Goal: Transaction & Acquisition: Purchase product/service

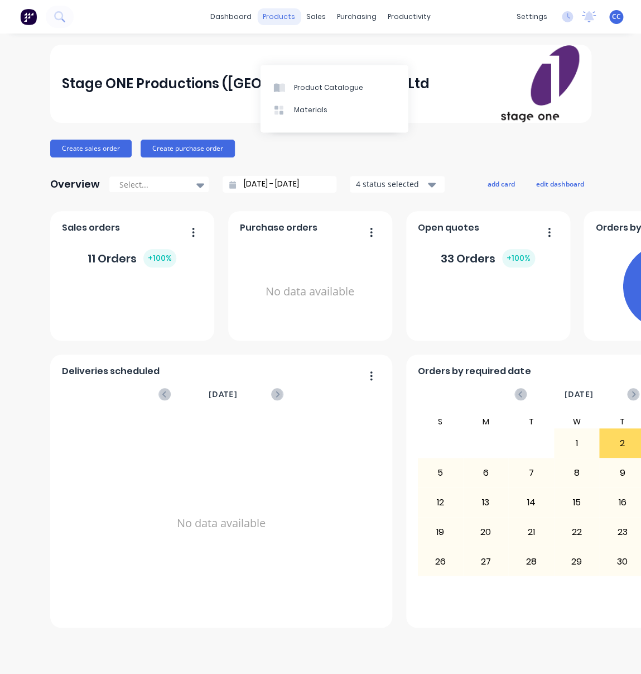
click at [285, 11] on div "products" at bounding box center [279, 16] width 44 height 17
click at [281, 18] on div "products" at bounding box center [279, 16] width 44 height 17
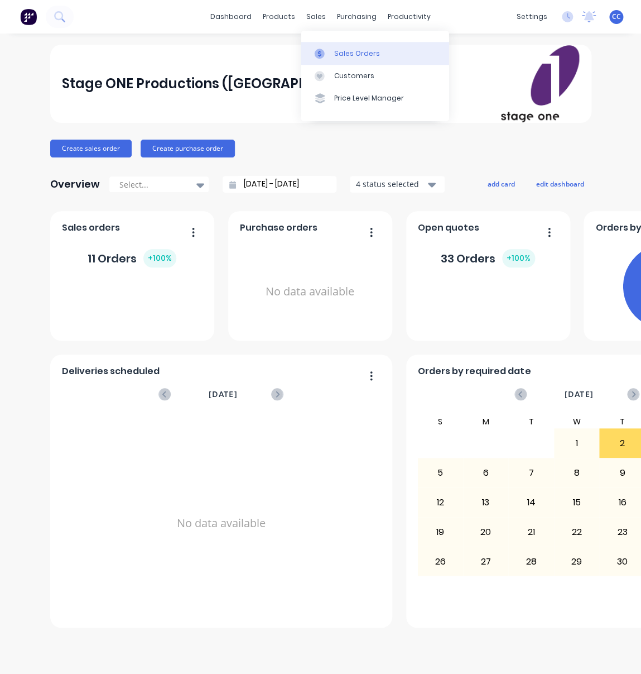
click at [338, 49] on div "Sales Orders" at bounding box center [357, 54] width 46 height 10
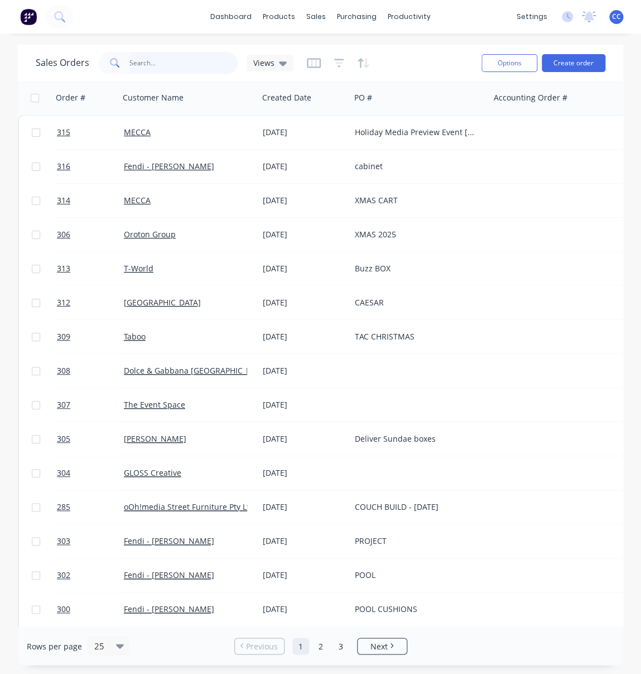
click at [161, 63] on input "text" at bounding box center [183, 63] width 109 height 22
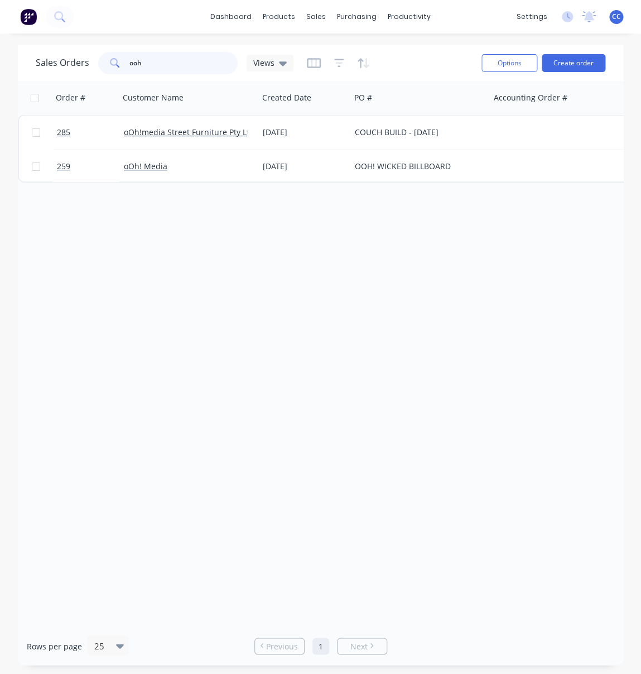
type input "ooh"
click at [115, 9] on div "dashboard products sales purchasing productivity dashboard products Product Cat…" at bounding box center [320, 16] width 641 height 33
click at [540, 39] on div "dashboard products sales purchasing productivity dashboard products Product Cat…" at bounding box center [320, 337] width 641 height 674
drag, startPoint x: 132, startPoint y: 62, endPoint x: 110, endPoint y: 60, distance: 21.8
click at [129, 60] on input "ooh" at bounding box center [183, 63] width 109 height 22
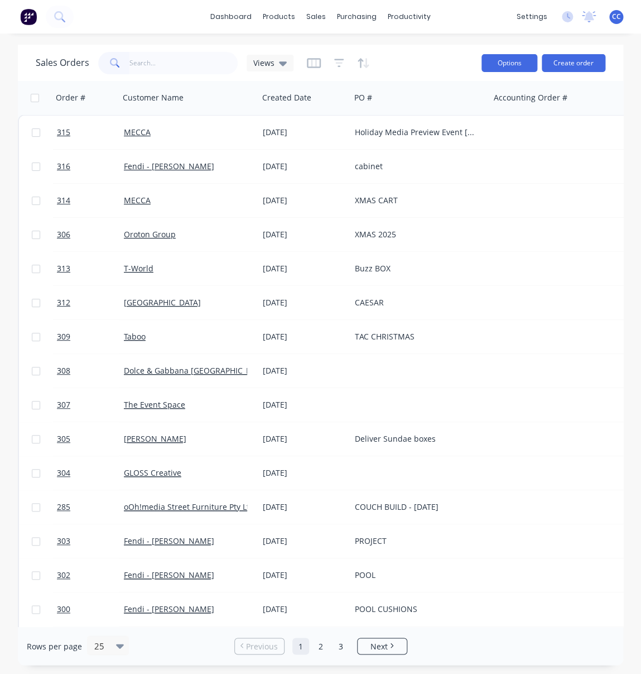
click at [515, 60] on button "Options" at bounding box center [510, 63] width 56 height 18
click at [455, 49] on div "Sales Orders Views Options Create order" at bounding box center [320, 63] width 605 height 36
click at [527, 64] on button "Options" at bounding box center [510, 63] width 56 height 18
click at [464, 11] on div "dashboard products sales purchasing productivity dashboard products Product Cat…" at bounding box center [320, 16] width 641 height 33
click at [620, 18] on span "CC" at bounding box center [616, 17] width 9 height 10
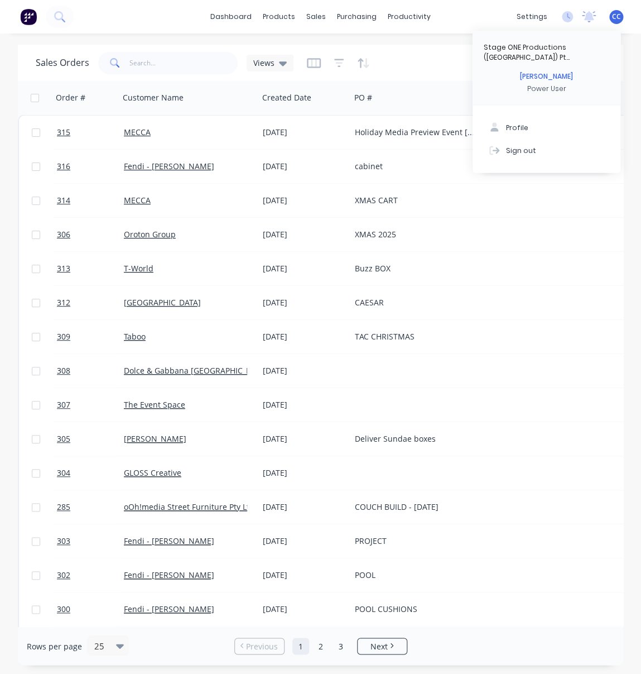
click at [420, 54] on div "Sales Orders Views" at bounding box center [254, 62] width 437 height 27
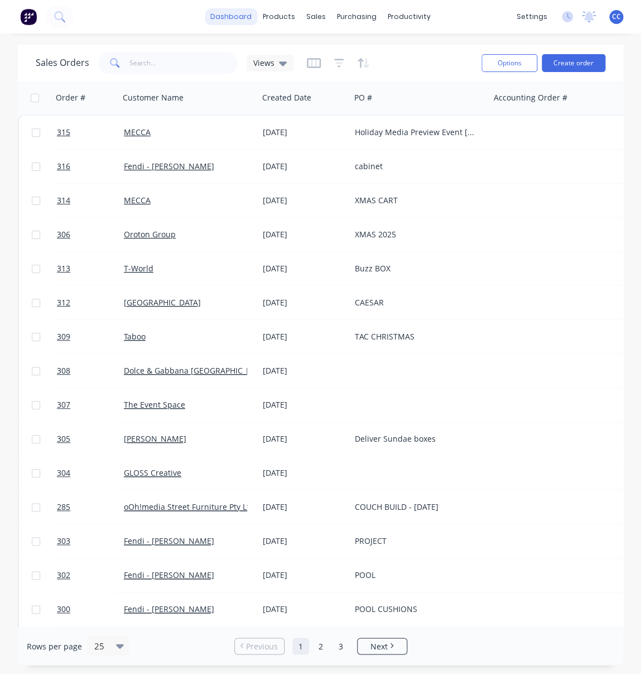
click at [253, 17] on link "dashboard" at bounding box center [231, 16] width 52 height 17
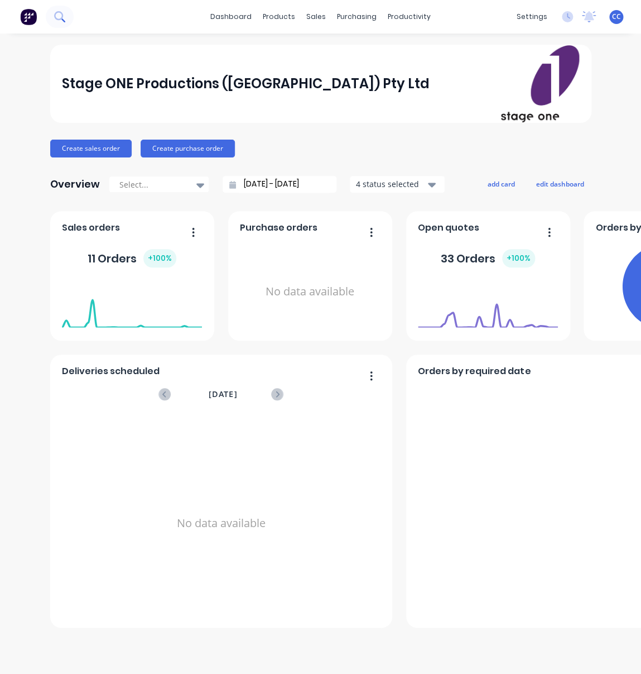
click at [61, 18] on icon at bounding box center [59, 16] width 11 height 11
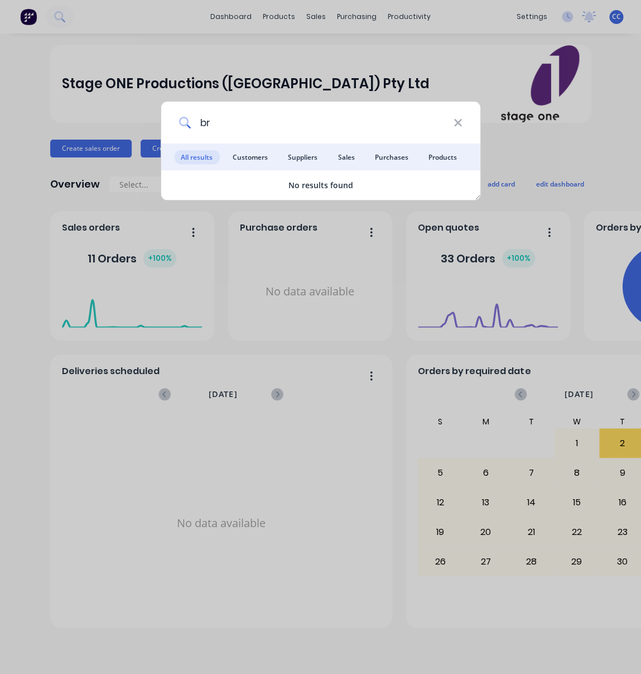
type input "b"
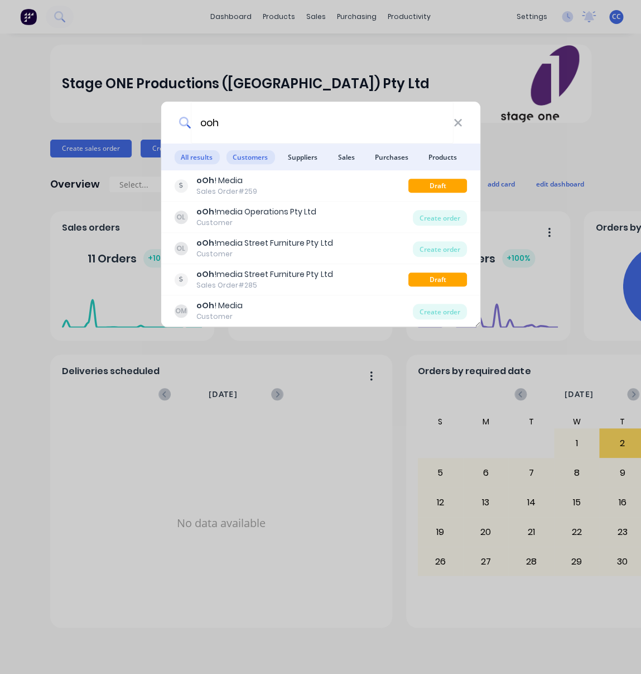
type input "ooh"
click at [258, 157] on span "Customers" at bounding box center [250, 157] width 49 height 14
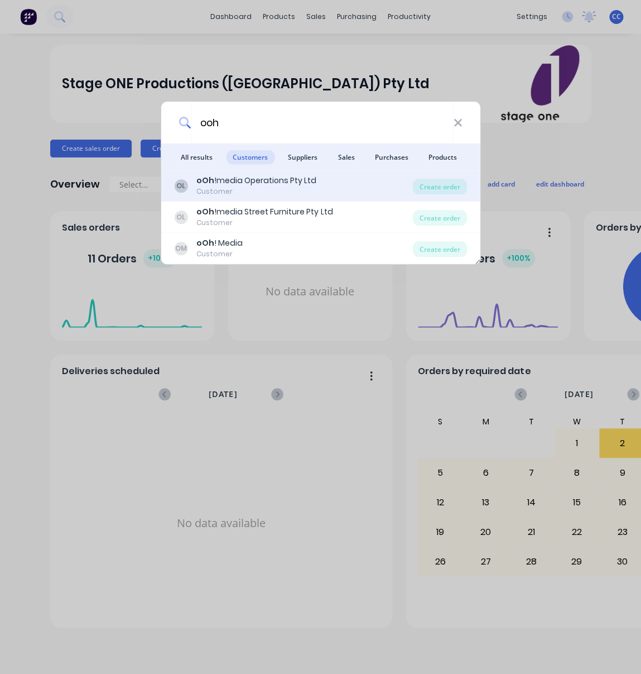
click at [238, 179] on div "oOh !media Operations Pty Ltd" at bounding box center [256, 181] width 120 height 12
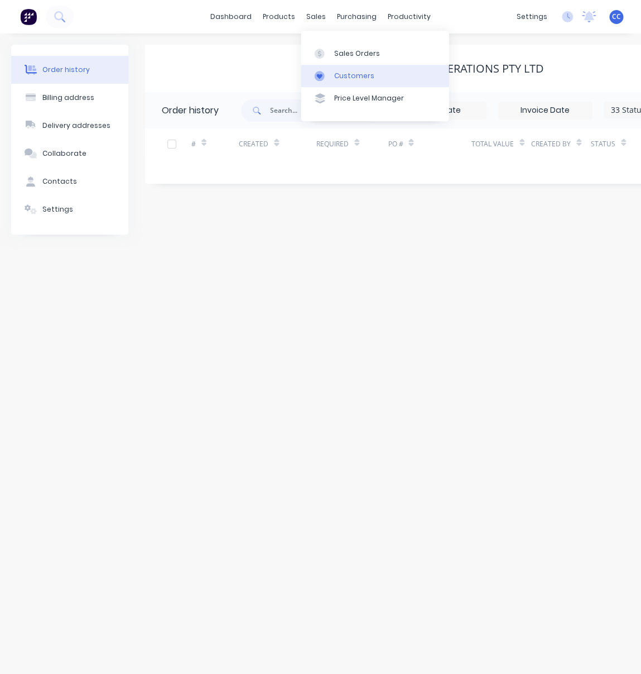
click at [344, 76] on div "Customers" at bounding box center [354, 76] width 40 height 10
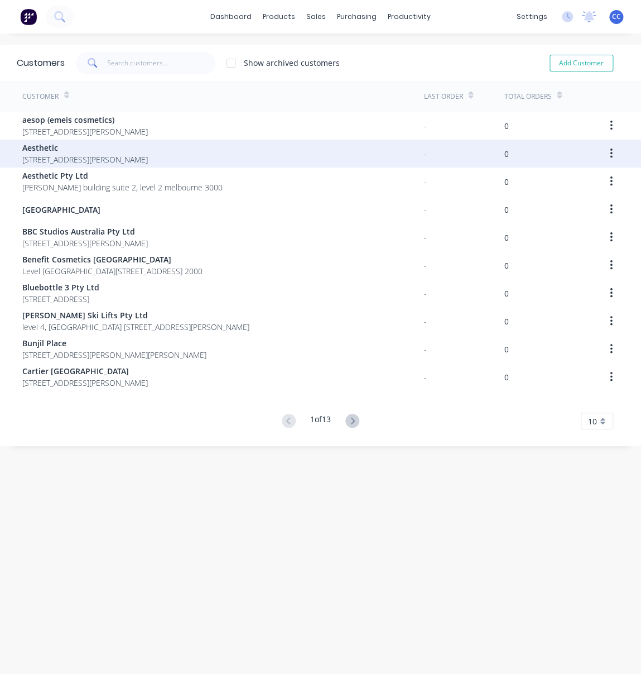
scroll to position [22, 0]
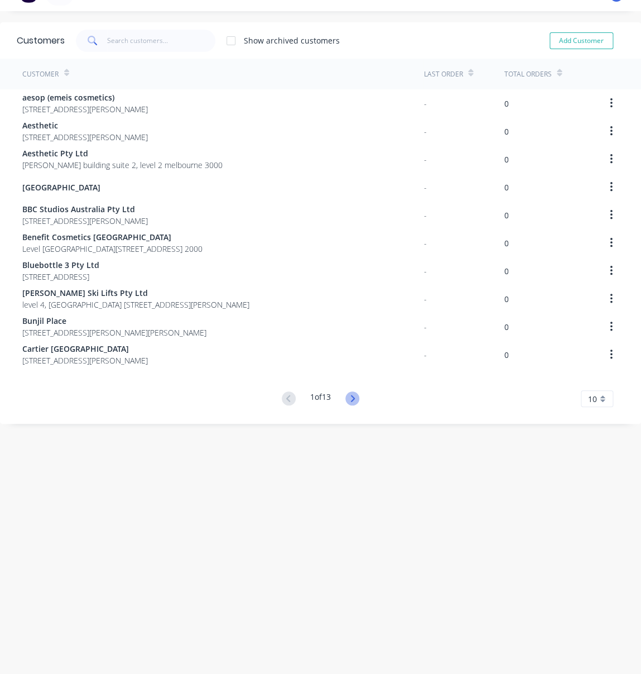
click at [353, 395] on icon at bounding box center [352, 398] width 14 height 14
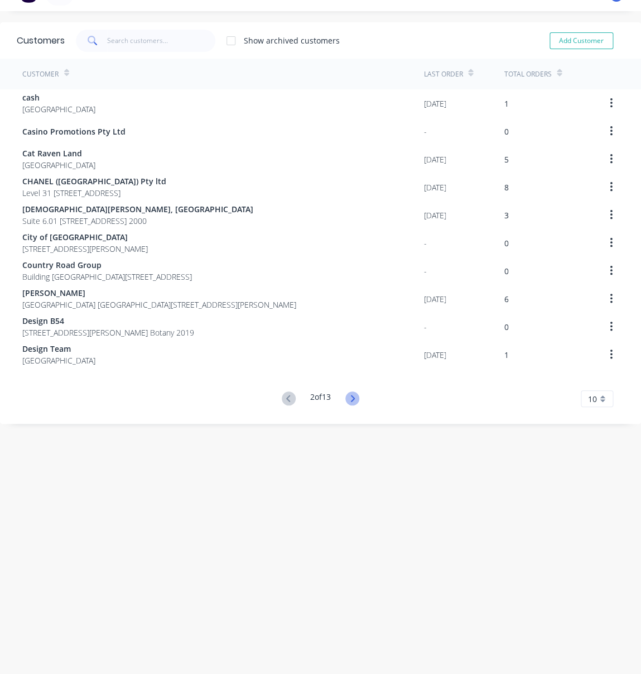
click at [353, 394] on icon at bounding box center [352, 398] width 14 height 14
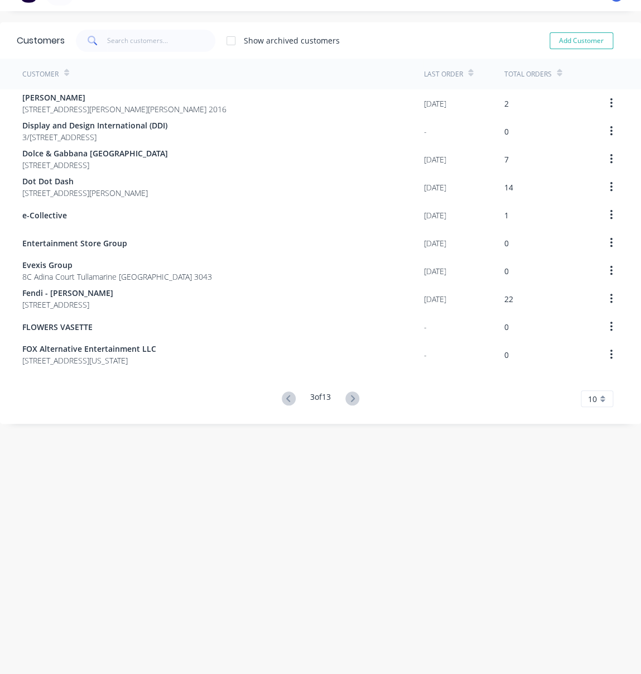
click at [353, 394] on icon at bounding box center [352, 398] width 14 height 14
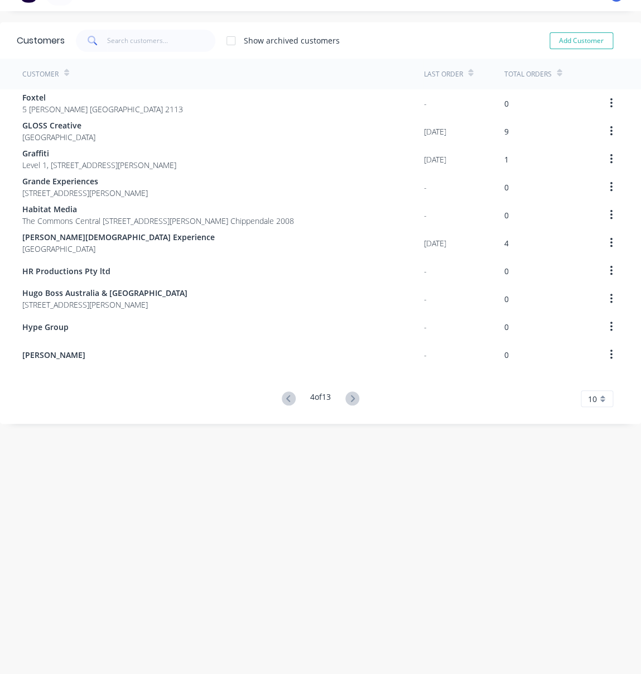
click at [353, 394] on icon at bounding box center [352, 398] width 14 height 14
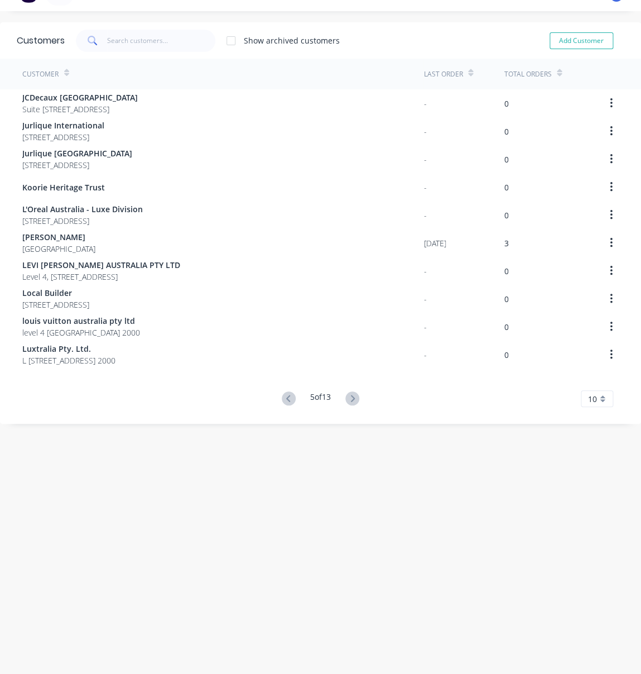
click at [353, 394] on icon at bounding box center [352, 398] width 14 height 14
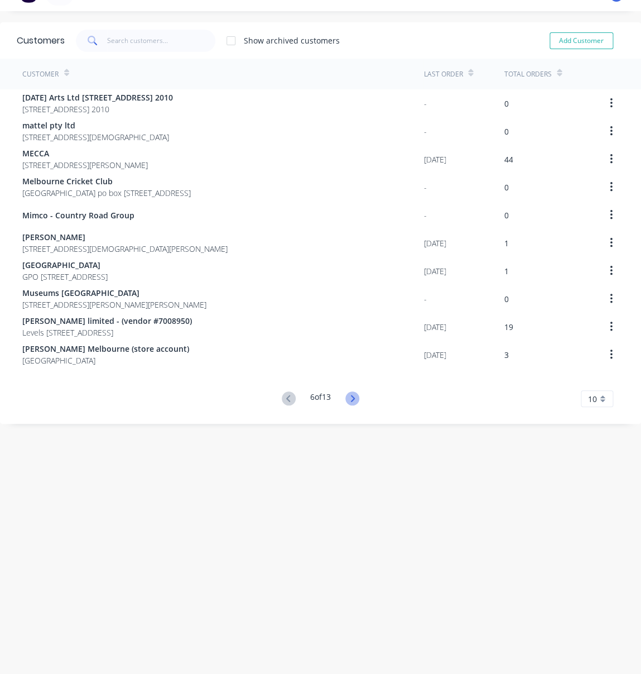
click at [353, 394] on icon at bounding box center [352, 398] width 14 height 14
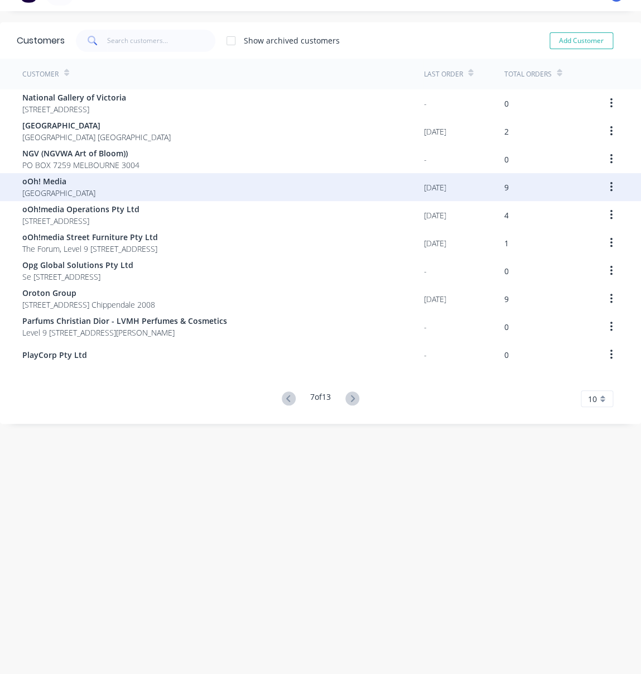
click at [52, 181] on span "oOh! Media" at bounding box center [58, 181] width 73 height 12
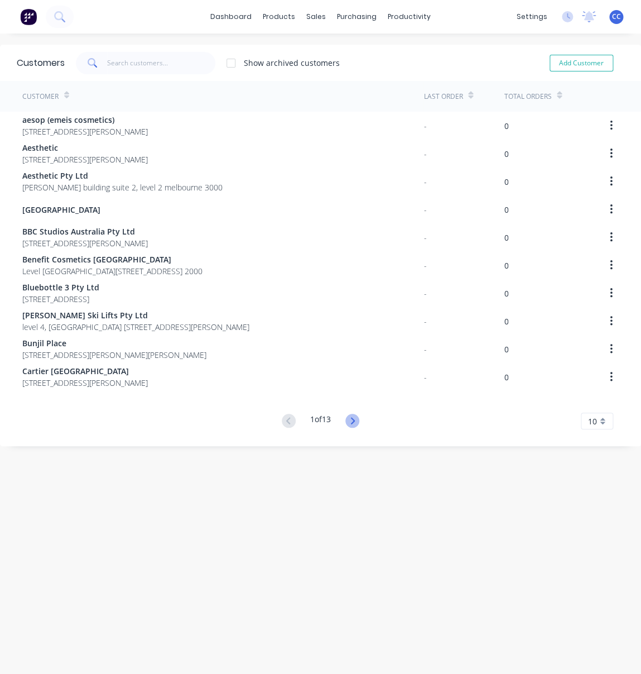
click at [353, 415] on icon at bounding box center [352, 421] width 14 height 14
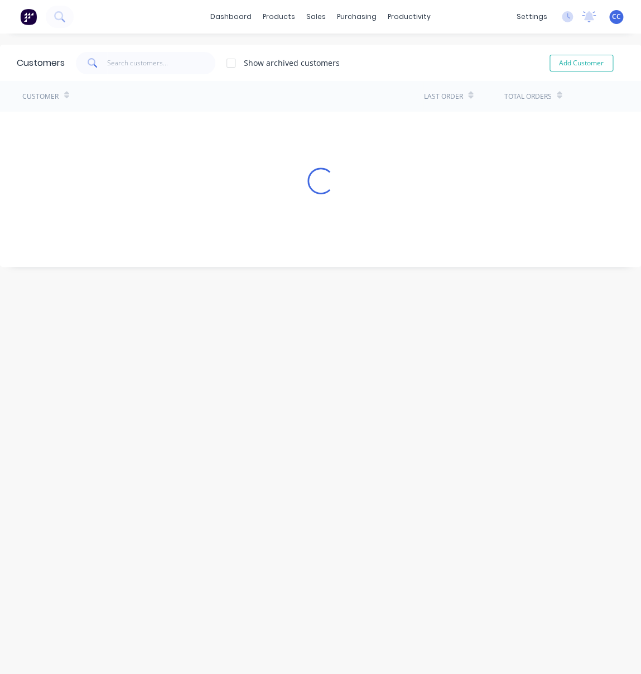
click at [353, 415] on div "Customers Show archived customers Add Customer Customer Last Order Total Orders…" at bounding box center [320, 365] width 641 height 640
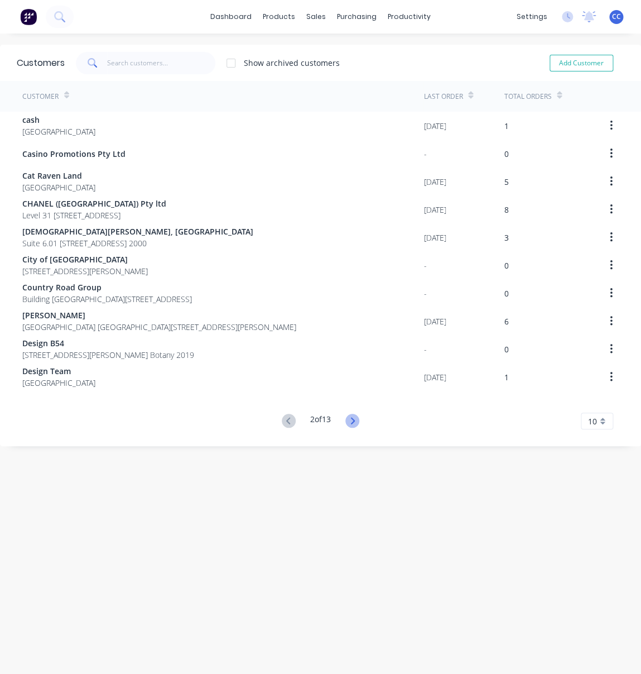
click at [354, 415] on icon at bounding box center [352, 421] width 14 height 14
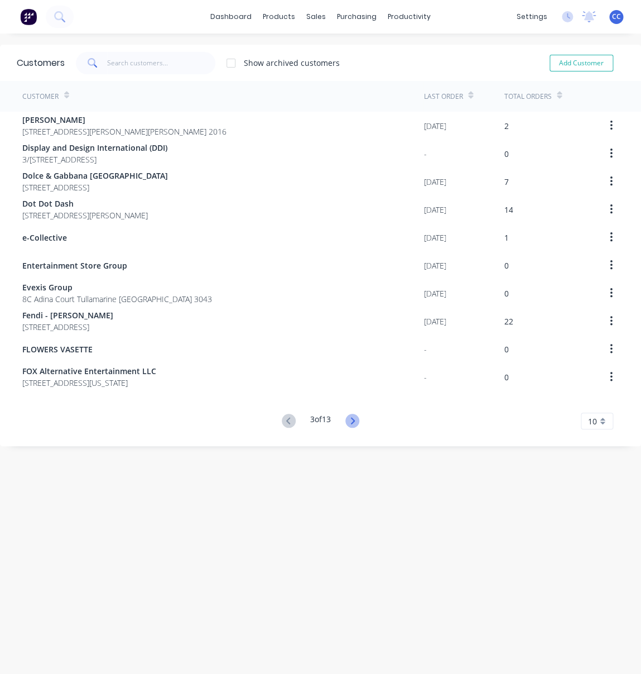
click at [354, 416] on icon at bounding box center [352, 421] width 14 height 14
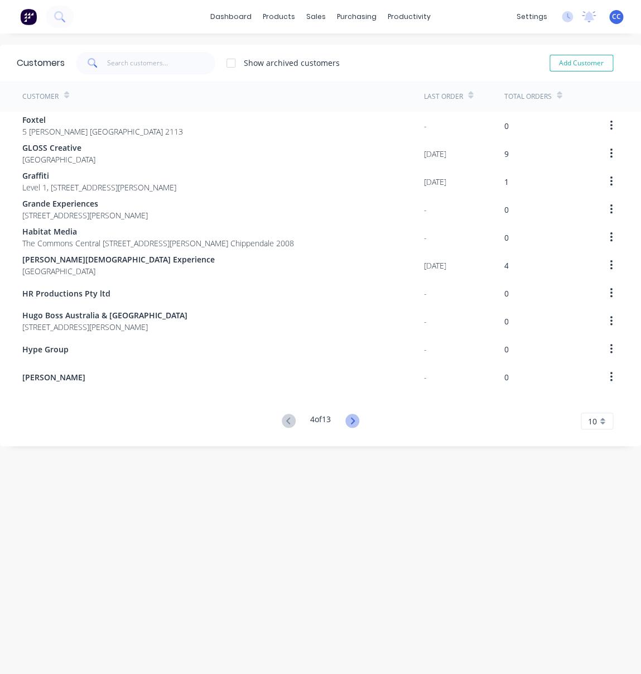
click at [354, 416] on icon at bounding box center [352, 421] width 14 height 14
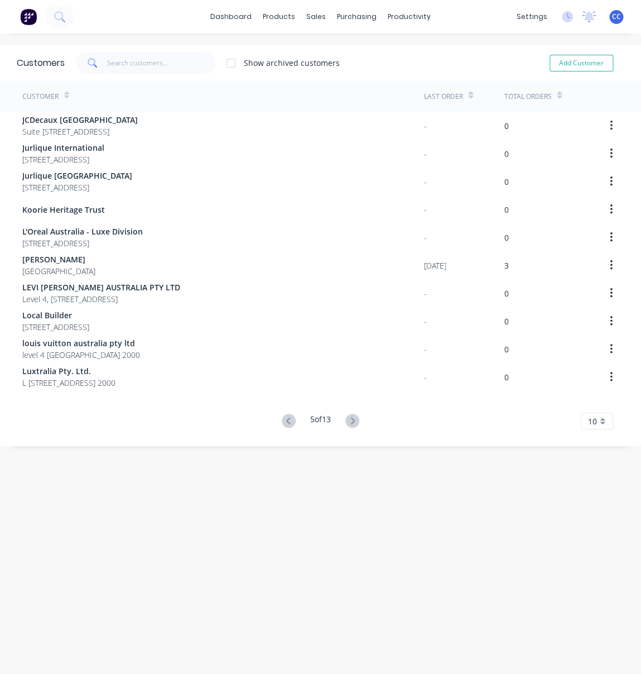
click at [354, 416] on icon at bounding box center [352, 421] width 14 height 14
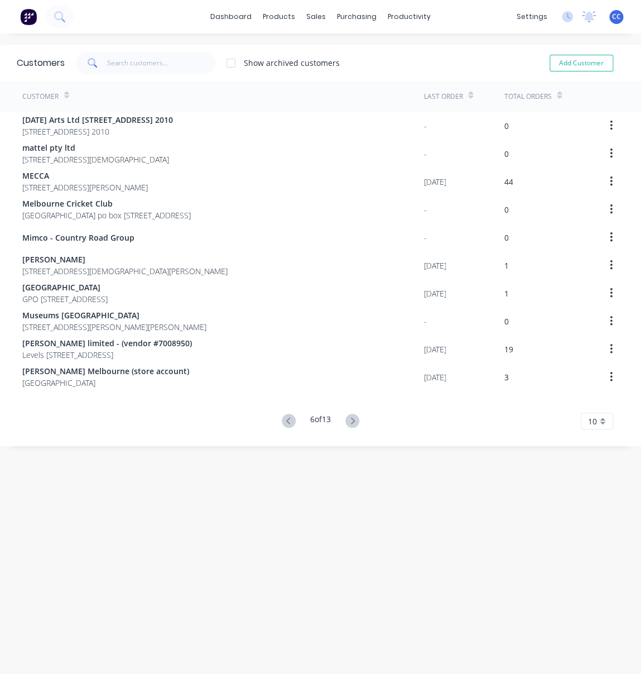
click at [354, 416] on icon at bounding box center [352, 421] width 14 height 14
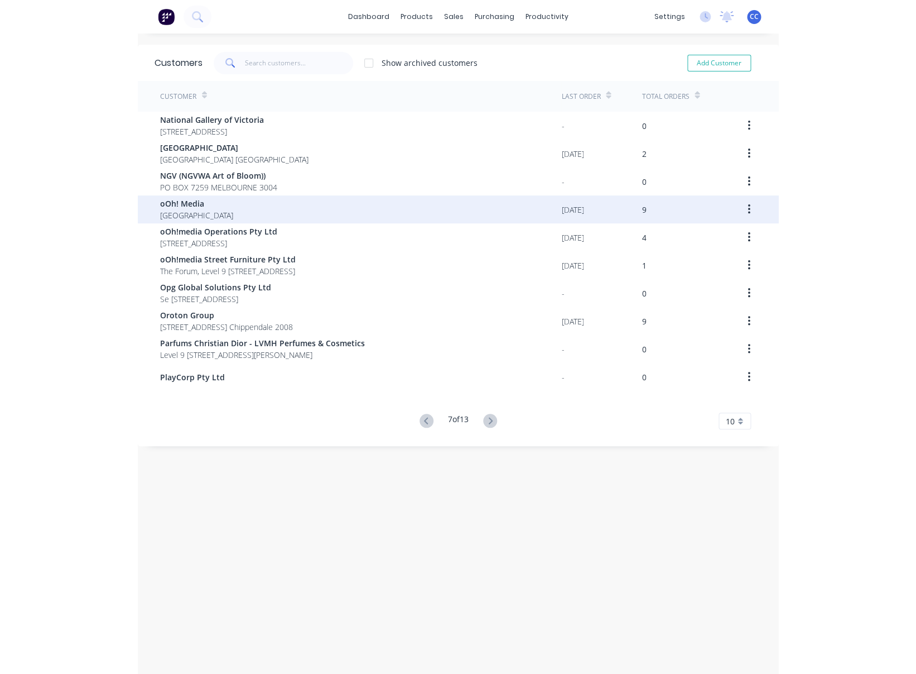
scroll to position [4, 0]
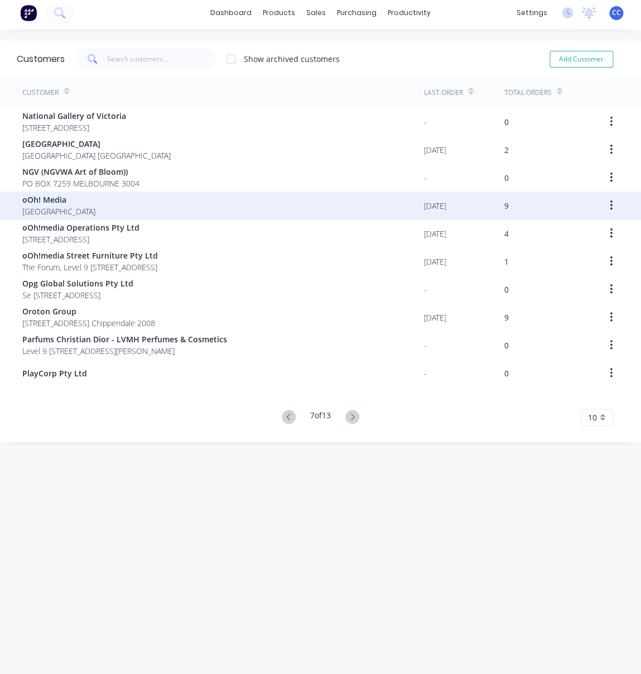
click at [509, 206] on div "9" at bounding box center [548, 205] width 88 height 28
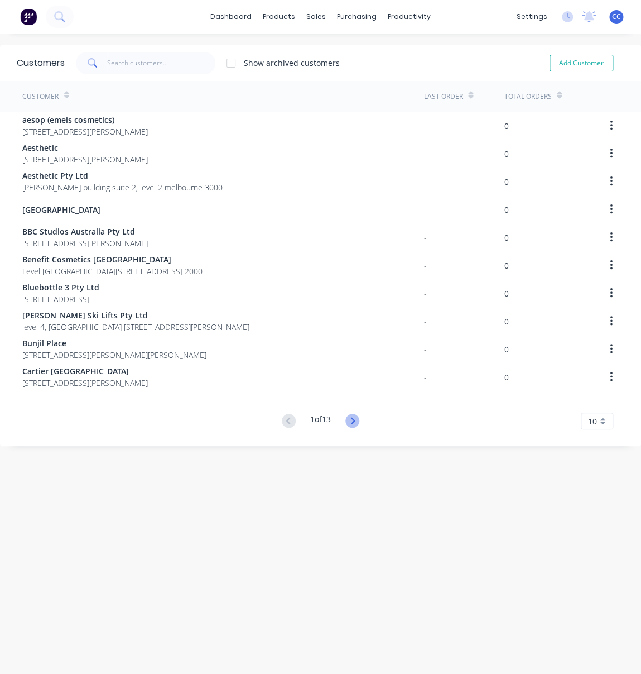
click at [353, 417] on icon at bounding box center [352, 421] width 14 height 14
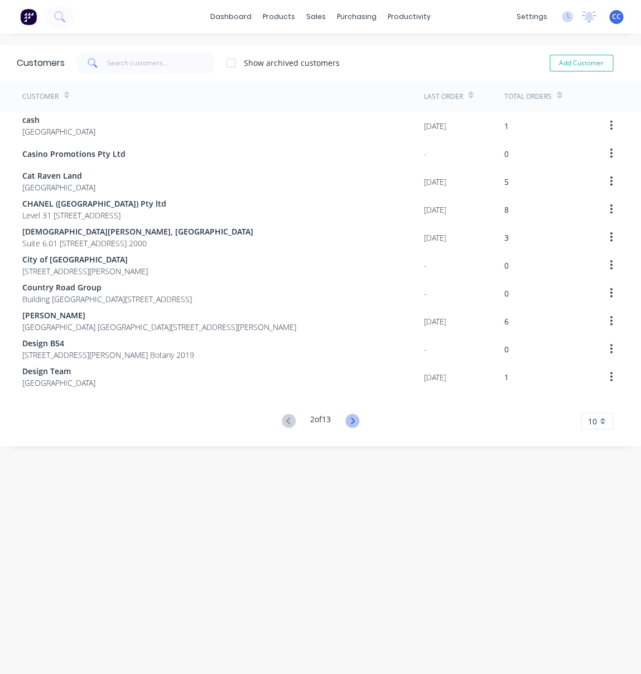
click at [353, 420] on icon at bounding box center [352, 421] width 14 height 14
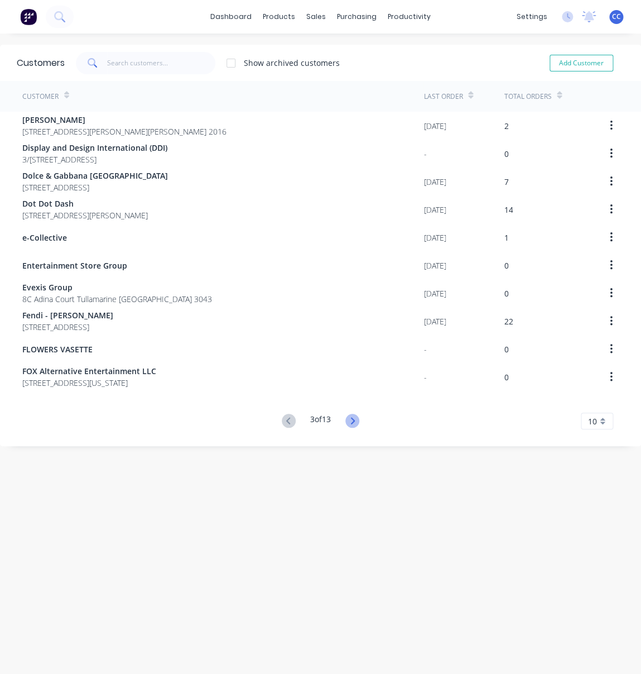
click at [353, 420] on icon at bounding box center [352, 421] width 14 height 14
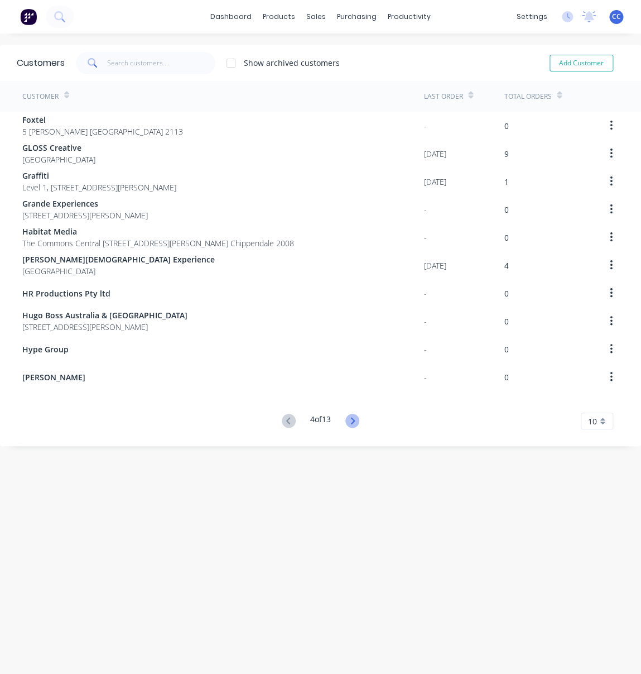
click at [353, 420] on icon at bounding box center [352, 421] width 14 height 14
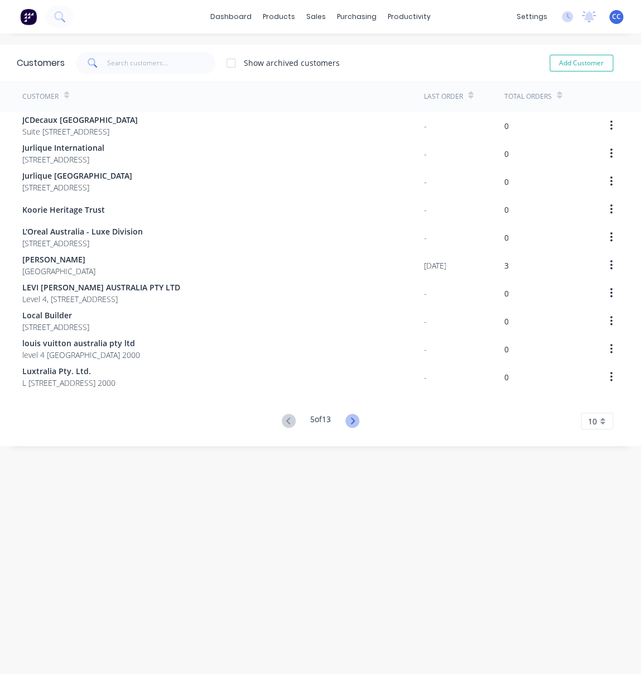
click at [353, 420] on icon at bounding box center [352, 421] width 14 height 14
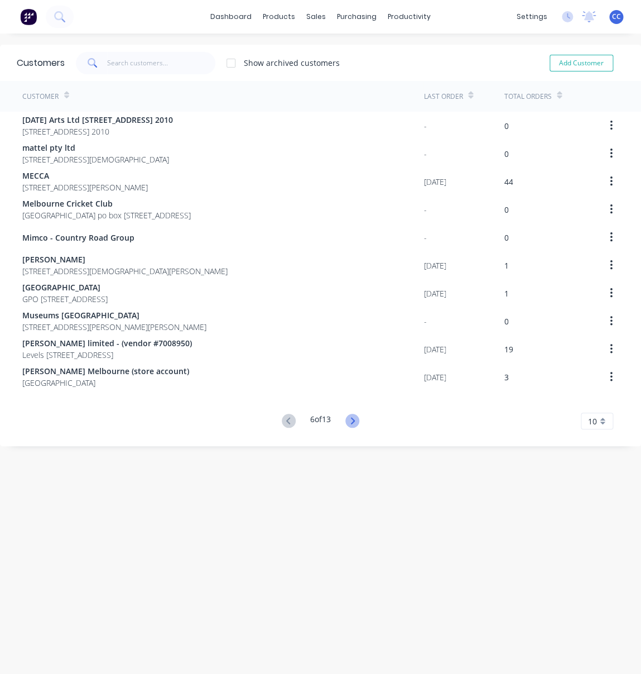
click at [353, 420] on icon at bounding box center [352, 421] width 14 height 14
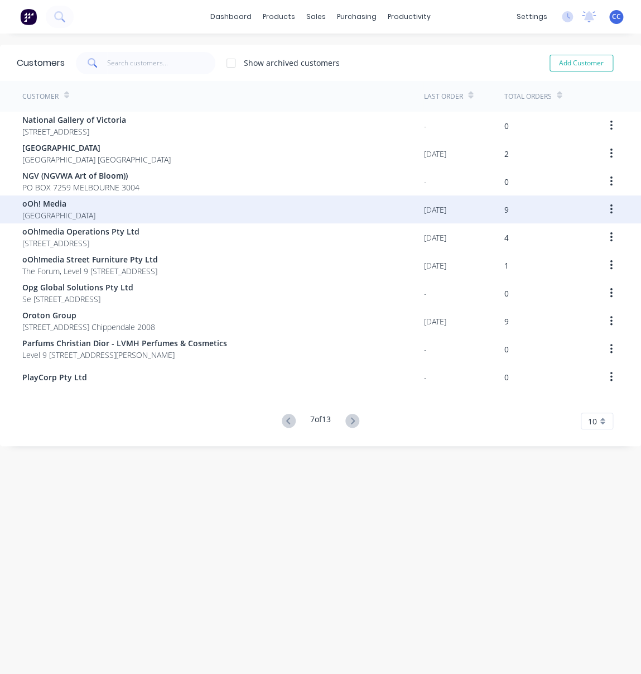
click at [610, 209] on icon "button" at bounding box center [611, 209] width 2 height 10
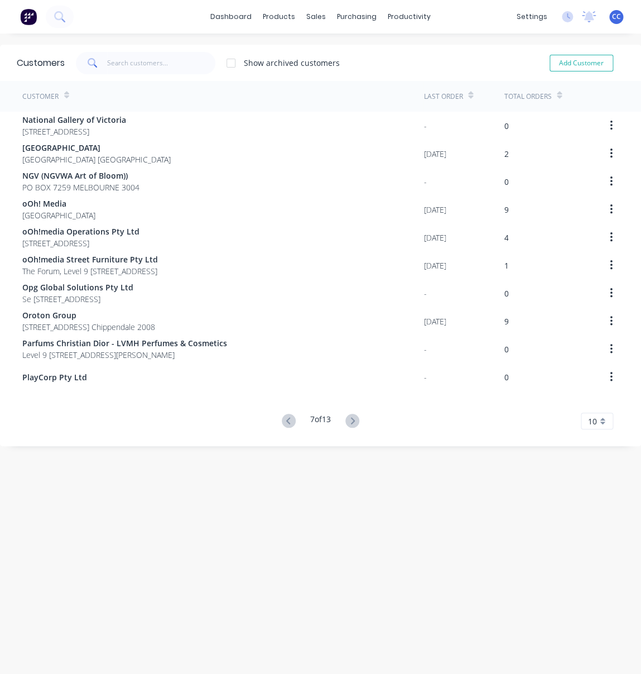
click at [416, 497] on div "Customers Show archived customers Add Customer Customer Last Order Total Orders…" at bounding box center [320, 365] width 641 height 640
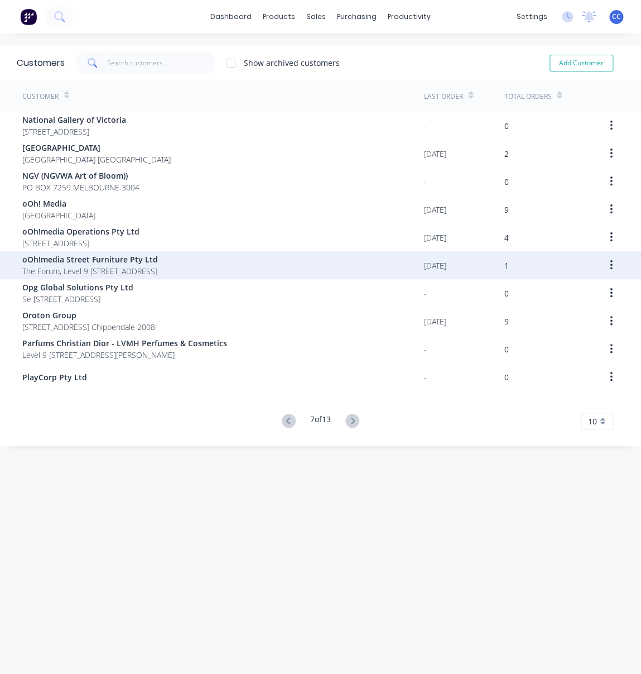
click at [120, 260] on span "oOh!media Street Furniture Pty Ltd" at bounding box center [90, 259] width 136 height 12
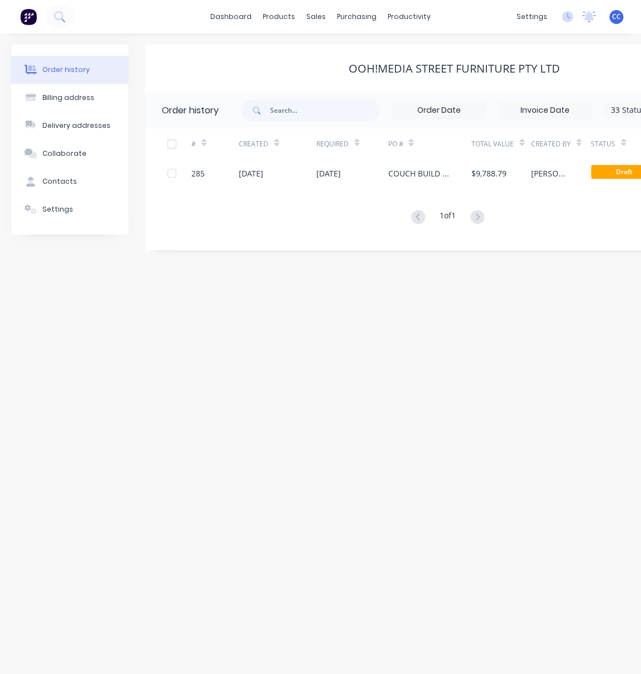
click at [468, 353] on div "Order history Billing address Delivery addresses Collaborate Contacts Settings …" at bounding box center [320, 353] width 641 height 640
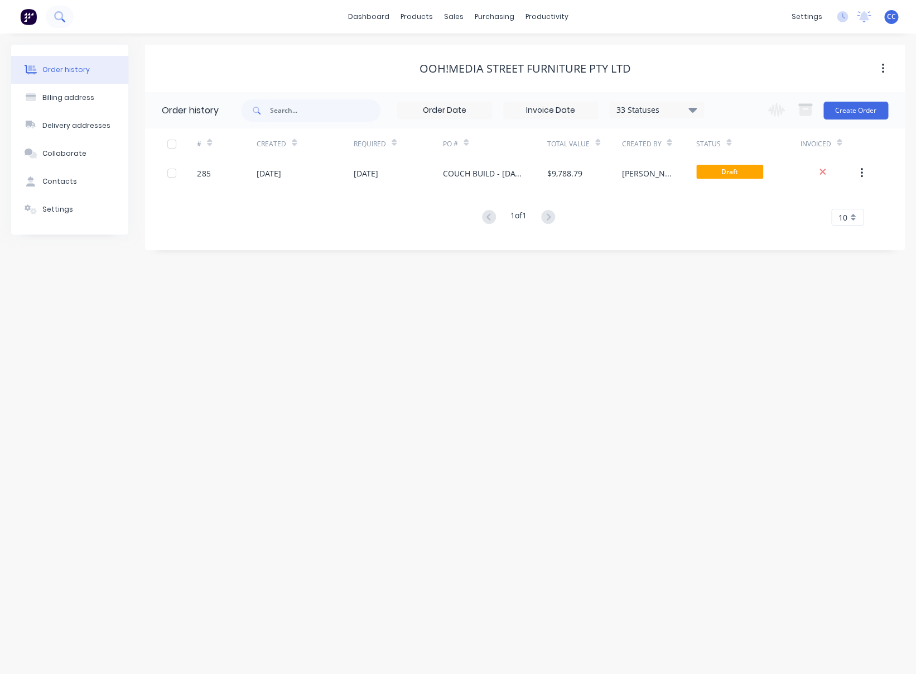
click at [54, 9] on button at bounding box center [60, 17] width 28 height 22
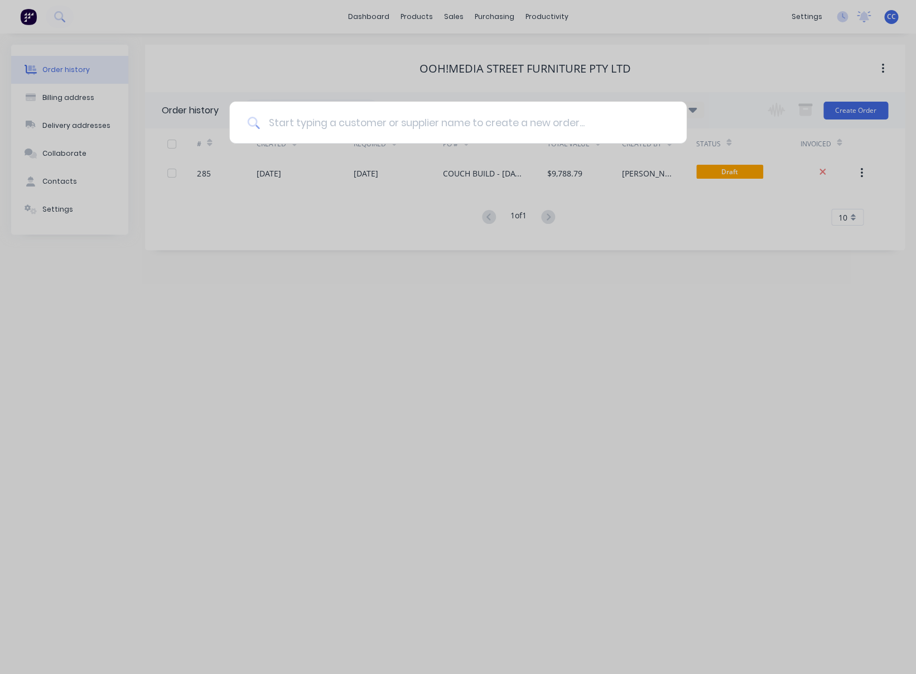
click at [292, 123] on input at bounding box center [463, 123] width 409 height 42
type input "butterfly"
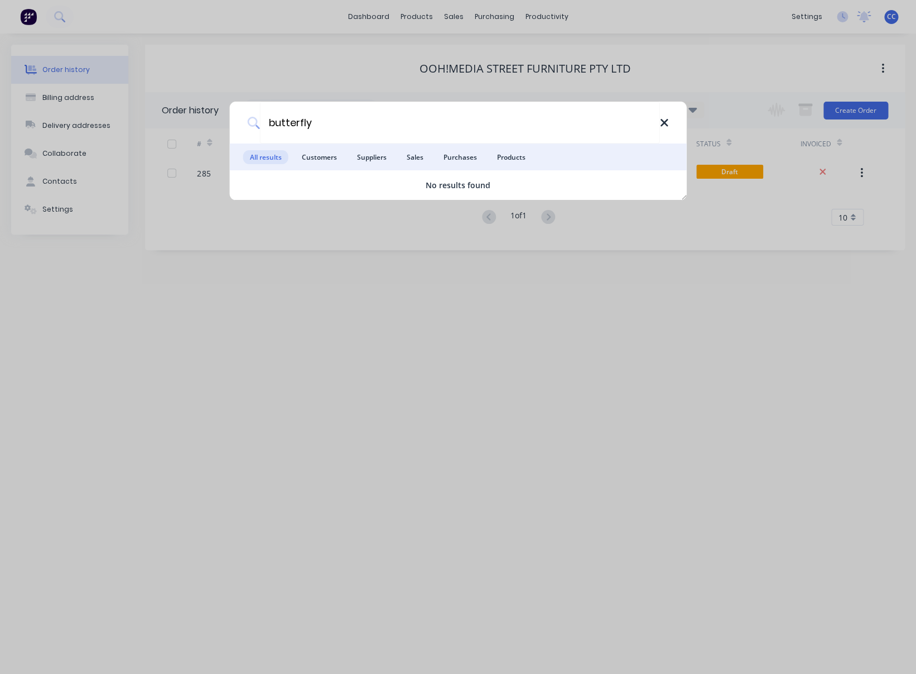
click at [641, 122] on icon at bounding box center [664, 122] width 7 height 7
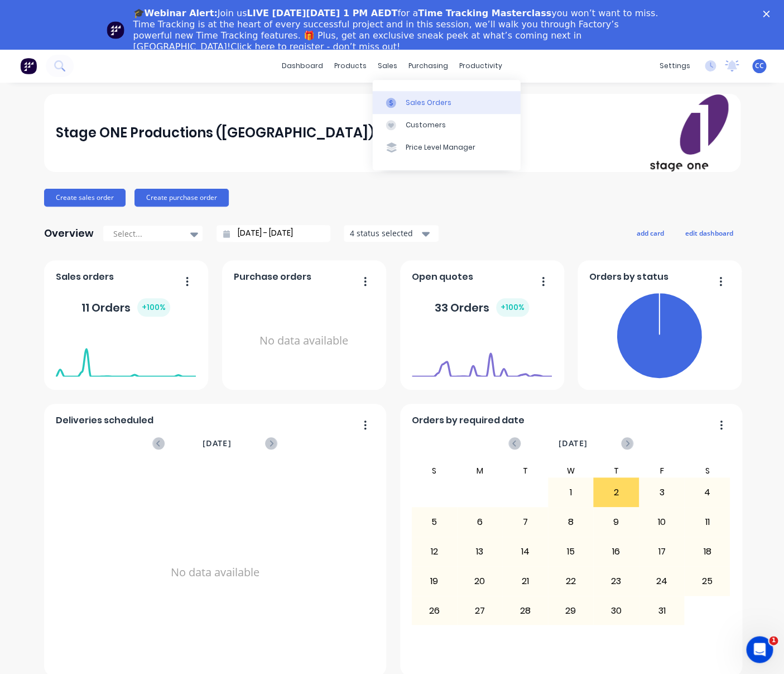
click at [419, 103] on div "Sales Orders" at bounding box center [429, 103] width 46 height 10
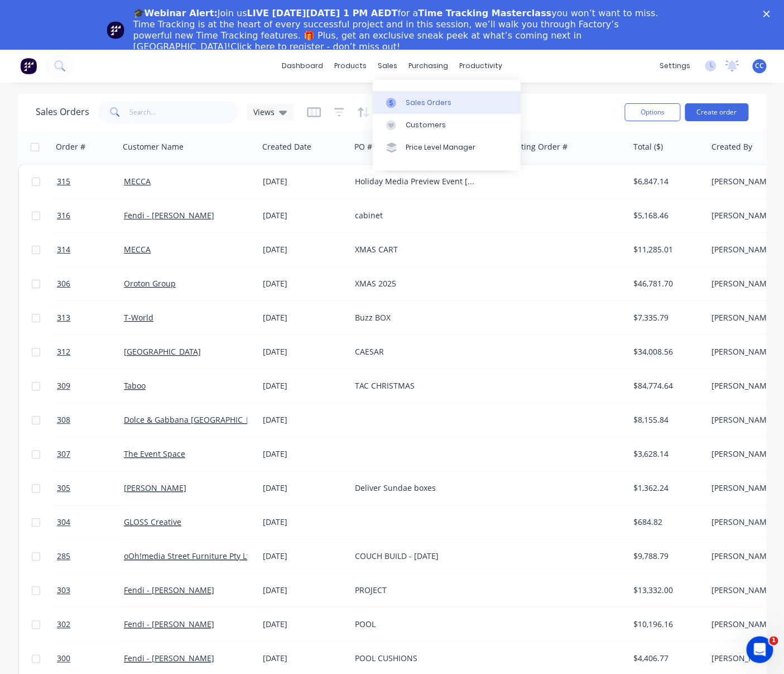
click at [422, 99] on div "Sales Orders" at bounding box center [429, 103] width 46 height 10
click at [421, 102] on div "Sales Orders" at bounding box center [429, 103] width 46 height 10
click at [61, 67] on icon at bounding box center [59, 65] width 11 height 11
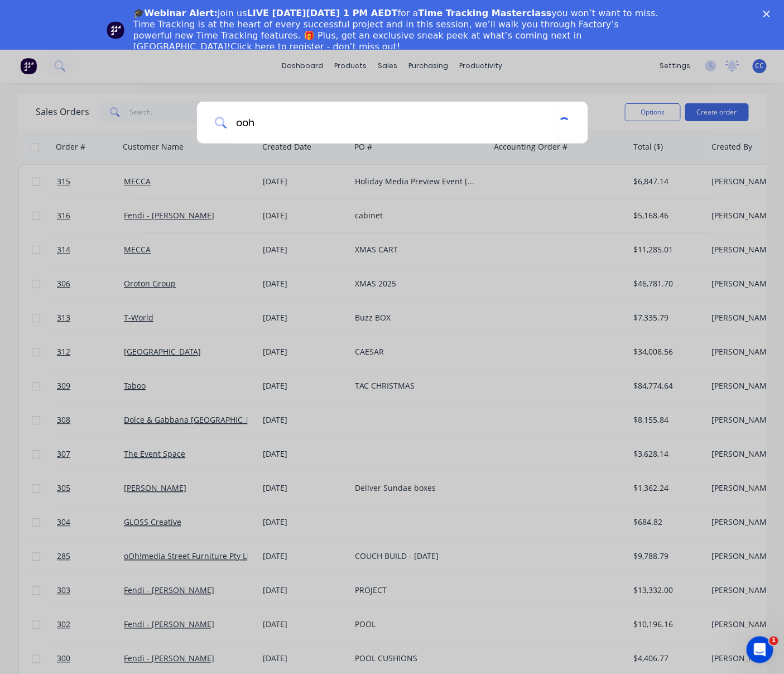
type input "ooh"
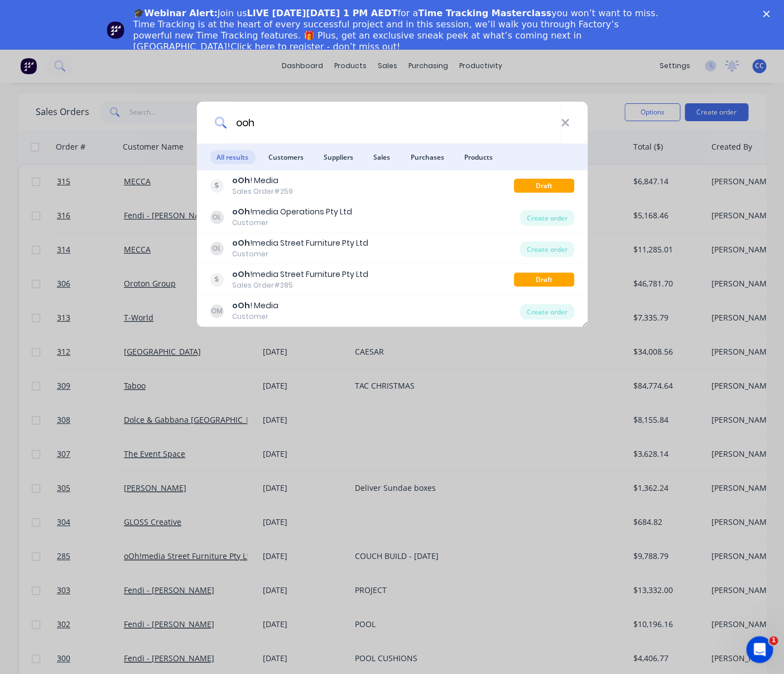
drag, startPoint x: 588, startPoint y: 85, endPoint x: 626, endPoint y: 101, distance: 41.3
click at [588, 85] on div "ooh All results Customers Suppliers Sales Purchases Products oOh ! Media Sales …" at bounding box center [392, 337] width 784 height 674
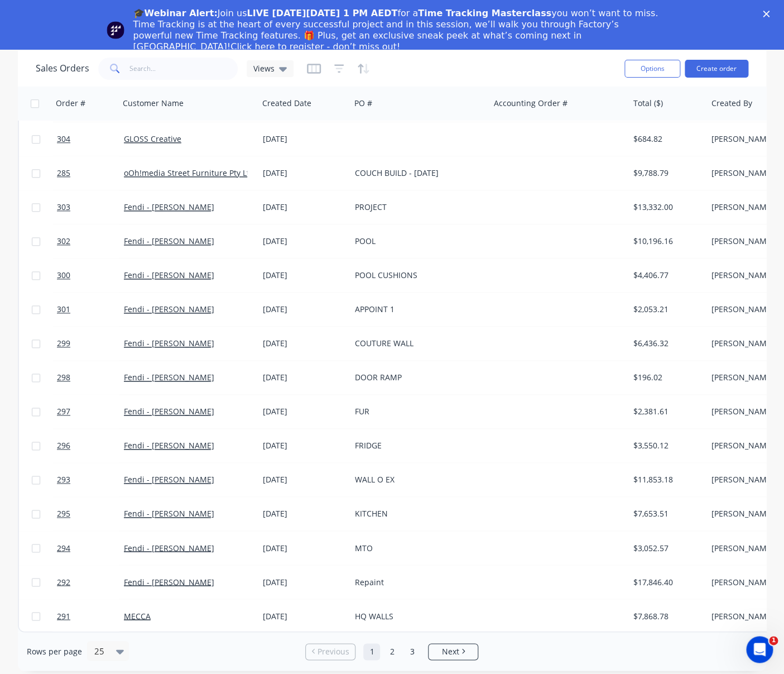
scroll to position [49, 0]
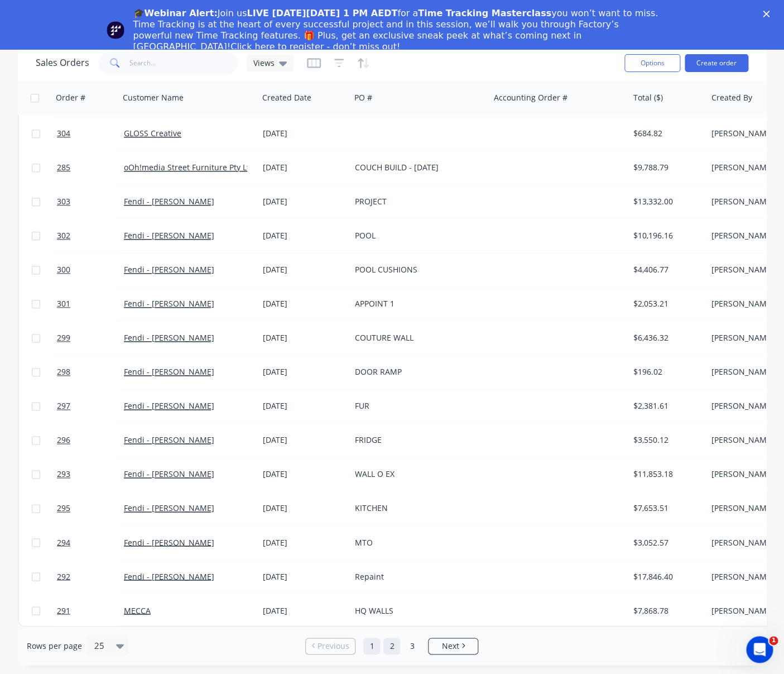
click at [393, 647] on link "2" at bounding box center [391, 645] width 17 height 17
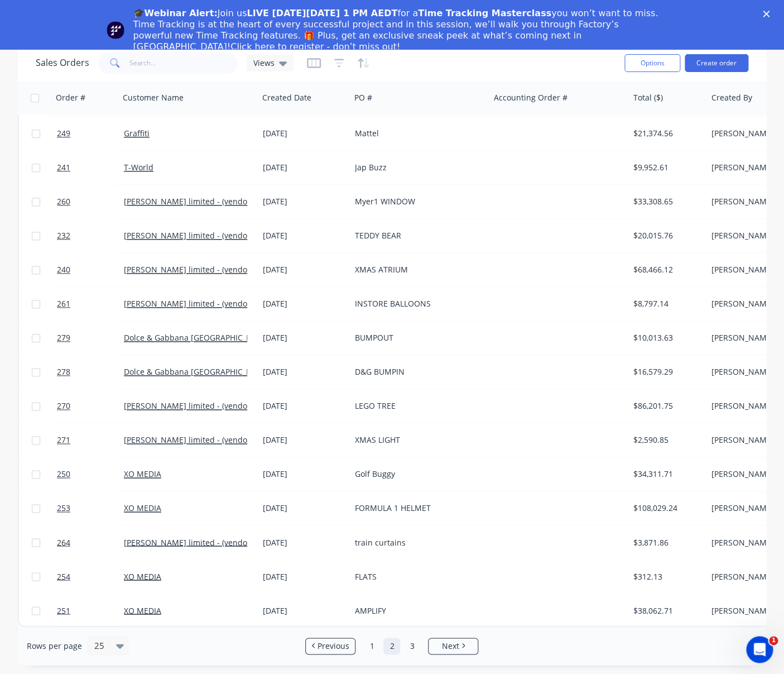
scroll to position [335, 0]
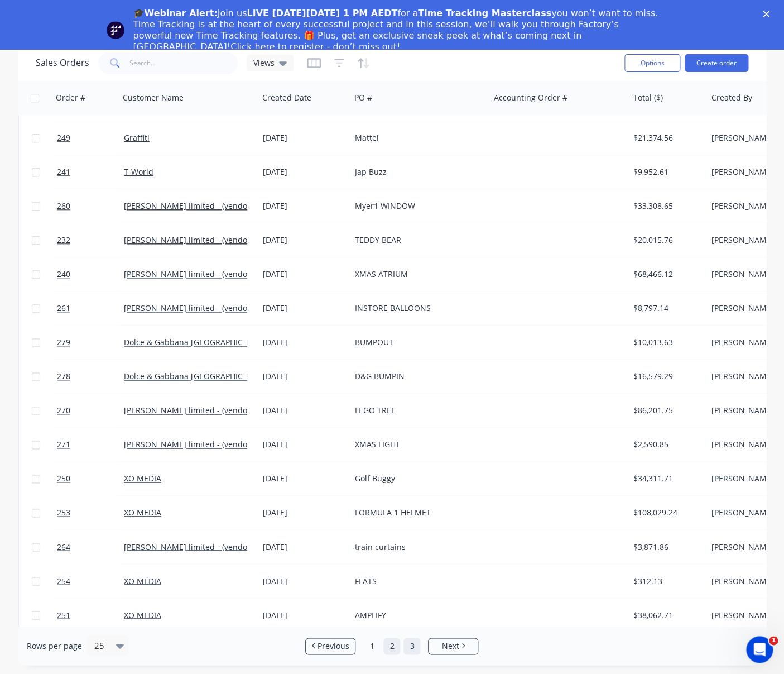
click at [410, 644] on link "3" at bounding box center [411, 645] width 17 height 17
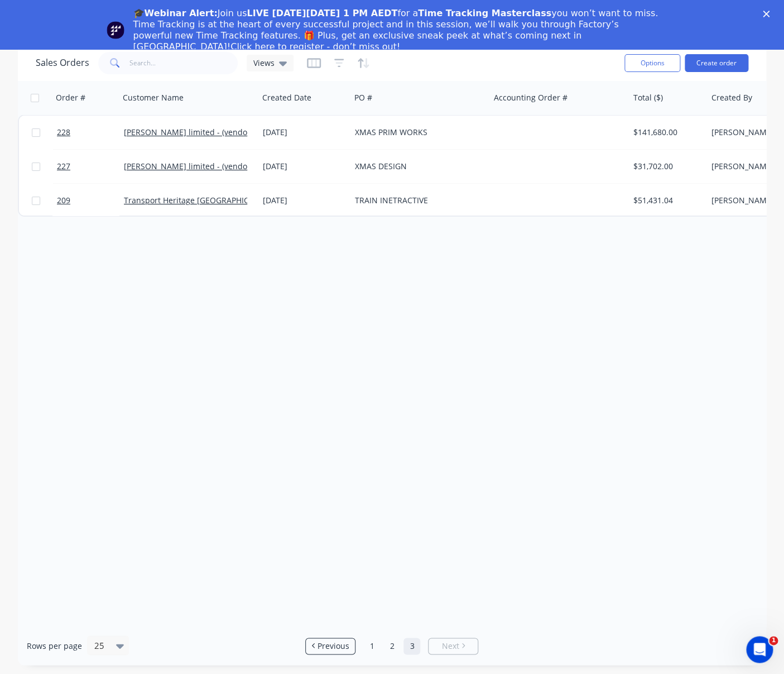
scroll to position [0, 0]
click at [373, 647] on link "1" at bounding box center [371, 645] width 17 height 17
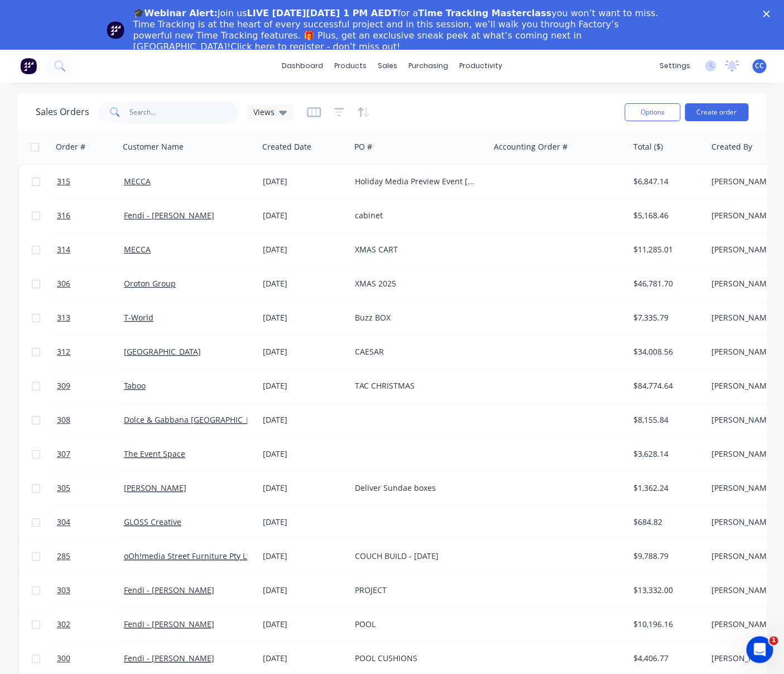
click at [146, 106] on input "text" at bounding box center [183, 112] width 109 height 22
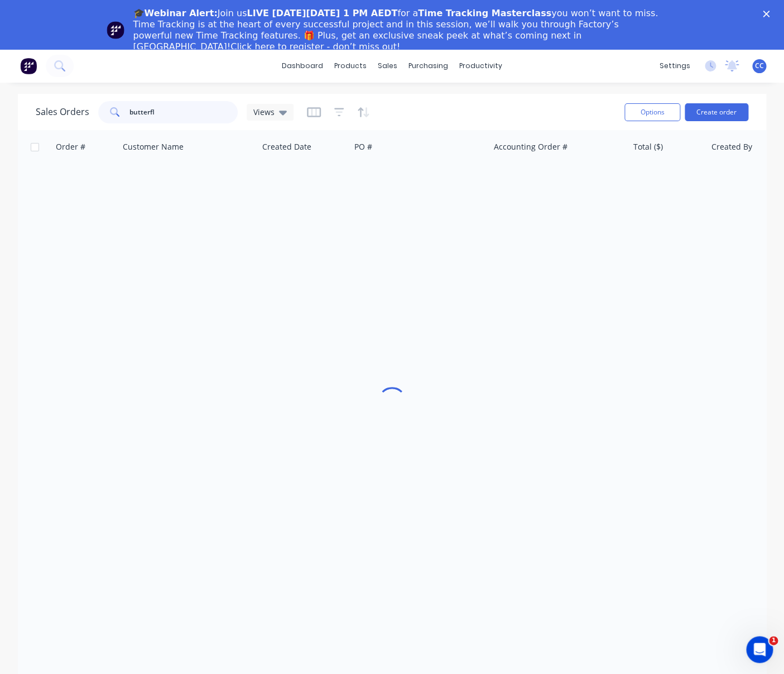
type input "butterfly"
drag, startPoint x: 122, startPoint y: 114, endPoint x: 99, endPoint y: 114, distance: 23.4
click at [129, 114] on input "butterfly" at bounding box center [183, 112] width 109 height 22
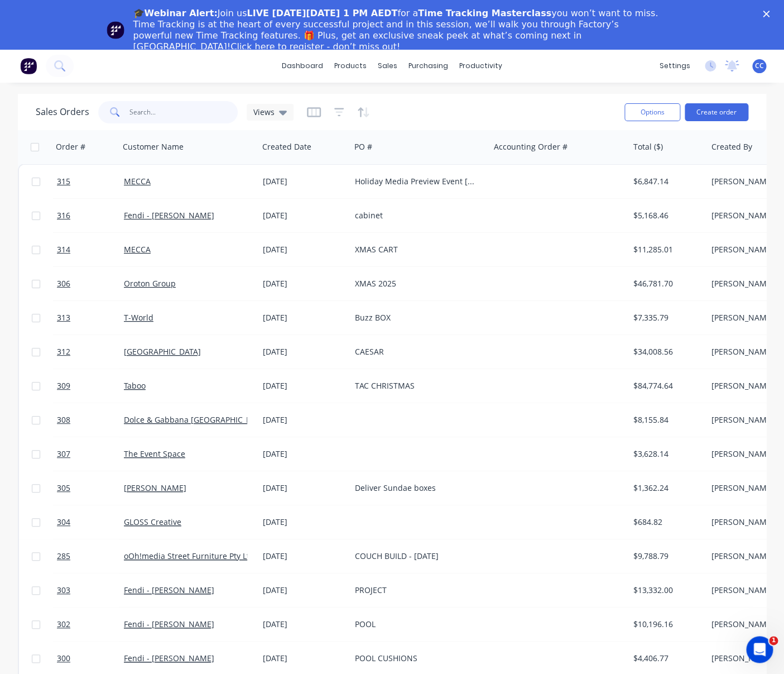
scroll to position [1, 0]
click at [139, 109] on input "text" at bounding box center [183, 111] width 109 height 22
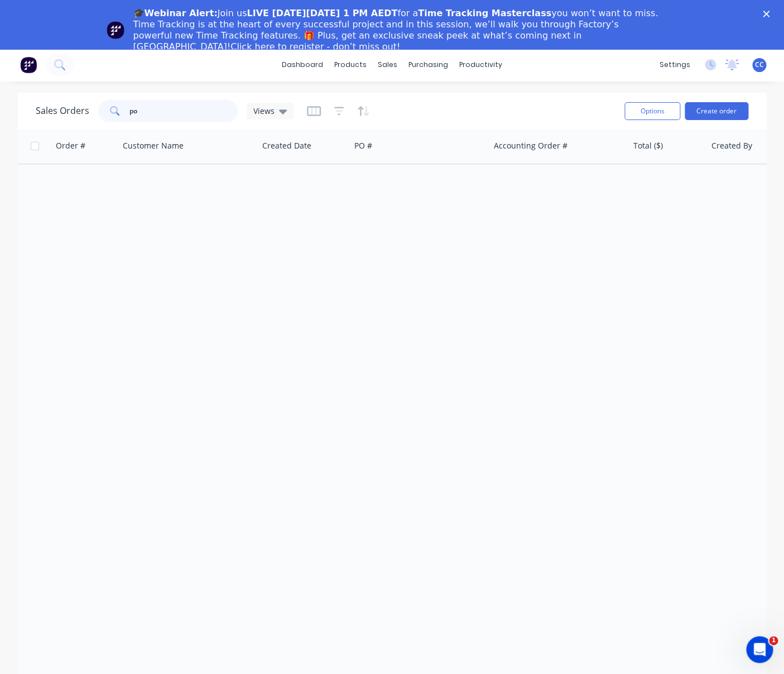
type input "p"
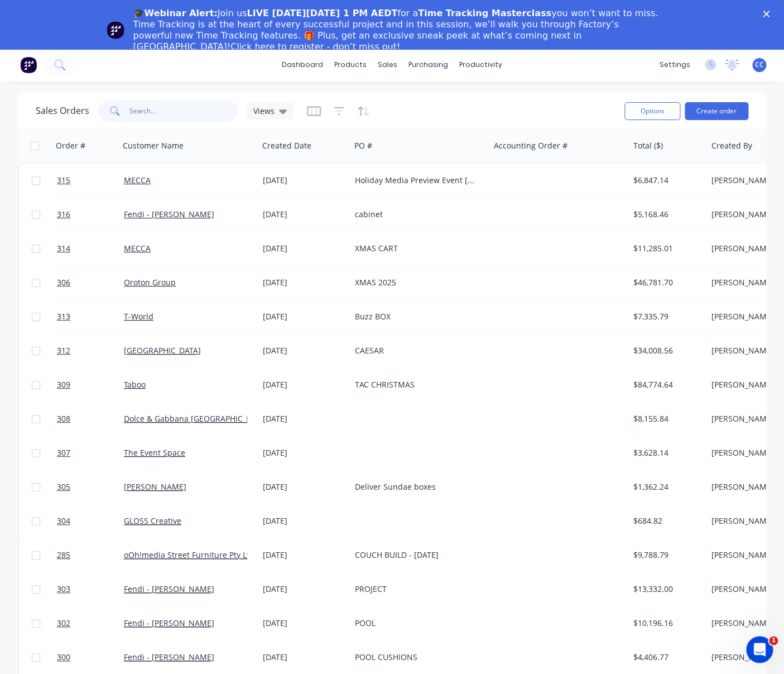
scroll to position [0, 0]
click at [761, 648] on icon "Open Intercom Messenger" at bounding box center [758, 648] width 18 height 18
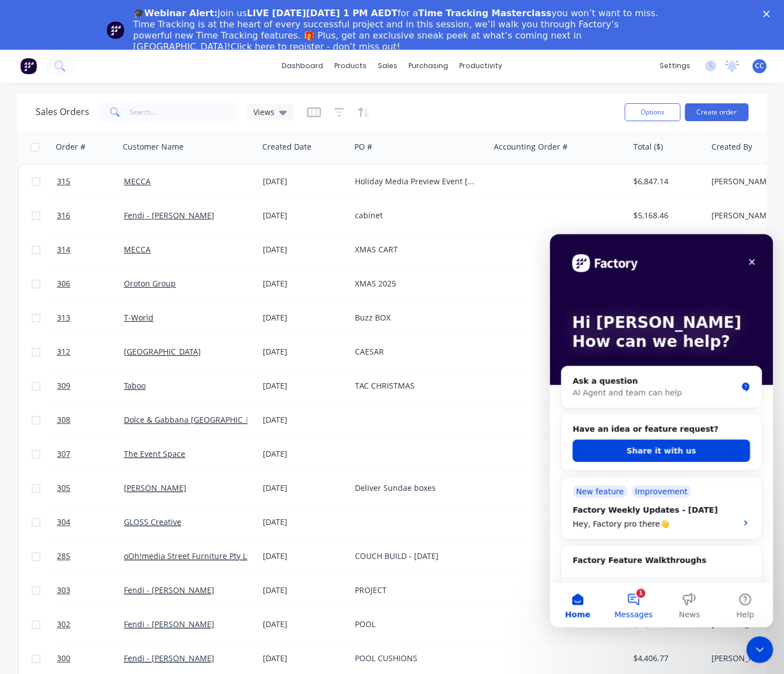
click at [636, 594] on button "1 Messages" at bounding box center [633, 604] width 56 height 45
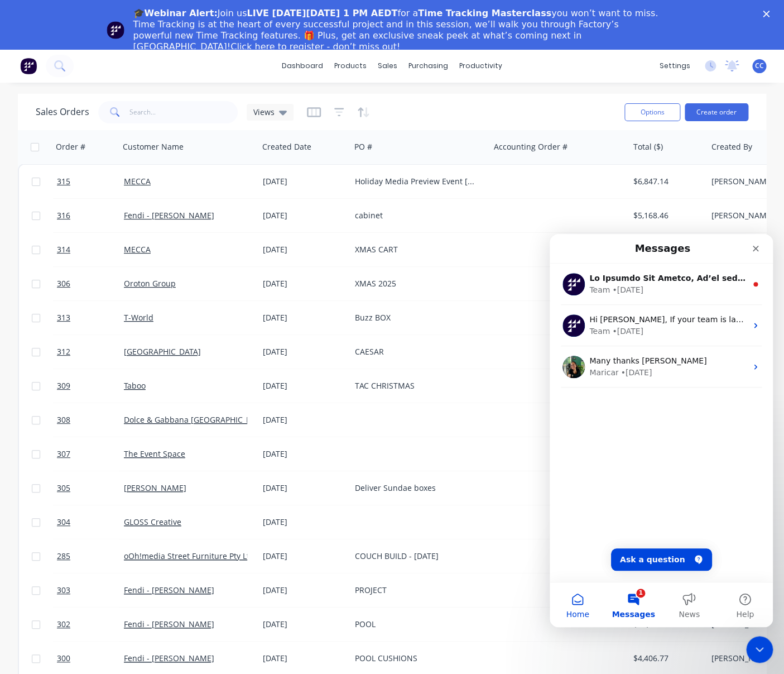
click at [579, 603] on button "Home" at bounding box center [578, 604] width 56 height 45
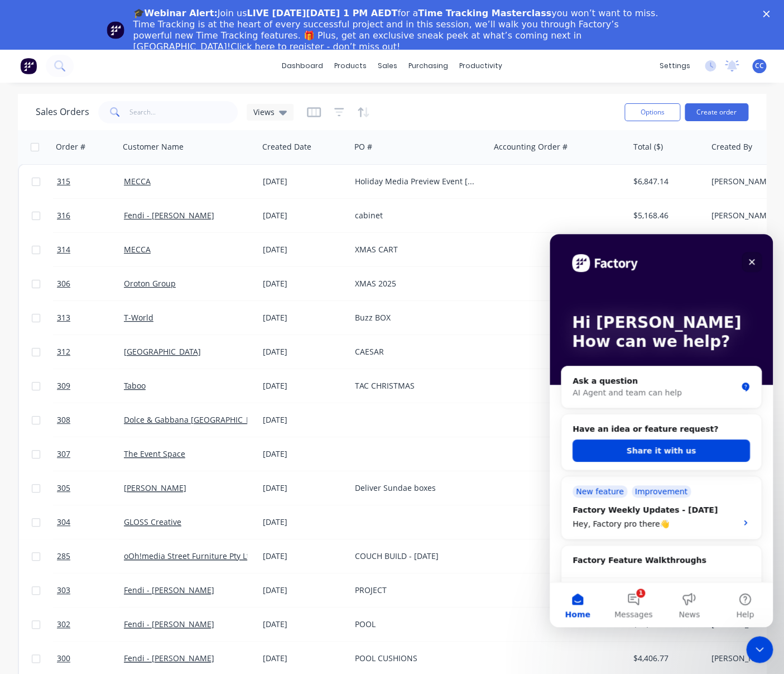
click at [751, 261] on icon "Close" at bounding box center [752, 262] width 6 height 6
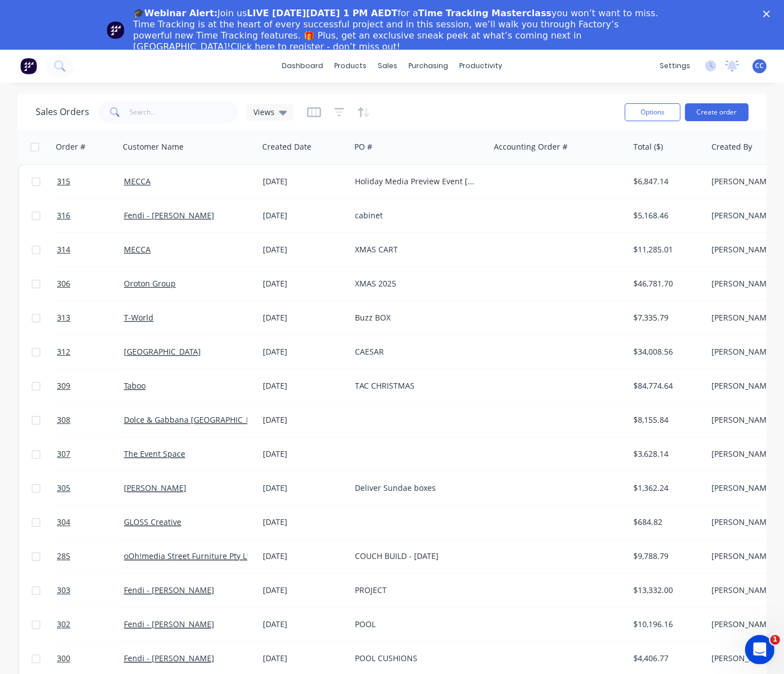
click at [751, 645] on div "Open Intercom Messenger" at bounding box center [758, 647] width 37 height 37
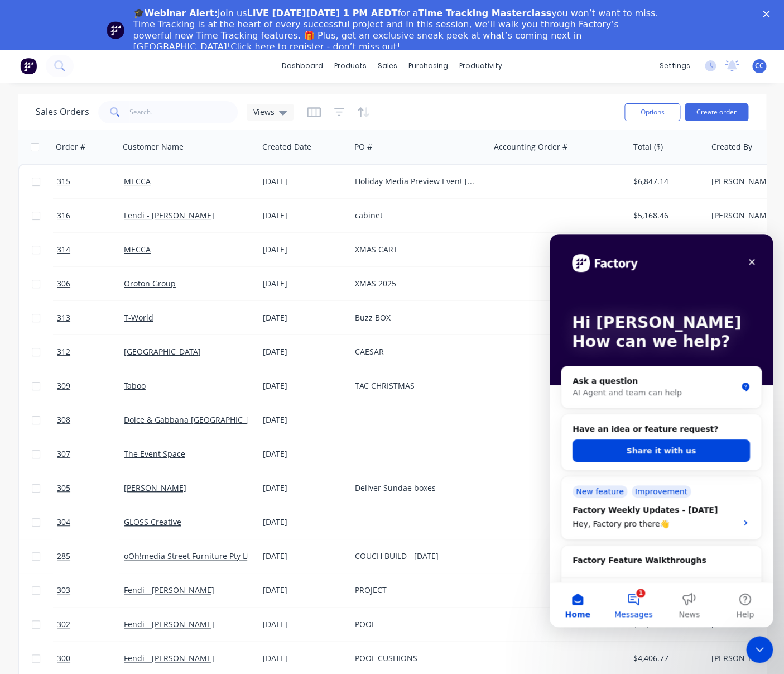
click at [637, 597] on button "1 Messages" at bounding box center [633, 604] width 56 height 45
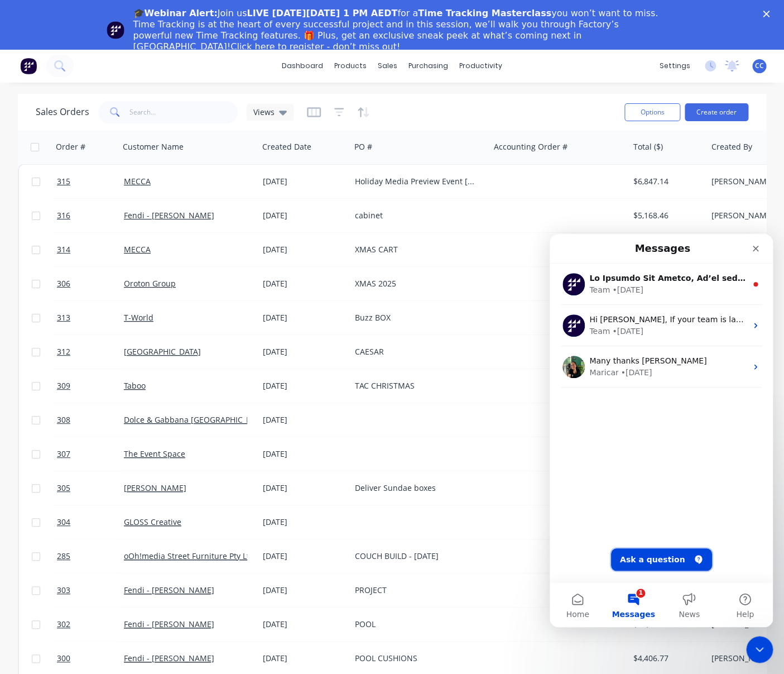
click at [663, 558] on button "Ask a question" at bounding box center [661, 559] width 101 height 22
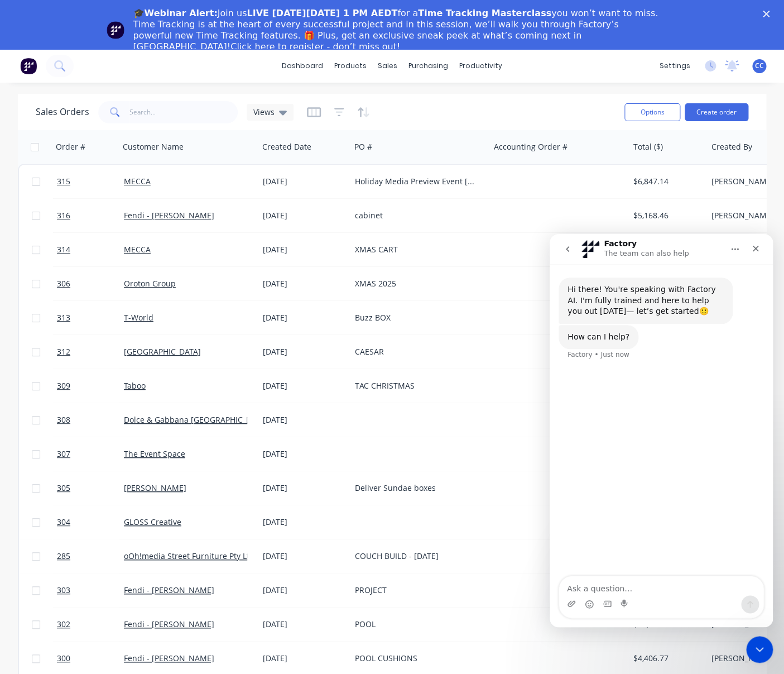
click at [633, 587] on textarea "Ask a question…" at bounding box center [661, 585] width 204 height 19
click at [610, 589] on textarea "Hello! Pleaae advise where" at bounding box center [661, 585] width 204 height 19
click at [681, 585] on textarea "Hello! Please advise where" at bounding box center [661, 585] width 204 height 19
type textarea "Hello! Please advise where 'Archived' orders are"
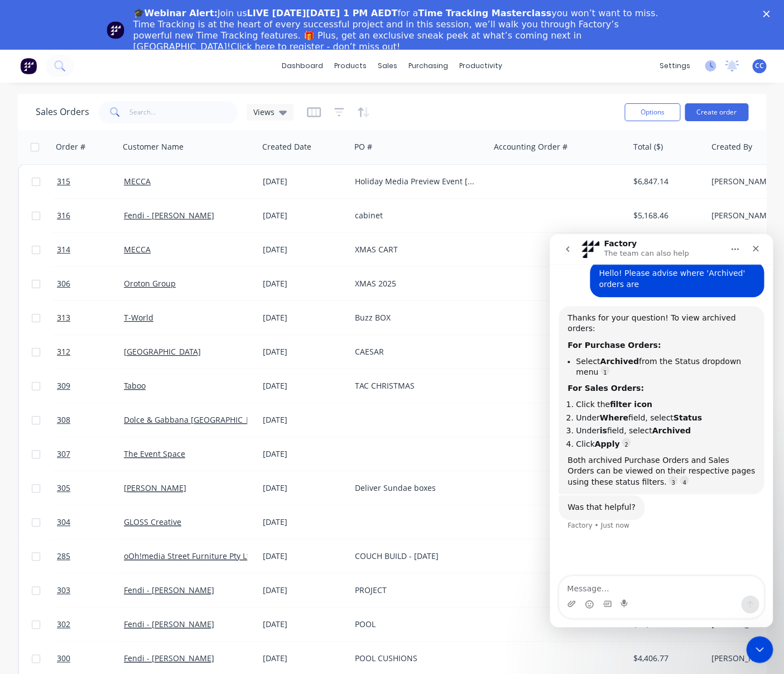
click at [713, 68] on icon at bounding box center [710, 65] width 11 height 11
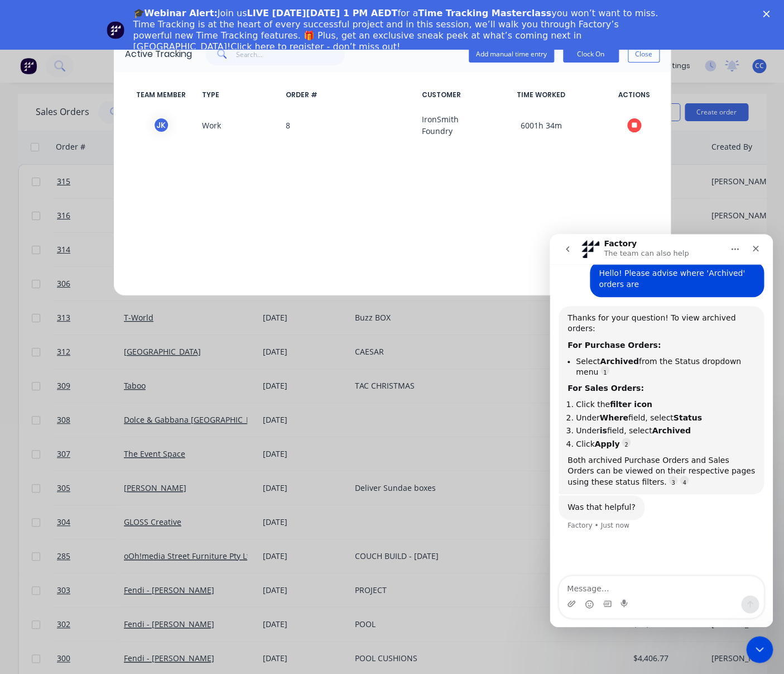
click at [715, 51] on div "Active Tracking Add manual time entry Clock On Close TEAM MEMBER TYPE ORDER # C…" at bounding box center [392, 337] width 784 height 674
click at [766, 12] on icon "Close" at bounding box center [766, 14] width 7 height 7
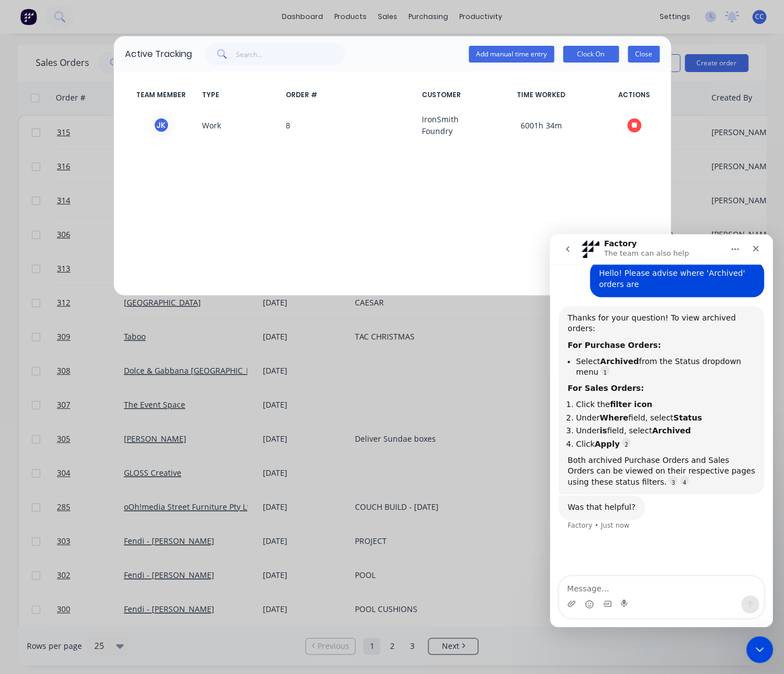
click at [643, 55] on button "Close" at bounding box center [644, 54] width 32 height 17
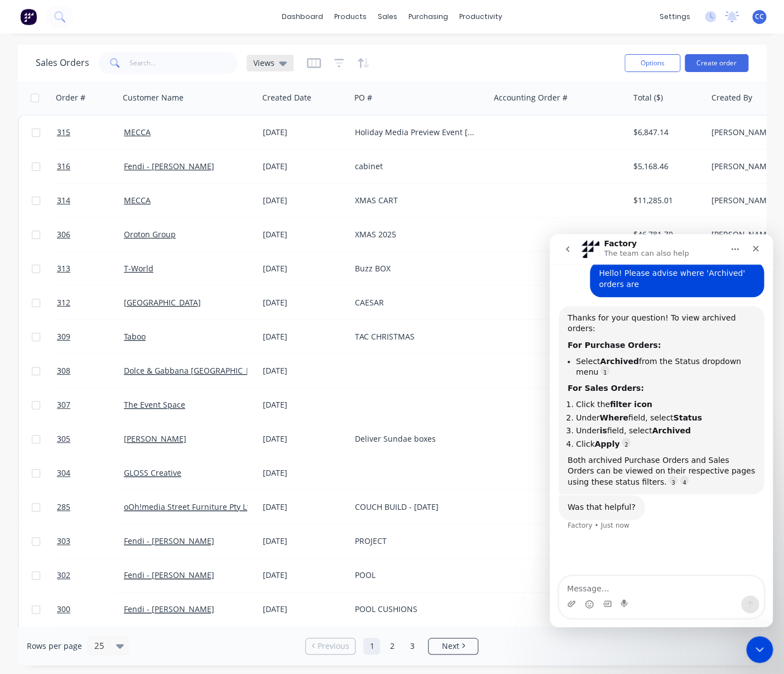
click at [283, 63] on icon at bounding box center [283, 63] width 8 height 4
click at [336, 65] on icon "button" at bounding box center [339, 62] width 10 height 11
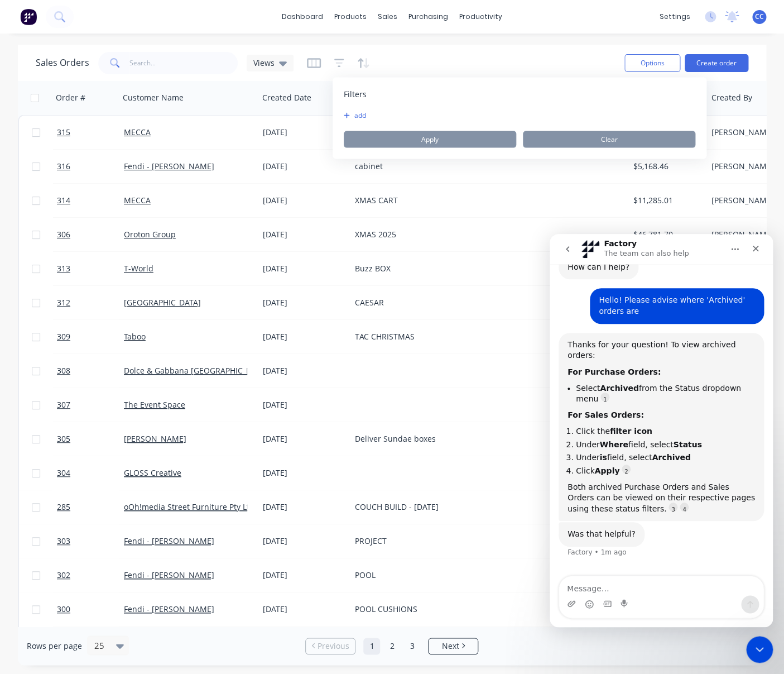
scroll to position [71, 0]
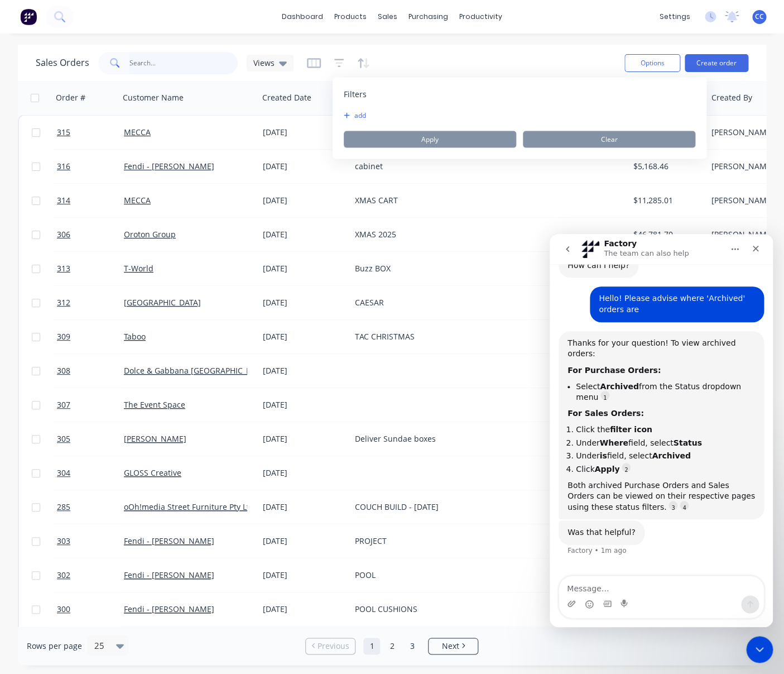
click at [190, 59] on input "text" at bounding box center [183, 63] width 109 height 22
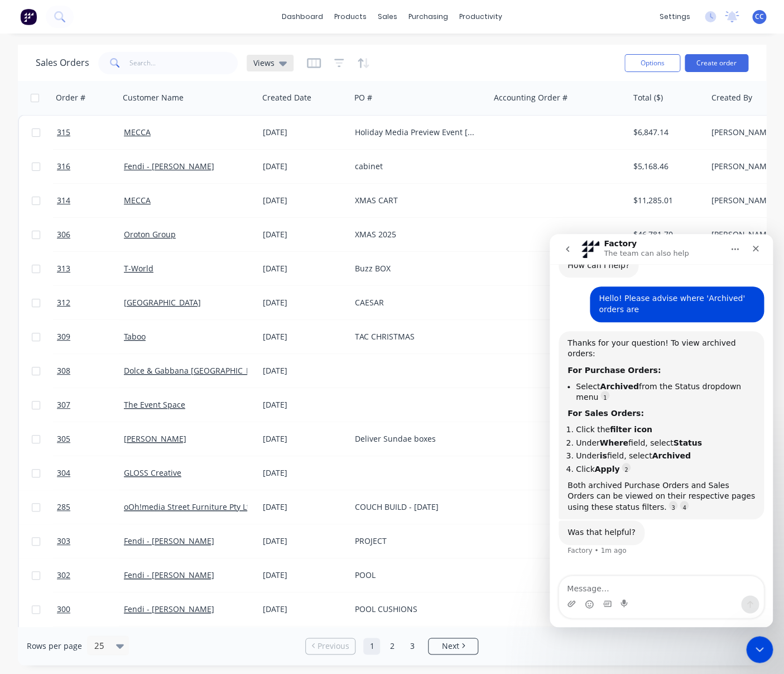
click at [282, 62] on icon at bounding box center [283, 63] width 8 height 4
click at [670, 64] on button "Options" at bounding box center [652, 63] width 56 height 18
click at [754, 245] on icon "Close" at bounding box center [755, 248] width 9 height 9
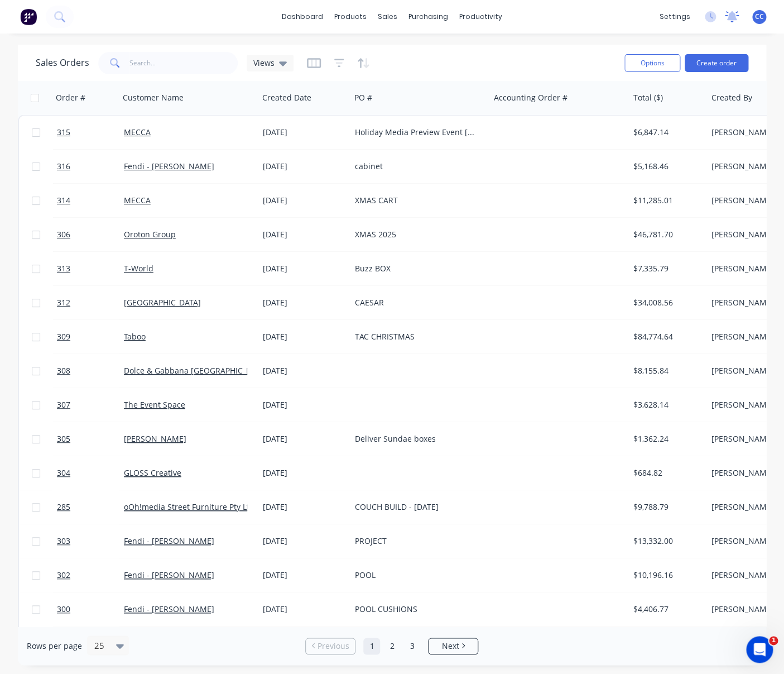
click at [733, 20] on icon at bounding box center [732, 15] width 10 height 9
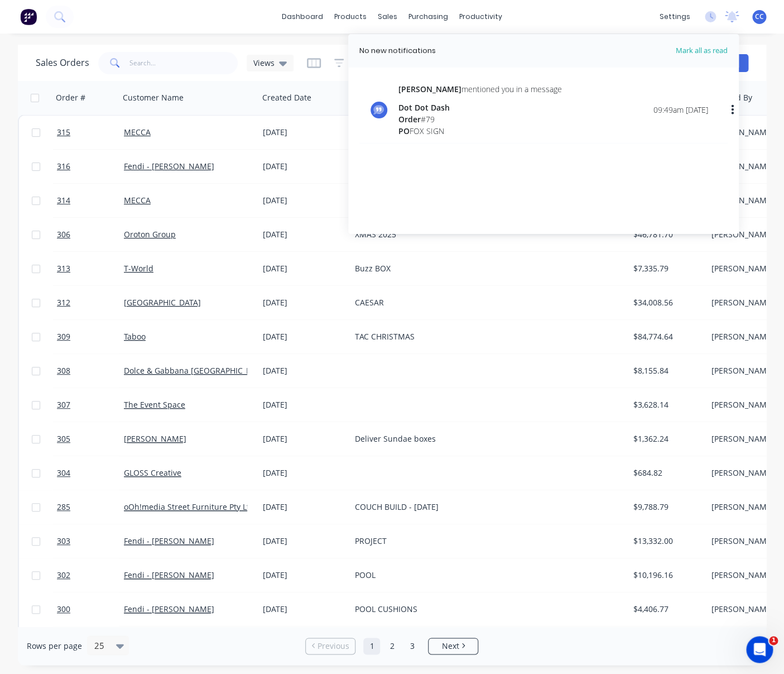
click at [607, 15] on div "dashboard products sales purchasing productivity dashboard products Product Cat…" at bounding box center [392, 16] width 784 height 33
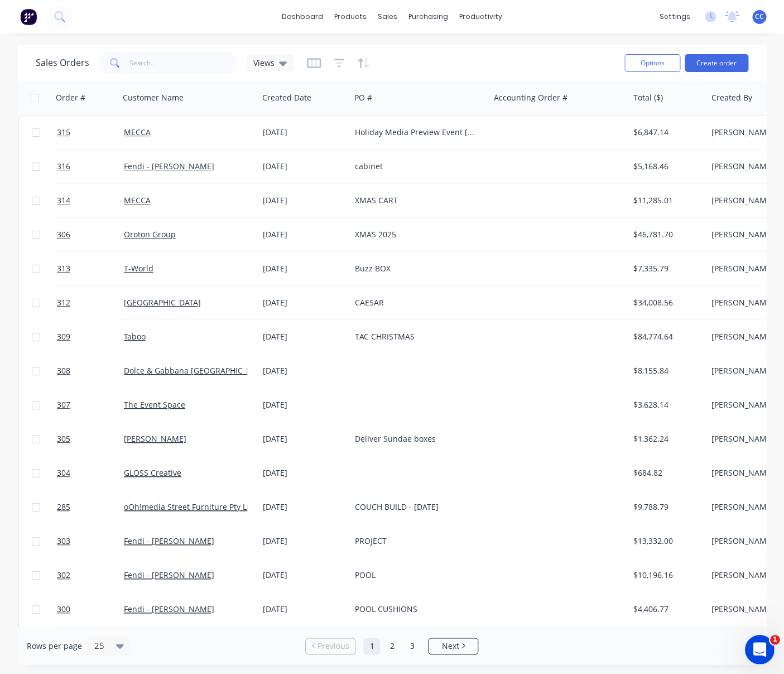
click at [761, 651] on icon "Open Intercom Messenger" at bounding box center [758, 648] width 18 height 18
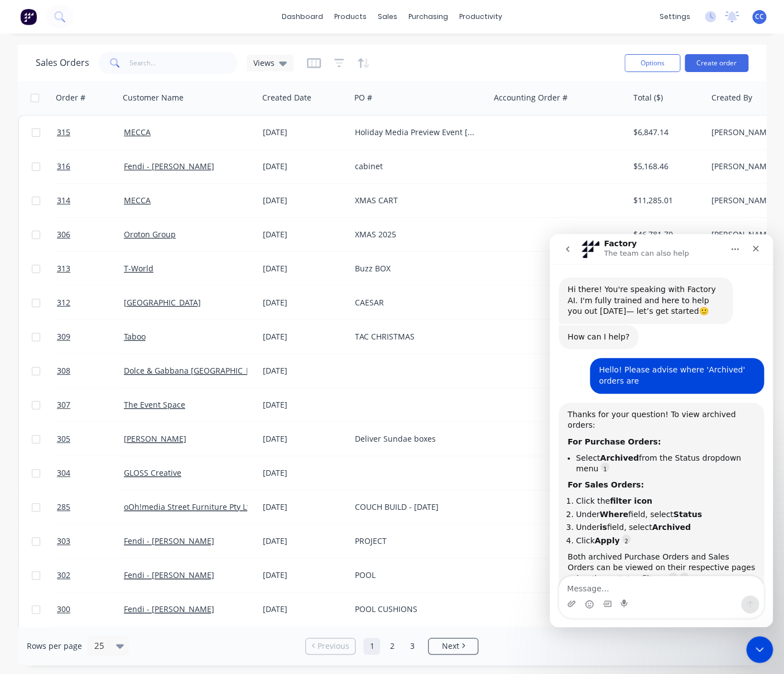
scroll to position [53, 0]
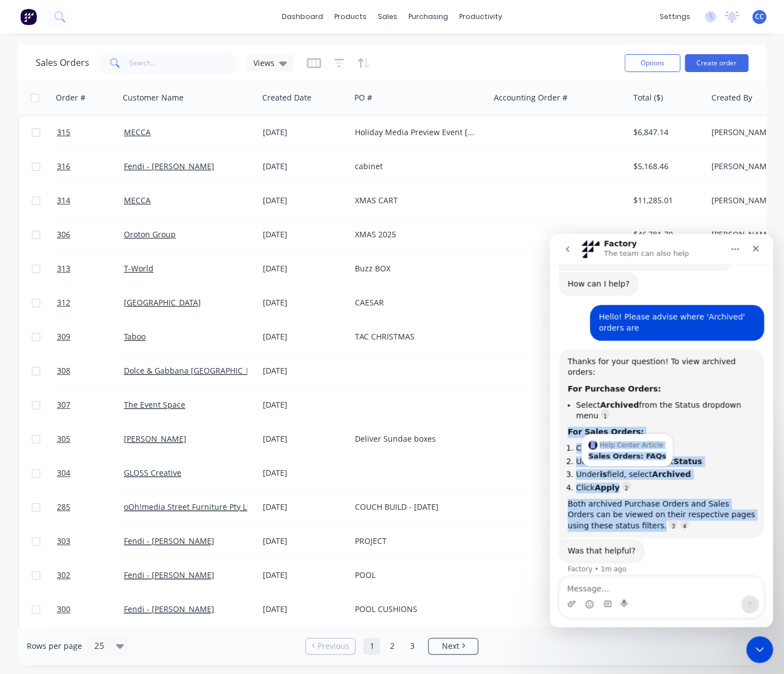
drag, startPoint x: 567, startPoint y: 419, endPoint x: 586, endPoint y: 418, distance: 19.6
click at [627, 479] on div "Thanks for your question! To view archived orders: For Purchase Orders: Select …" at bounding box center [661, 443] width 205 height 189
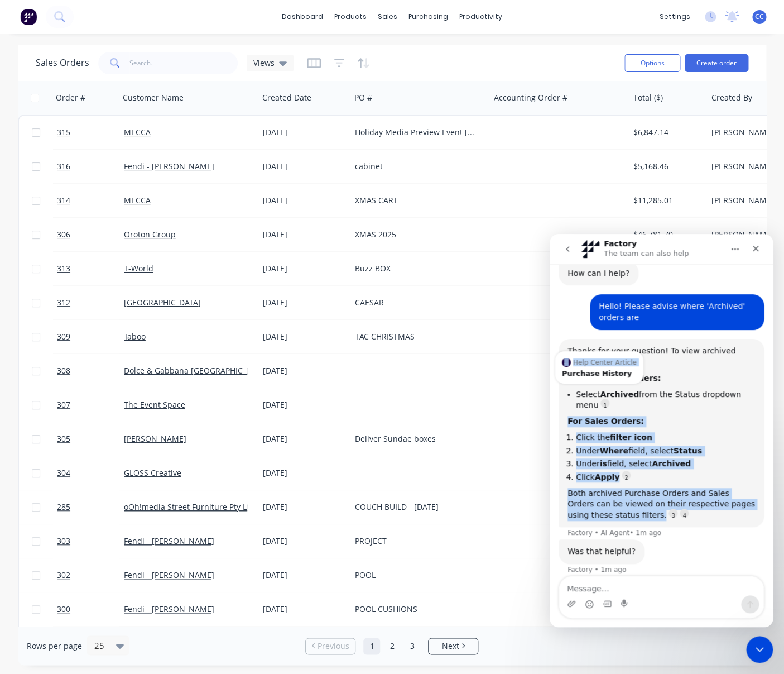
scroll to position [64, 0]
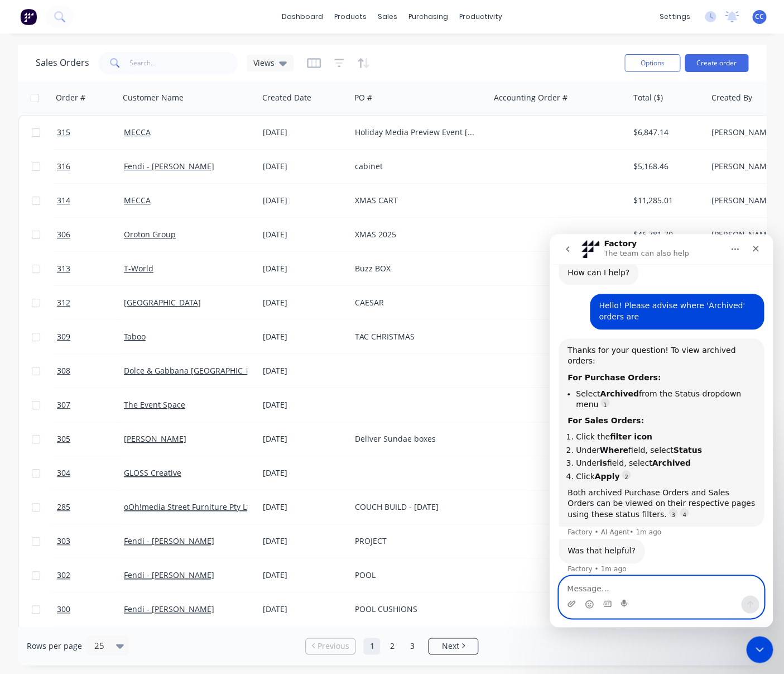
click at [636, 591] on textarea "Message…" at bounding box center [661, 585] width 204 height 19
type textarea "Where is the filter icon"
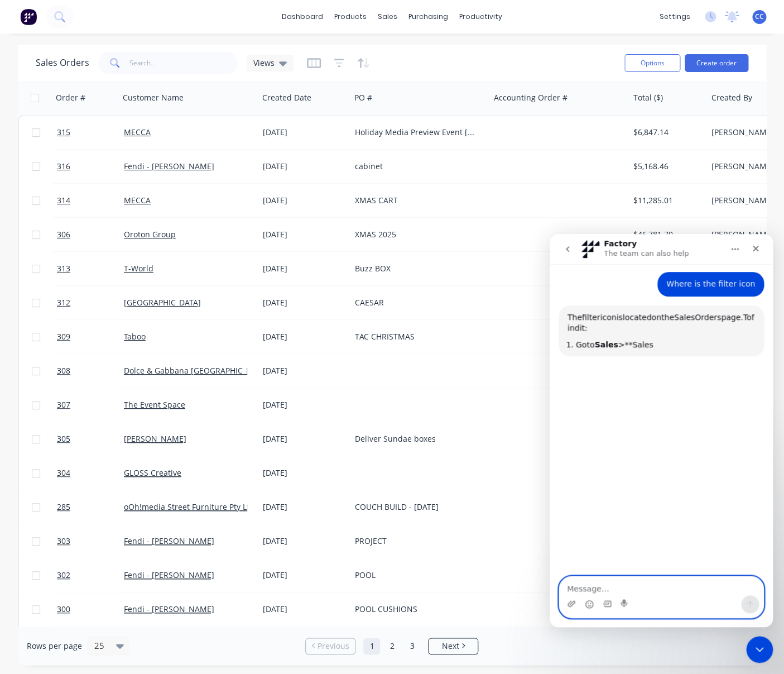
scroll to position [364, 0]
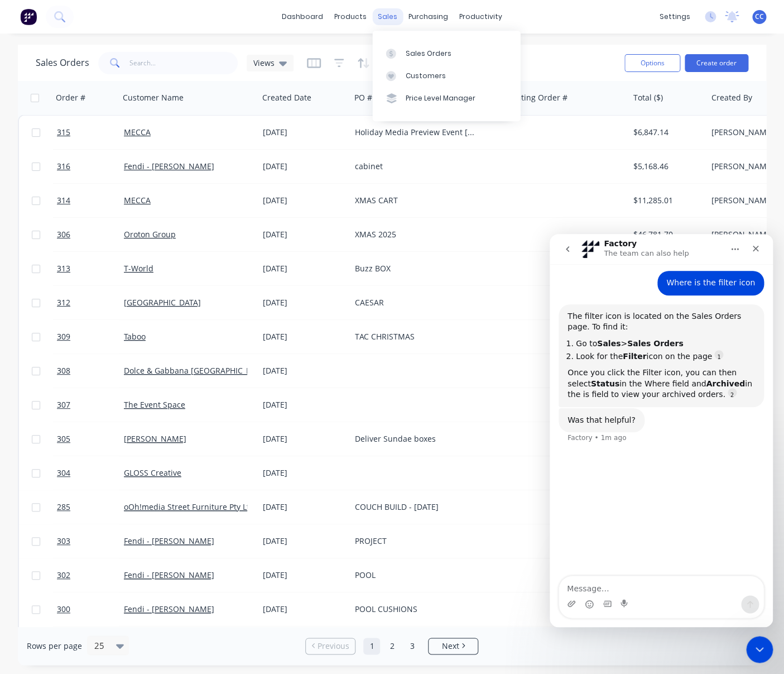
click at [388, 12] on div "sales" at bounding box center [387, 16] width 31 height 17
click at [414, 51] on div "Sales Orders" at bounding box center [429, 54] width 46 height 10
click at [415, 55] on div "Sales Orders" at bounding box center [429, 54] width 46 height 10
click at [281, 64] on icon at bounding box center [283, 63] width 8 height 4
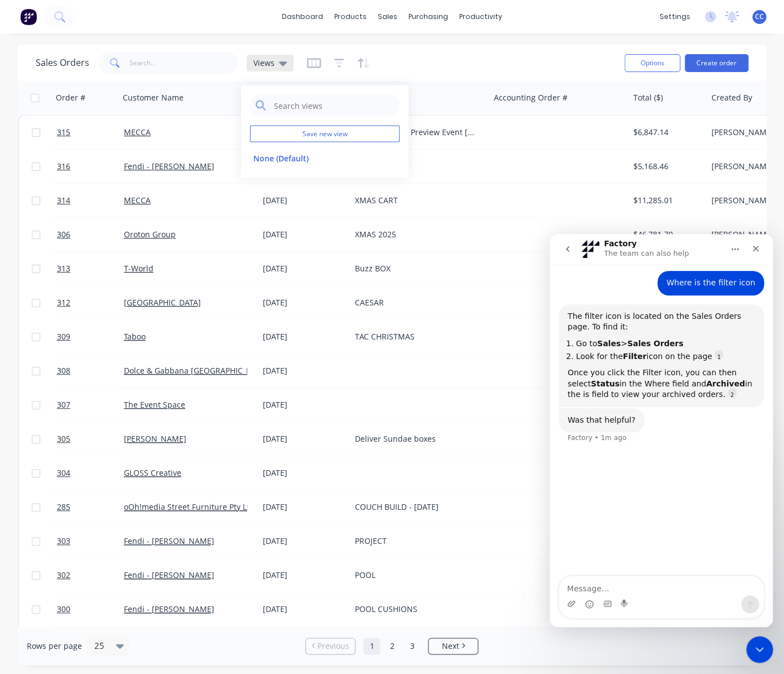
click at [281, 64] on icon at bounding box center [283, 63] width 8 height 4
click at [478, 62] on div "Sales Orders Views" at bounding box center [326, 62] width 580 height 27
click at [358, 66] on icon "button" at bounding box center [363, 62] width 13 height 11
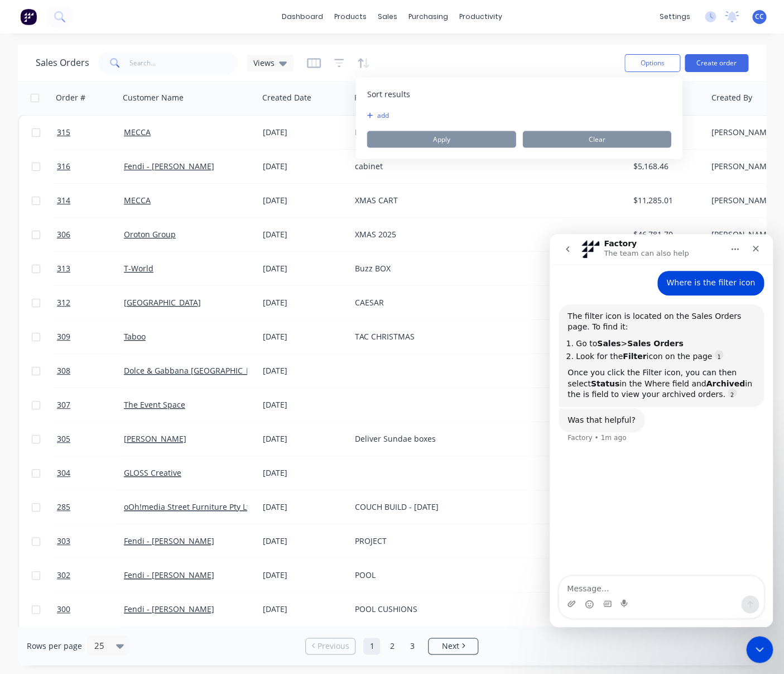
click at [411, 60] on div "Sales Orders Views" at bounding box center [326, 62] width 580 height 27
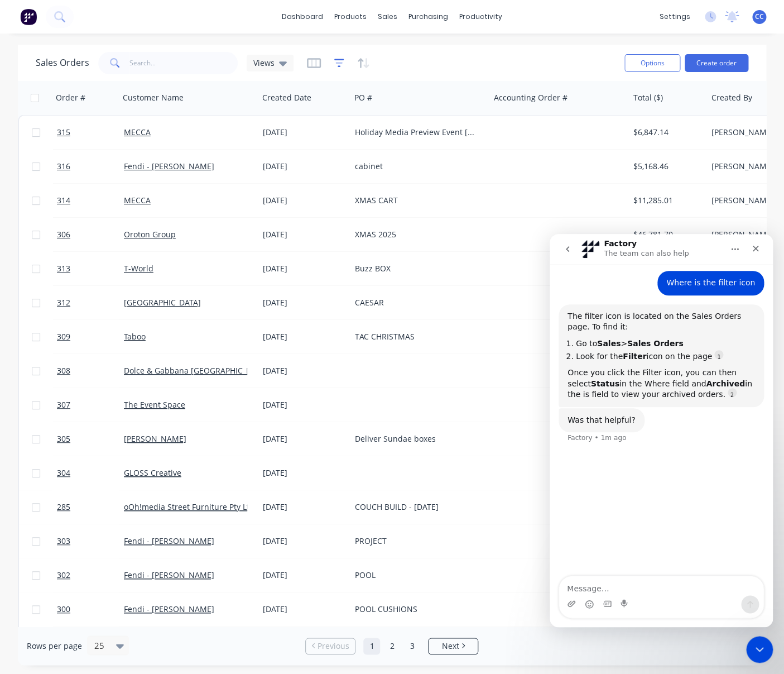
click at [336, 67] on icon "button" at bounding box center [339, 62] width 10 height 11
click at [414, 63] on div "Sales Orders Views" at bounding box center [326, 62] width 580 height 27
click at [336, 65] on icon "button" at bounding box center [339, 62] width 10 height 11
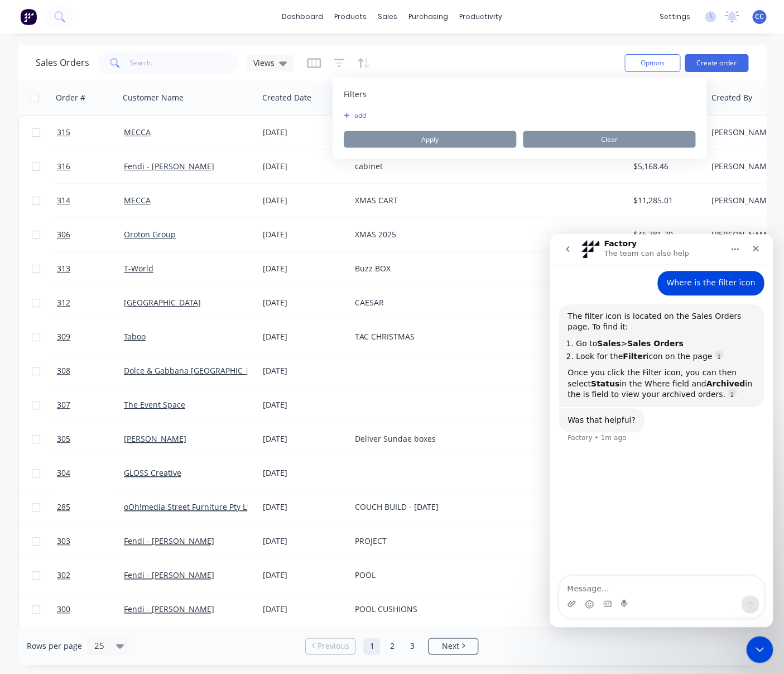
click at [358, 94] on span "Filters" at bounding box center [355, 94] width 23 height 11
click at [618, 585] on textarea "Message…" at bounding box center [661, 585] width 204 height 19
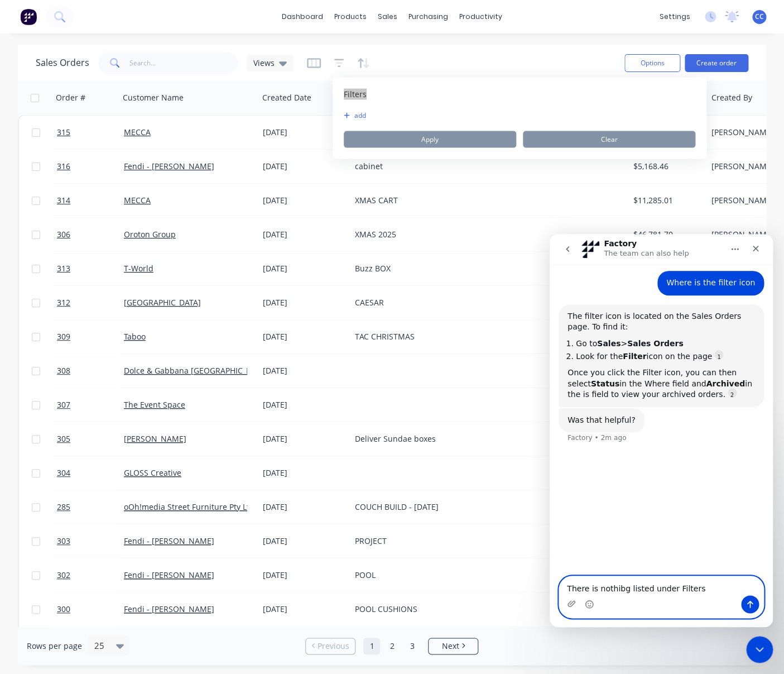
click at [623, 591] on textarea "There is nothibg listed under Filters" at bounding box center [661, 585] width 204 height 19
type textarea "There is nothing listed under Filters"
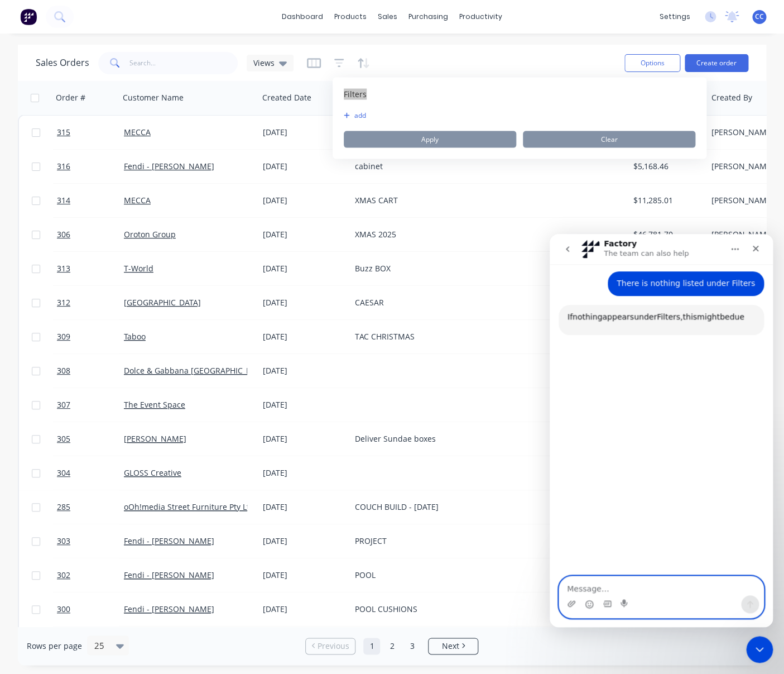
scroll to position [534, 0]
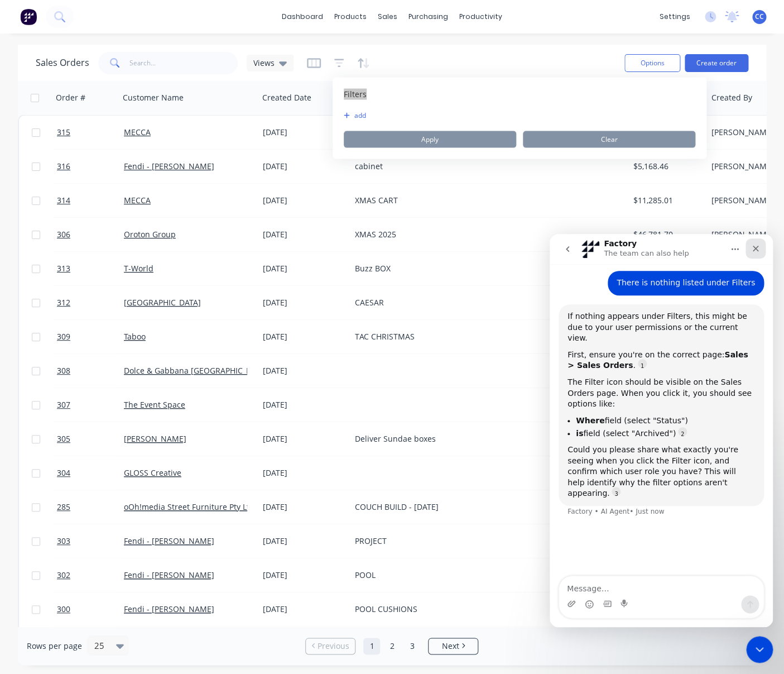
click at [757, 249] on icon "Close" at bounding box center [755, 248] width 9 height 9
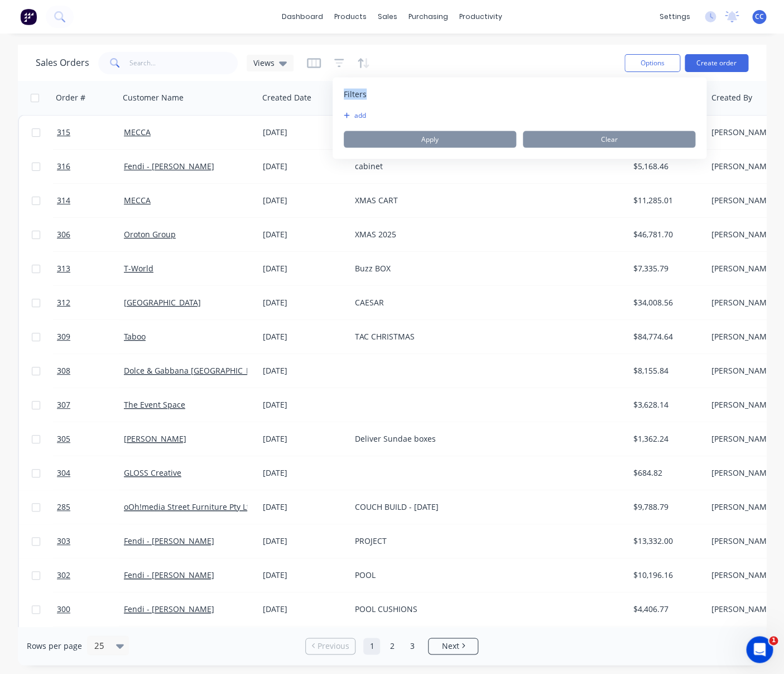
drag, startPoint x: 355, startPoint y: 96, endPoint x: 444, endPoint y: 80, distance: 89.5
click at [355, 96] on span "Filters" at bounding box center [355, 94] width 23 height 11
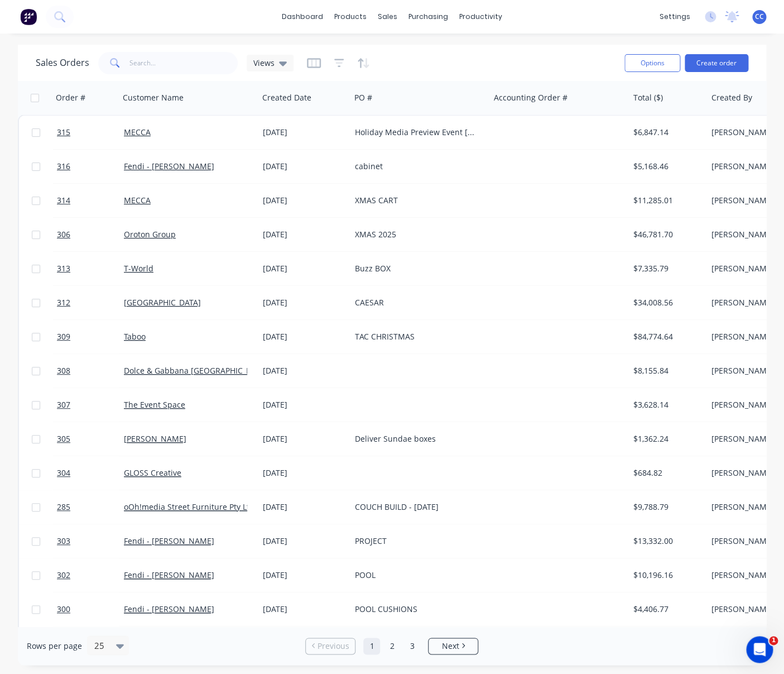
click at [762, 22] on span "CC" at bounding box center [759, 17] width 9 height 10
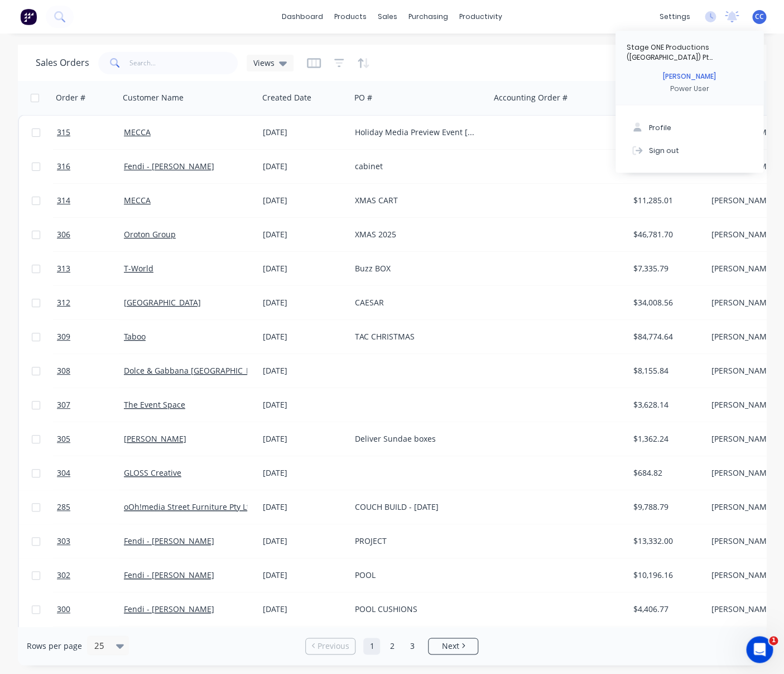
click at [614, 23] on div "dashboard products sales purchasing productivity dashboard products Product Cat…" at bounding box center [392, 16] width 784 height 33
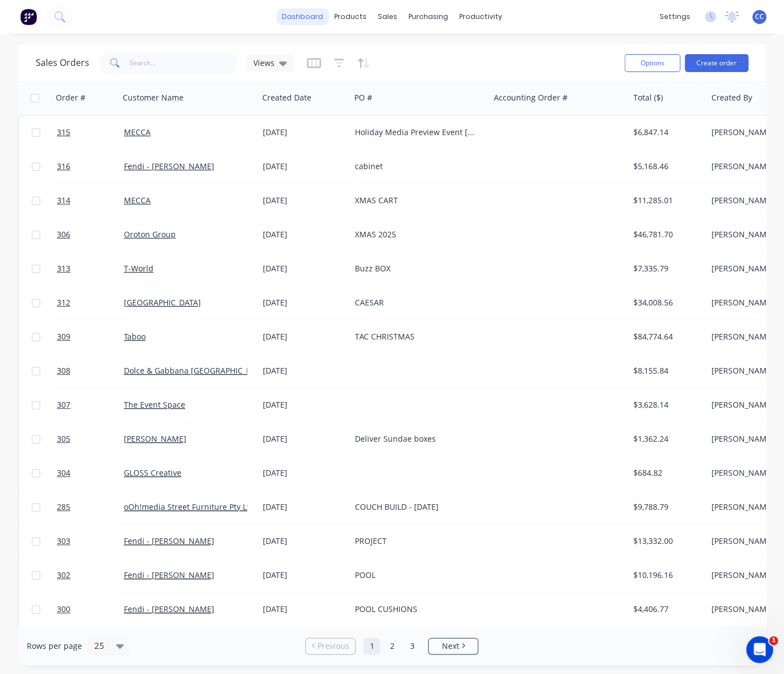
click at [318, 14] on link "dashboard" at bounding box center [302, 16] width 52 height 17
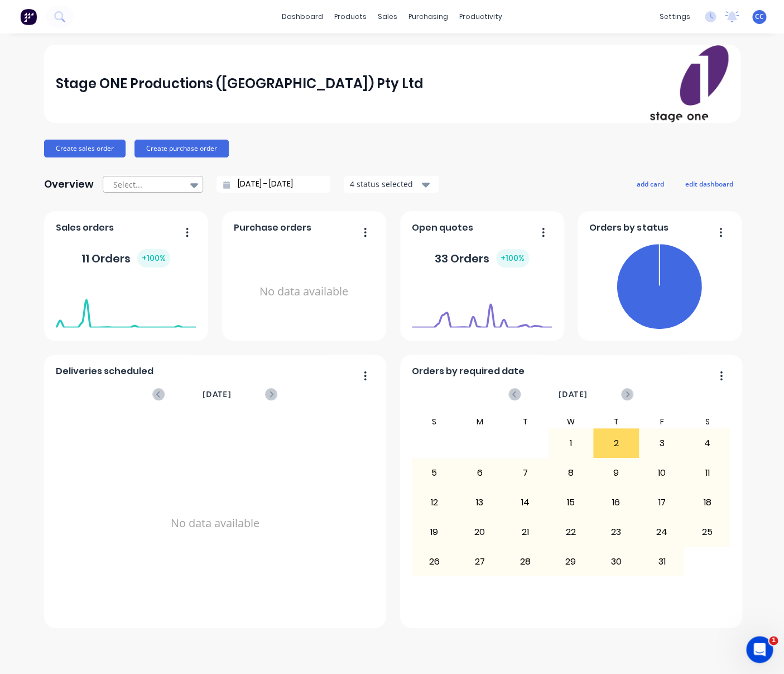
click at [190, 185] on icon at bounding box center [194, 185] width 8 height 4
drag, startPoint x: 190, startPoint y: 185, endPoint x: 182, endPoint y: 190, distance: 9.8
click at [190, 185] on icon at bounding box center [194, 185] width 8 height 4
drag, startPoint x: 89, startPoint y: 229, endPoint x: 102, endPoint y: 234, distance: 14.0
click at [89, 229] on span "Sales orders" at bounding box center [85, 227] width 58 height 13
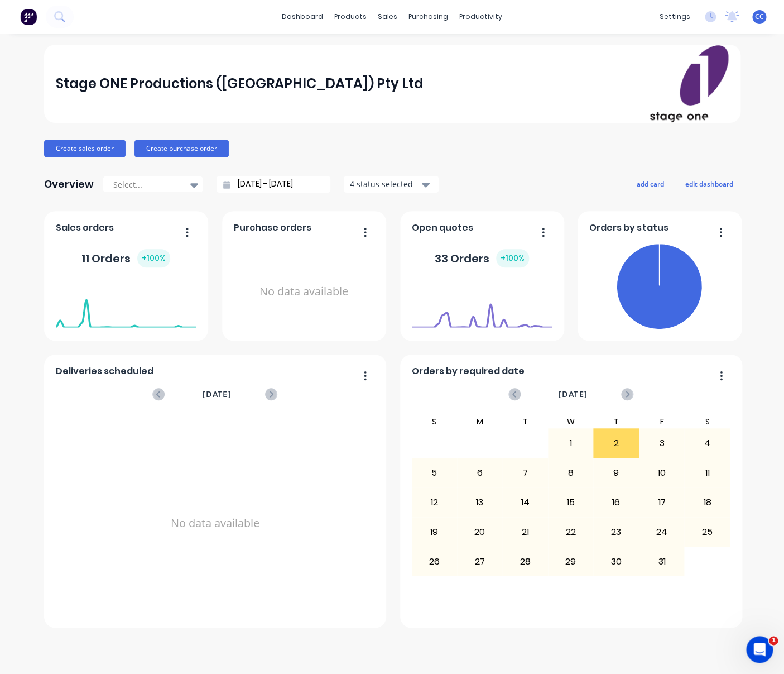
drag, startPoint x: 132, startPoint y: 227, endPoint x: 167, endPoint y: 227, distance: 35.7
click at [132, 227] on div "Sales orders" at bounding box center [126, 231] width 140 height 16
click at [187, 229] on icon "button" at bounding box center [187, 231] width 2 height 9
click at [368, 233] on button "button" at bounding box center [360, 232] width 23 height 17
click at [493, 165] on div "Stage ONE Productions ([GEOGRAPHIC_DATA]) Pty Ltd Create sales order Create pur…" at bounding box center [392, 336] width 696 height 583
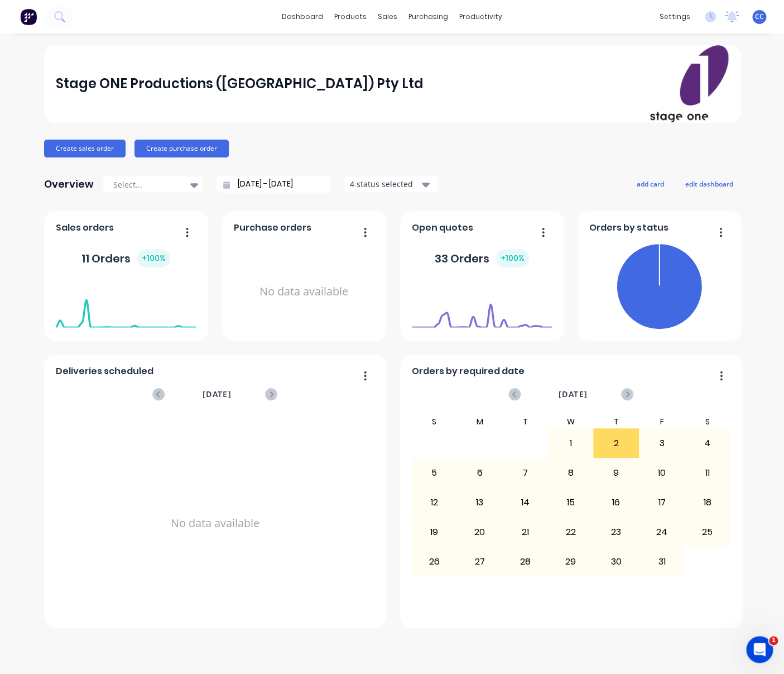
click at [422, 185] on icon "button" at bounding box center [426, 184] width 8 height 4
click at [362, 211] on div "button" at bounding box center [362, 211] width 22 height 22
click at [359, 233] on div "button" at bounding box center [362, 234] width 22 height 22
click at [362, 234] on div "button" at bounding box center [362, 234] width 22 height 22
click at [494, 174] on div "Overview Select... [DATE] - [DATE] 1 status selected Include archived Include d…" at bounding box center [392, 184] width 696 height 22
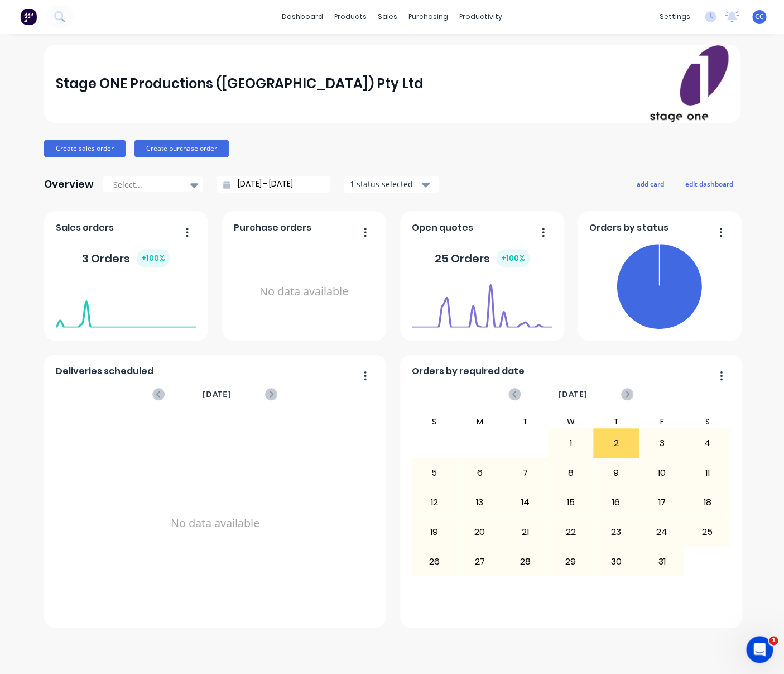
click at [185, 231] on button "button" at bounding box center [182, 232] width 23 height 17
click at [24, 302] on div "Stage ONE Productions ([GEOGRAPHIC_DATA]) Pty Ltd Create sales order Create pur…" at bounding box center [392, 354] width 784 height 618
click at [191, 184] on icon at bounding box center [194, 185] width 8 height 4
click at [158, 251] on div "Quarter to date" at bounding box center [153, 251] width 100 height 21
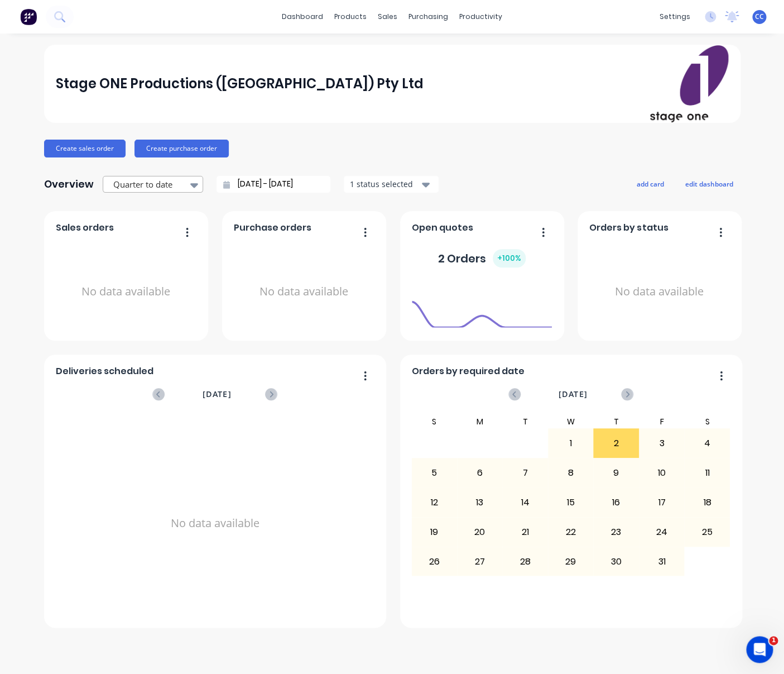
click at [190, 185] on icon at bounding box center [194, 185] width 8 height 4
click at [140, 273] on div "Year to date" at bounding box center [153, 271] width 100 height 21
type input "[DATE] - [DATE]"
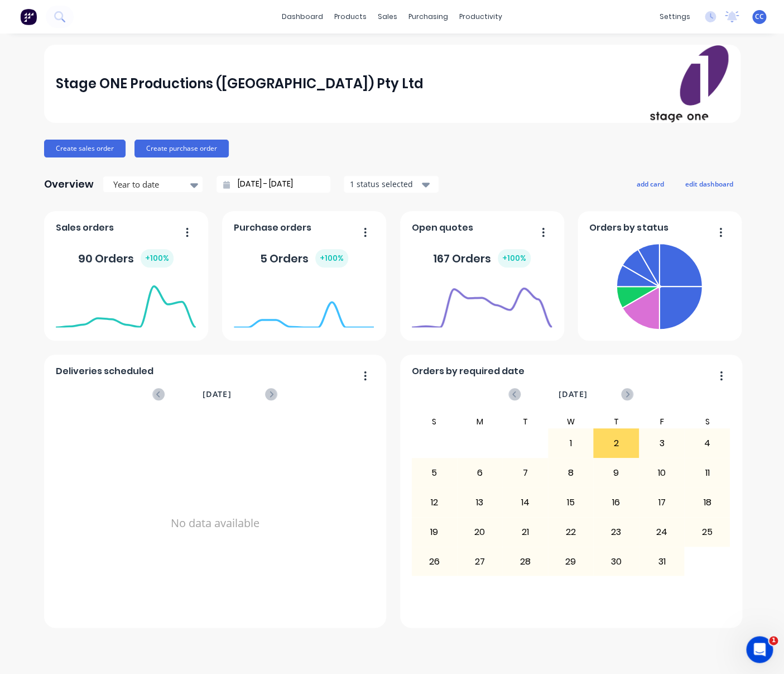
click at [720, 233] on icon "button" at bounding box center [720, 232] width 3 height 11
click at [674, 224] on div "Orders by status" at bounding box center [659, 231] width 140 height 16
click at [590, 171] on div "Stage ONE Productions ([GEOGRAPHIC_DATA]) Pty Ltd Create sales order Create pur…" at bounding box center [392, 336] width 696 height 583
click at [420, 51] on div "Sales Orders" at bounding box center [429, 54] width 46 height 10
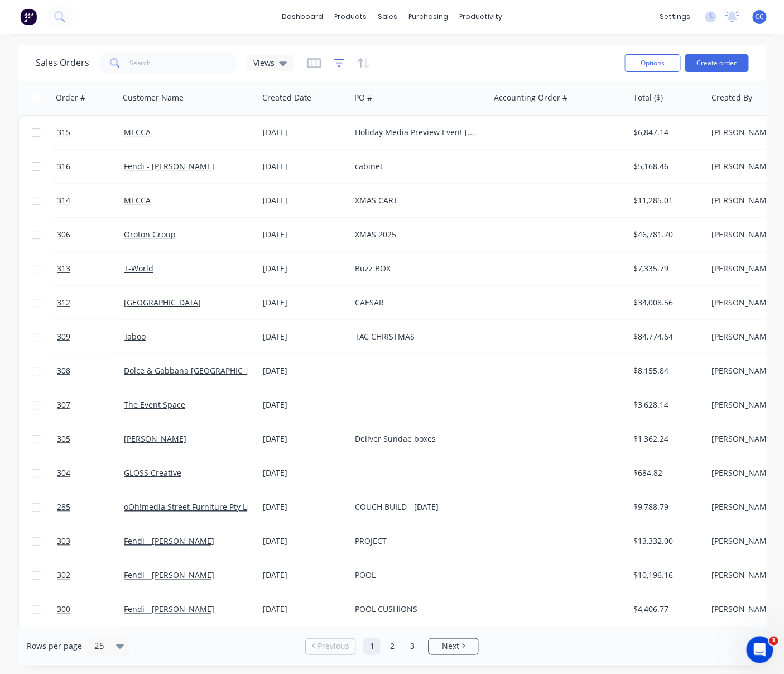
click at [338, 67] on icon "button" at bounding box center [339, 63] width 10 height 8
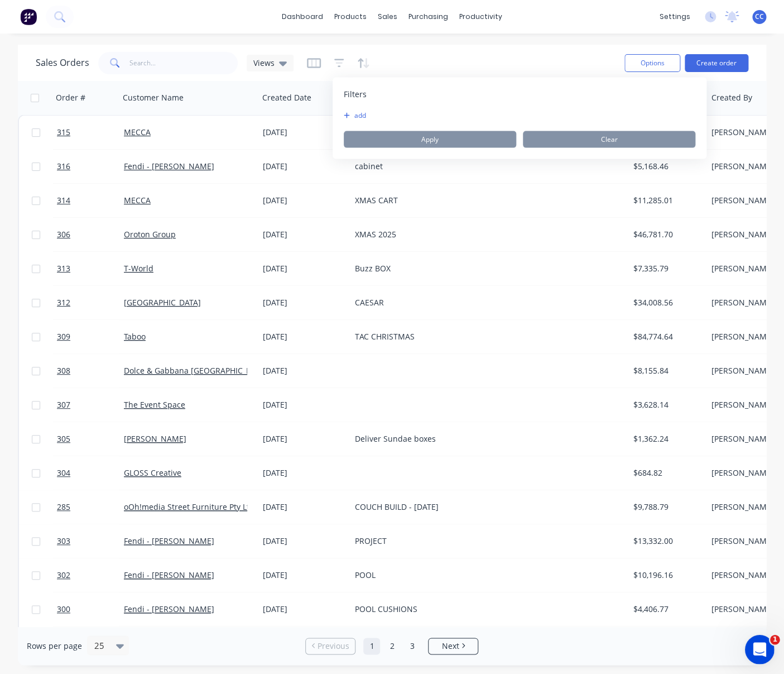
click at [761, 647] on icon "Open Intercom Messenger" at bounding box center [758, 648] width 18 height 18
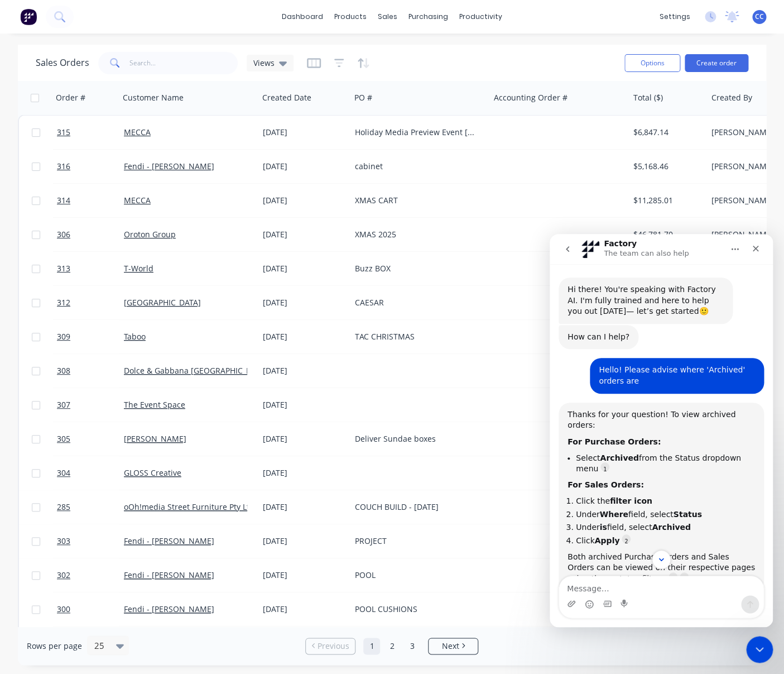
click at [515, 58] on div "Sales Orders Views" at bounding box center [326, 62] width 580 height 27
click at [758, 247] on icon "Close" at bounding box center [755, 248] width 9 height 9
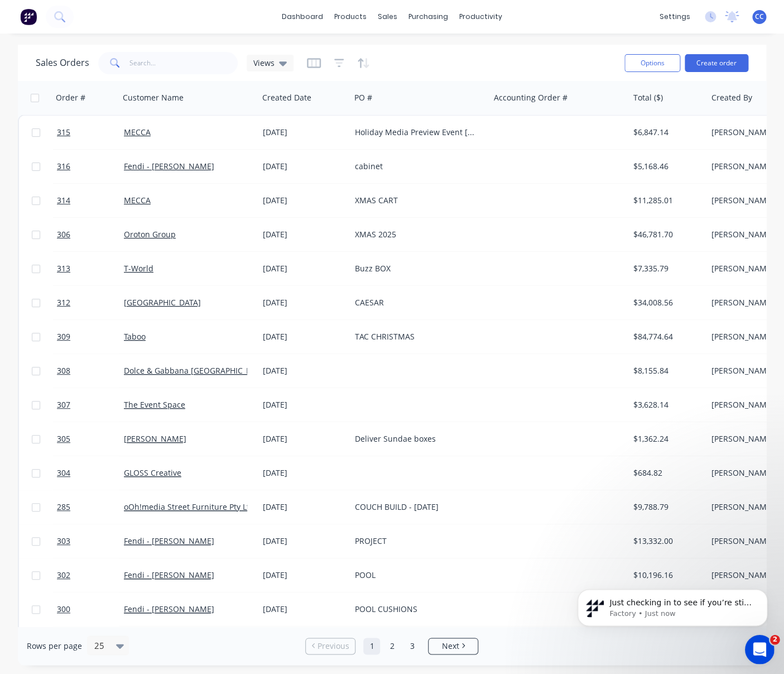
click at [758, 647] on icon "Open Intercom Messenger" at bounding box center [758, 648] width 18 height 18
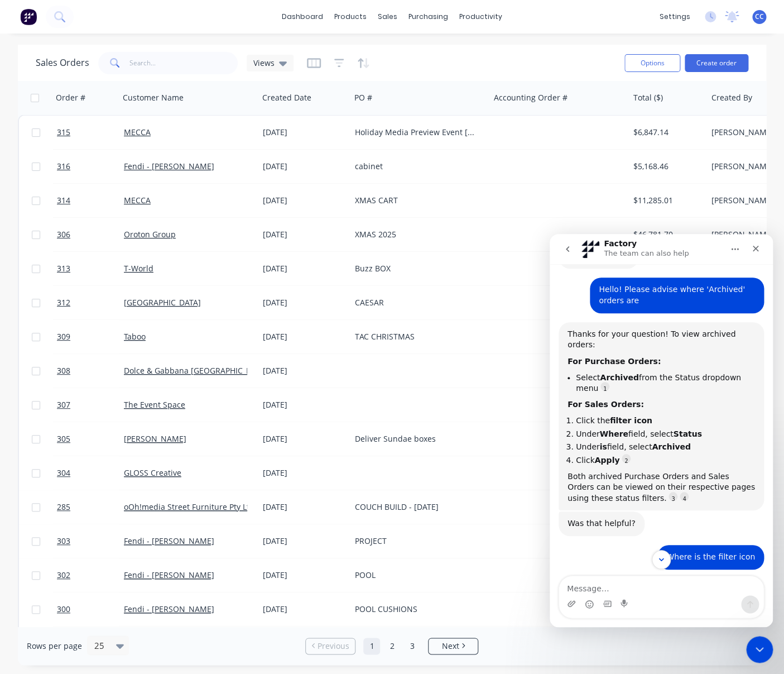
scroll to position [82, 0]
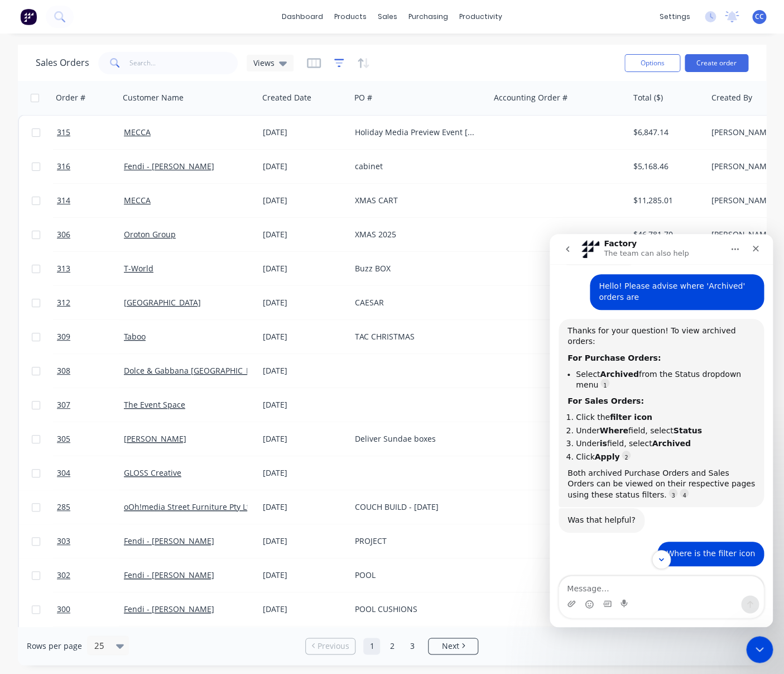
click at [338, 58] on icon "button" at bounding box center [339, 62] width 10 height 11
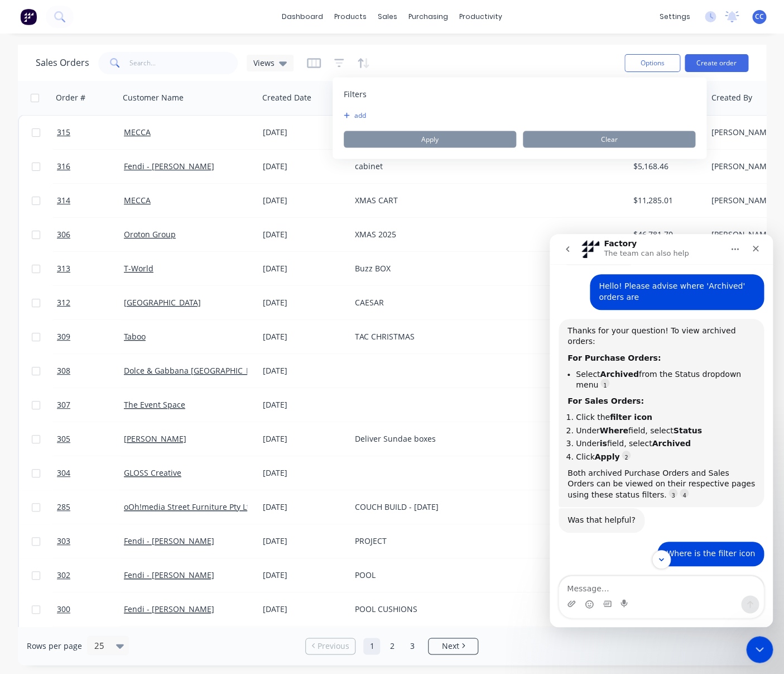
click at [359, 116] on button "add" at bounding box center [358, 115] width 28 height 9
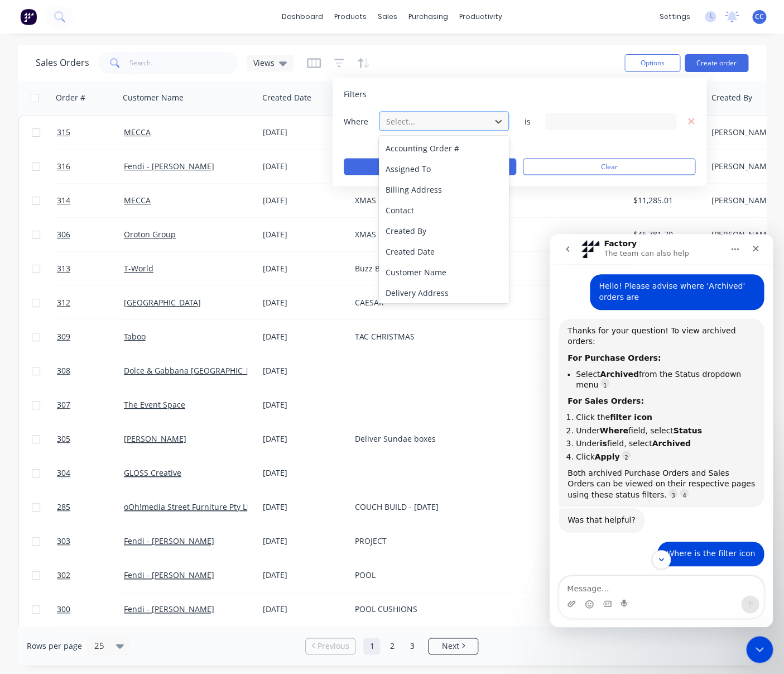
click at [429, 123] on div at bounding box center [435, 121] width 100 height 14
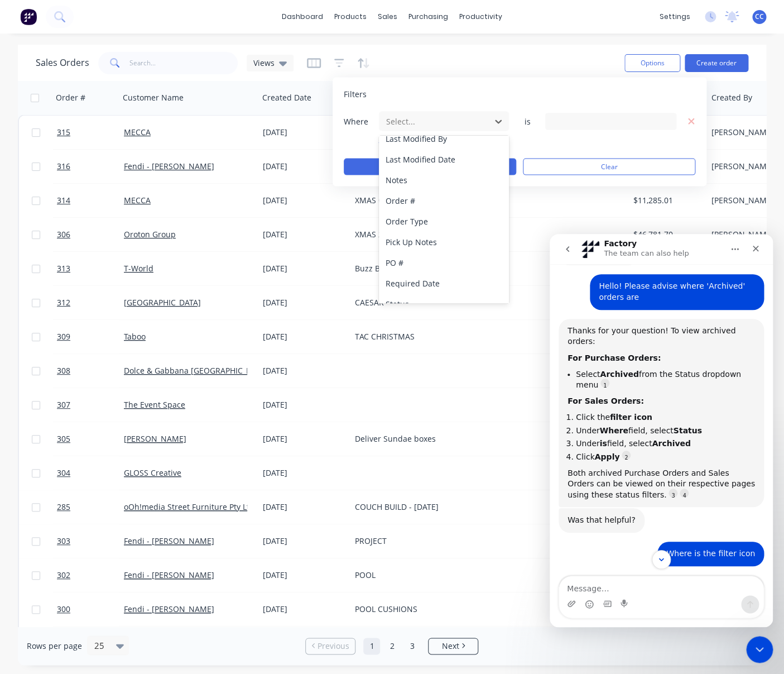
scroll to position [271, 0]
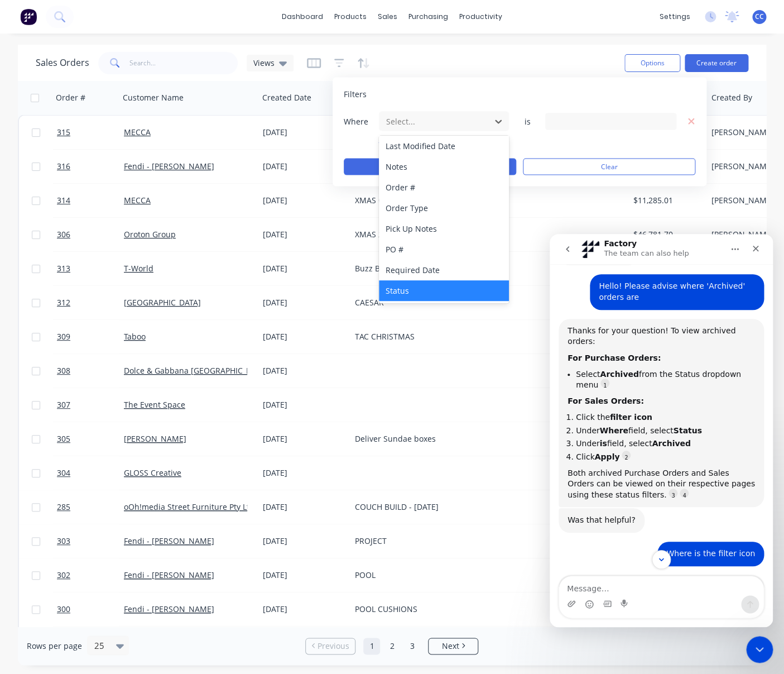
click at [407, 288] on div "Status" at bounding box center [444, 290] width 130 height 21
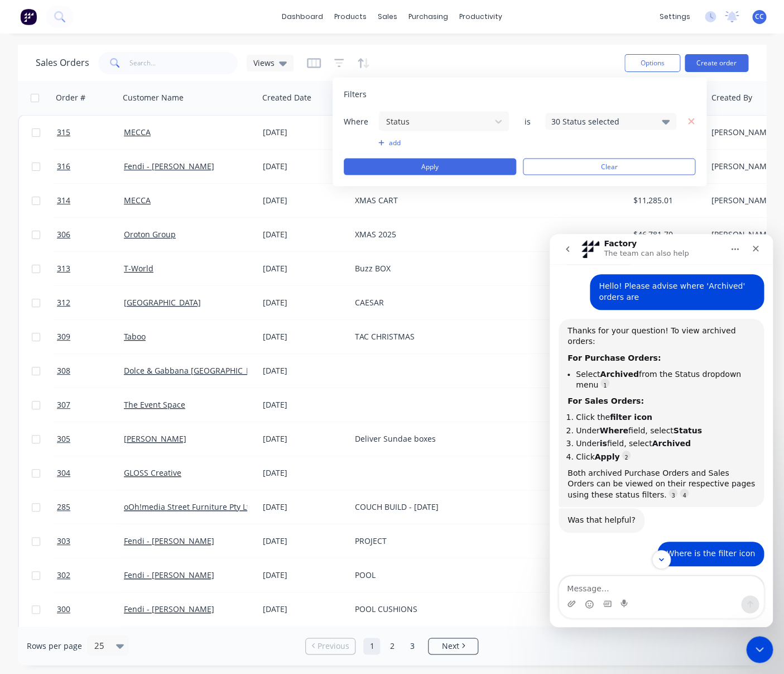
click at [667, 120] on icon at bounding box center [666, 121] width 8 height 4
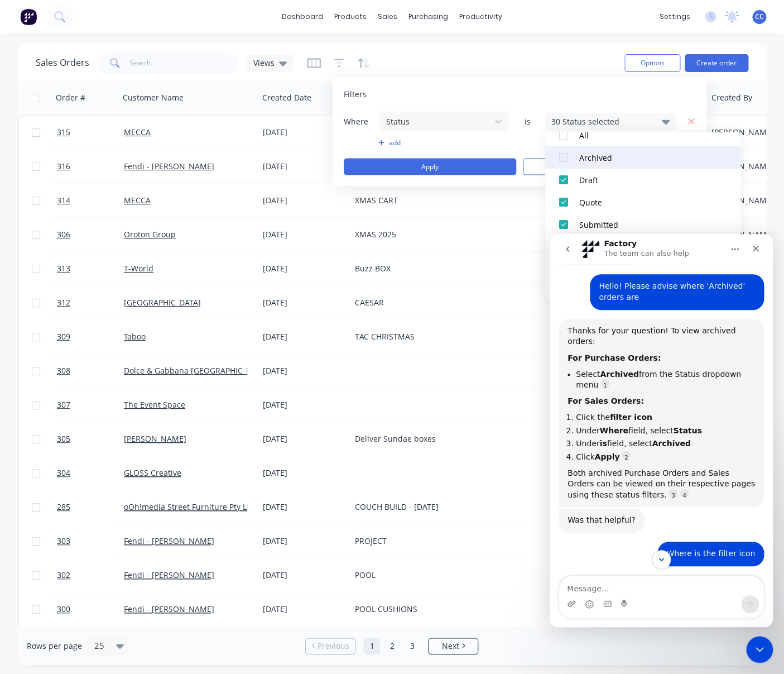
scroll to position [48, 0]
click at [567, 157] on div at bounding box center [563, 157] width 22 height 22
click at [565, 179] on div at bounding box center [563, 179] width 22 height 22
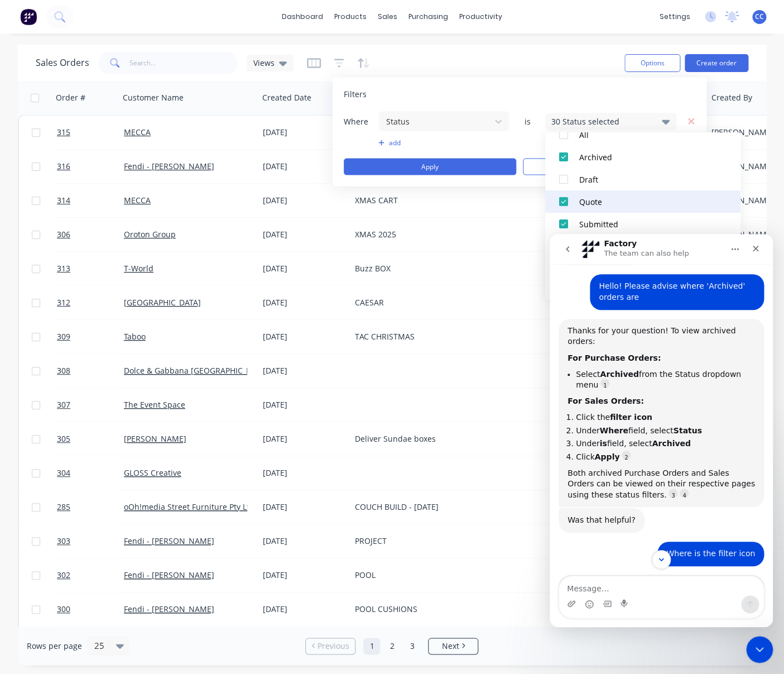
click at [564, 200] on div at bounding box center [563, 201] width 22 height 22
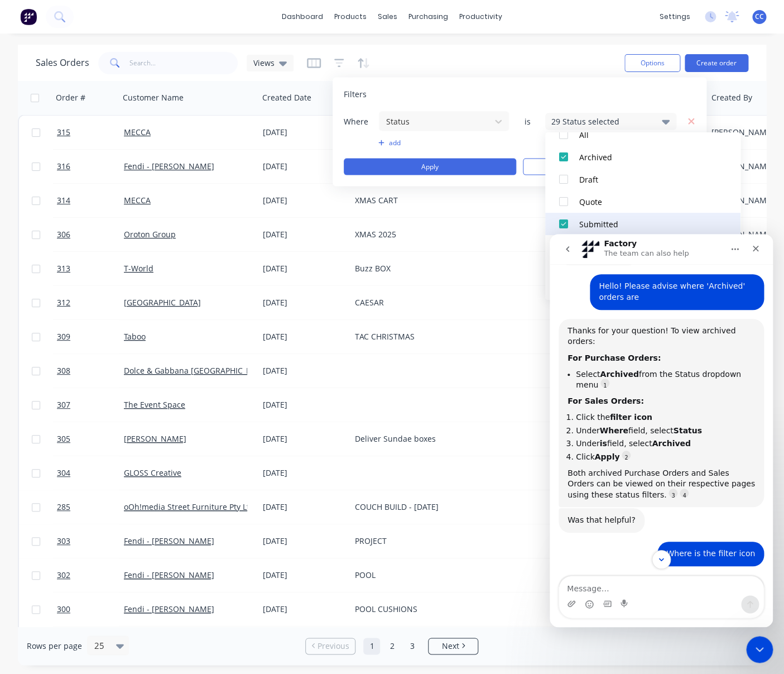
click at [564, 222] on div at bounding box center [563, 224] width 22 height 22
click at [758, 249] on icon "Close" at bounding box center [755, 248] width 9 height 9
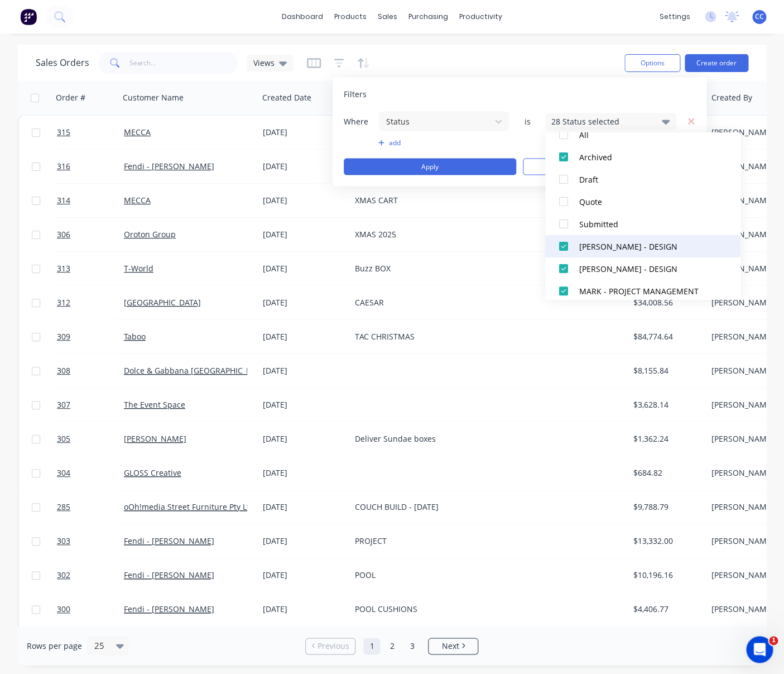
click at [565, 247] on div at bounding box center [563, 246] width 22 height 22
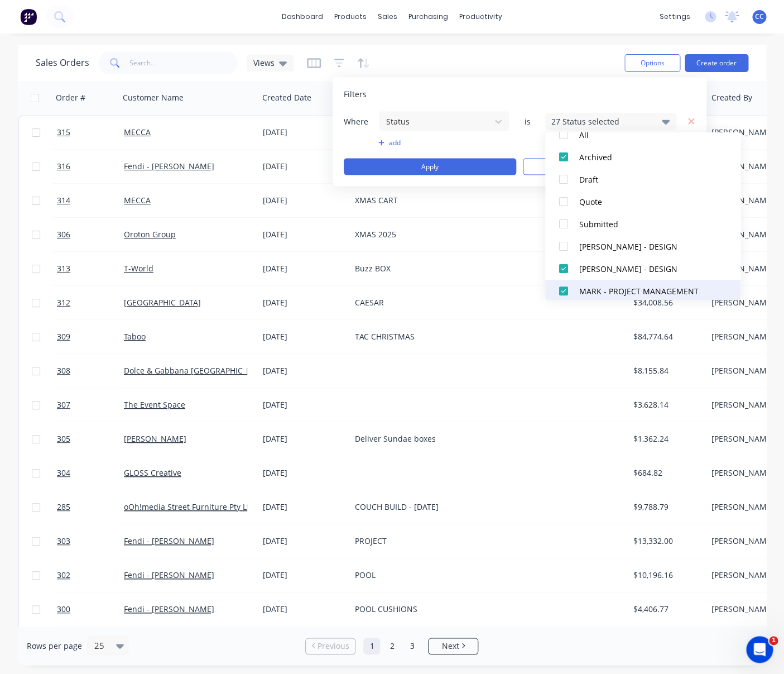
drag, startPoint x: 564, startPoint y: 264, endPoint x: 564, endPoint y: 283, distance: 19.0
click at [564, 264] on div at bounding box center [563, 268] width 22 height 22
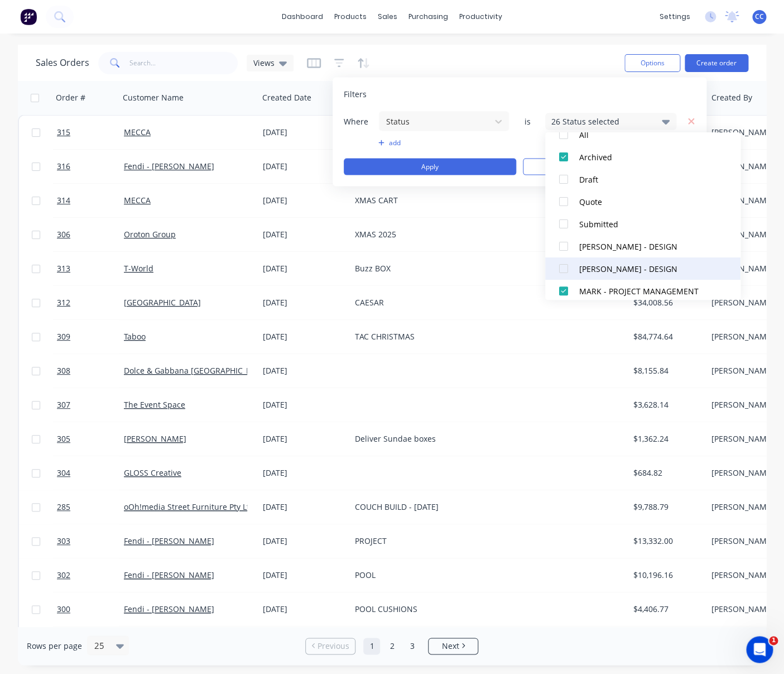
drag, startPoint x: 564, startPoint y: 289, endPoint x: 599, endPoint y: 270, distance: 40.2
click at [564, 289] on div at bounding box center [563, 291] width 22 height 22
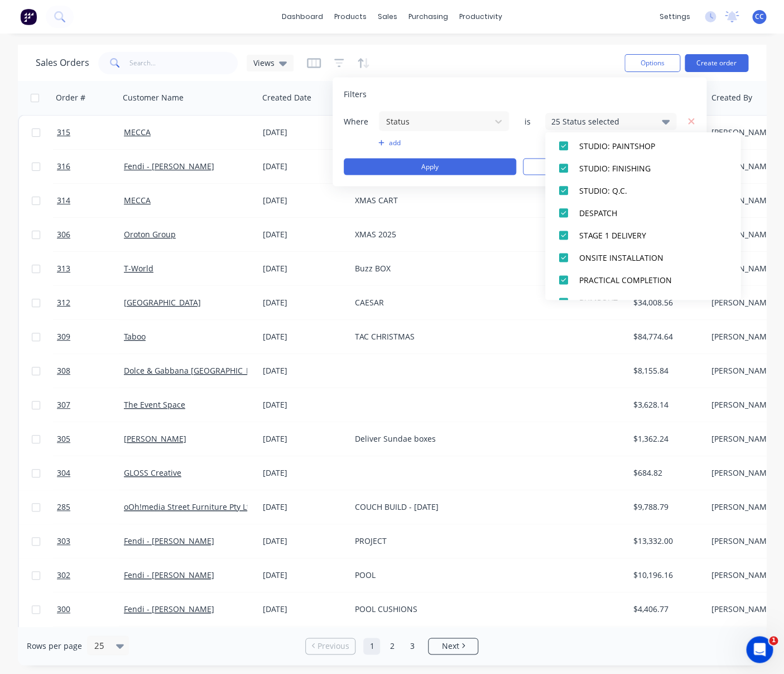
scroll to position [511, 0]
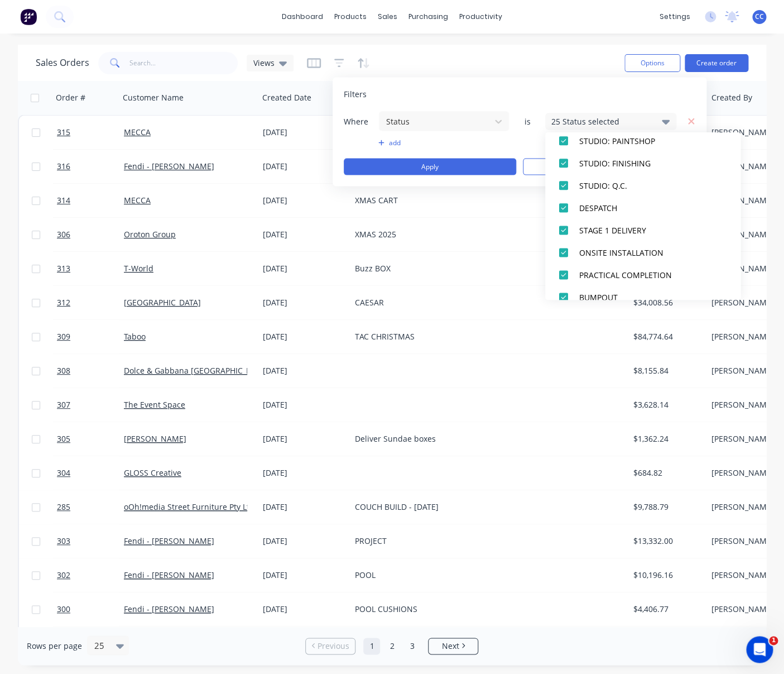
click at [506, 93] on div "Filters" at bounding box center [520, 94] width 352 height 11
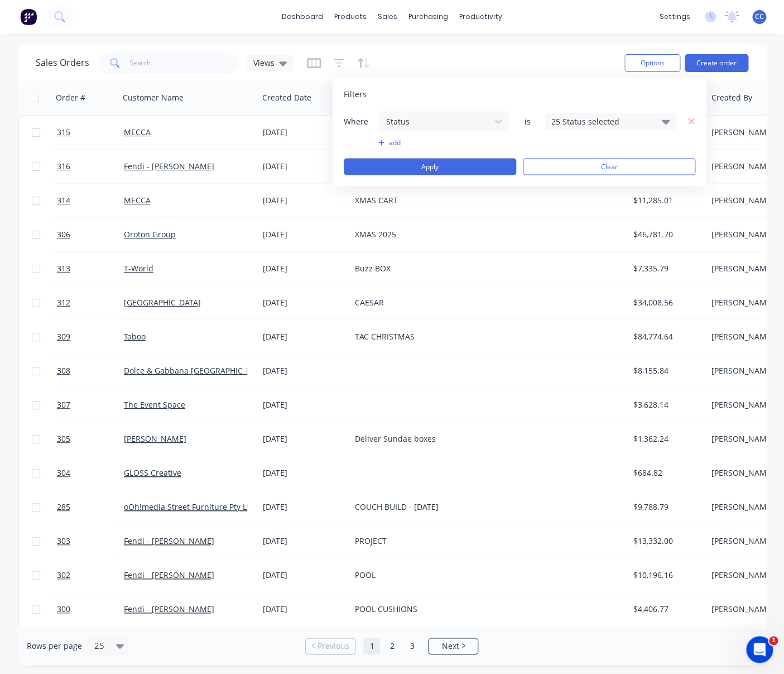
click at [664, 121] on icon at bounding box center [666, 121] width 8 height 4
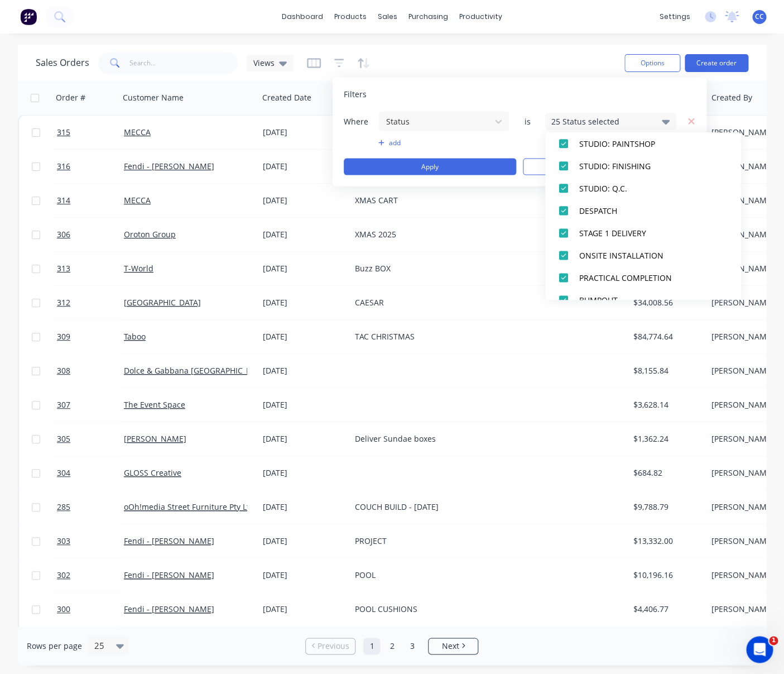
scroll to position [592, 0]
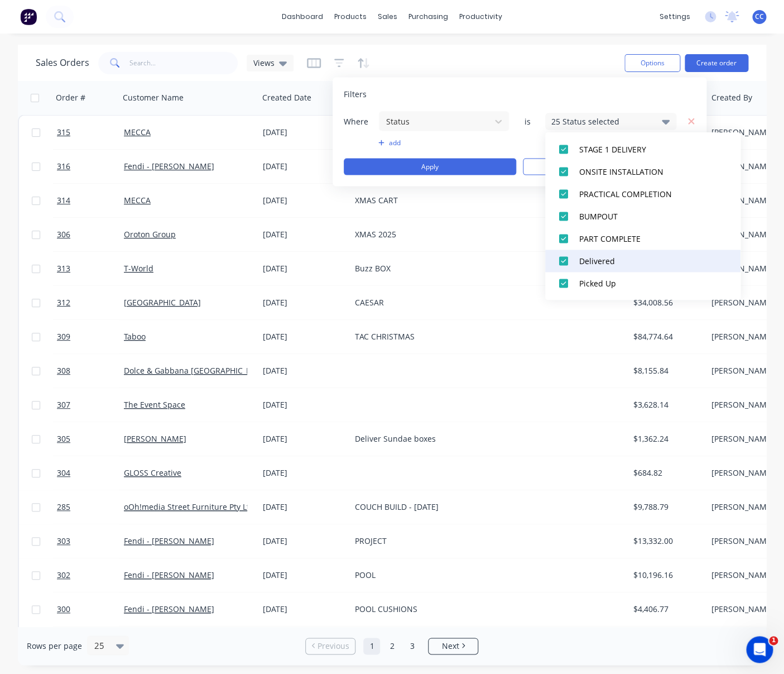
drag, startPoint x: 566, startPoint y: 285, endPoint x: 566, endPoint y: 269, distance: 15.6
click at [566, 285] on div at bounding box center [563, 283] width 22 height 22
drag, startPoint x: 564, startPoint y: 261, endPoint x: 563, endPoint y: 243, distance: 18.4
click at [564, 260] on div at bounding box center [563, 260] width 22 height 22
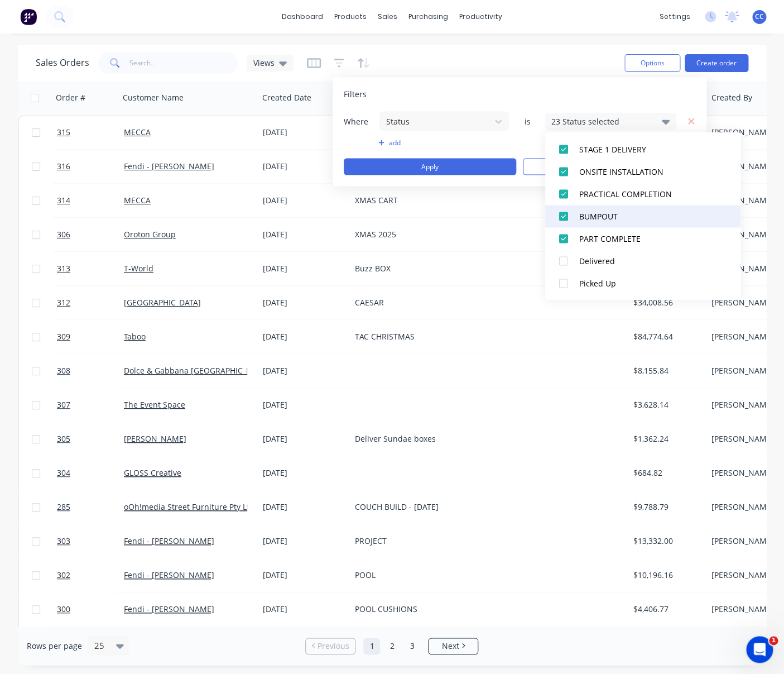
drag, startPoint x: 563, startPoint y: 235, endPoint x: 563, endPoint y: 217, distance: 18.4
click at [563, 235] on div at bounding box center [563, 238] width 22 height 22
click at [563, 211] on div at bounding box center [563, 216] width 22 height 22
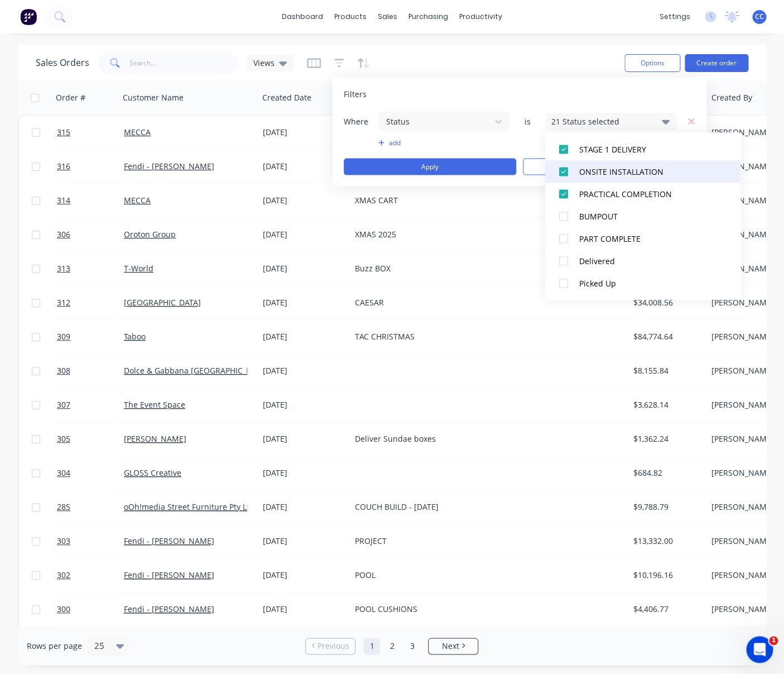
drag, startPoint x: 563, startPoint y: 194, endPoint x: 564, endPoint y: 181, distance: 12.8
click at [563, 191] on div at bounding box center [563, 193] width 22 height 22
drag, startPoint x: 563, startPoint y: 167, endPoint x: 563, endPoint y: 157, distance: 10.6
click at [563, 166] on div at bounding box center [563, 171] width 22 height 22
click at [563, 147] on div at bounding box center [563, 149] width 22 height 22
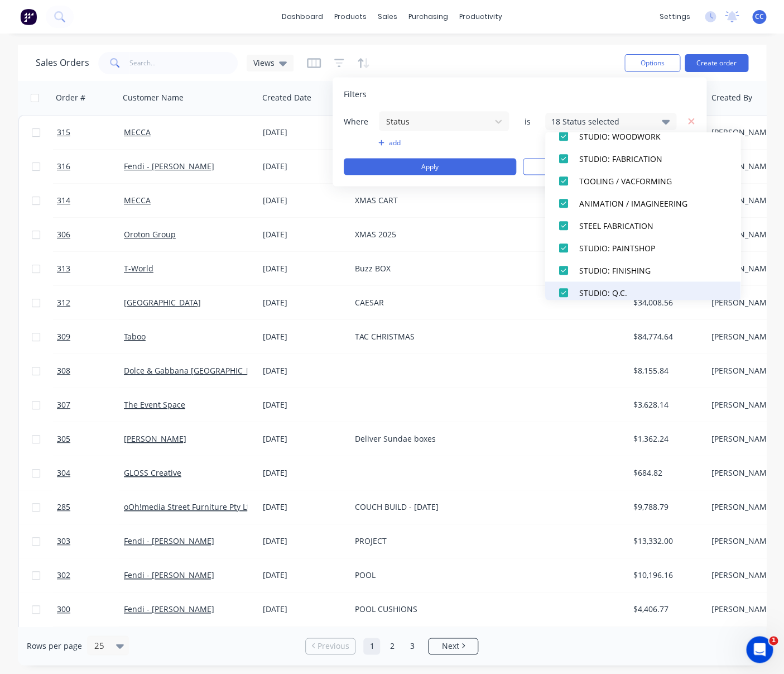
scroll to position [441, 0]
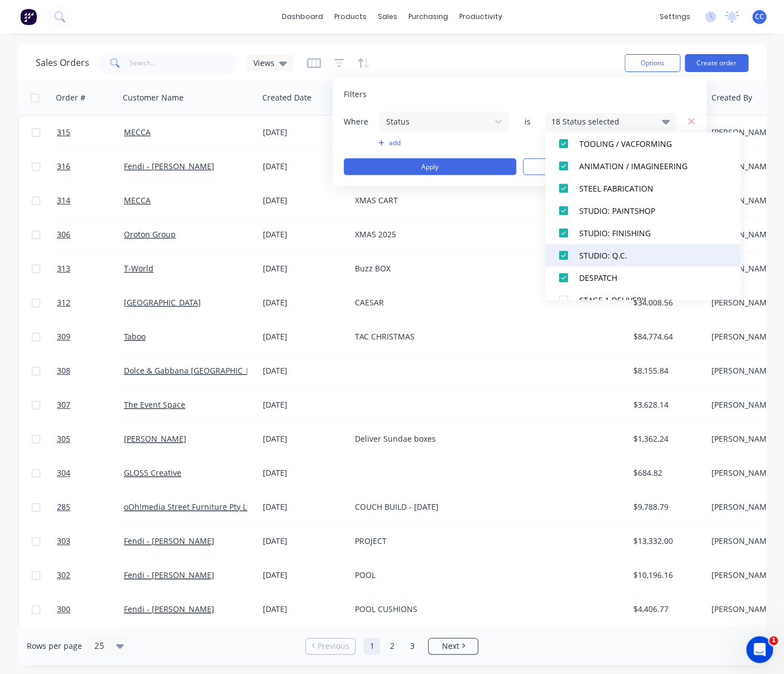
drag, startPoint x: 563, startPoint y: 280, endPoint x: 564, endPoint y: 265, distance: 15.2
click at [563, 279] on div at bounding box center [563, 277] width 22 height 22
drag, startPoint x: 566, startPoint y: 255, endPoint x: 566, endPoint y: 245, distance: 10.0
click at [566, 254] on div at bounding box center [563, 255] width 22 height 22
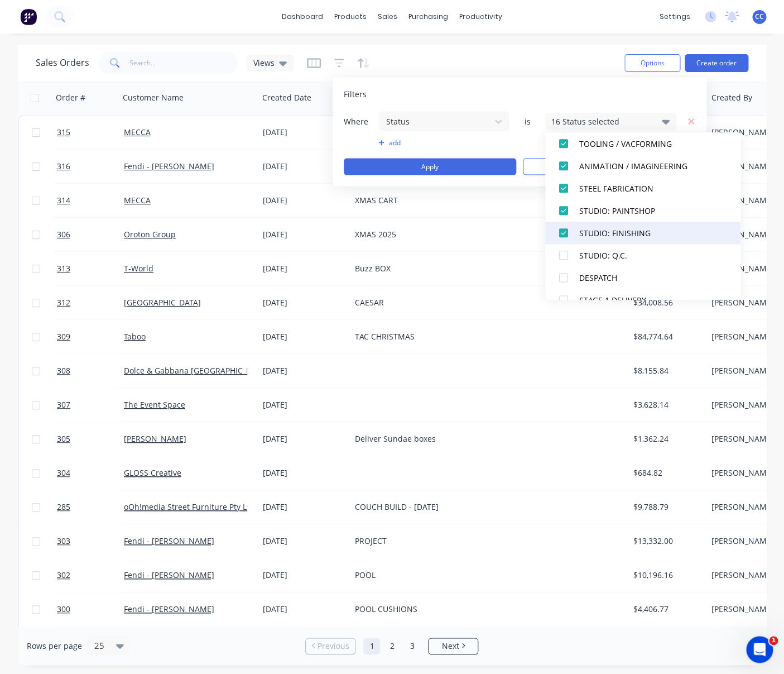
click at [565, 235] on div at bounding box center [563, 233] width 22 height 22
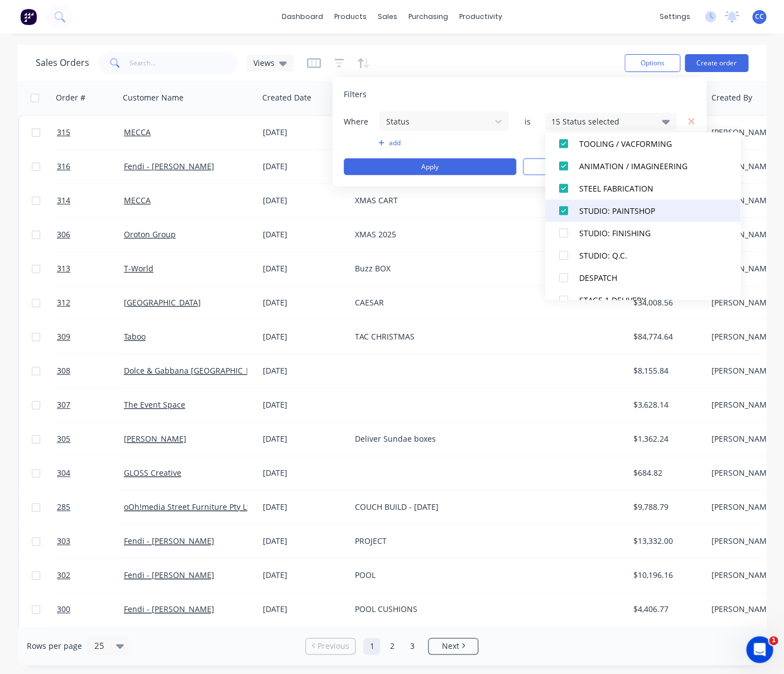
drag, startPoint x: 564, startPoint y: 213, endPoint x: 566, endPoint y: 203, distance: 10.2
click at [564, 212] on div at bounding box center [563, 210] width 22 height 22
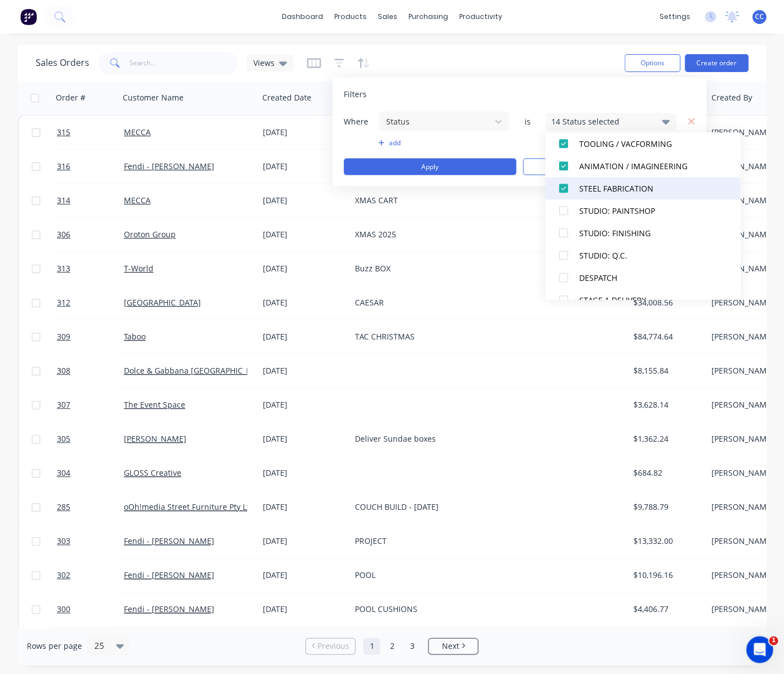
drag, startPoint x: 565, startPoint y: 190, endPoint x: 565, endPoint y: 183, distance: 7.3
click at [565, 189] on div at bounding box center [563, 188] width 22 height 22
click at [564, 166] on div at bounding box center [563, 166] width 22 height 22
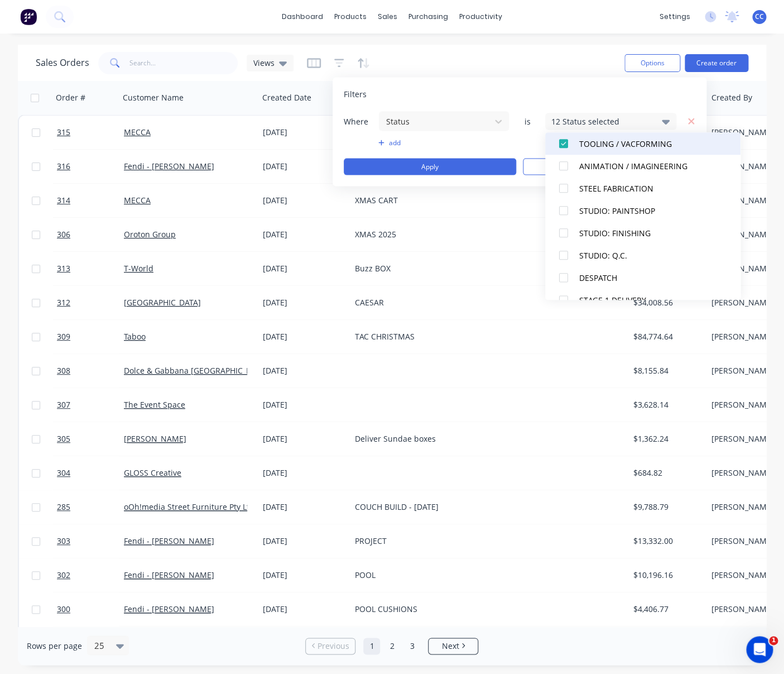
click at [566, 142] on div at bounding box center [563, 143] width 22 height 22
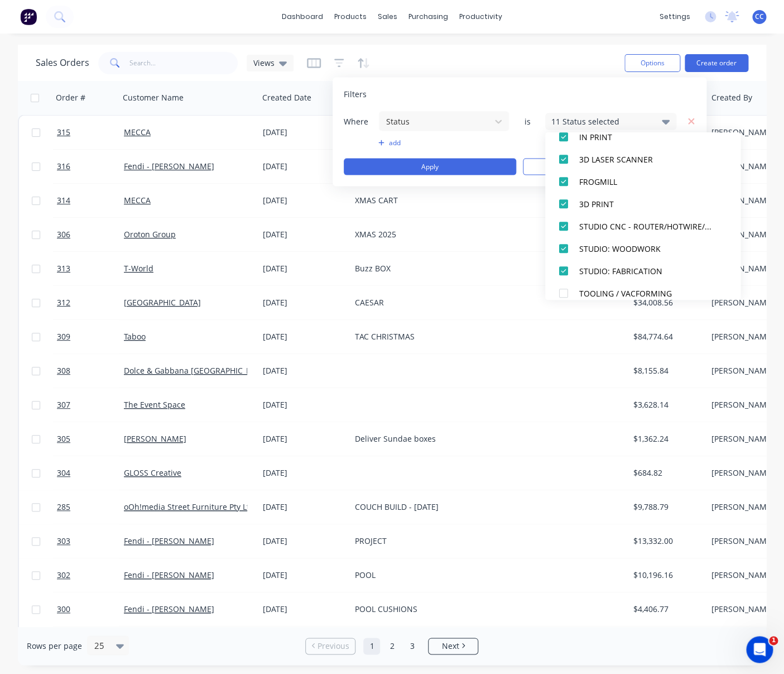
scroll to position [287, 0]
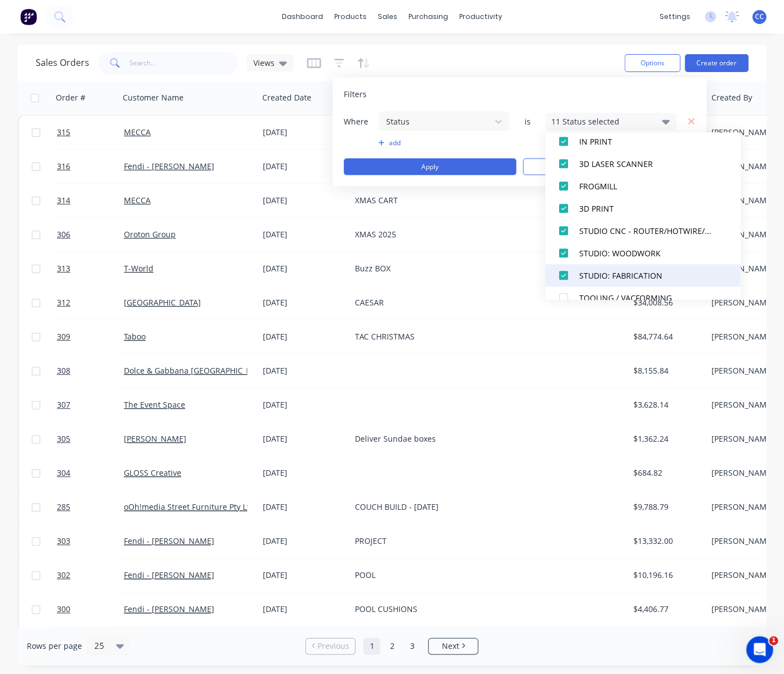
click at [563, 276] on div at bounding box center [563, 275] width 22 height 22
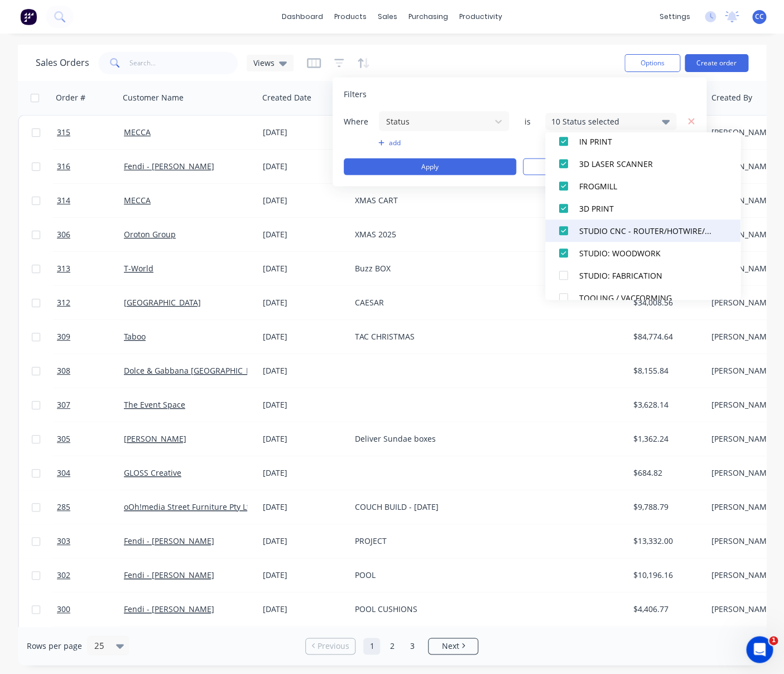
drag, startPoint x: 563, startPoint y: 249, endPoint x: 565, endPoint y: 233, distance: 16.3
click at [563, 249] on div at bounding box center [563, 253] width 22 height 22
drag, startPoint x: 565, startPoint y: 228, endPoint x: 566, endPoint y: 222, distance: 6.7
click at [565, 227] on div at bounding box center [563, 230] width 22 height 22
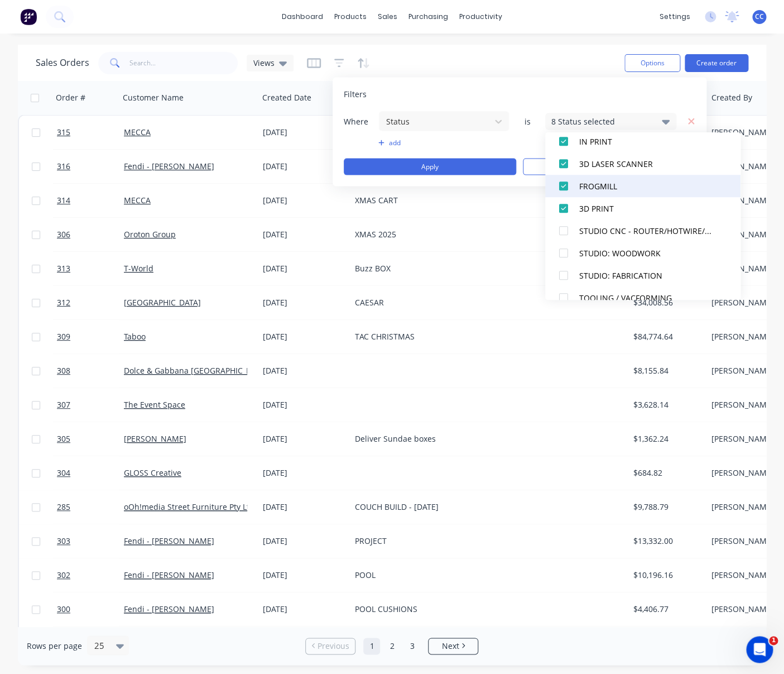
drag, startPoint x: 565, startPoint y: 206, endPoint x: 564, endPoint y: 193, distance: 12.9
click at [565, 206] on div at bounding box center [563, 208] width 22 height 22
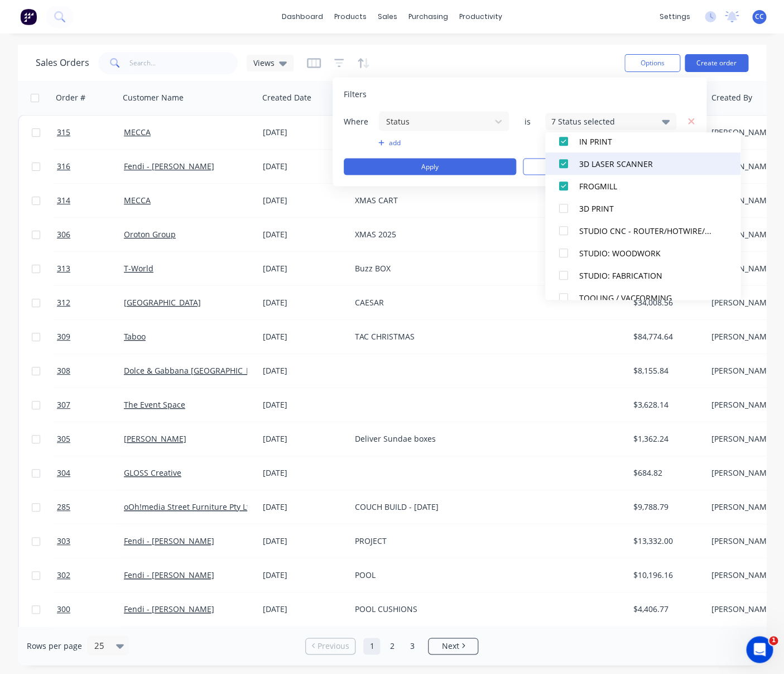
drag, startPoint x: 564, startPoint y: 187, endPoint x: 565, endPoint y: 167, distance: 20.1
click at [565, 185] on div at bounding box center [563, 186] width 22 height 22
click at [565, 164] on div at bounding box center [563, 163] width 22 height 22
click at [564, 142] on div at bounding box center [563, 141] width 22 height 22
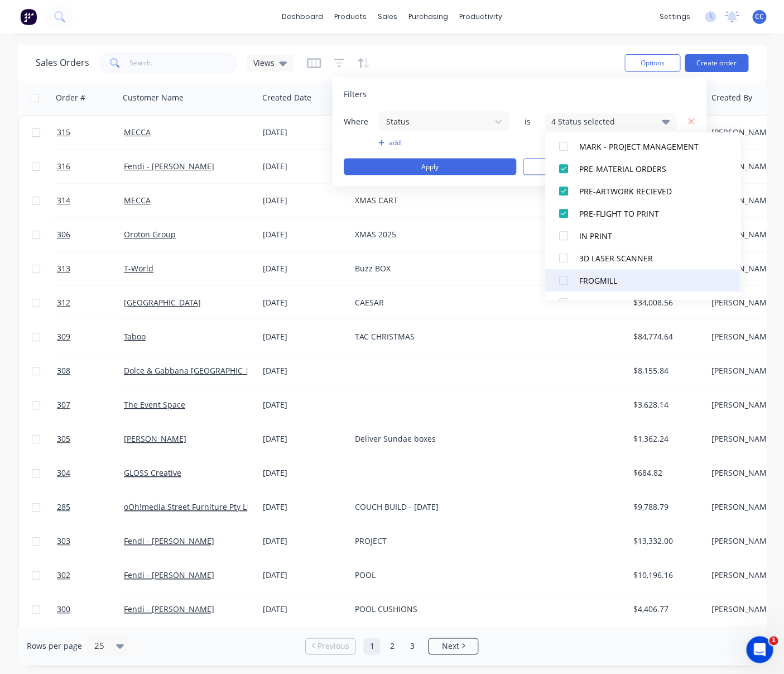
scroll to position [190, 0]
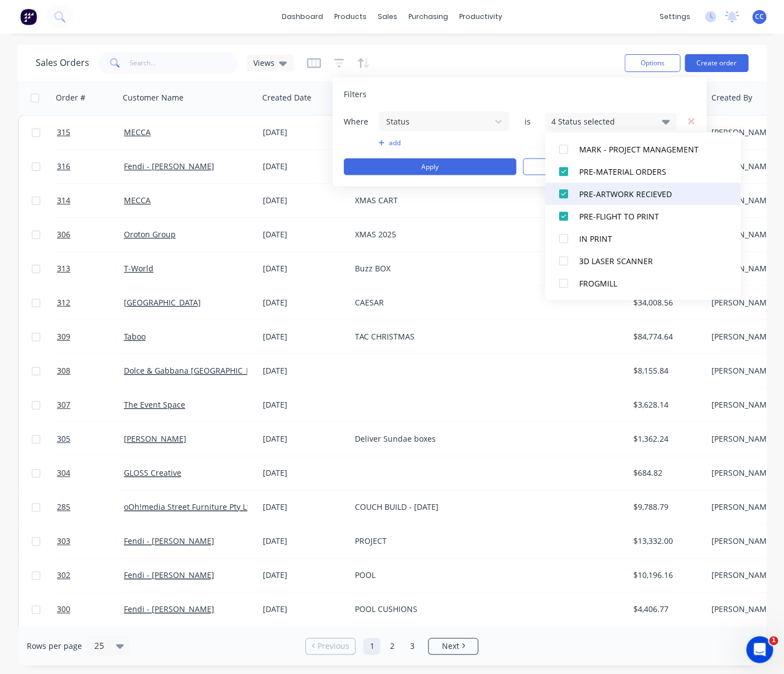
drag, startPoint x: 564, startPoint y: 217, endPoint x: 565, endPoint y: 196, distance: 20.1
click at [564, 216] on div at bounding box center [563, 216] width 22 height 22
click at [565, 195] on div at bounding box center [563, 193] width 22 height 22
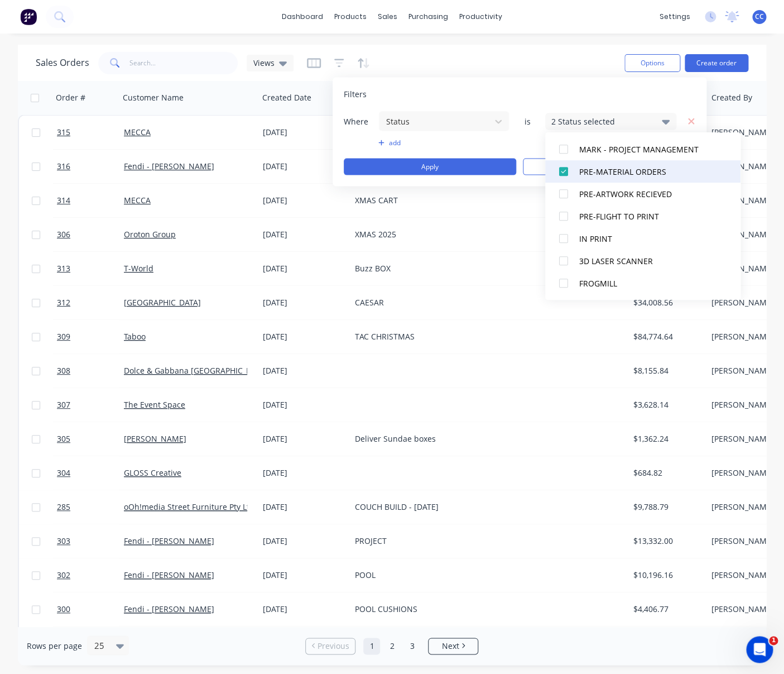
click at [563, 172] on div at bounding box center [563, 171] width 22 height 22
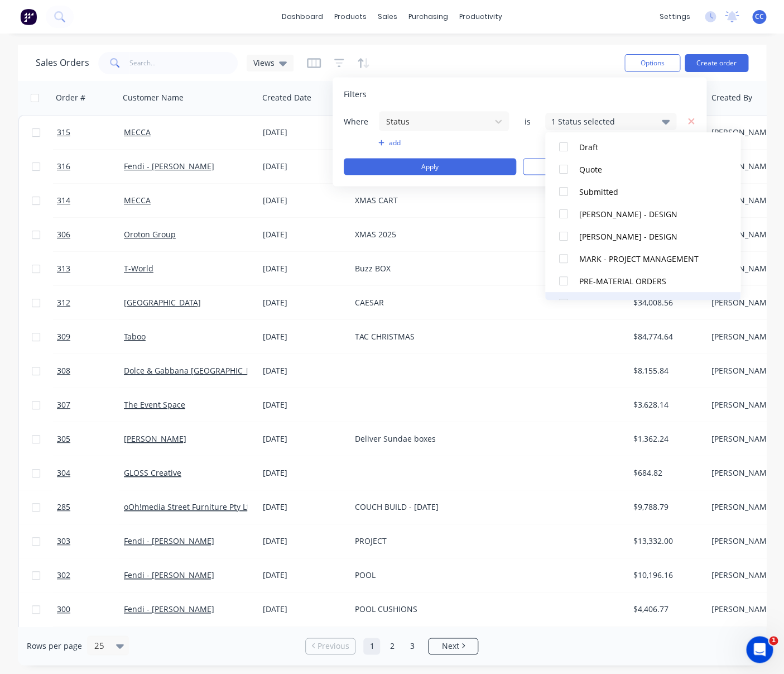
scroll to position [0, 0]
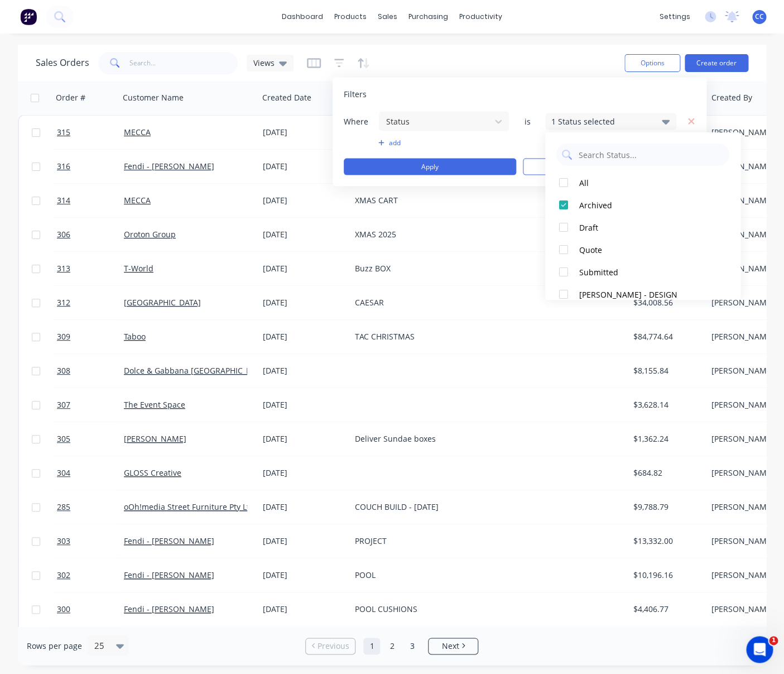
click at [532, 97] on div "Filters" at bounding box center [520, 94] width 352 height 11
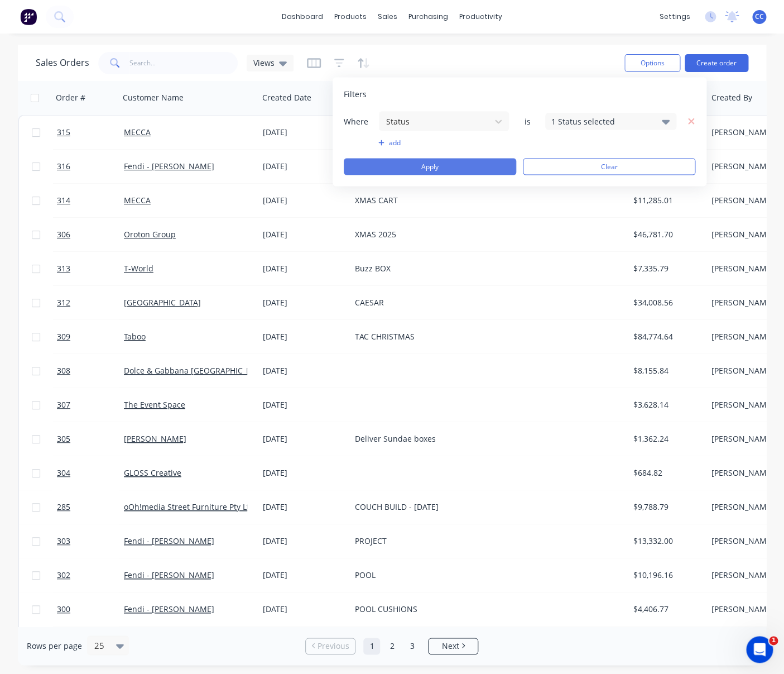
click at [440, 169] on button "Apply" at bounding box center [430, 166] width 172 height 17
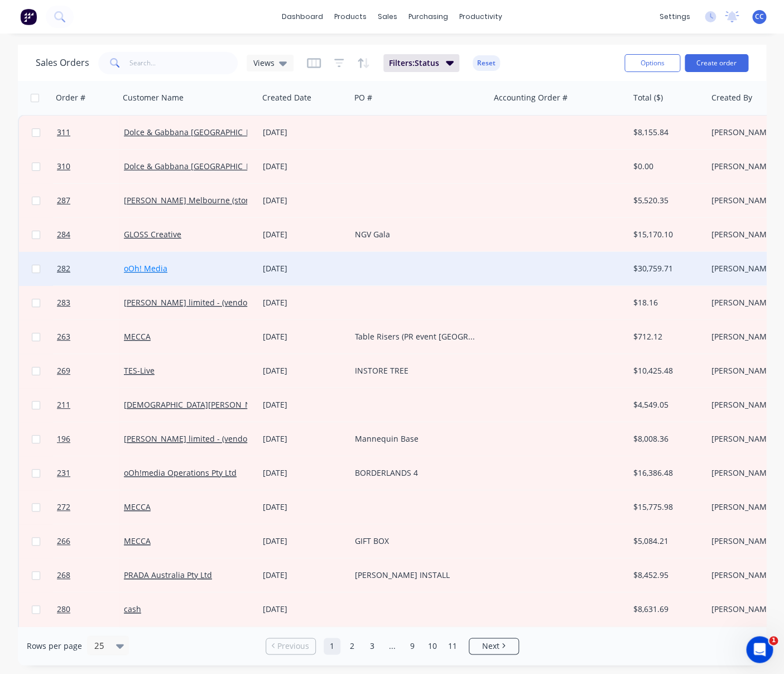
click at [152, 267] on link "oOh! Media" at bounding box center [146, 268] width 44 height 11
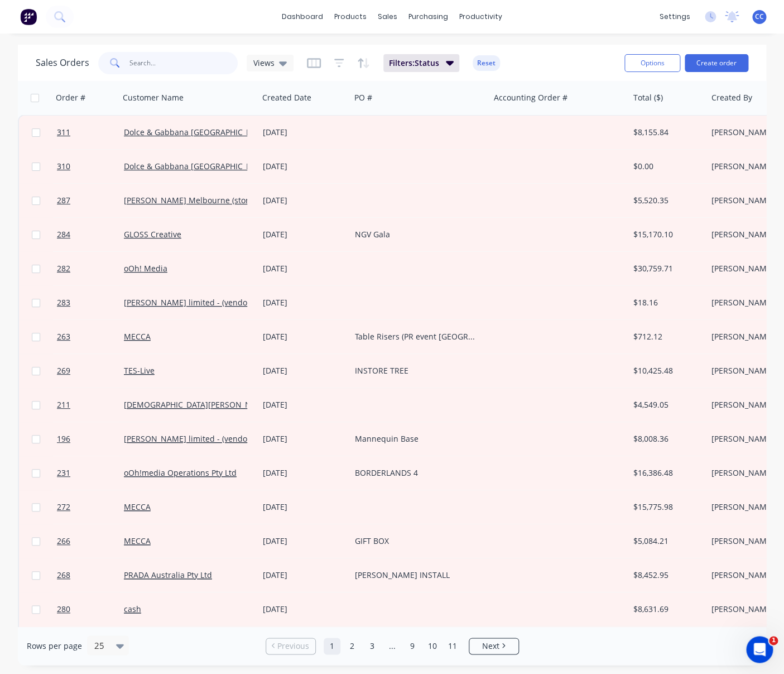
click at [142, 64] on input "text" at bounding box center [183, 63] width 109 height 22
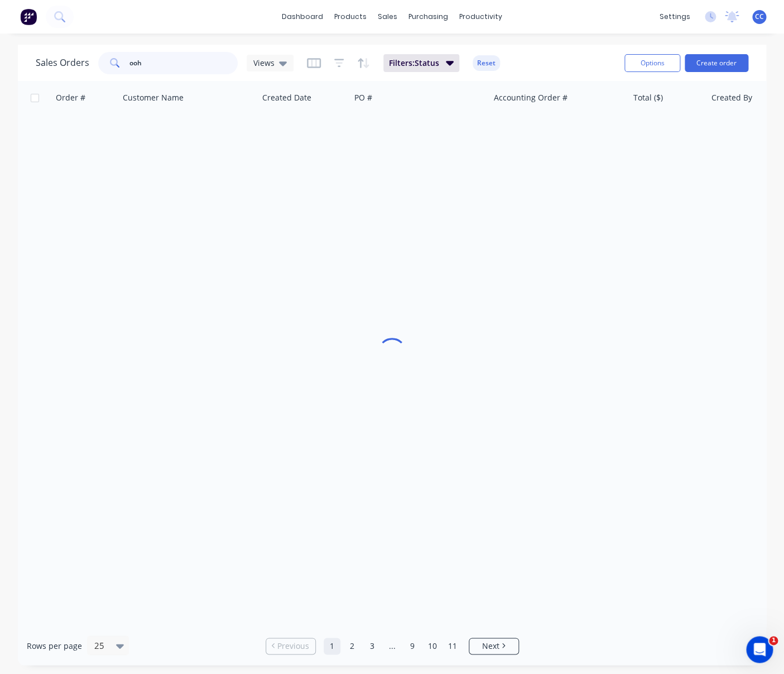
type input "ooh"
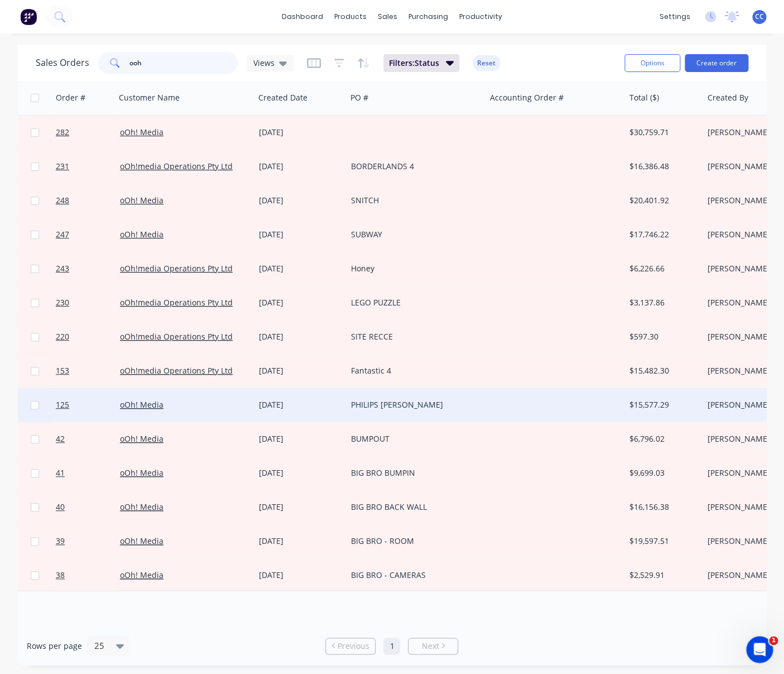
scroll to position [0, 4]
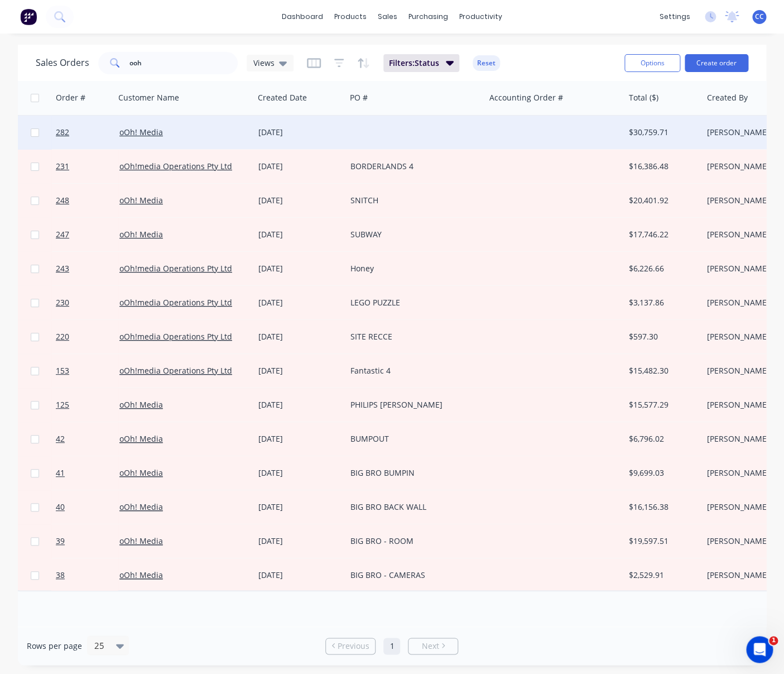
click at [266, 131] on div "[DATE]" at bounding box center [299, 132] width 83 height 11
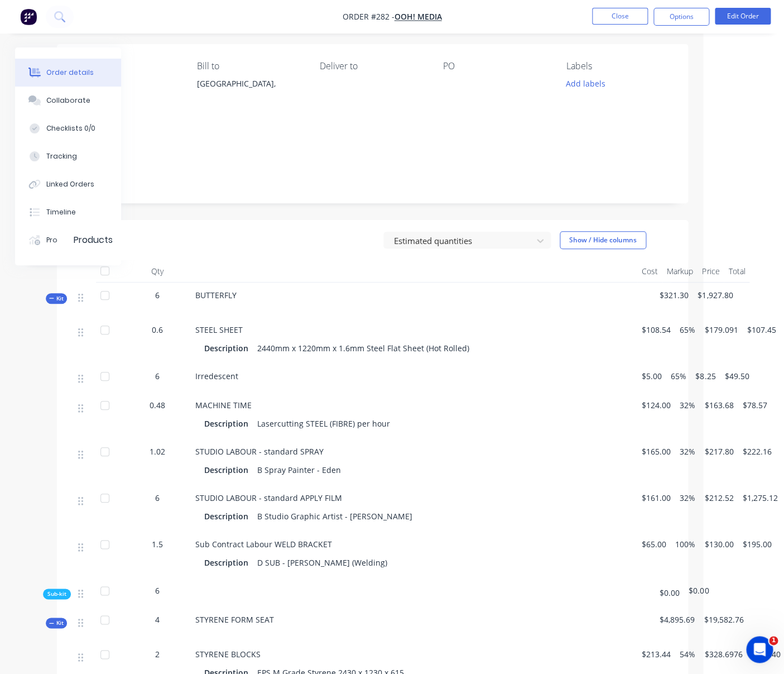
scroll to position [0, 81]
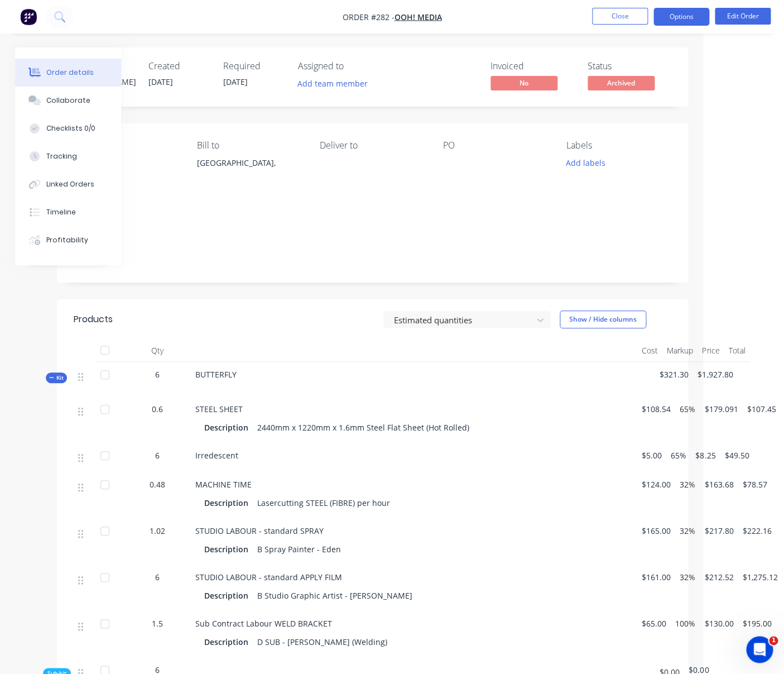
click at [690, 15] on button "Options" at bounding box center [681, 17] width 56 height 18
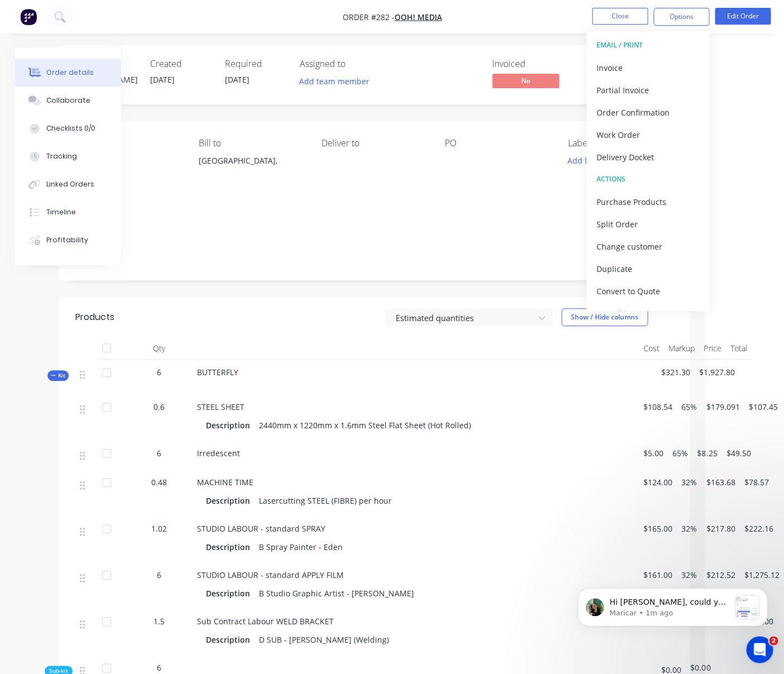
scroll to position [3, 78]
click at [622, 268] on div "Duplicate" at bounding box center [648, 269] width 103 height 16
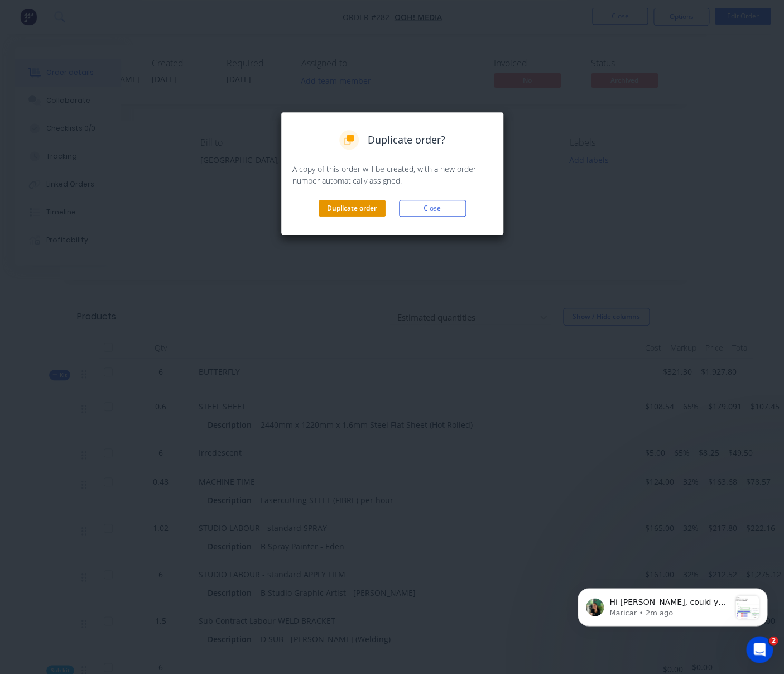
click at [364, 208] on button "Duplicate order" at bounding box center [352, 208] width 67 height 17
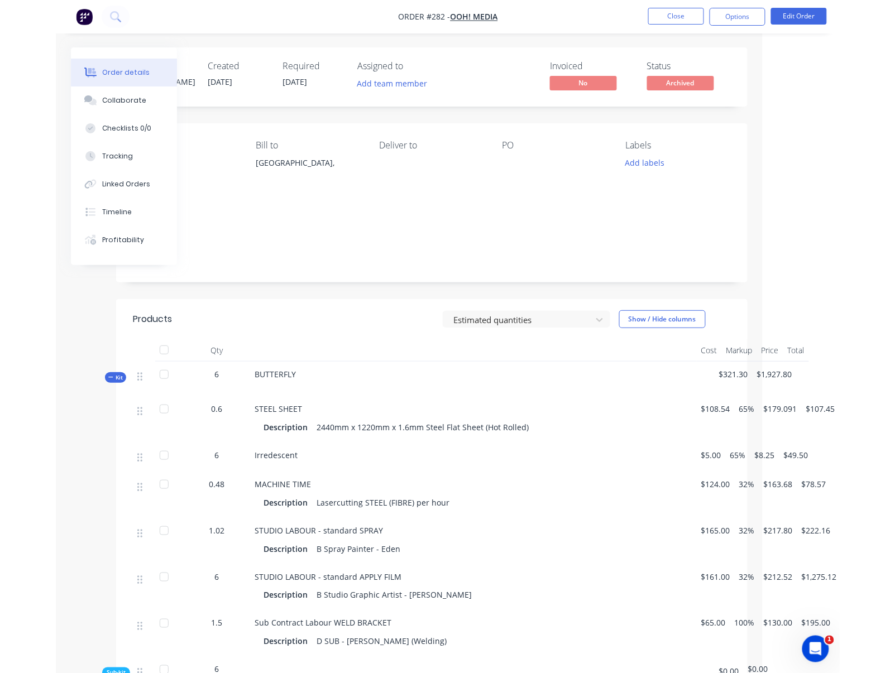
scroll to position [0, 0]
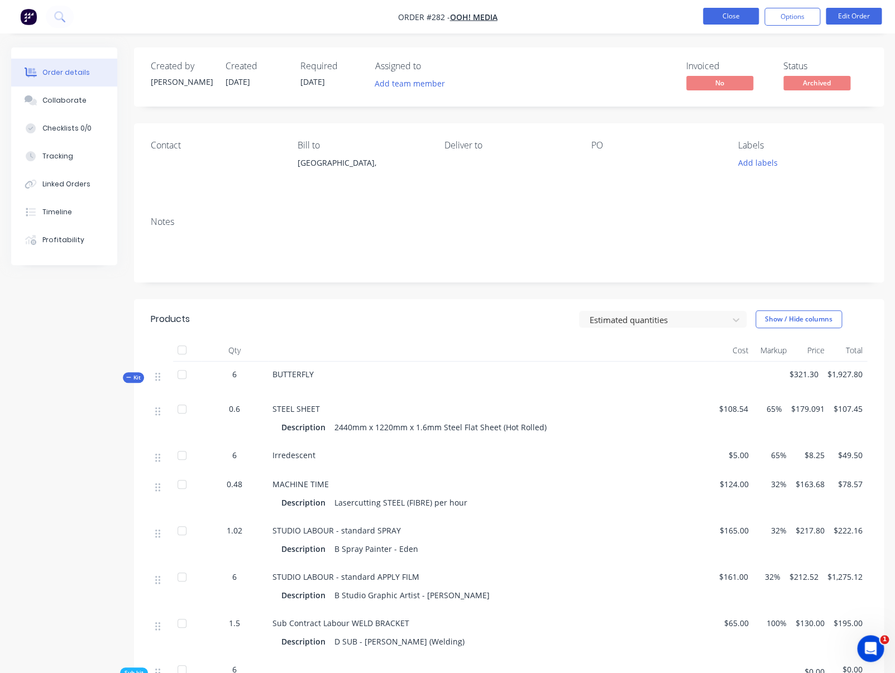
click at [724, 12] on button "Close" at bounding box center [731, 16] width 56 height 17
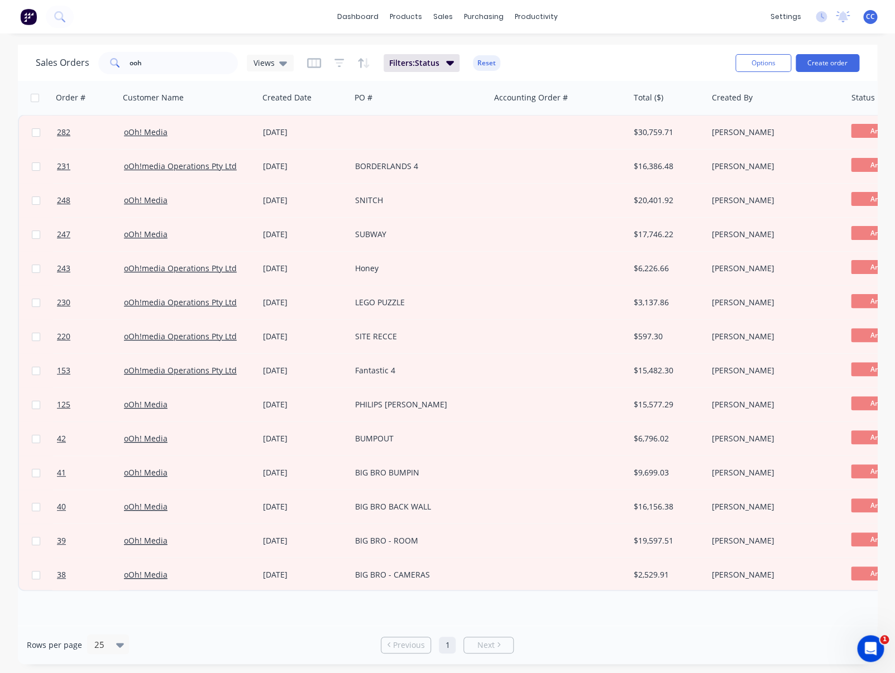
scroll to position [0, 4]
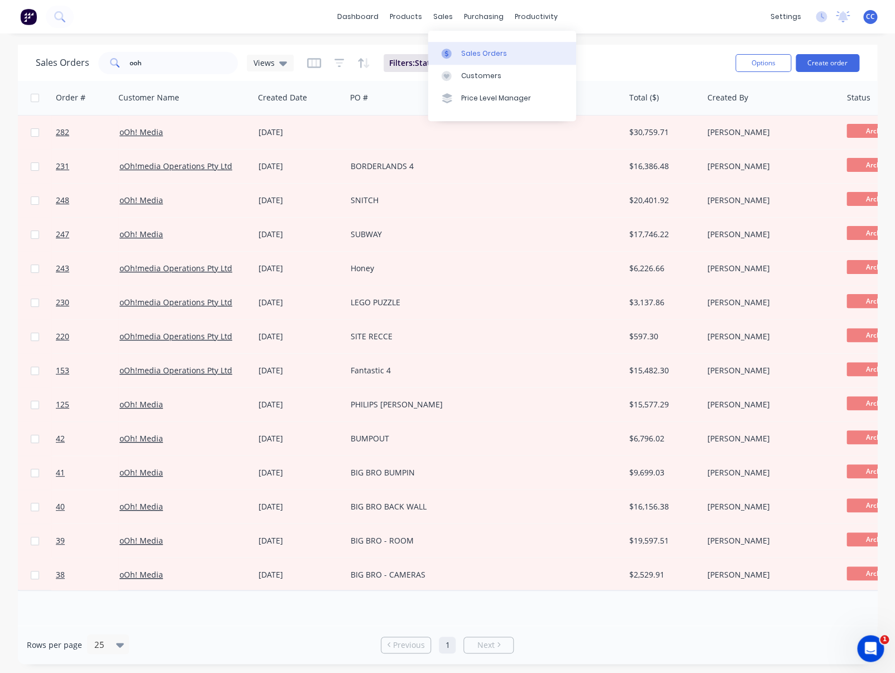
click at [486, 52] on div "Sales Orders" at bounding box center [484, 54] width 46 height 10
click at [484, 52] on div "Sales Orders" at bounding box center [484, 54] width 46 height 10
click at [265, 23] on div "dashboard products sales purchasing productivity dashboard products Product Cat…" at bounding box center [447, 16] width 895 height 33
click at [364, 18] on link "dashboard" at bounding box center [357, 16] width 52 height 17
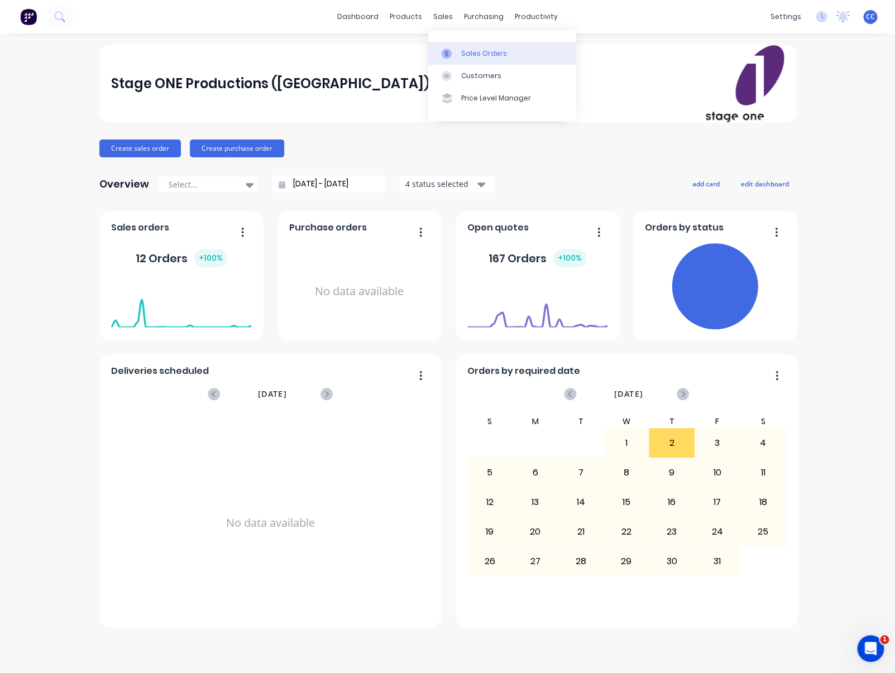
click at [477, 54] on div "Sales Orders" at bounding box center [484, 54] width 46 height 10
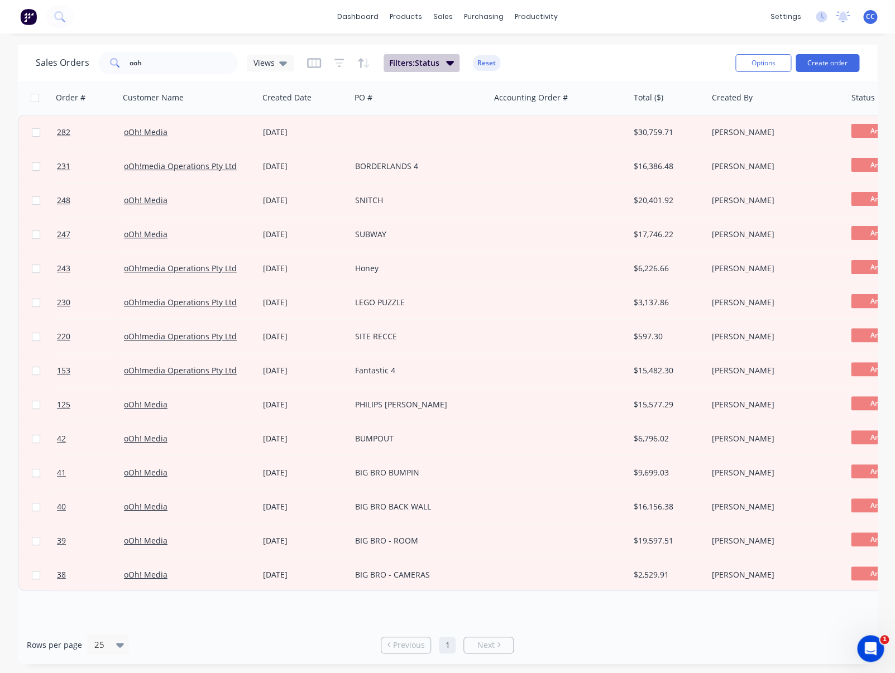
click at [449, 63] on icon "button" at bounding box center [450, 63] width 8 height 4
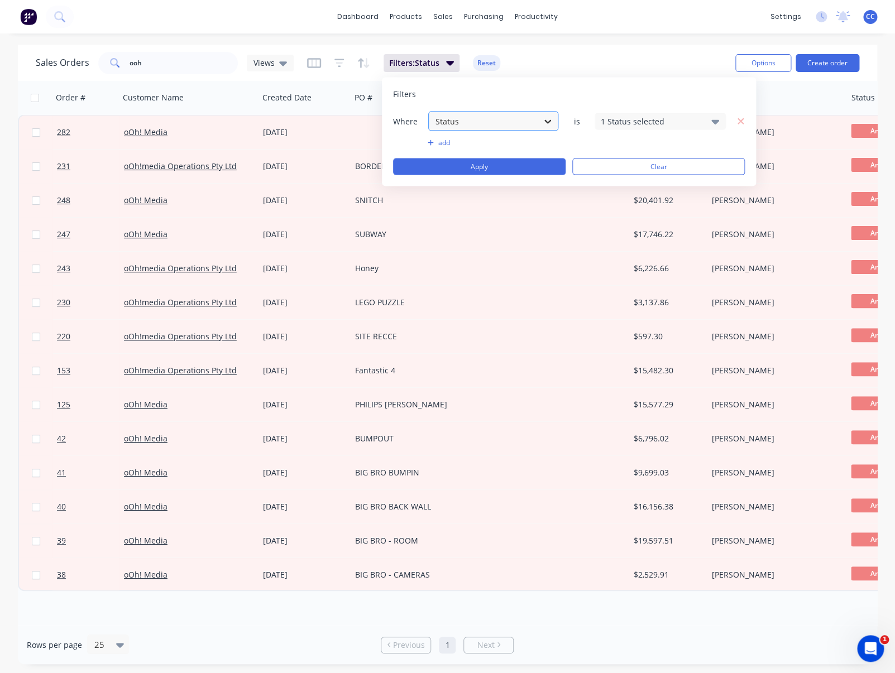
click at [545, 118] on icon at bounding box center [547, 121] width 11 height 11
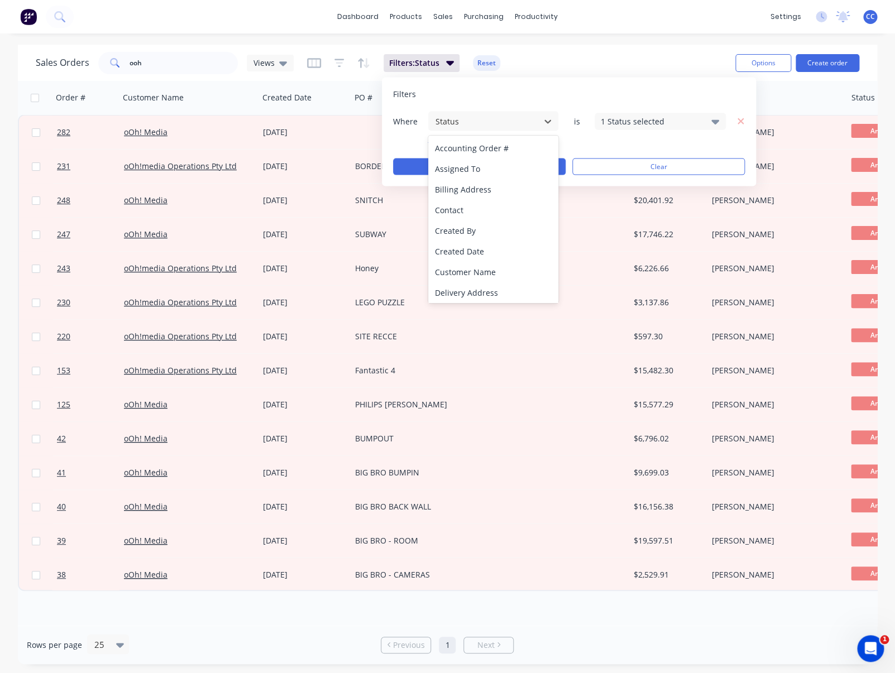
click at [551, 94] on div "Filters" at bounding box center [569, 94] width 352 height 11
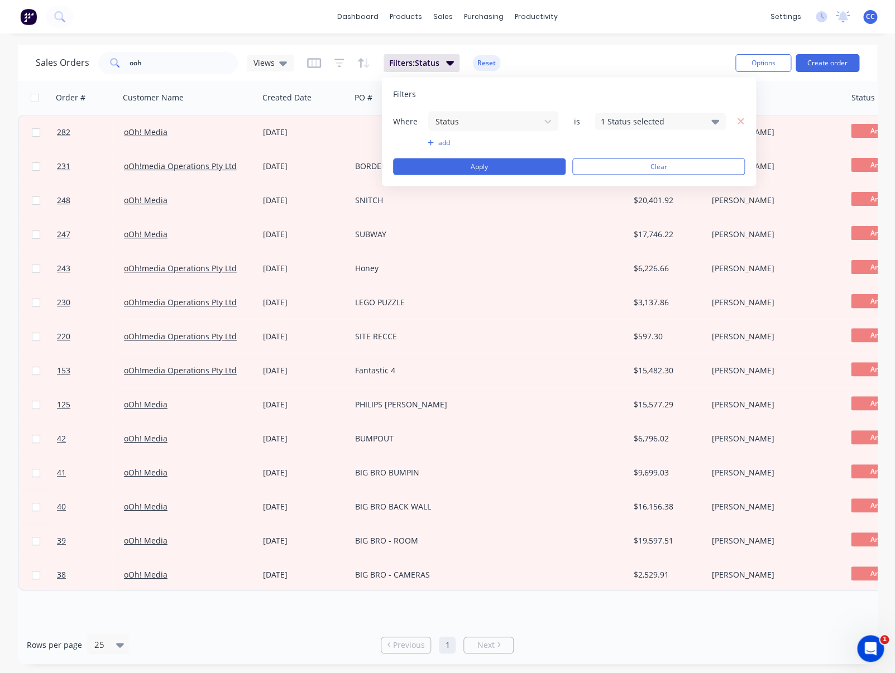
click at [715, 121] on icon at bounding box center [715, 121] width 8 height 4
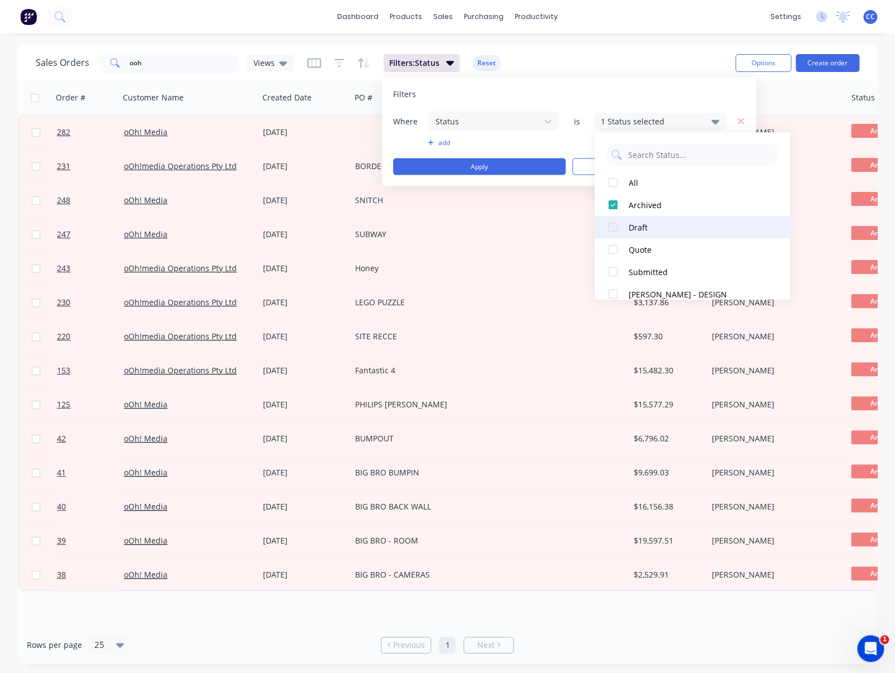
click at [614, 227] on div at bounding box center [613, 227] width 22 height 22
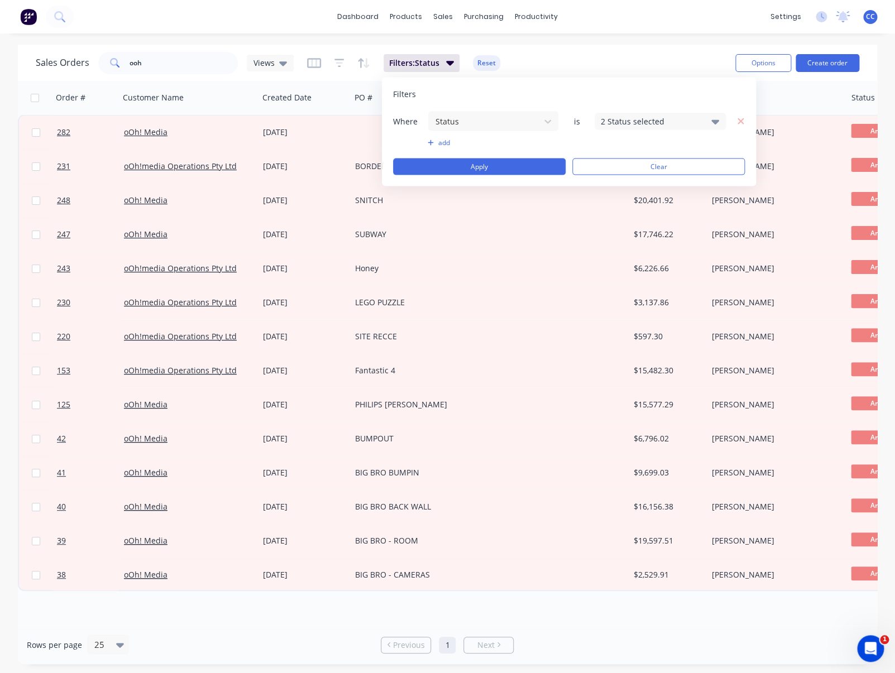
click at [631, 88] on div "Filters Where Status is 2 Status selected add Apply Clear" at bounding box center [569, 132] width 374 height 109
click at [501, 167] on button "Apply" at bounding box center [479, 166] width 172 height 17
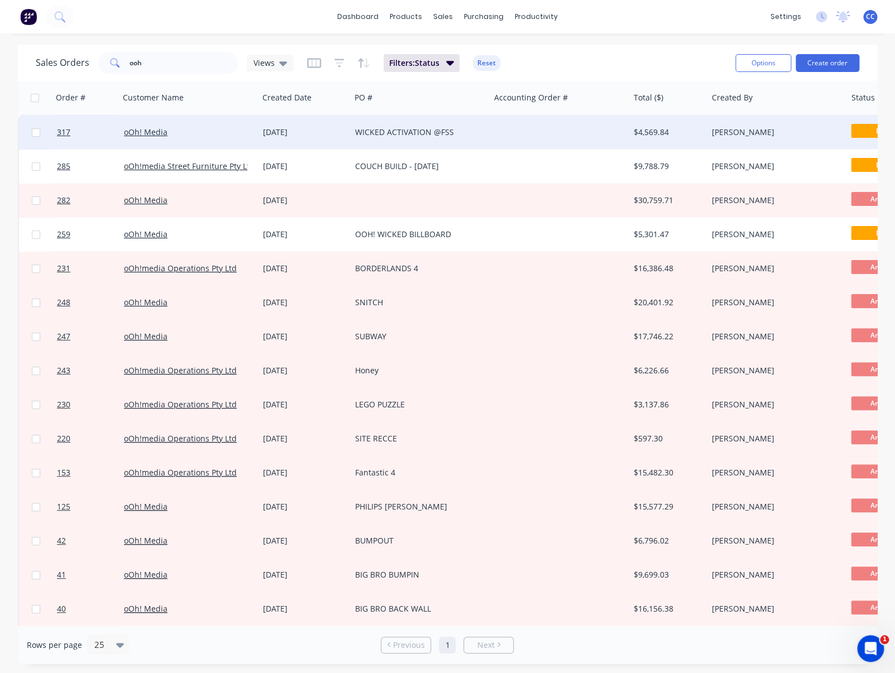
click at [287, 132] on div "[DATE]" at bounding box center [304, 132] width 83 height 11
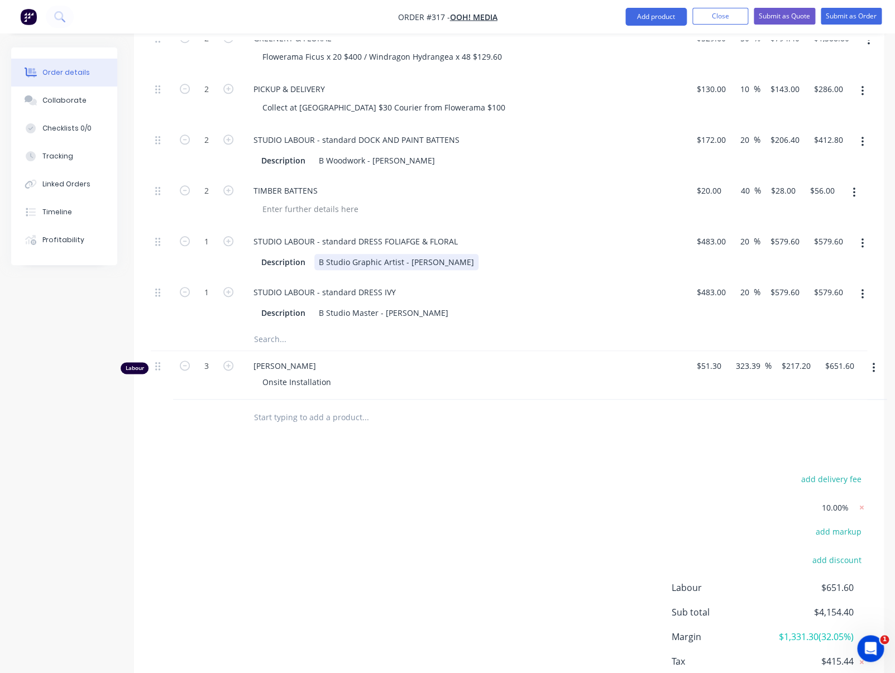
scroll to position [420, 0]
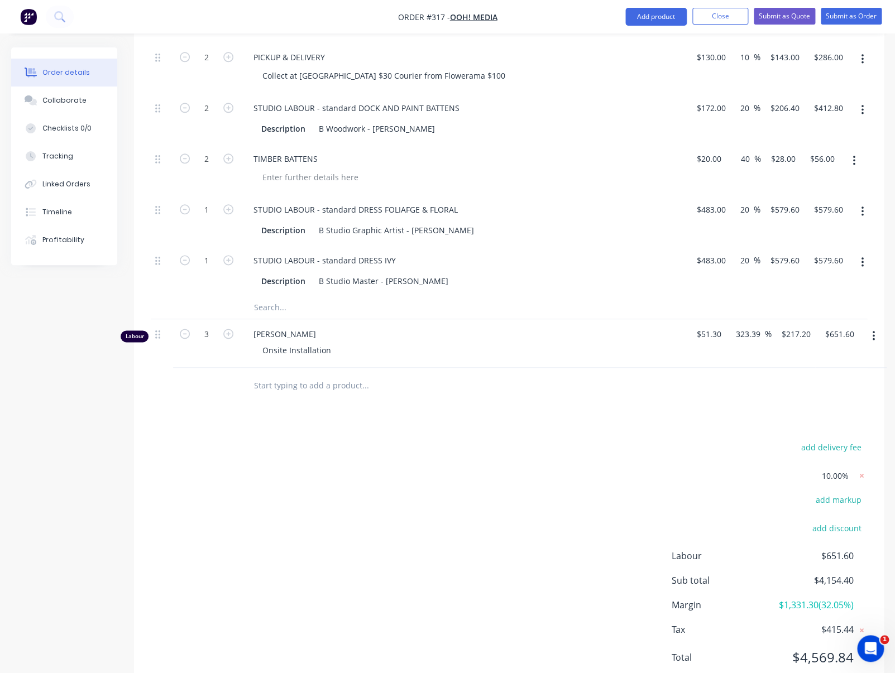
click at [297, 384] on input "text" at bounding box center [364, 385] width 223 height 22
type input "I"
click at [328, 386] on input "text" at bounding box center [364, 385] width 223 height 22
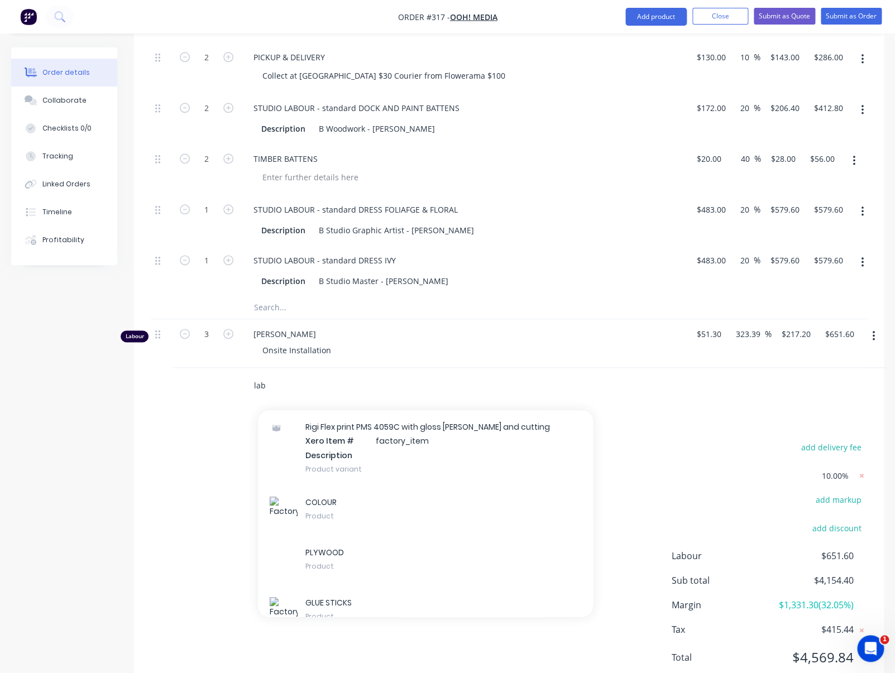
scroll to position [0, 0]
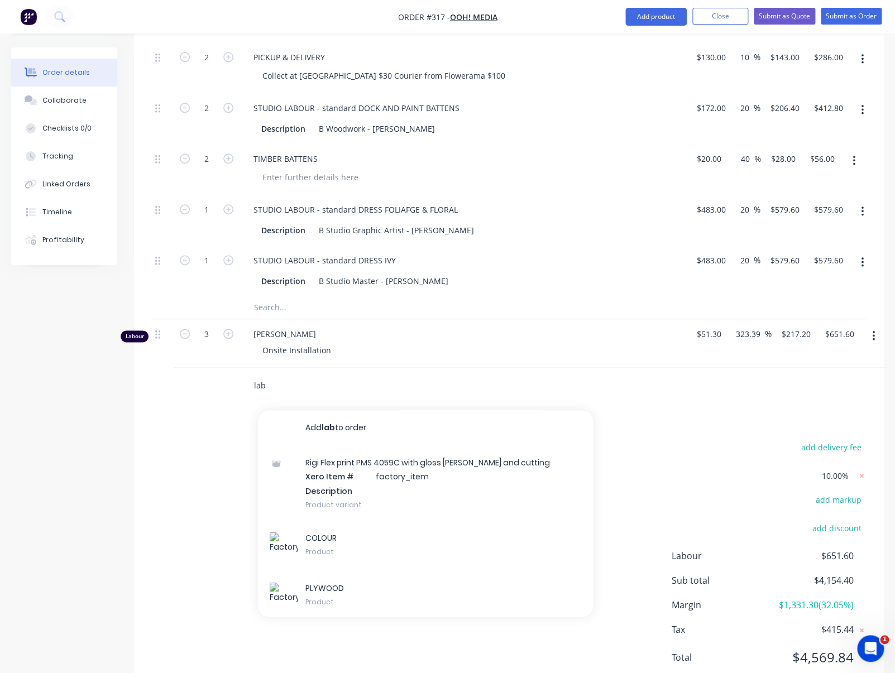
click at [288, 388] on input "lab" at bounding box center [364, 385] width 223 height 22
type input "labour"
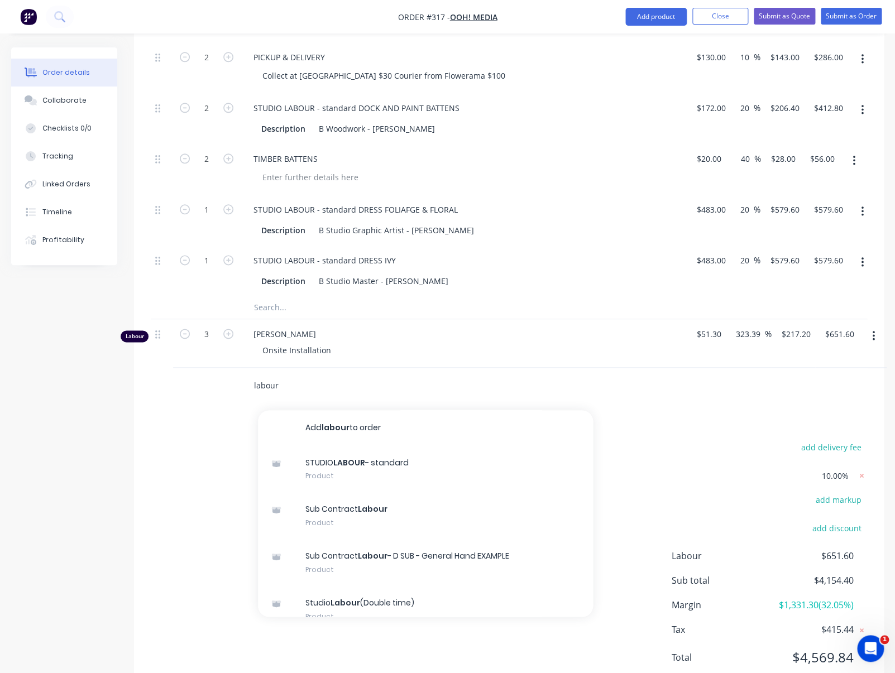
drag, startPoint x: 291, startPoint y: 384, endPoint x: 225, endPoint y: 377, distance: 66.2
click at [253, 377] on input "labour" at bounding box center [364, 385] width 223 height 22
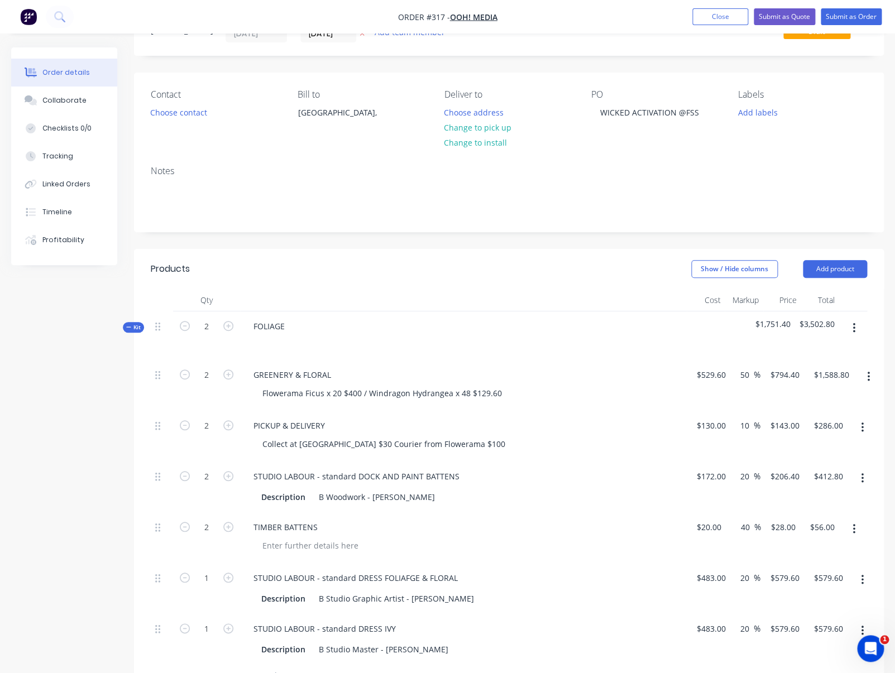
scroll to position [45, 0]
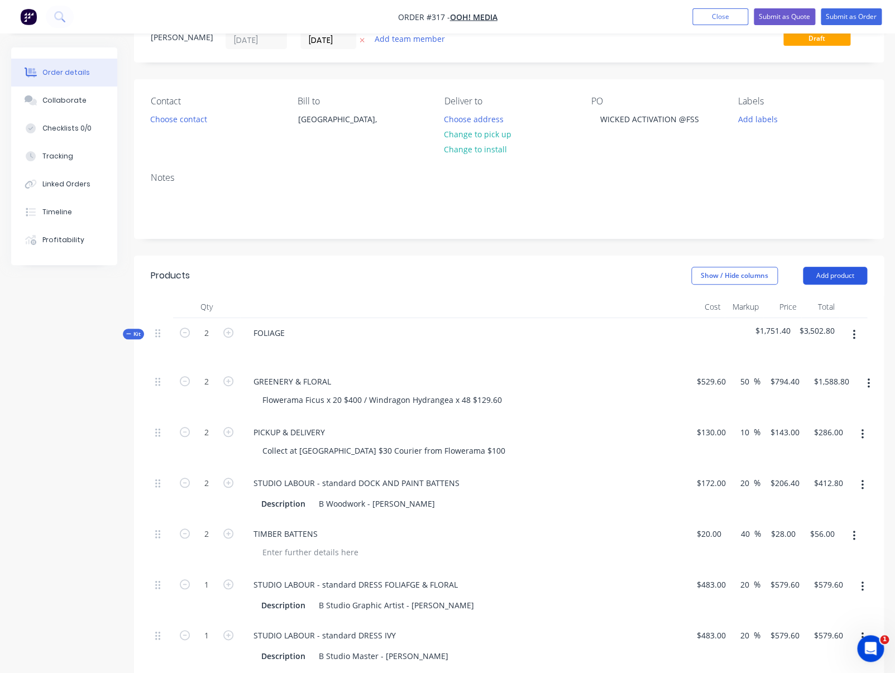
click at [783, 275] on button "Add product" at bounding box center [834, 276] width 64 height 18
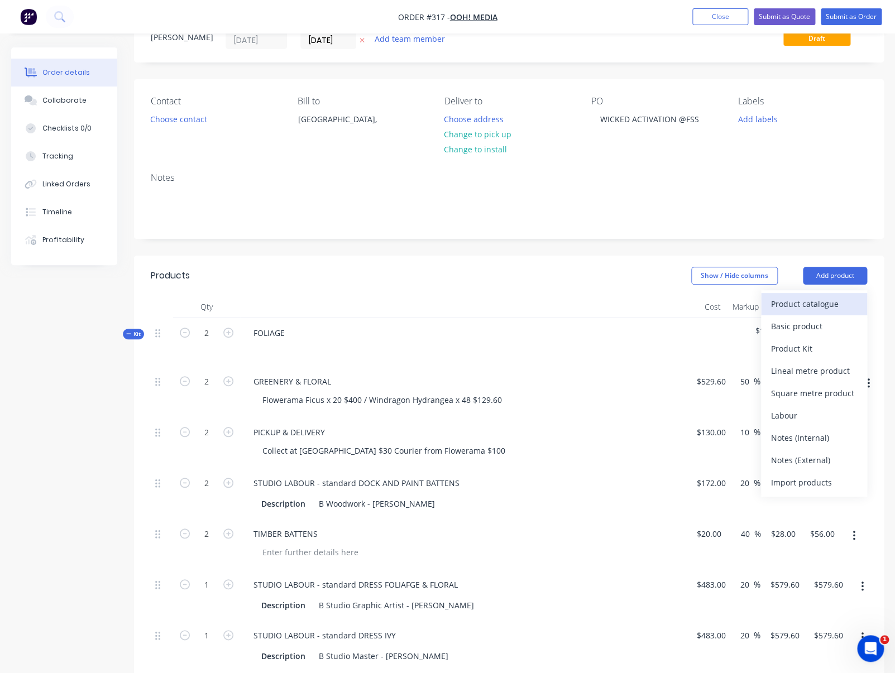
click at [783, 304] on div "Product catalogue" at bounding box center [814, 304] width 86 height 16
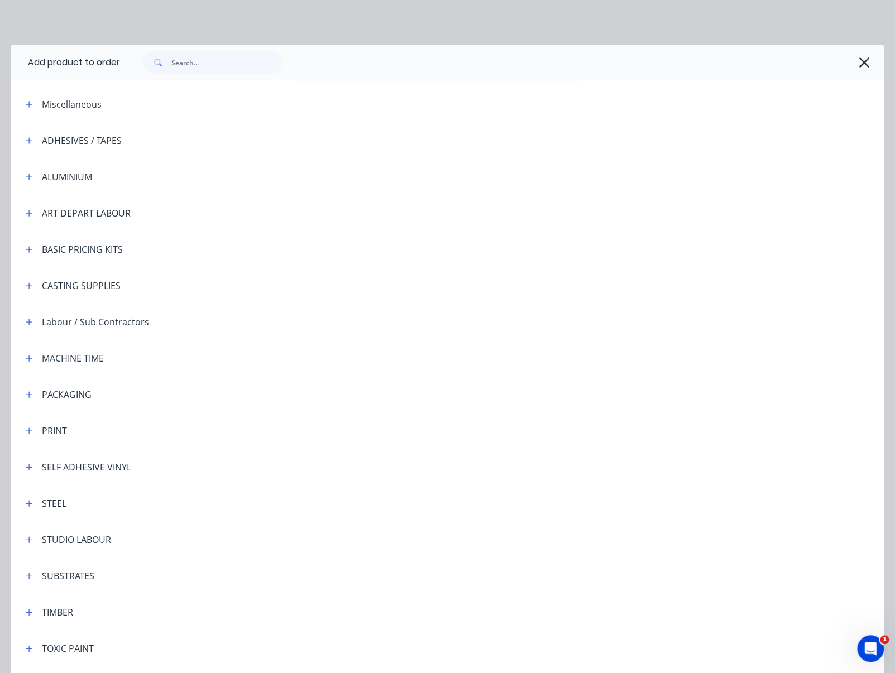
scroll to position [157, 0]
click at [86, 540] on div "STUDIO LABOUR" at bounding box center [76, 539] width 69 height 13
click at [30, 540] on icon "button" at bounding box center [29, 539] width 6 height 6
click at [31, 539] on icon "button" at bounding box center [29, 539] width 6 height 1
click at [111, 22] on div "Add product to order Miscellaneous ADHESIVES / TAPES ALUMINIUM ART DEPART LABOU…" at bounding box center [447, 336] width 895 height 673
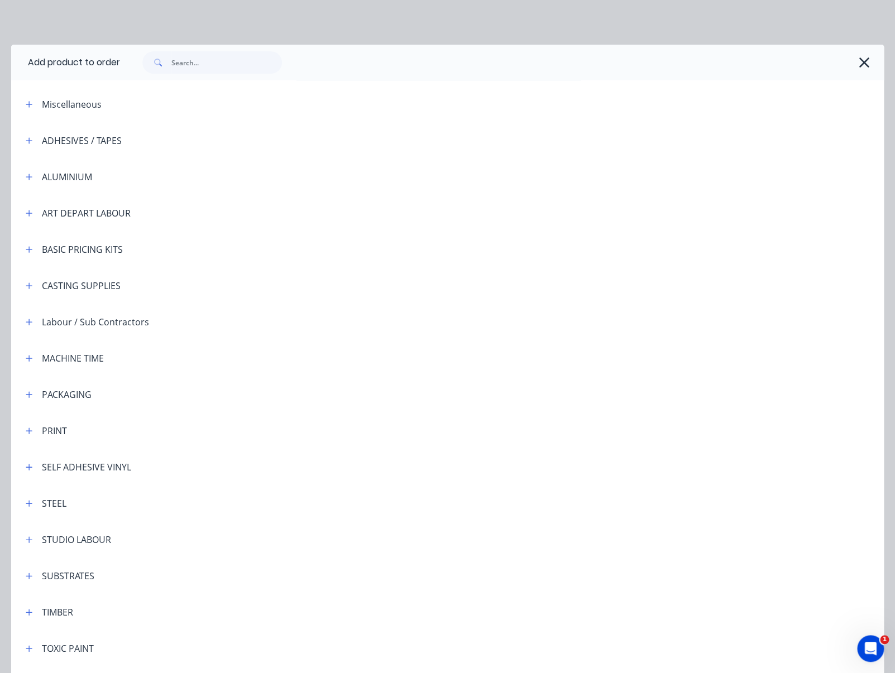
drag, startPoint x: 862, startPoint y: 61, endPoint x: 860, endPoint y: 69, distance: 8.0
click at [783, 61] on icon "button" at bounding box center [863, 62] width 10 height 10
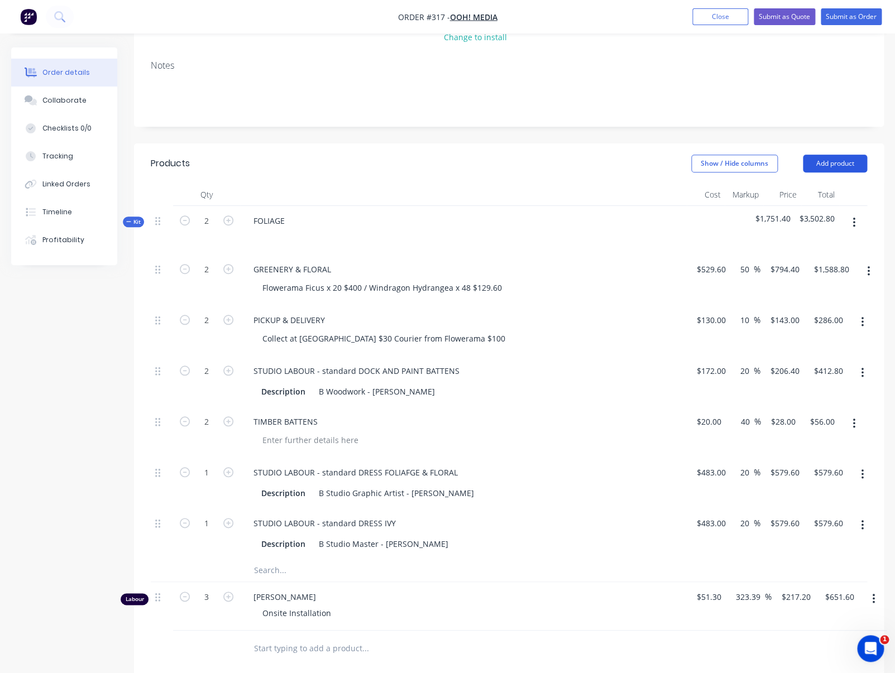
click at [783, 165] on button "Add product" at bounding box center [834, 164] width 64 height 18
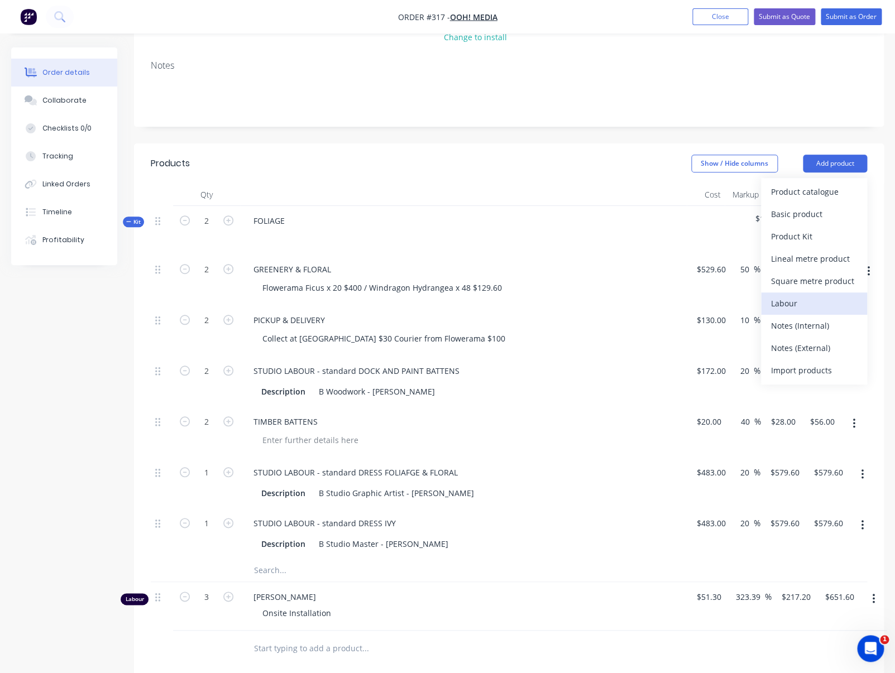
click at [781, 299] on div "Labour" at bounding box center [814, 303] width 86 height 16
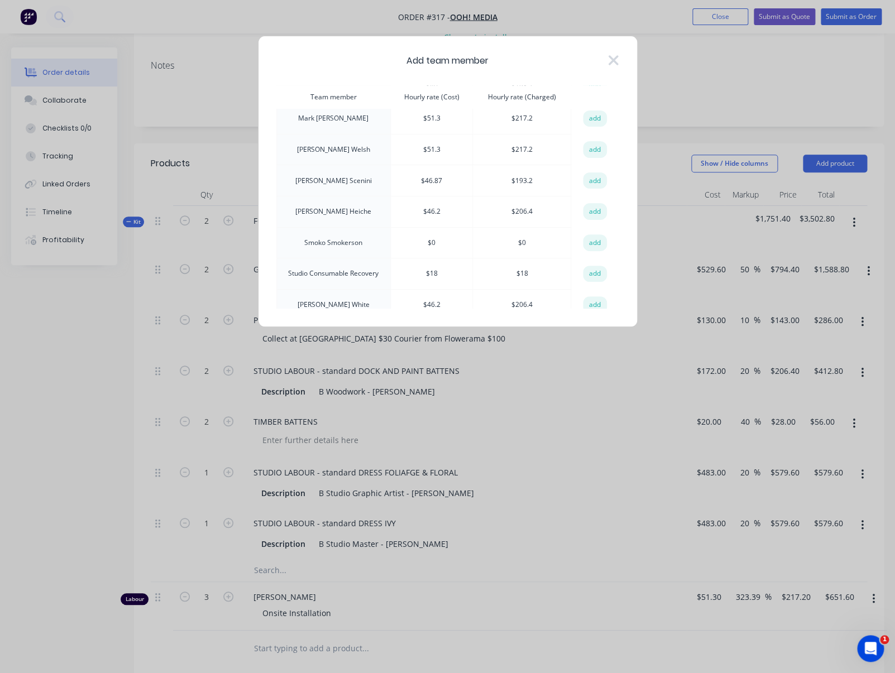
scroll to position [273, 0]
click at [347, 289] on td "[PERSON_NAME]" at bounding box center [333, 304] width 114 height 31
click at [597, 296] on button "add" at bounding box center [595, 304] width 25 height 17
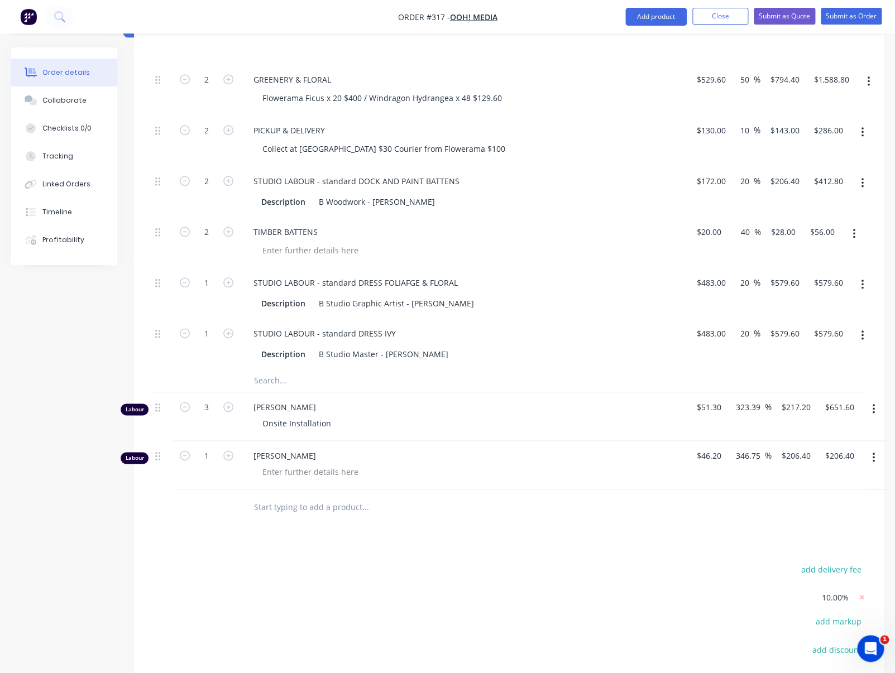
scroll to position [355, 0]
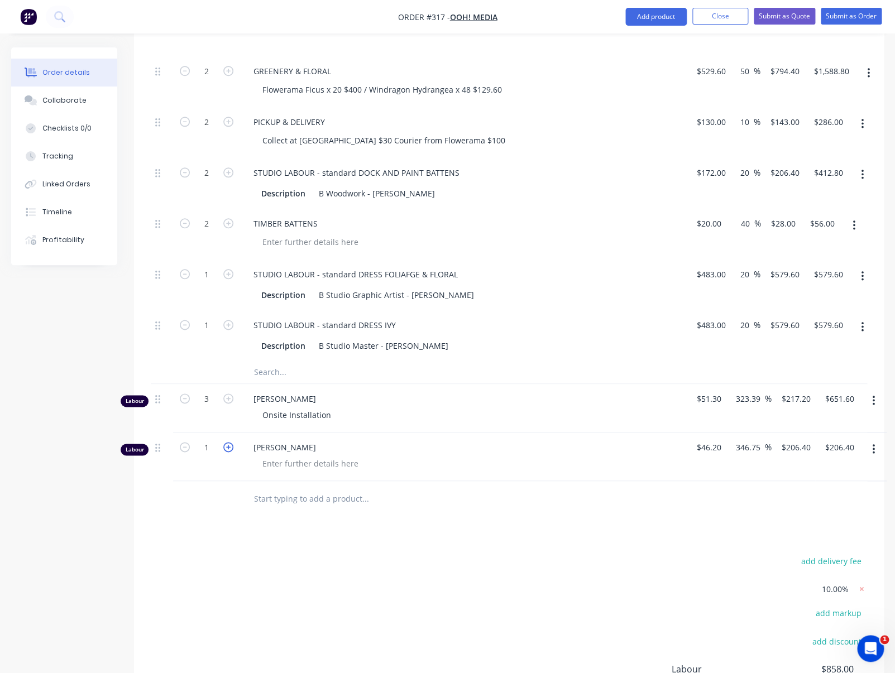
click at [232, 449] on icon "button" at bounding box center [228, 447] width 10 height 10
type input "2"
type input "$412.80"
click at [229, 447] on icon "button" at bounding box center [228, 447] width 10 height 10
type input "3"
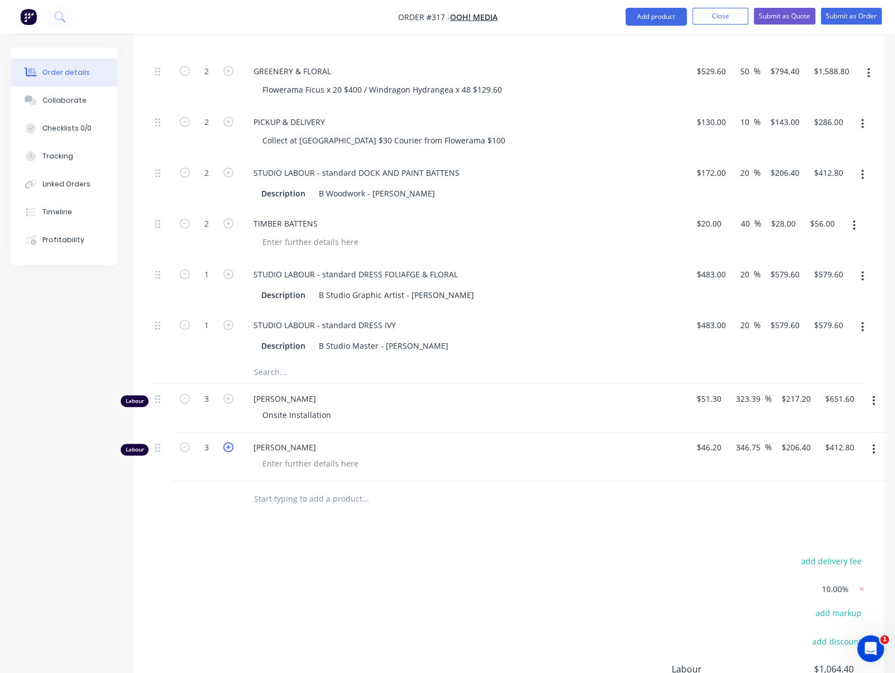
type input "$619.20"
drag, startPoint x: 263, startPoint y: 414, endPoint x: 352, endPoint y: 415, distance: 88.2
click at [340, 415] on div "Onsite Installation" at bounding box center [296, 415] width 86 height 16
copy div "Onsite Installation"
click at [307, 460] on div at bounding box center [310, 463] width 114 height 16
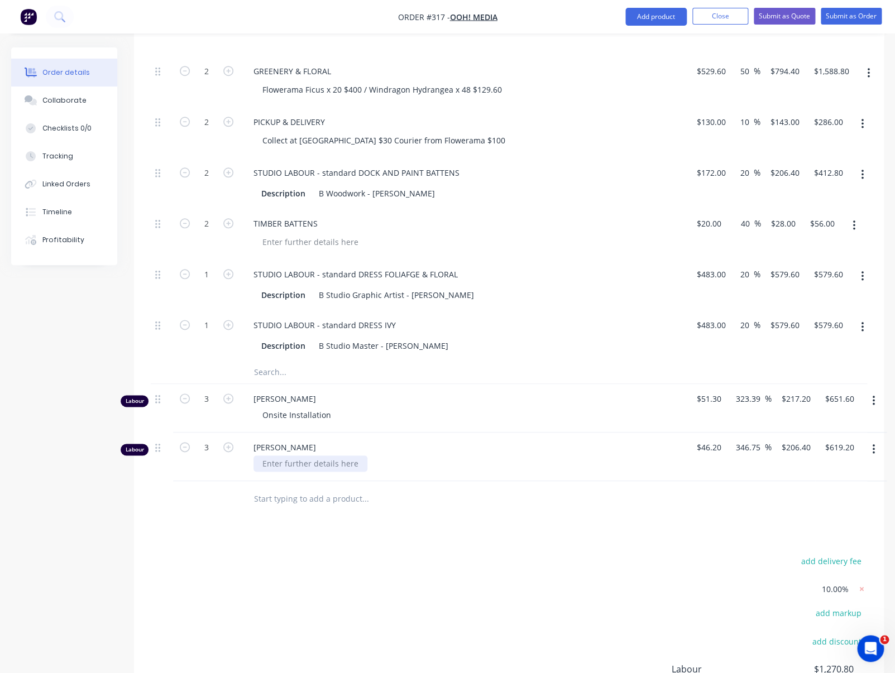
paste div
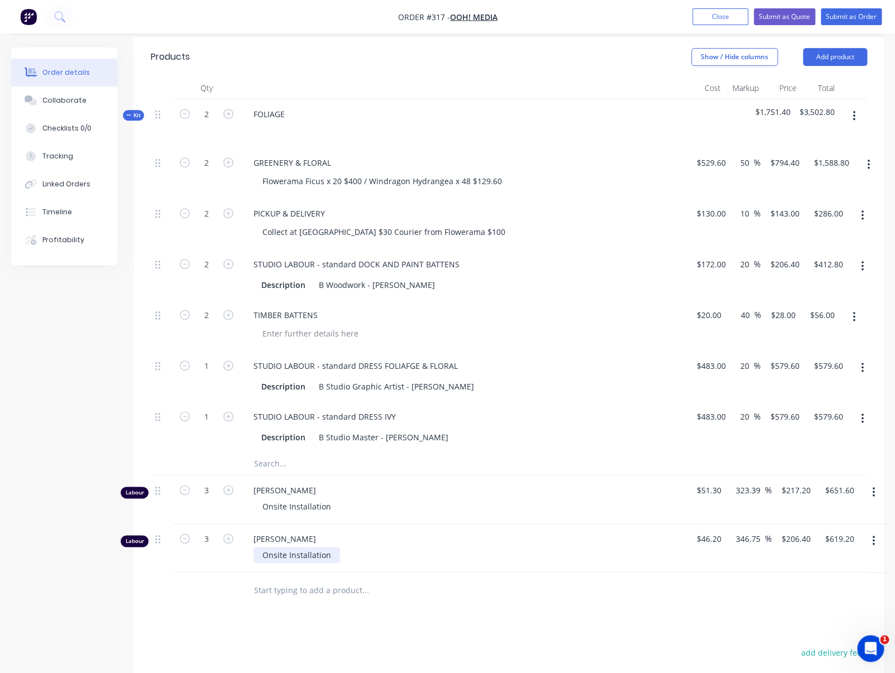
scroll to position [265, 0]
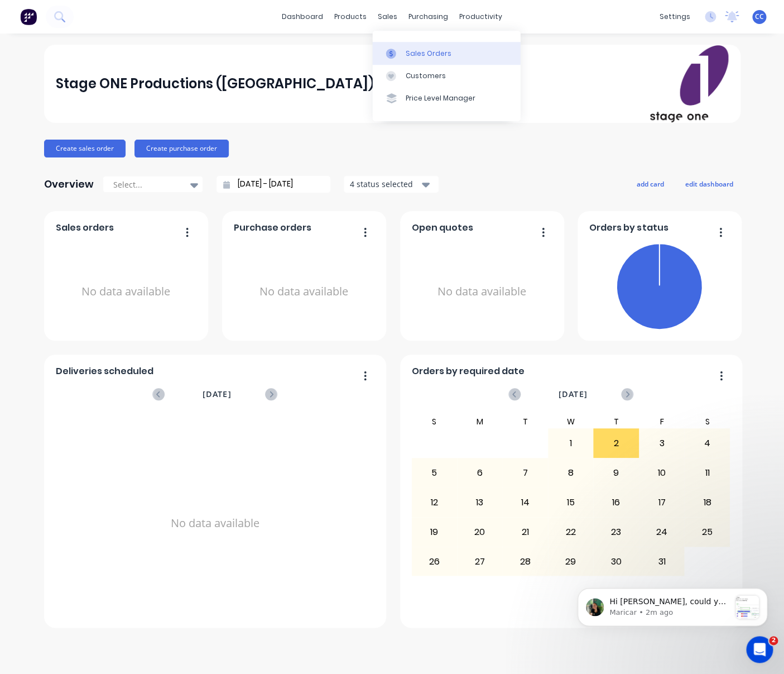
click at [420, 52] on div "Sales Orders" at bounding box center [429, 54] width 46 height 10
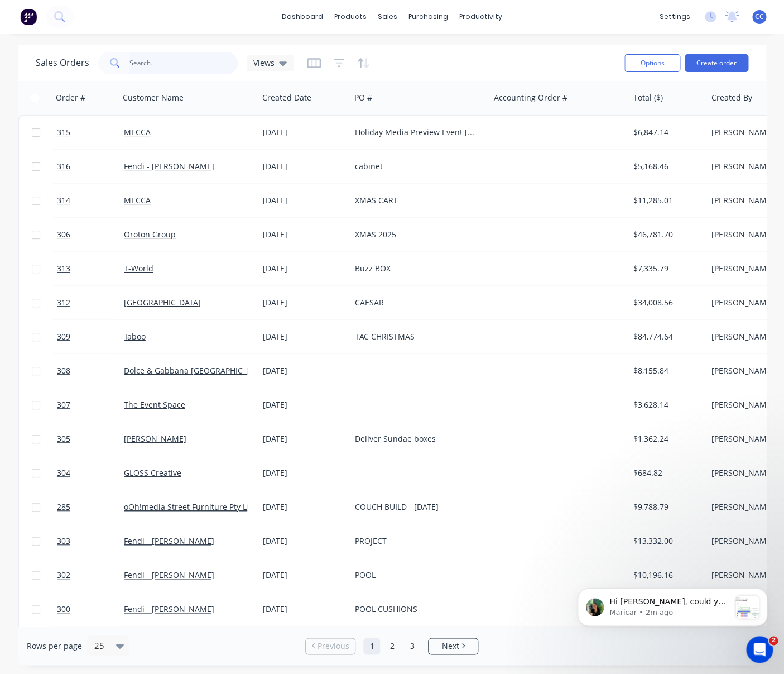
click at [172, 62] on input "text" at bounding box center [183, 63] width 109 height 22
type input "wicked"
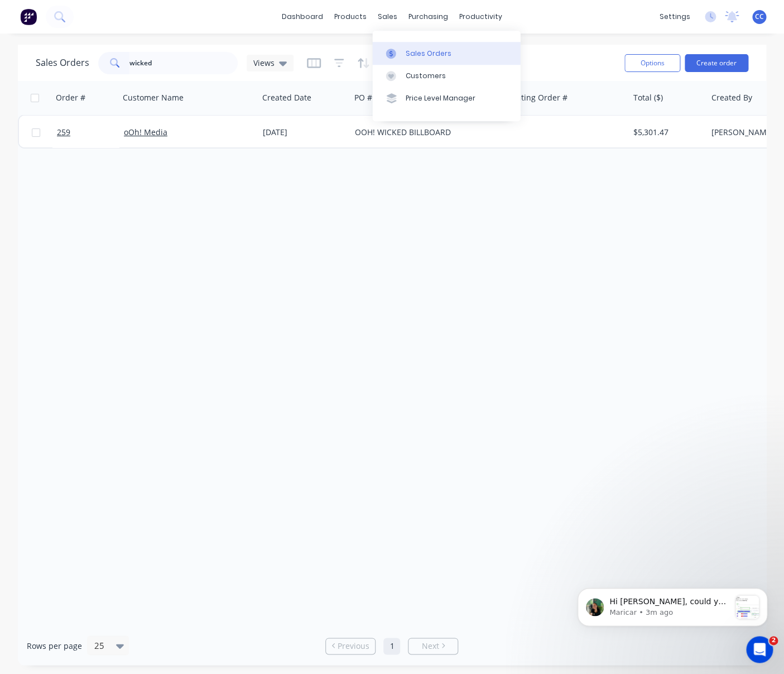
click at [413, 52] on div "Sales Orders" at bounding box center [429, 54] width 46 height 10
click at [412, 52] on div "Sales Orders" at bounding box center [429, 54] width 46 height 10
drag, startPoint x: 156, startPoint y: 62, endPoint x: 100, endPoint y: 56, distance: 55.5
click at [129, 56] on input "wicked" at bounding box center [183, 63] width 109 height 22
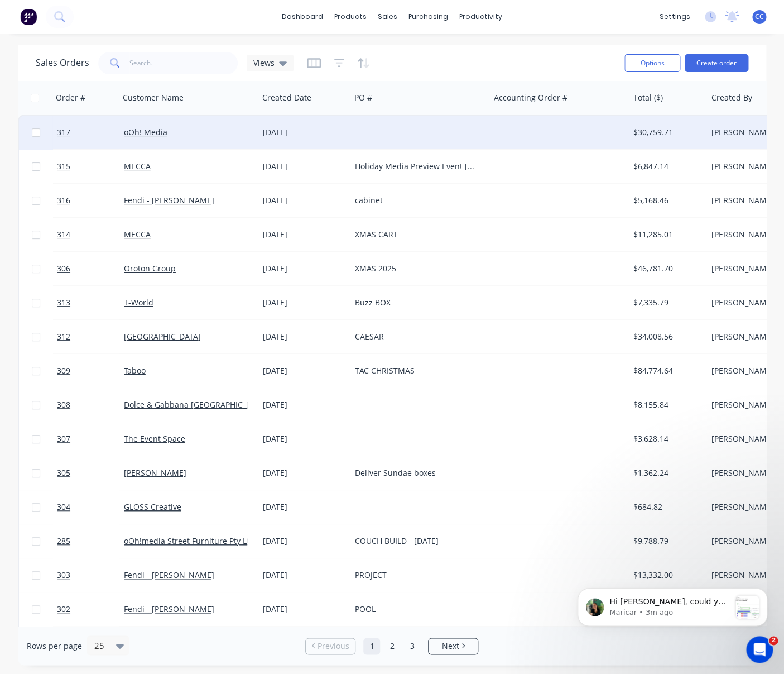
click at [289, 134] on div "[DATE]" at bounding box center [304, 132] width 83 height 11
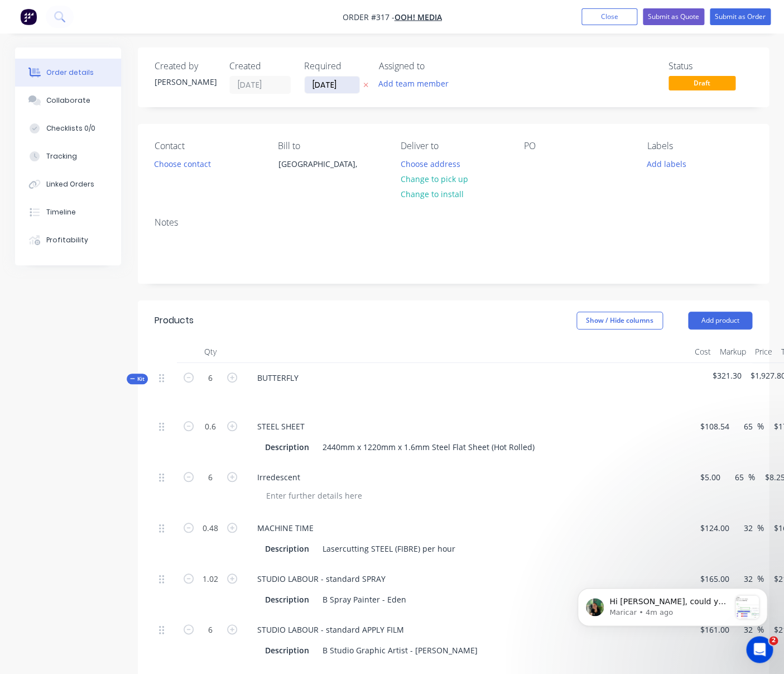
click at [332, 86] on input "[DATE]" at bounding box center [332, 84] width 55 height 17
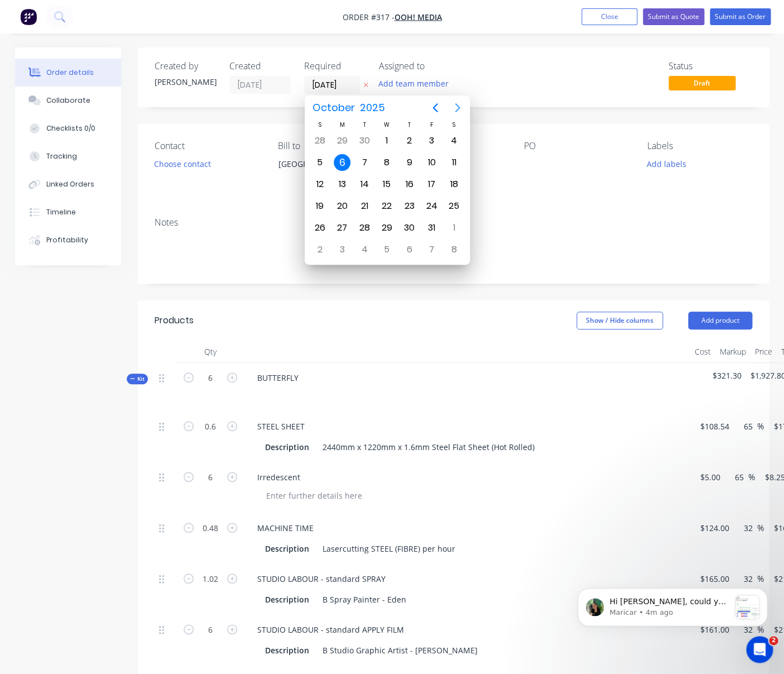
click at [459, 107] on icon "Next page" at bounding box center [457, 107] width 5 height 9
click at [345, 161] on div "3" at bounding box center [342, 162] width 17 height 17
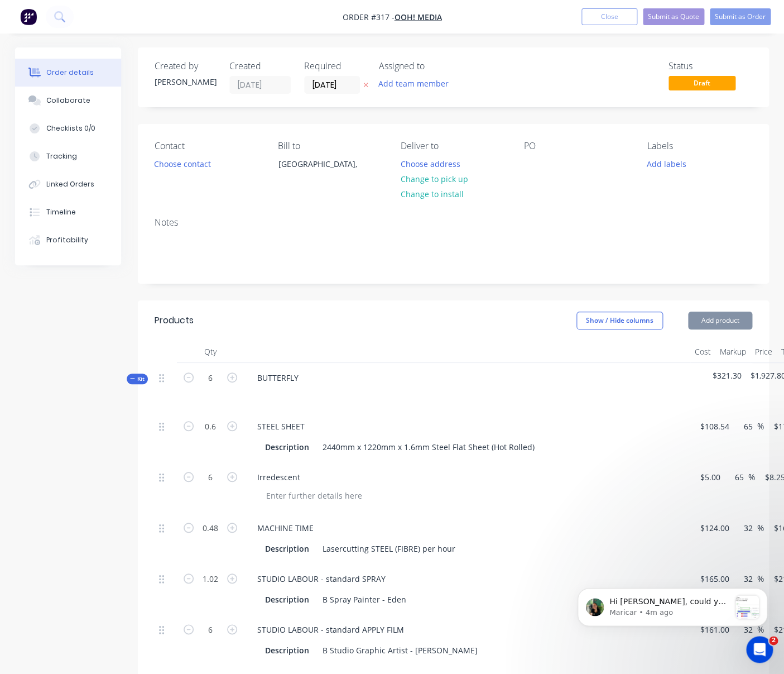
type input "[DATE]"
click at [532, 148] on div "PO" at bounding box center [576, 146] width 105 height 11
click at [545, 147] on div "PO" at bounding box center [576, 146] width 105 height 11
click at [544, 156] on div "PO" at bounding box center [576, 166] width 105 height 51
click at [533, 164] on div at bounding box center [533, 164] width 18 height 16
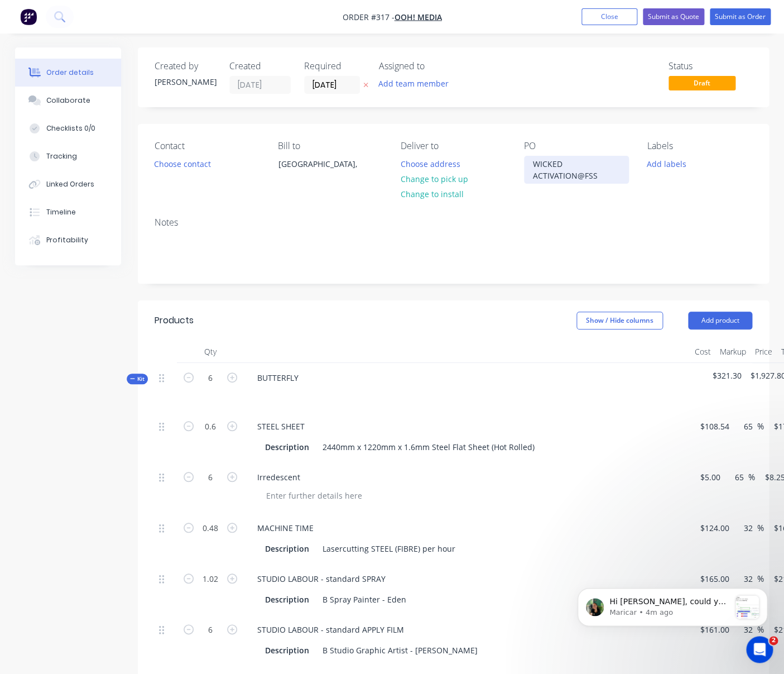
click at [577, 178] on div "WICKED ACTIVATION@FSS" at bounding box center [576, 170] width 105 height 28
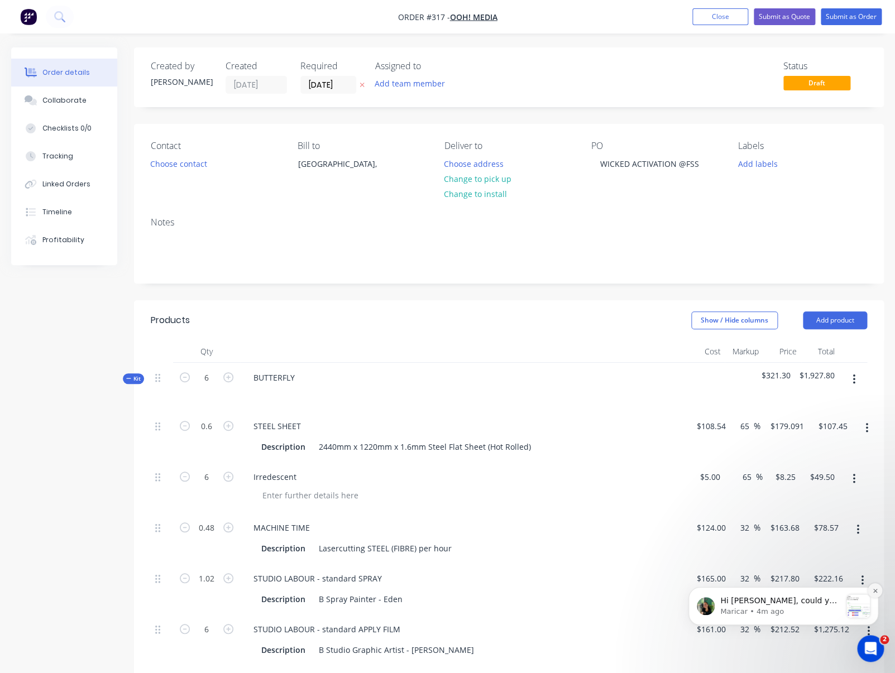
click at [783, 590] on icon "Dismiss notification" at bounding box center [875, 591] width 6 height 6
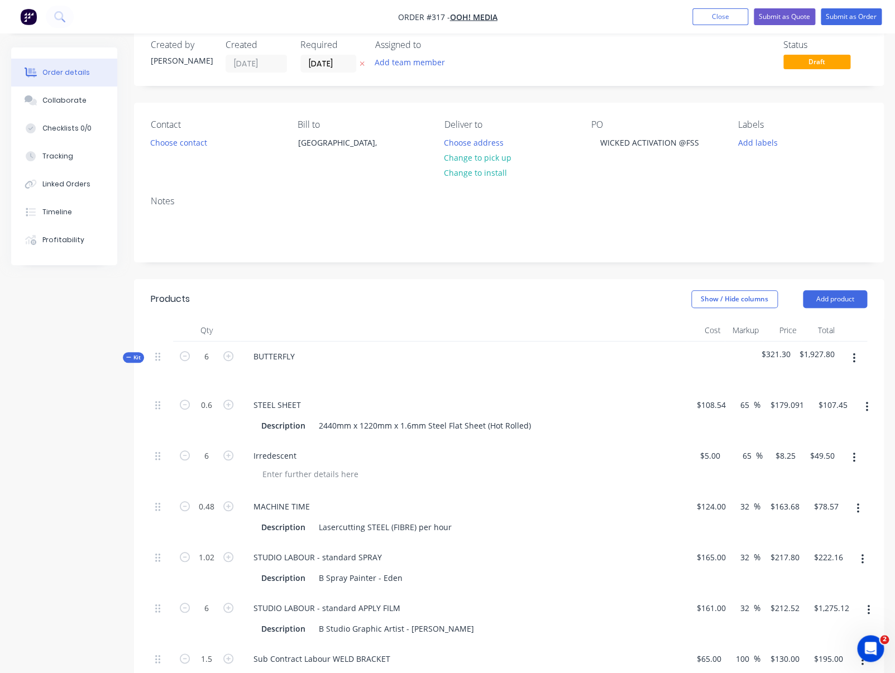
scroll to position [22, 0]
click at [783, 358] on icon "button" at bounding box center [853, 357] width 3 height 12
click at [783, 473] on div "Delete" at bounding box center [814, 476] width 86 height 16
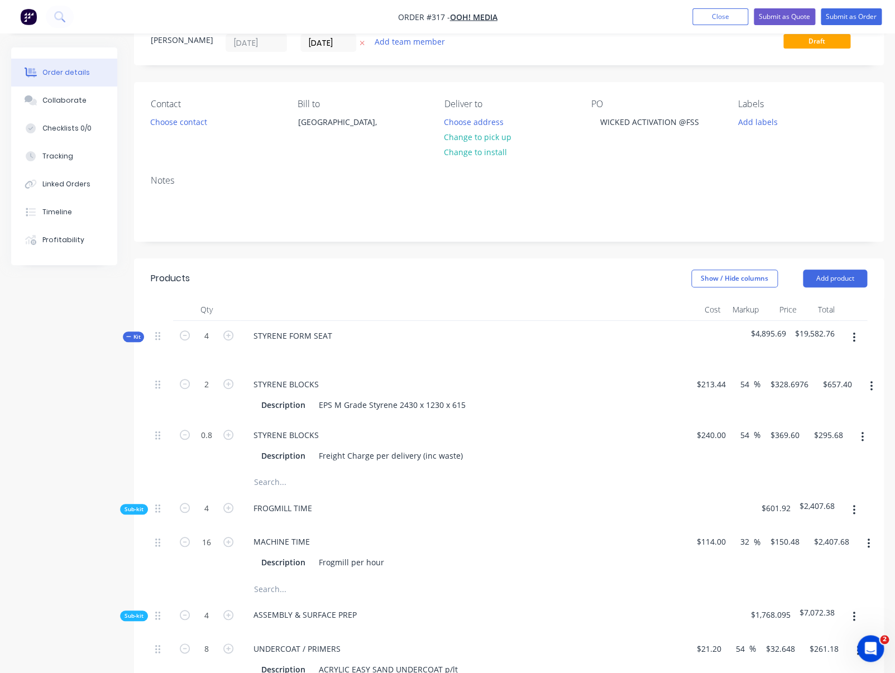
scroll to position [48, 0]
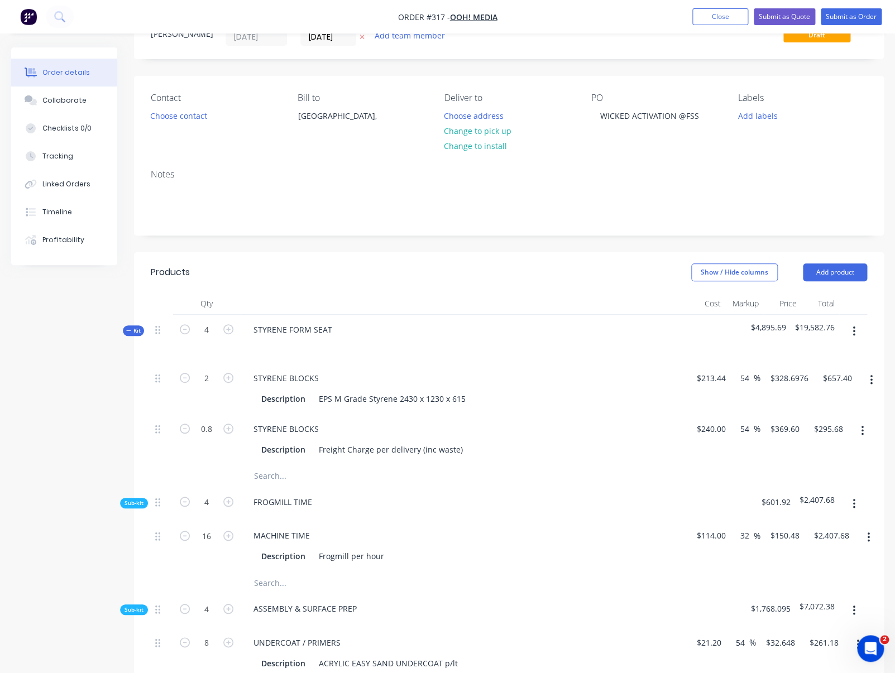
click at [783, 331] on icon "button" at bounding box center [853, 331] width 3 height 12
click at [783, 427] on div "Delete" at bounding box center [814, 428] width 86 height 16
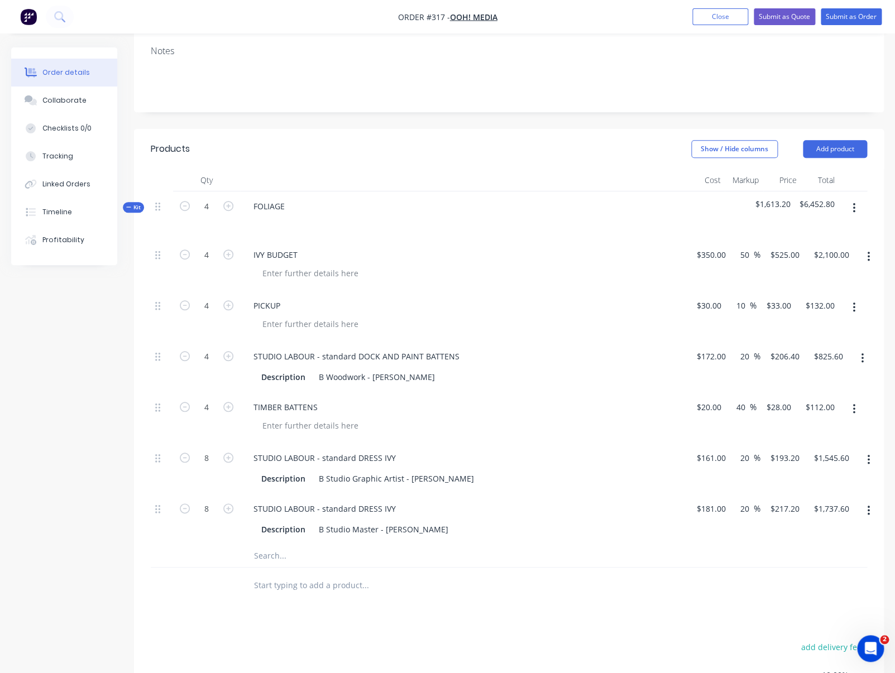
scroll to position [174, 0]
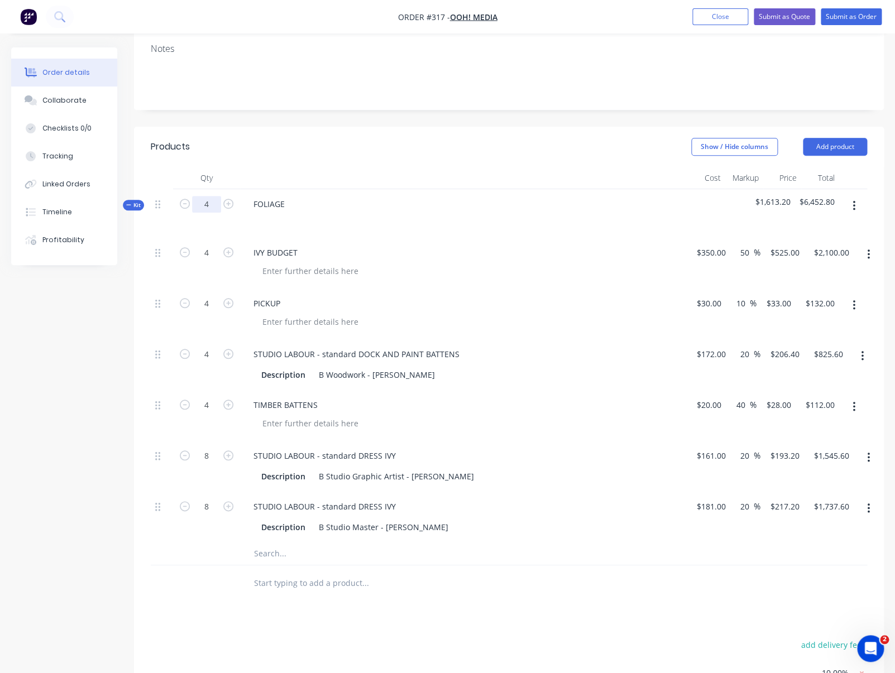
click at [212, 205] on input "4" at bounding box center [206, 204] width 29 height 17
type input "2"
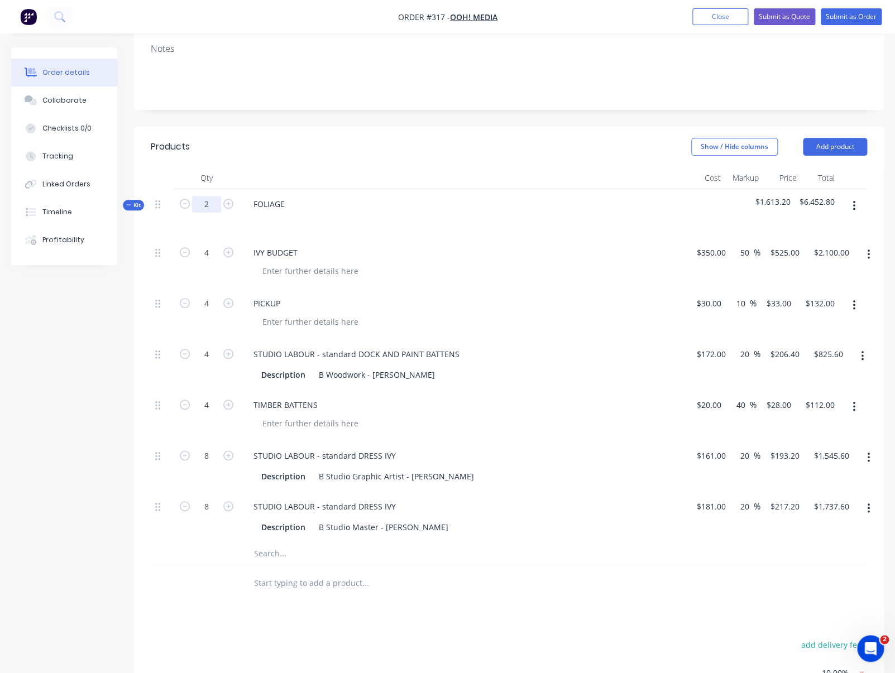
type input "2"
type input "4"
type input "$1,050.00"
type input "$66.00"
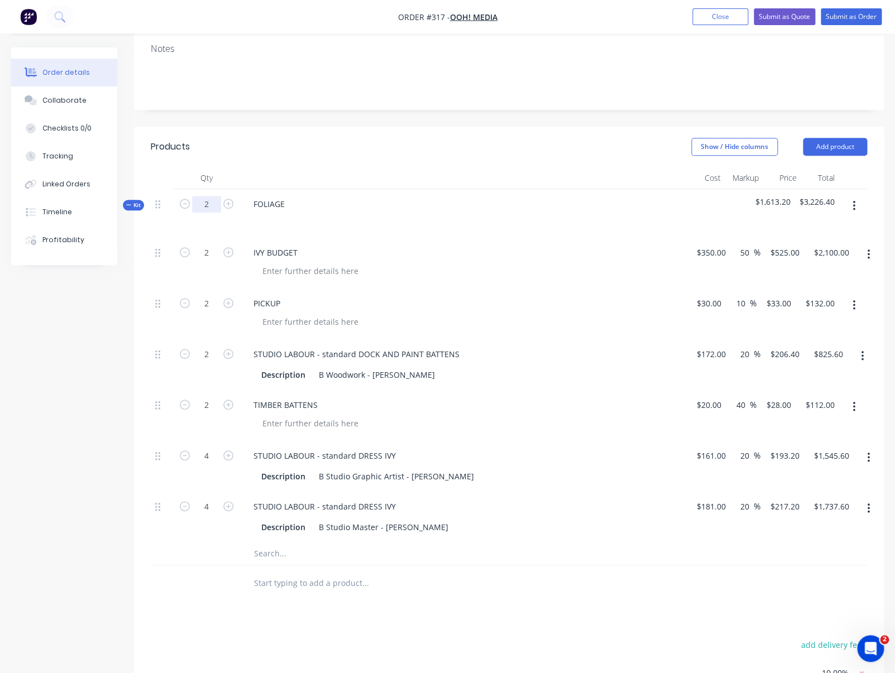
type input "$412.80"
type input "$56.00"
type input "$772.80"
type input "$868.80"
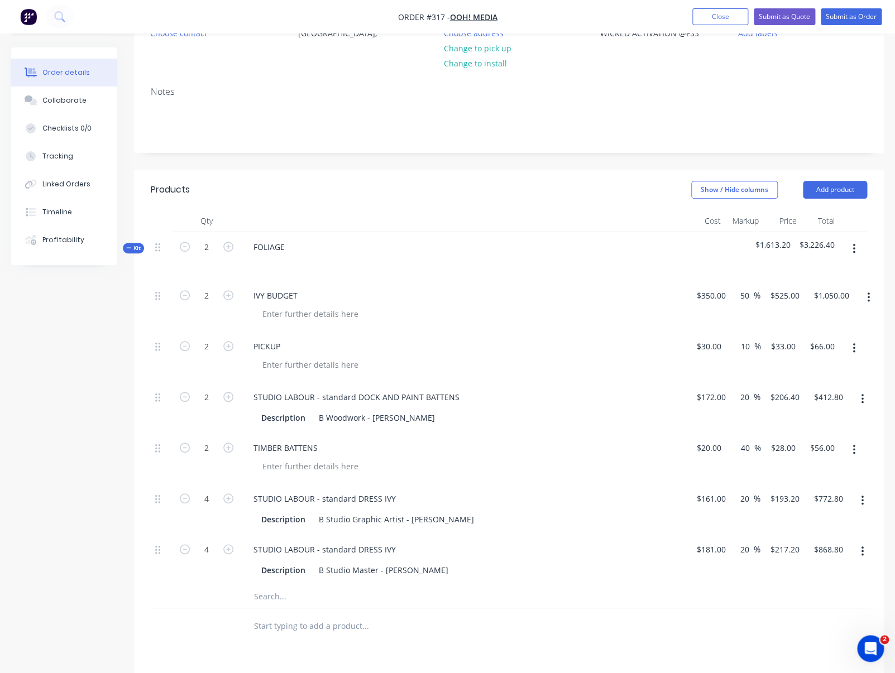
scroll to position [132, 0]
click at [265, 295] on div "IVY BUDGET" at bounding box center [275, 294] width 62 height 16
drag, startPoint x: 320, startPoint y: 295, endPoint x: 359, endPoint y: 296, distance: 39.1
click at [359, 296] on div "GREENERY/FICUS BUDGET" at bounding box center [301, 294] width 114 height 16
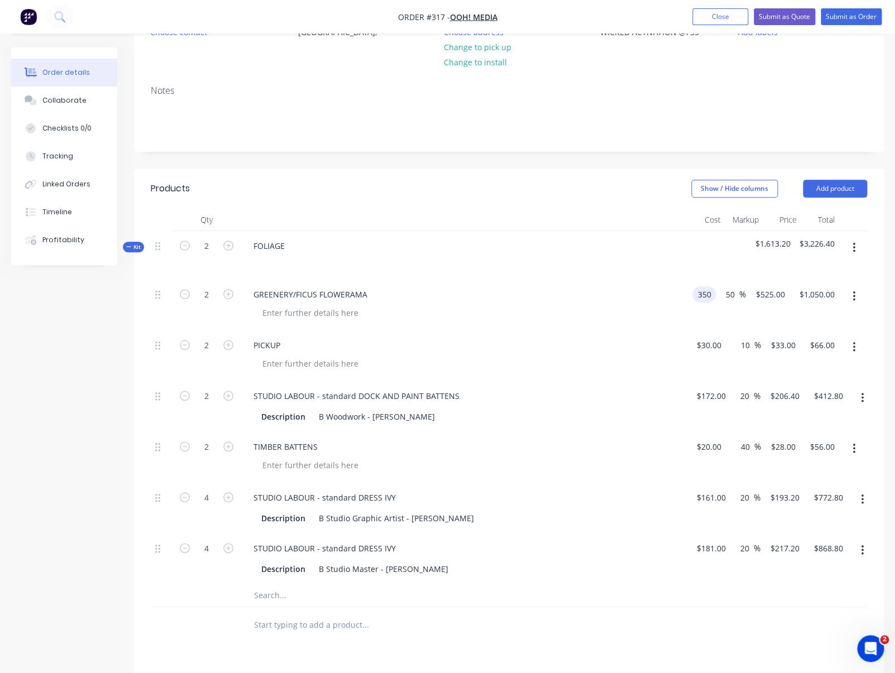
click at [708, 295] on input "350" at bounding box center [705, 294] width 19 height 16
type input "$400.00"
type input "$600.00"
type input "$1,200.00"
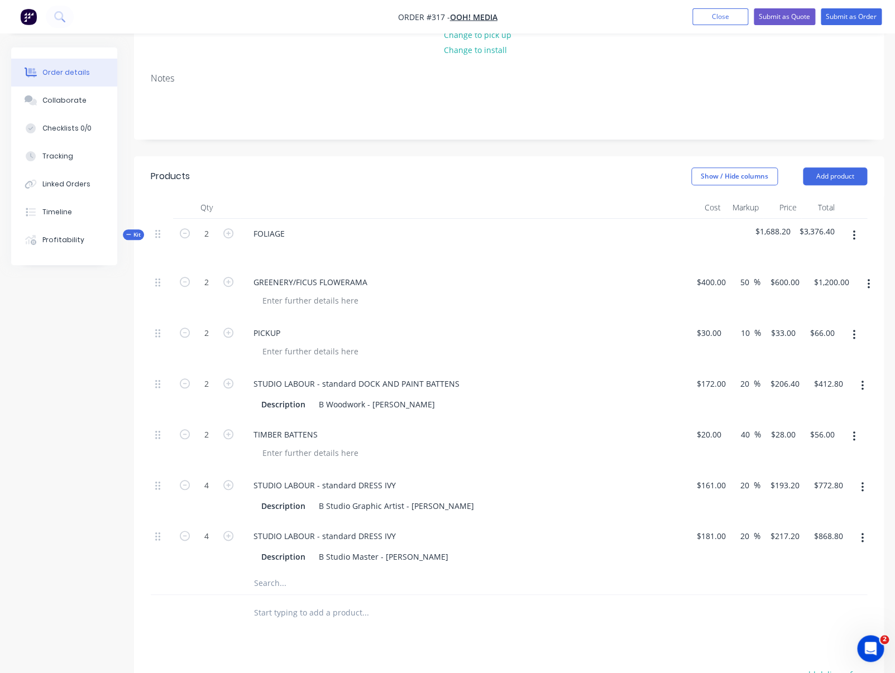
scroll to position [145, 0]
click at [308, 281] on div "GREENERY/FICUS FLOWERAMA" at bounding box center [310, 281] width 132 height 16
drag, startPoint x: 302, startPoint y: 282, endPoint x: 371, endPoint y: 282, distance: 68.6
click at [371, 282] on div "GREENERY/FICUS FLOWERAMA" at bounding box center [310, 281] width 132 height 16
click at [286, 300] on div at bounding box center [310, 299] width 114 height 16
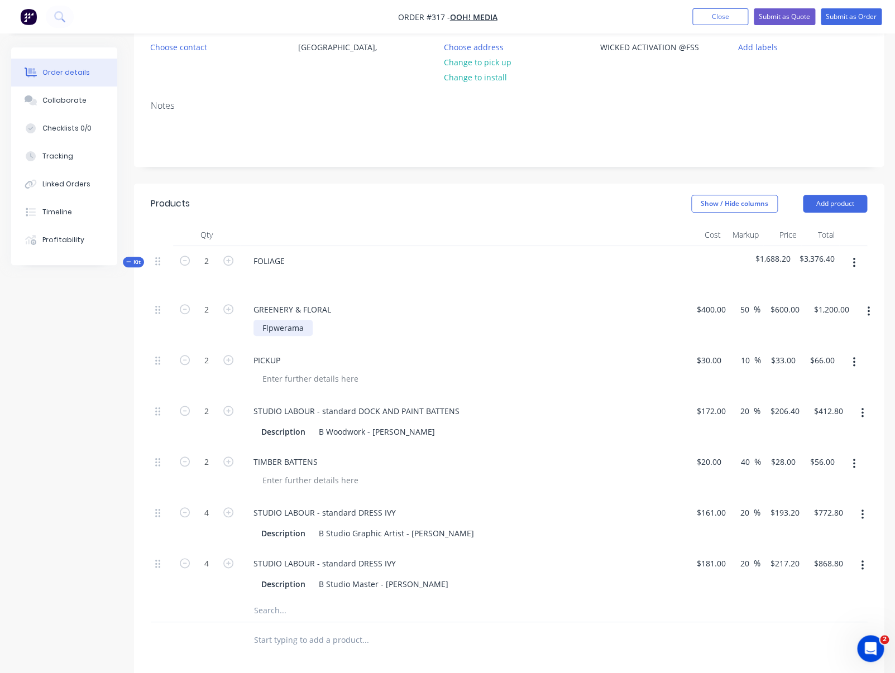
click at [273, 330] on div "Flpwerama" at bounding box center [282, 328] width 59 height 16
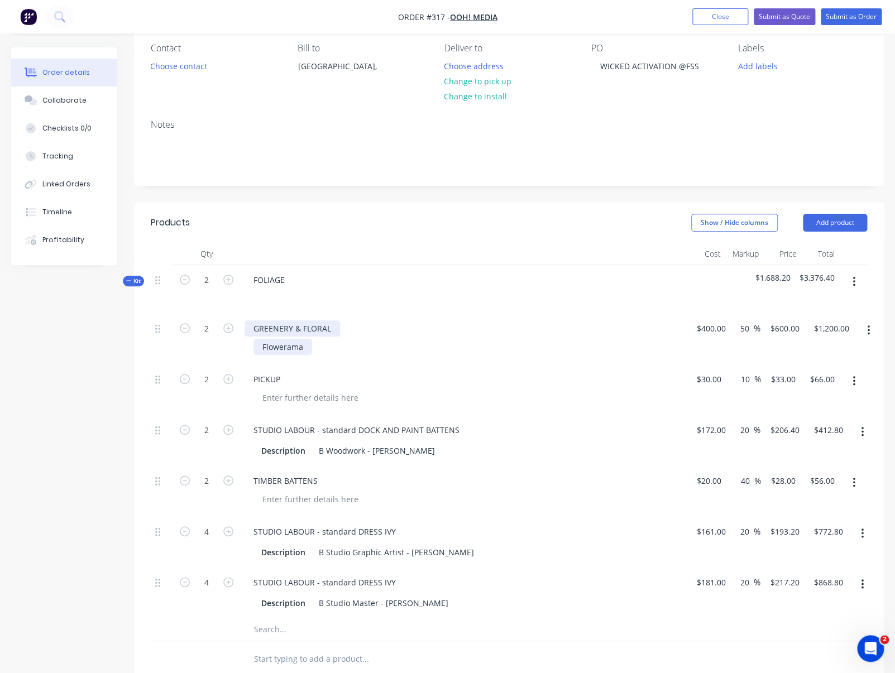
scroll to position [96, 0]
click at [302, 350] on div "Flowerama" at bounding box center [282, 348] width 59 height 16
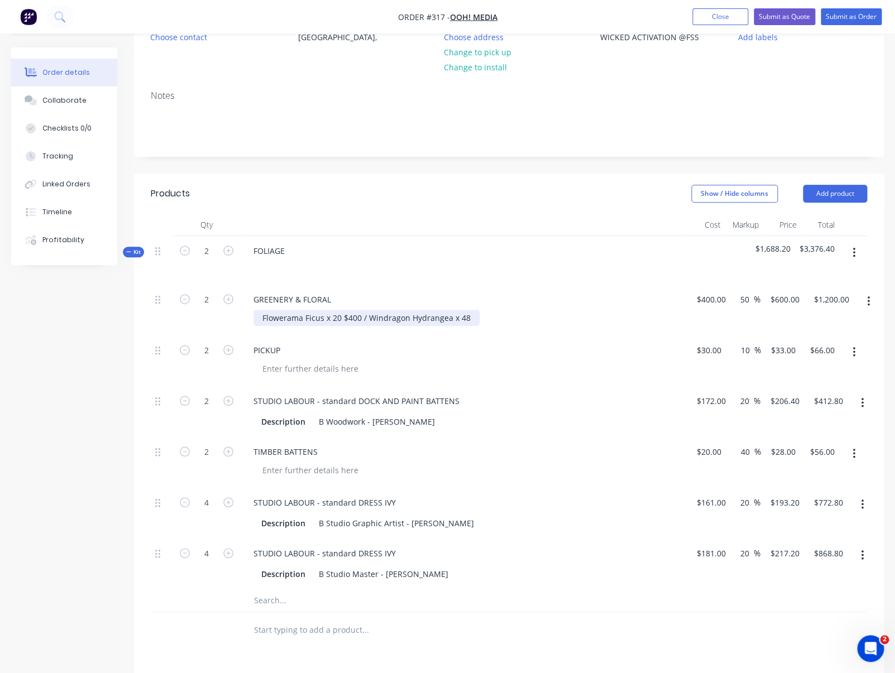
scroll to position [128, 0]
click at [707, 295] on input "400" at bounding box center [712, 298] width 35 height 16
type input "$529.60"
type input "$794.40"
type input "$1,588.80"
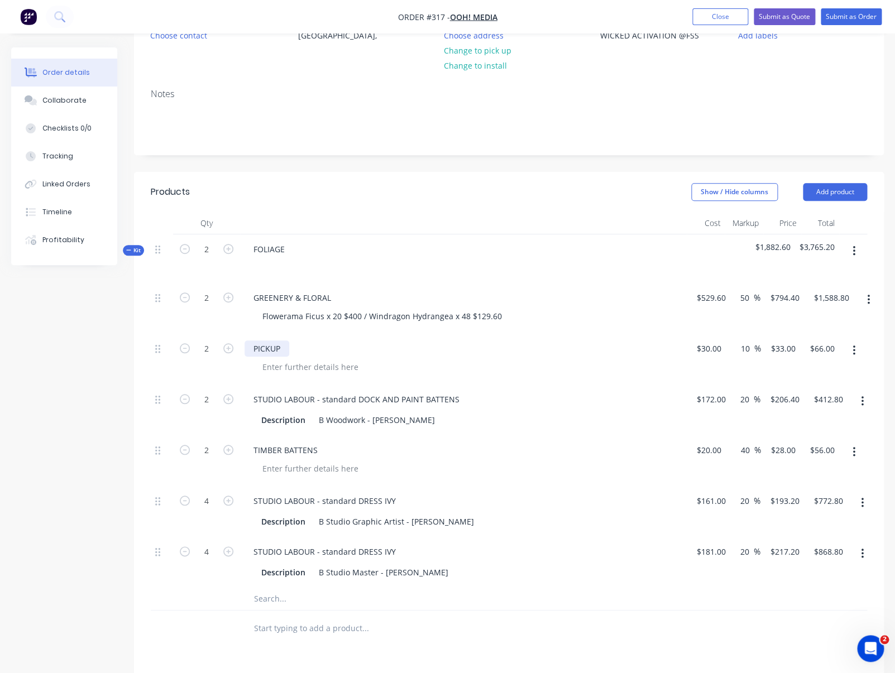
click at [286, 348] on div "PICKUP" at bounding box center [266, 348] width 45 height 16
click at [283, 368] on div at bounding box center [310, 367] width 114 height 16
click at [709, 349] on input "30" at bounding box center [716, 348] width 15 height 16
type input "$130.00"
type input "$143.00"
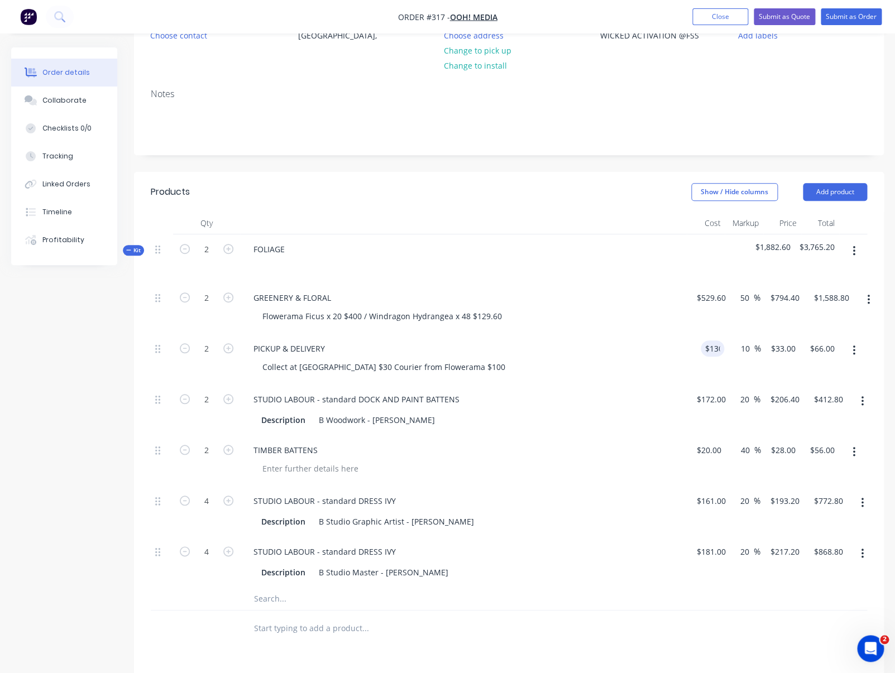
type input "$286.00"
click at [384, 502] on div "STUDIO LABOUR - standard DRESS IVY" at bounding box center [324, 501] width 160 height 16
drag, startPoint x: 382, startPoint y: 503, endPoint x: 394, endPoint y: 502, distance: 11.7
click at [394, 502] on div "STUDIO LABOUR - standard DRESS IVY" at bounding box center [324, 501] width 160 height 16
click at [209, 504] on input "4" at bounding box center [206, 501] width 29 height 17
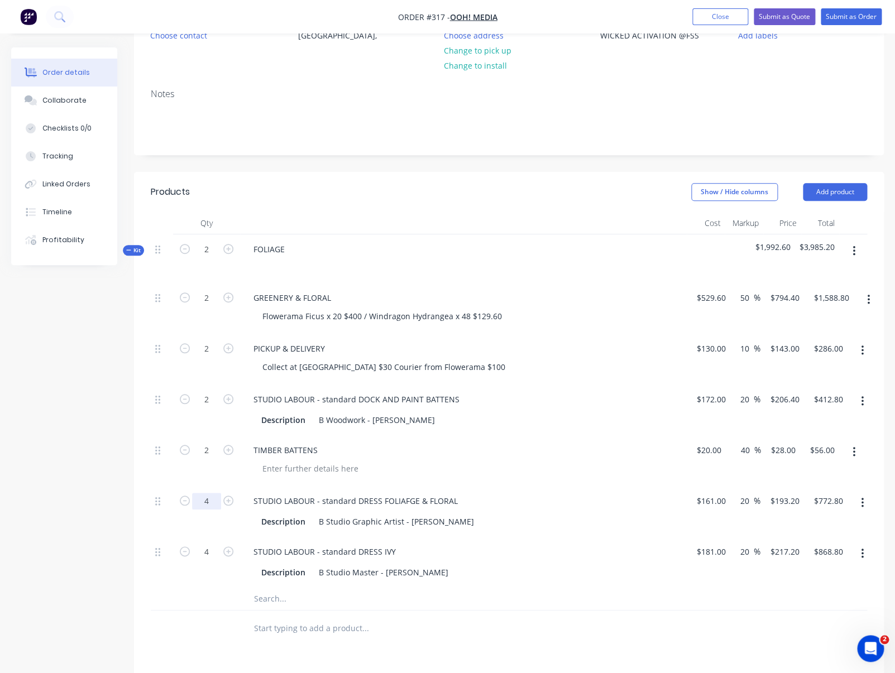
drag, startPoint x: 210, startPoint y: 502, endPoint x: 203, endPoint y: 503, distance: 6.7
click at [203, 503] on input "4" at bounding box center [206, 501] width 29 height 17
click at [709, 503] on input "161" at bounding box center [712, 501] width 35 height 16
type input "$483.00"
type input "$579.60"
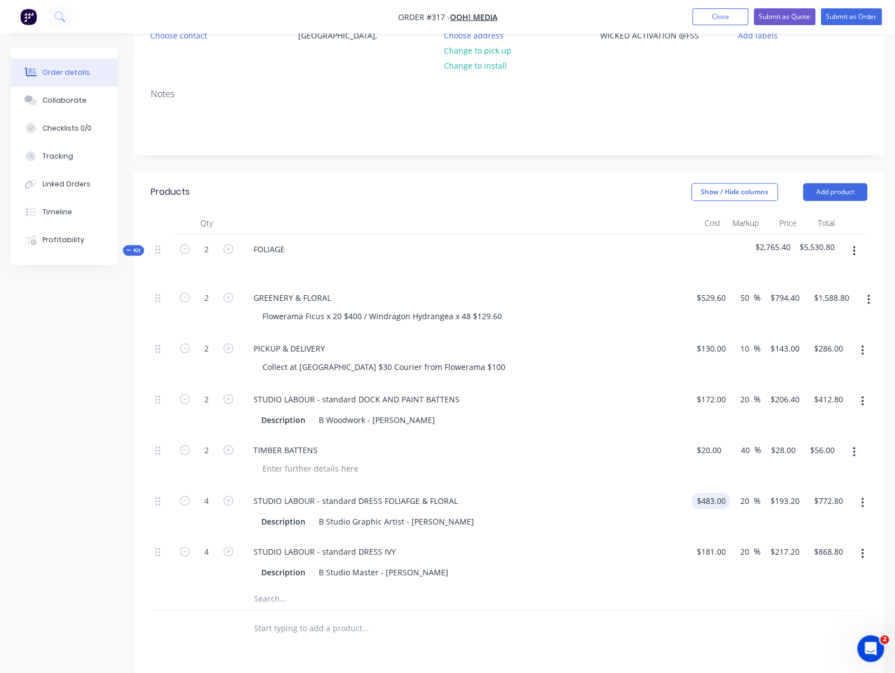
type input "$2,318.40"
click at [710, 555] on input "181" at bounding box center [709, 552] width 19 height 16
type input "$483.00"
type input "$579.60"
type input "$2,318.40"
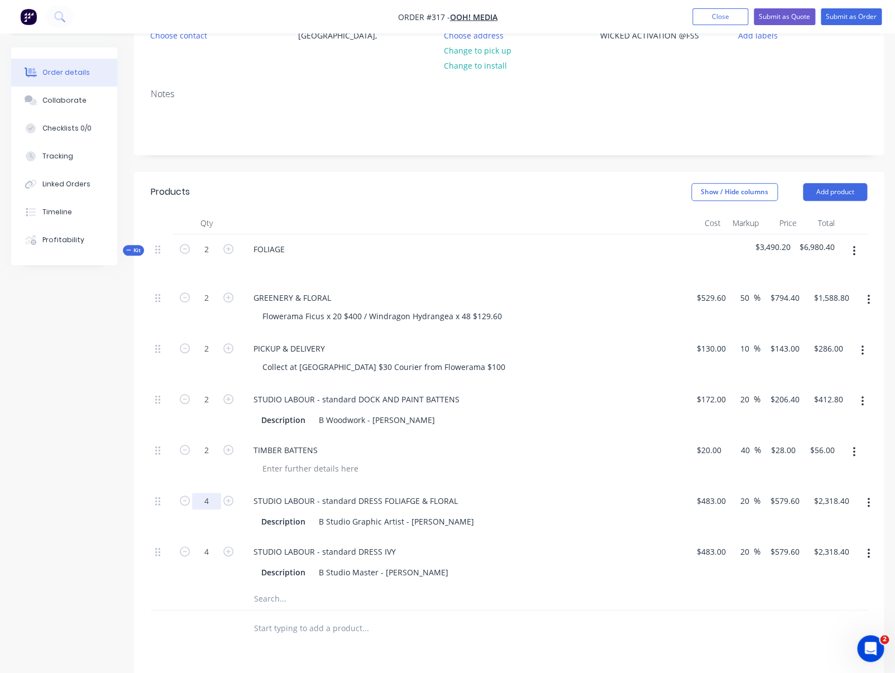
click at [209, 501] on input "4" at bounding box center [206, 501] width 29 height 17
type input "1"
type input "$579.60"
click at [214, 556] on input "4" at bounding box center [206, 552] width 29 height 17
drag, startPoint x: 210, startPoint y: 556, endPoint x: 201, endPoint y: 555, distance: 9.0
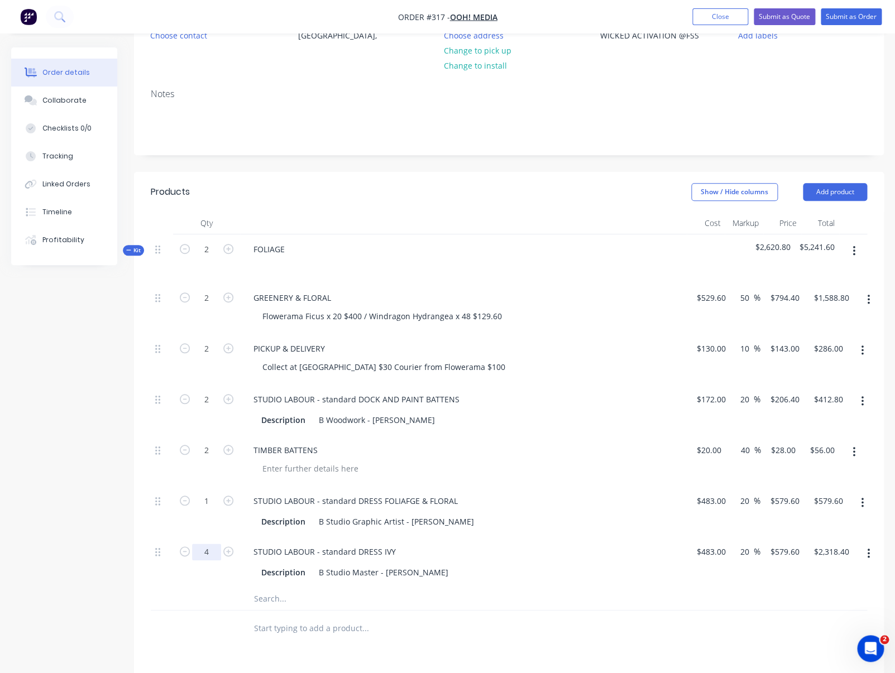
click at [201, 555] on input "4" at bounding box center [206, 552] width 29 height 17
type input "1"
type input "$579.60"
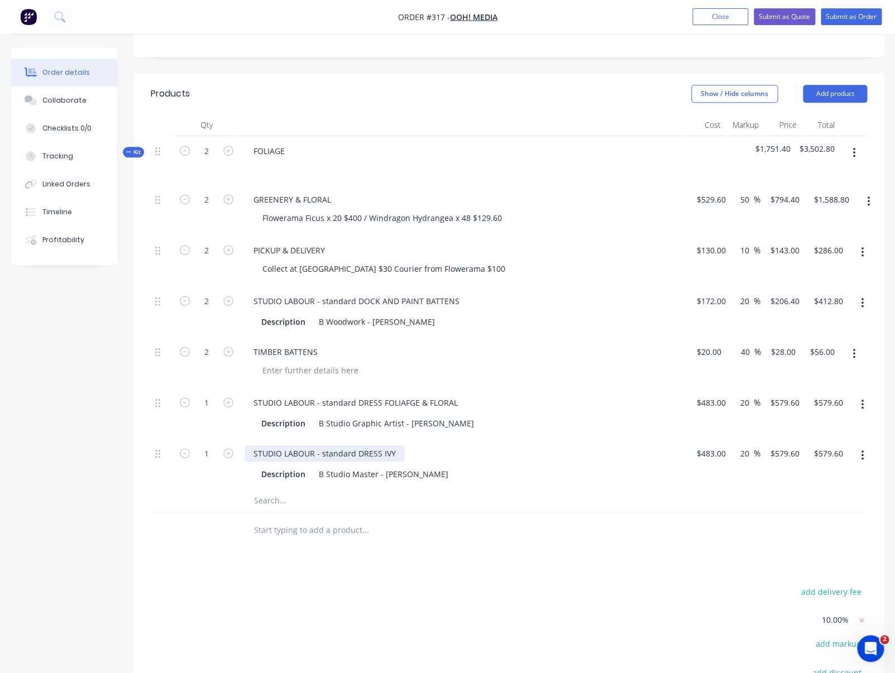
scroll to position [229, 0]
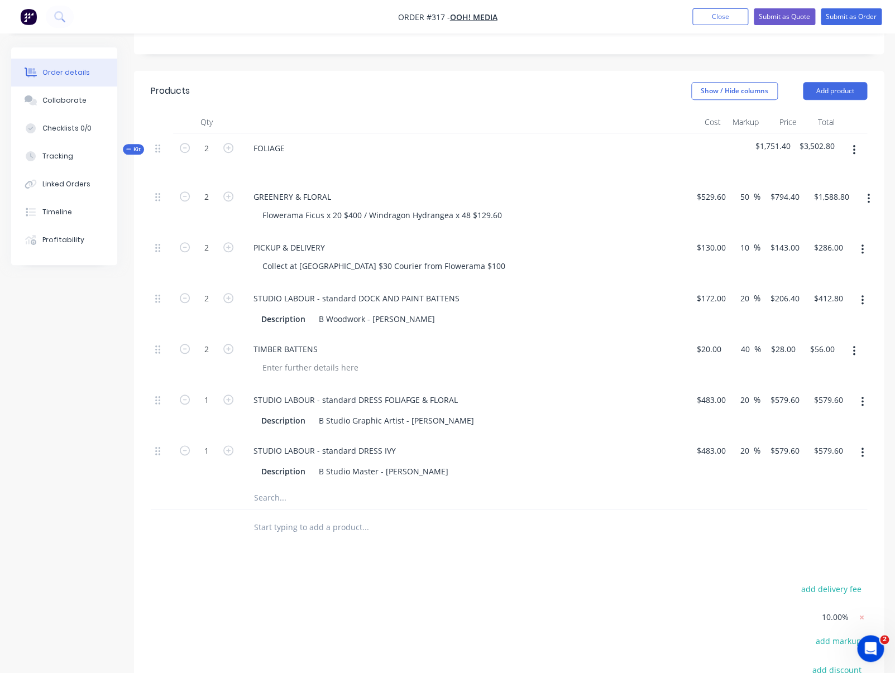
click at [282, 501] on input "text" at bounding box center [364, 498] width 223 height 22
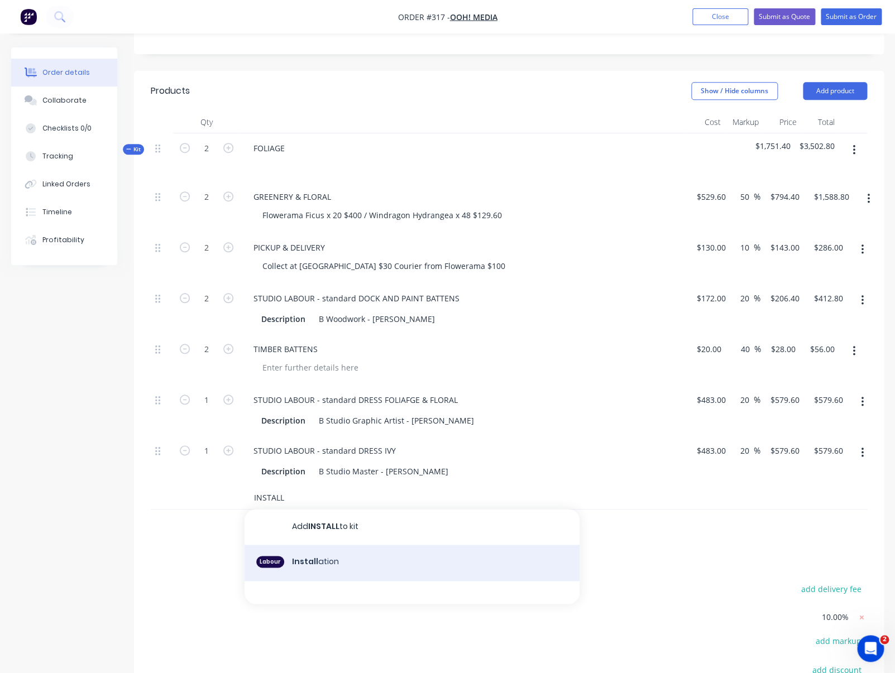
type input "INSTALL"
click at [313, 557] on div "Labour Install ation" at bounding box center [411, 563] width 335 height 37
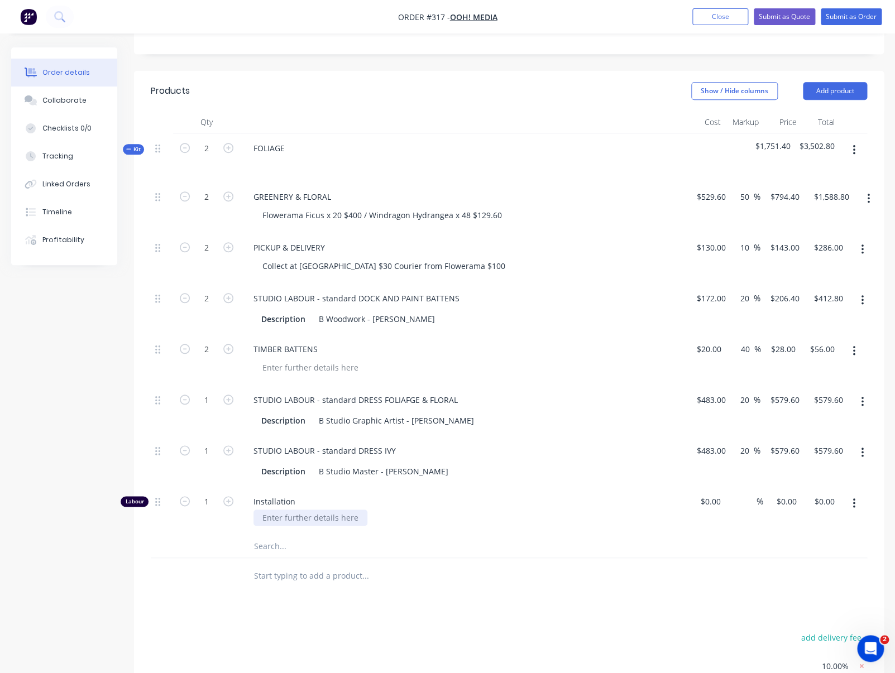
click at [311, 519] on div at bounding box center [310, 517] width 114 height 16
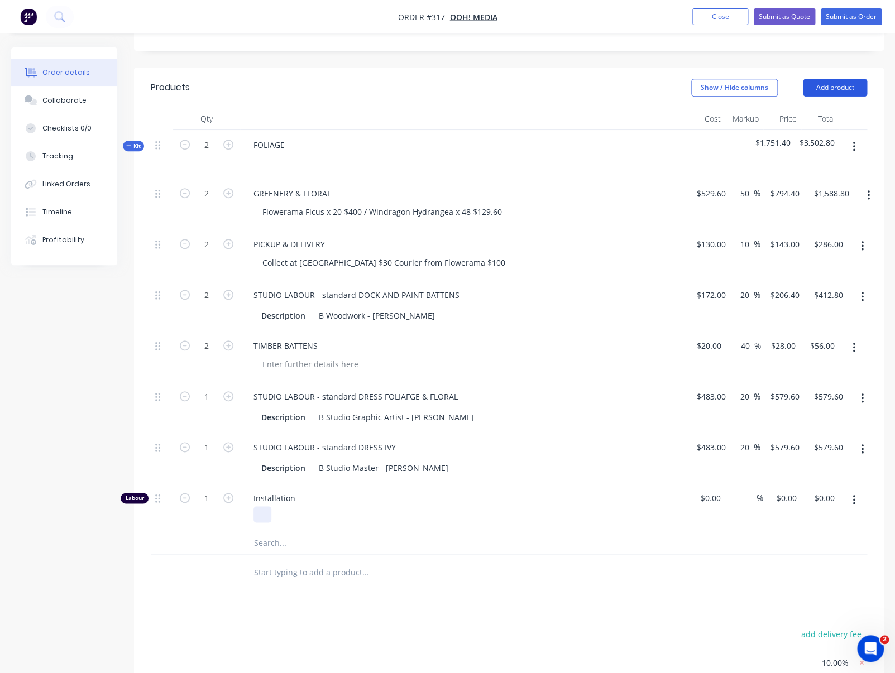
scroll to position [234, 0]
click at [783, 89] on button "Add product" at bounding box center [834, 87] width 64 height 18
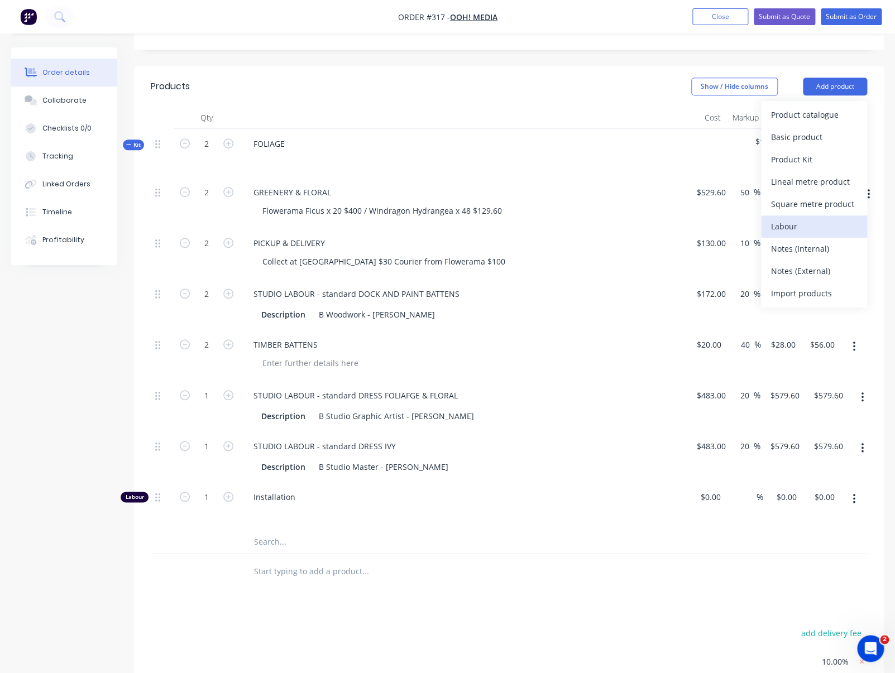
click at [781, 223] on div "Labour" at bounding box center [814, 226] width 86 height 16
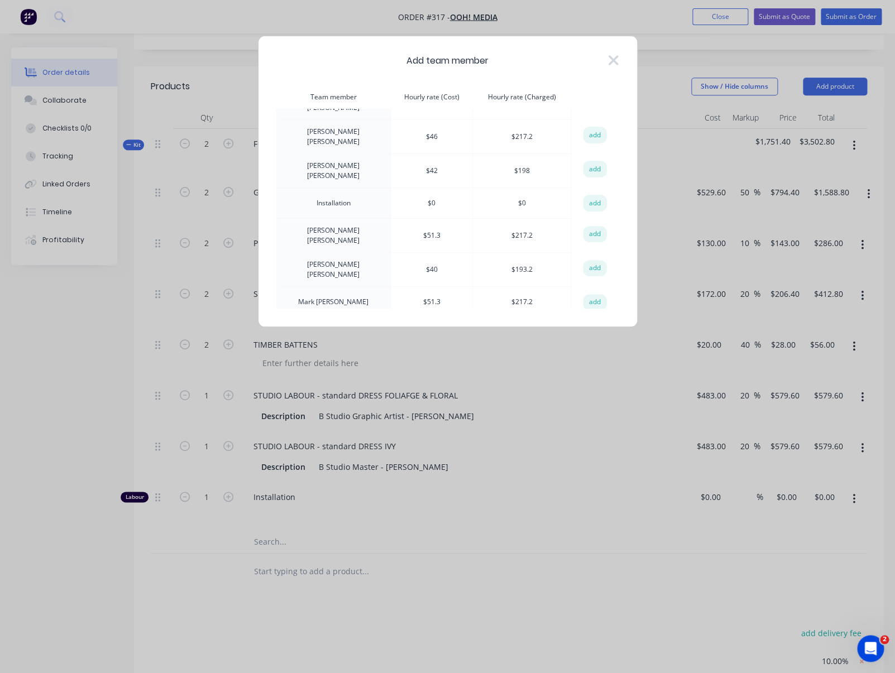
scroll to position [0, 0]
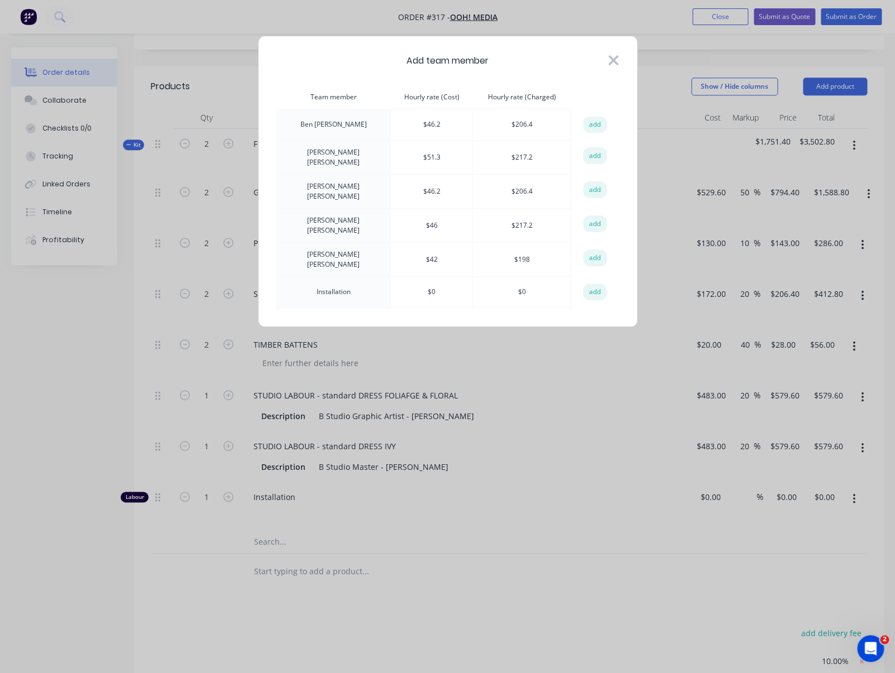
click at [612, 57] on icon at bounding box center [613, 60] width 12 height 16
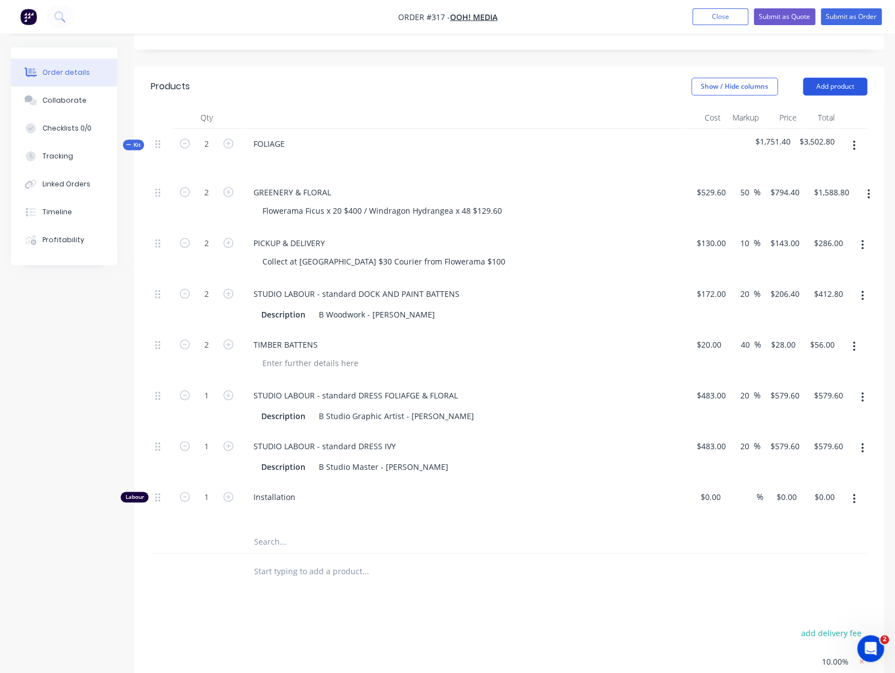
click at [783, 88] on button "Add product" at bounding box center [834, 87] width 64 height 18
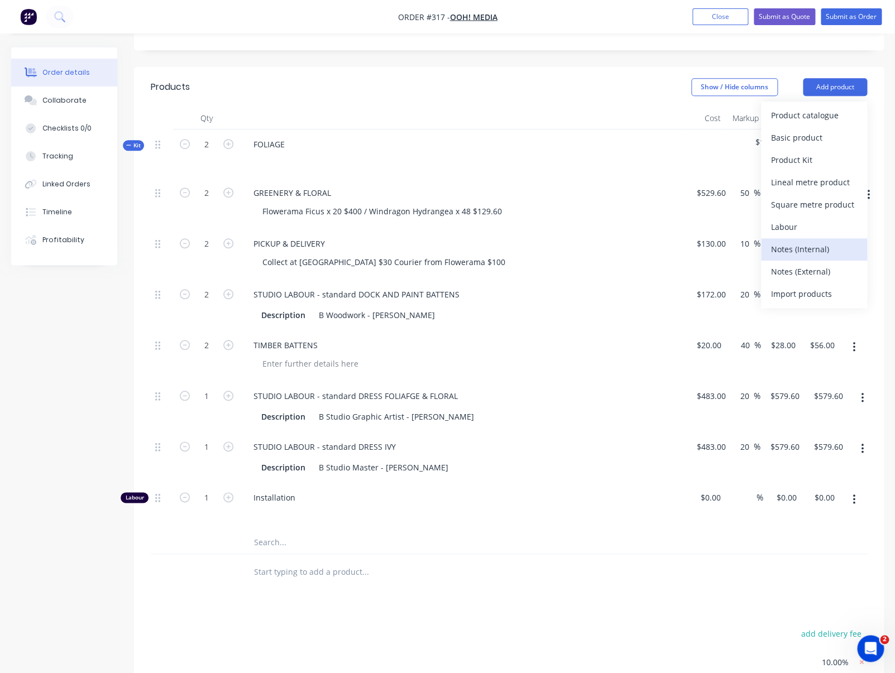
scroll to position [234, 0]
click at [783, 112] on div "Product catalogue" at bounding box center [814, 115] width 86 height 16
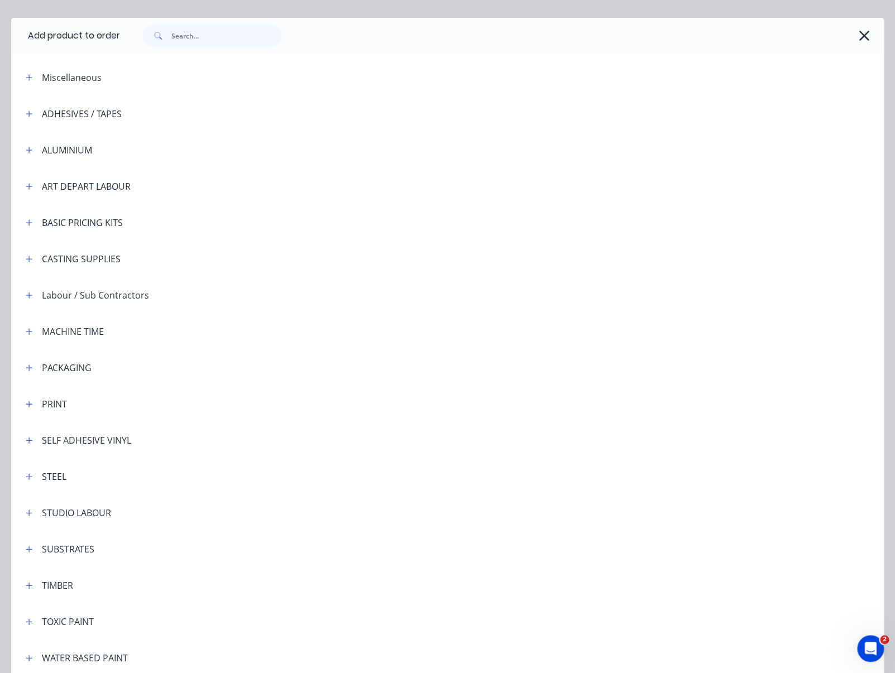
scroll to position [0, 0]
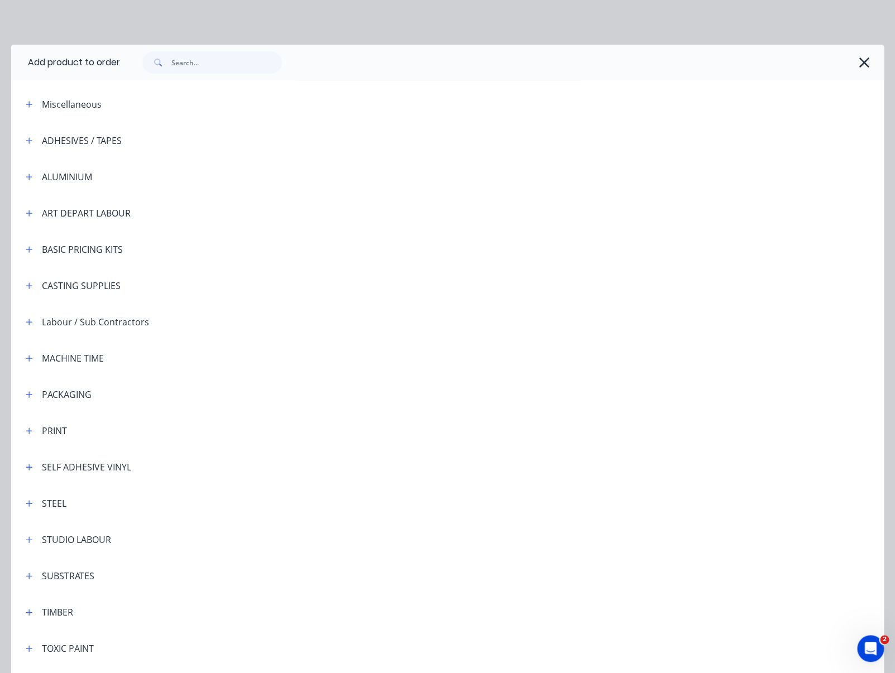
click at [133, 325] on div "Labour / Sub Contractors" at bounding box center [95, 321] width 107 height 13
click at [28, 321] on icon "button" at bounding box center [29, 322] width 7 height 8
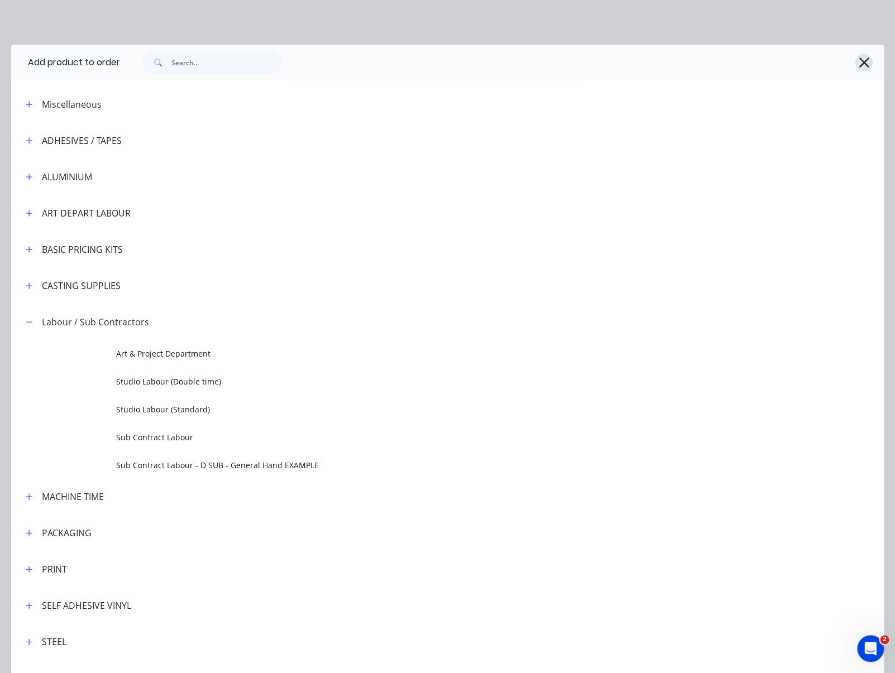
click at [783, 60] on icon "button" at bounding box center [863, 62] width 10 height 10
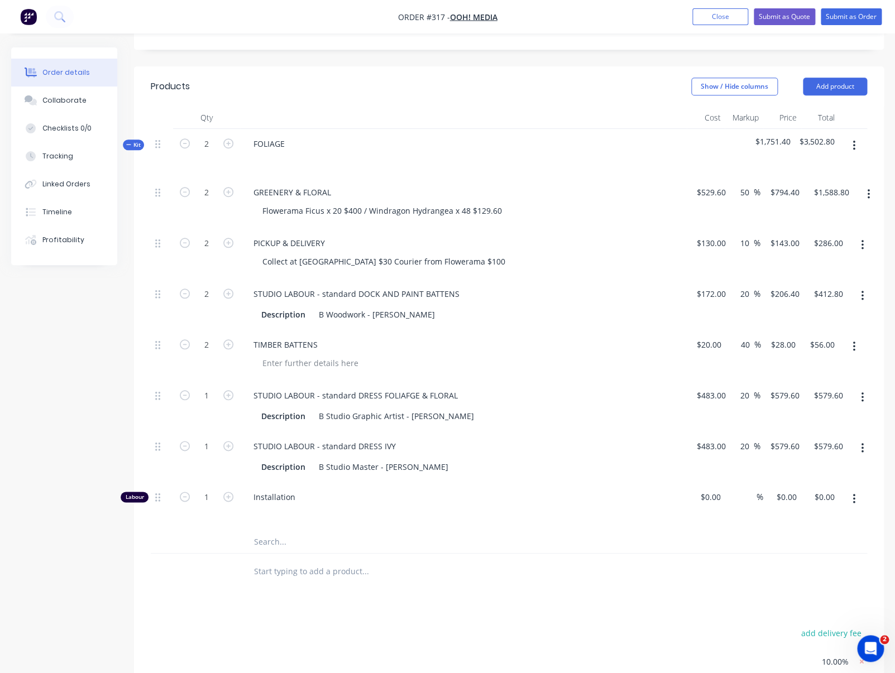
click at [281, 498] on span "Installation" at bounding box center [467, 497] width 429 height 12
click at [296, 497] on span "Installation" at bounding box center [467, 497] width 429 height 12
click at [292, 498] on span "Installation" at bounding box center [467, 497] width 429 height 12
click at [267, 541] on input "text" at bounding box center [364, 542] width 223 height 22
drag, startPoint x: 293, startPoint y: 498, endPoint x: 299, endPoint y: 498, distance: 6.2
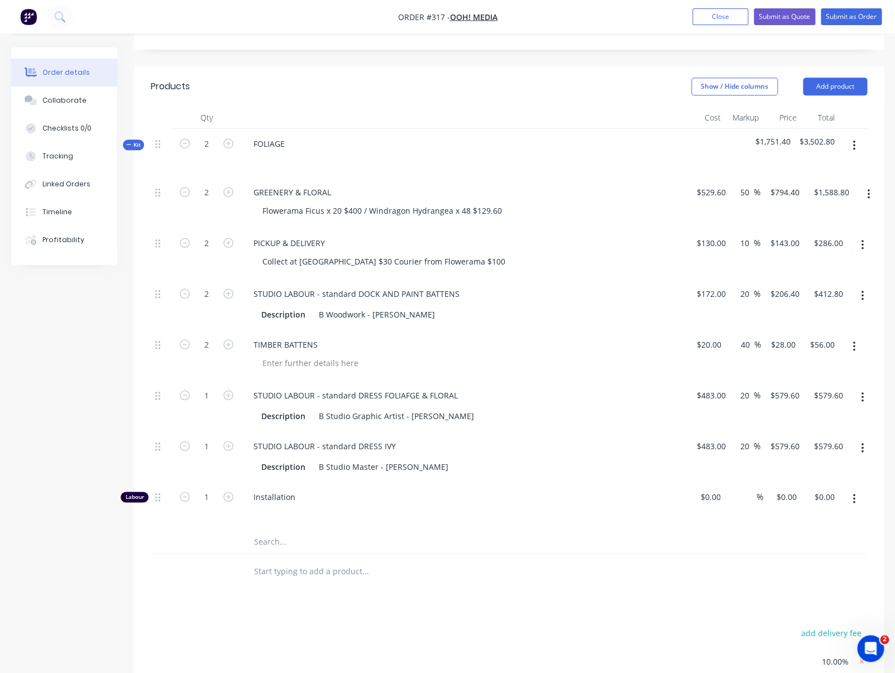
click at [293, 498] on span "Installation" at bounding box center [467, 497] width 429 height 12
click at [304, 497] on span "Installation" at bounding box center [467, 497] width 429 height 12
click at [228, 498] on icon "button" at bounding box center [228, 497] width 10 height 10
click at [188, 497] on icon "button" at bounding box center [185, 497] width 10 height 10
type input "1"
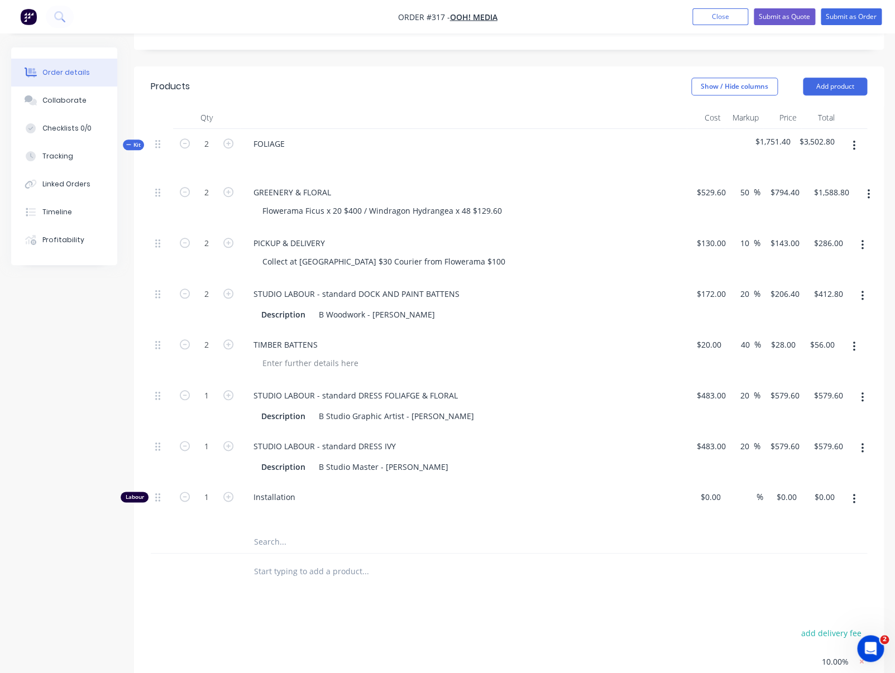
click at [306, 496] on span "Installation" at bounding box center [467, 497] width 429 height 12
click at [288, 501] on span "Installation" at bounding box center [467, 497] width 429 height 12
click at [301, 498] on span "Installation" at bounding box center [467, 497] width 429 height 12
click at [783, 85] on button "Add product" at bounding box center [834, 87] width 64 height 18
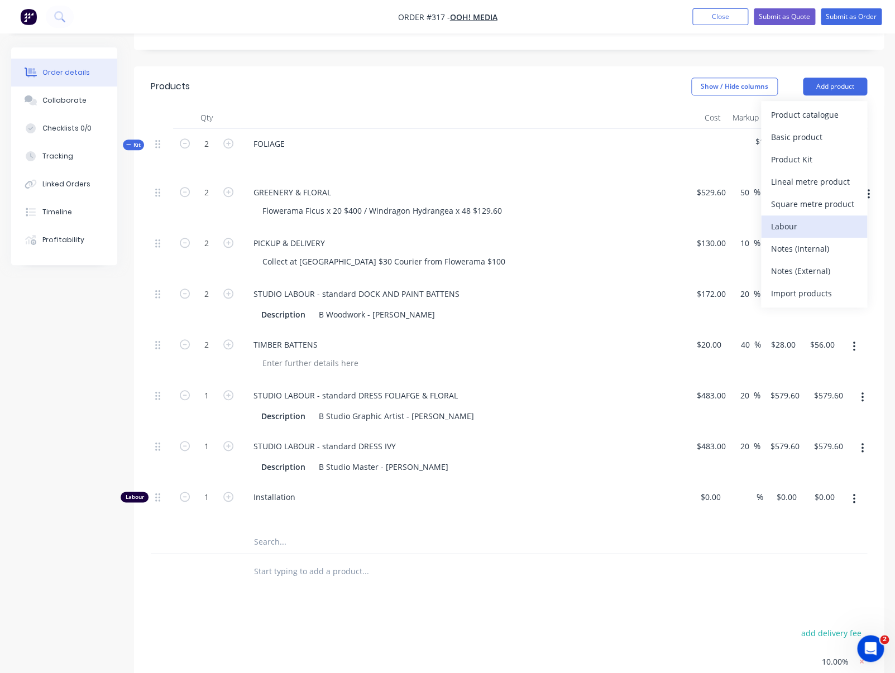
click at [783, 227] on div "Labour" at bounding box center [814, 226] width 86 height 16
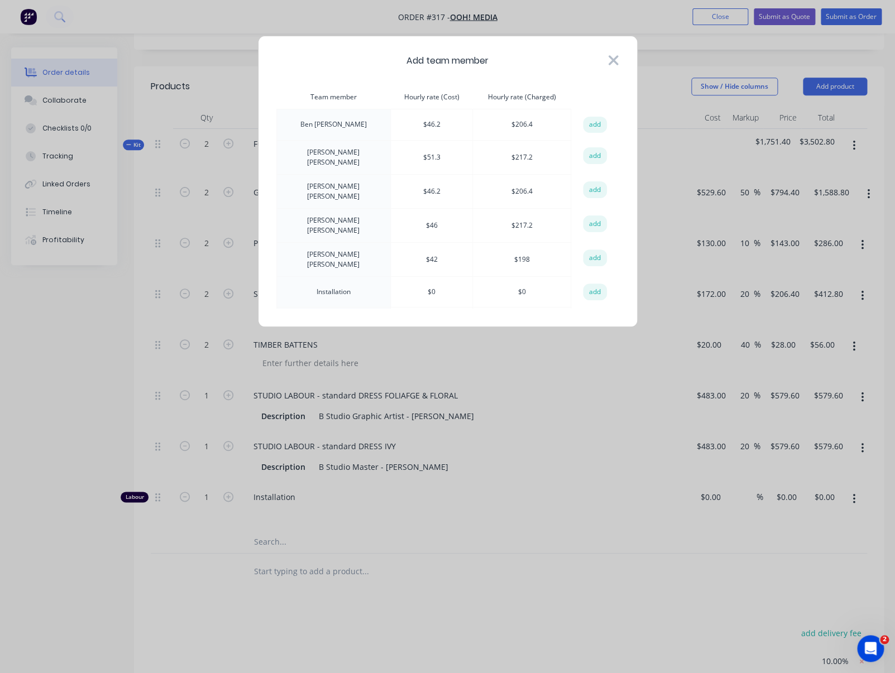
click at [609, 59] on icon at bounding box center [613, 60] width 12 height 16
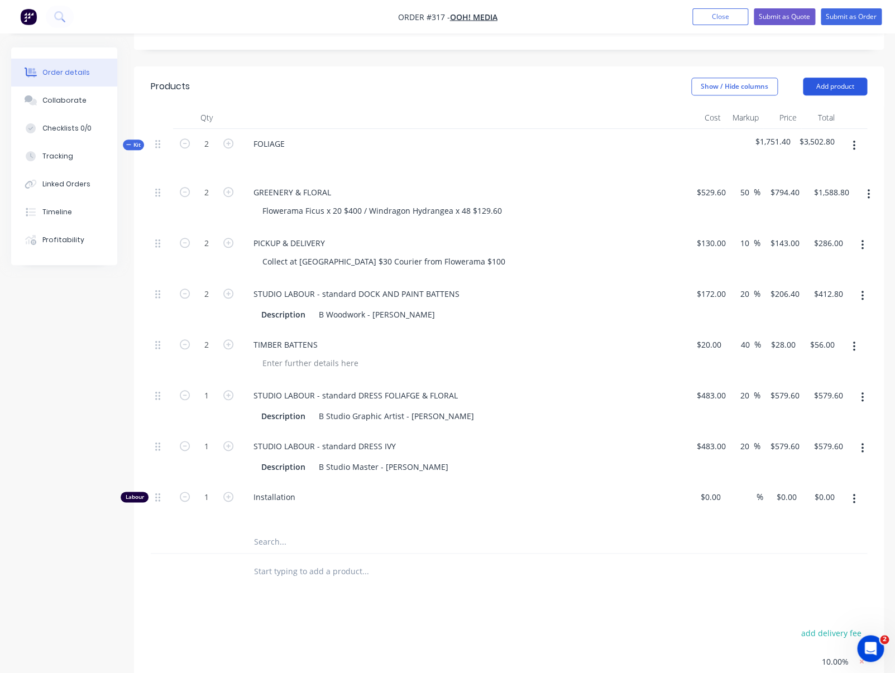
click at [783, 83] on button "Add product" at bounding box center [834, 87] width 64 height 18
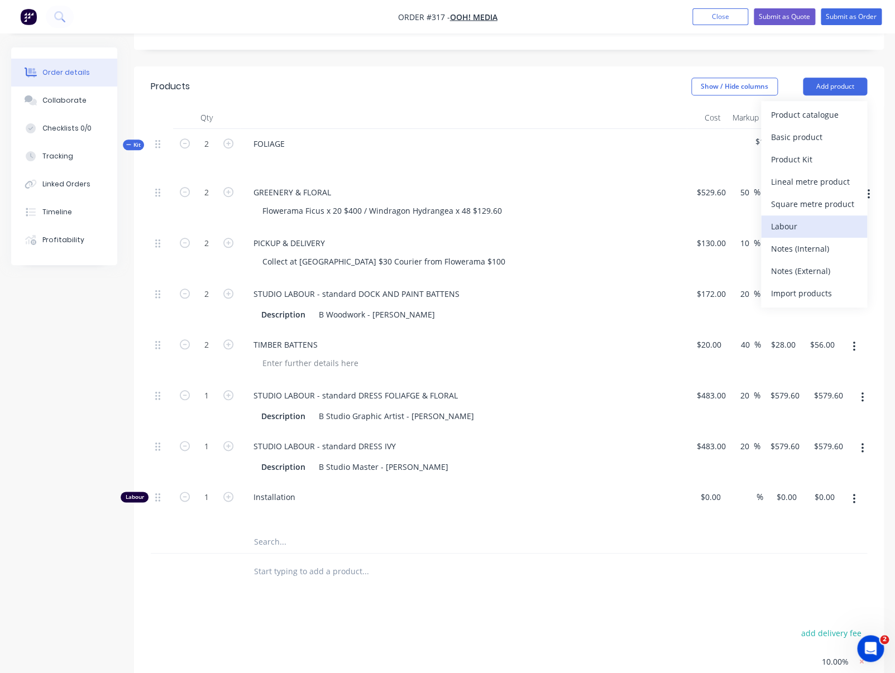
click at [783, 226] on div "Labour" at bounding box center [814, 226] width 86 height 16
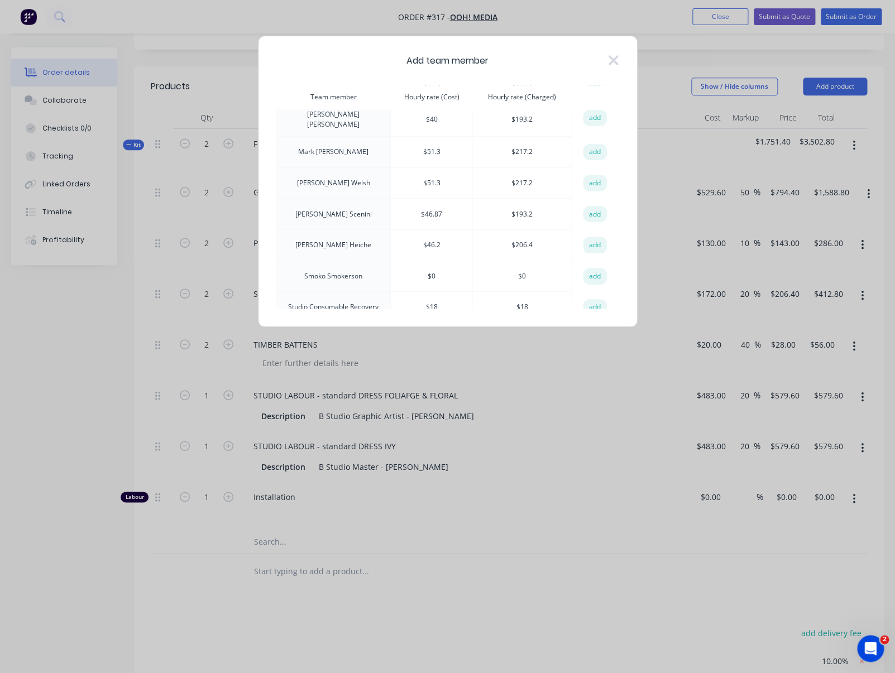
scroll to position [237, 0]
click at [597, 177] on button "add" at bounding box center [595, 185] width 25 height 17
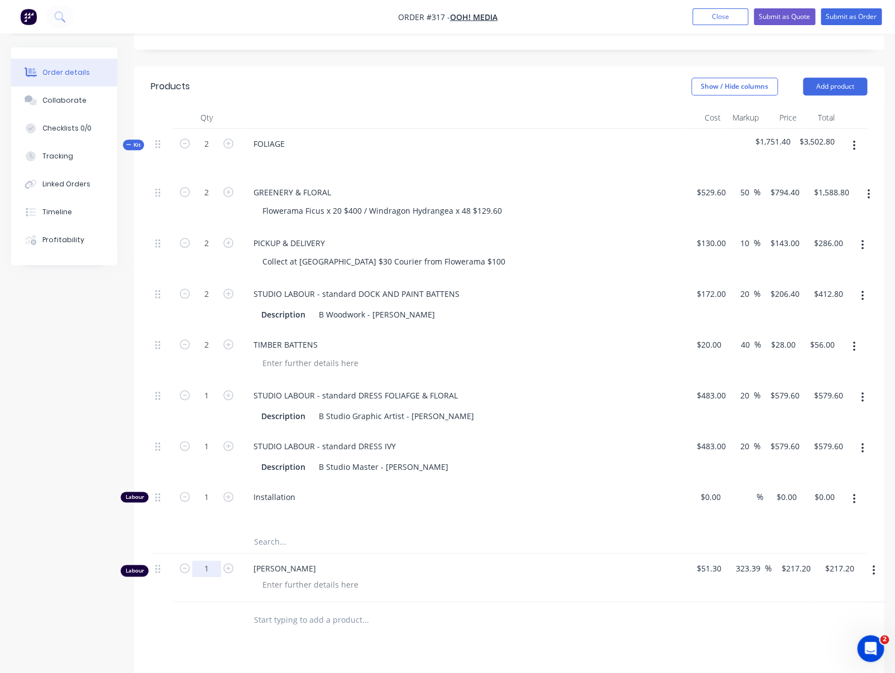
click at [215, 568] on input "1" at bounding box center [206, 568] width 29 height 17
type input "3"
type input "$651.60"
click at [278, 580] on div at bounding box center [310, 584] width 114 height 16
click at [277, 583] on div at bounding box center [310, 584] width 114 height 16
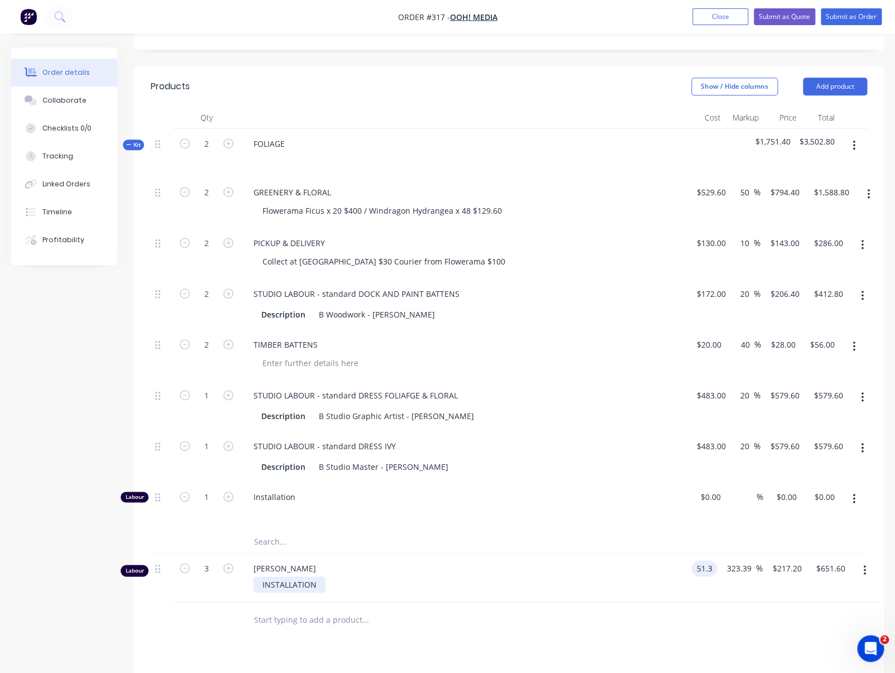
type input "$51.30"
click at [263, 586] on div "INSTALLATION" at bounding box center [289, 584] width 72 height 16
click at [270, 586] on div "INSTALLATION" at bounding box center [289, 584] width 72 height 16
click at [323, 585] on div "INSTALLATION" at bounding box center [289, 584] width 72 height 16
drag, startPoint x: 319, startPoint y: 584, endPoint x: 262, endPoint y: 585, distance: 56.9
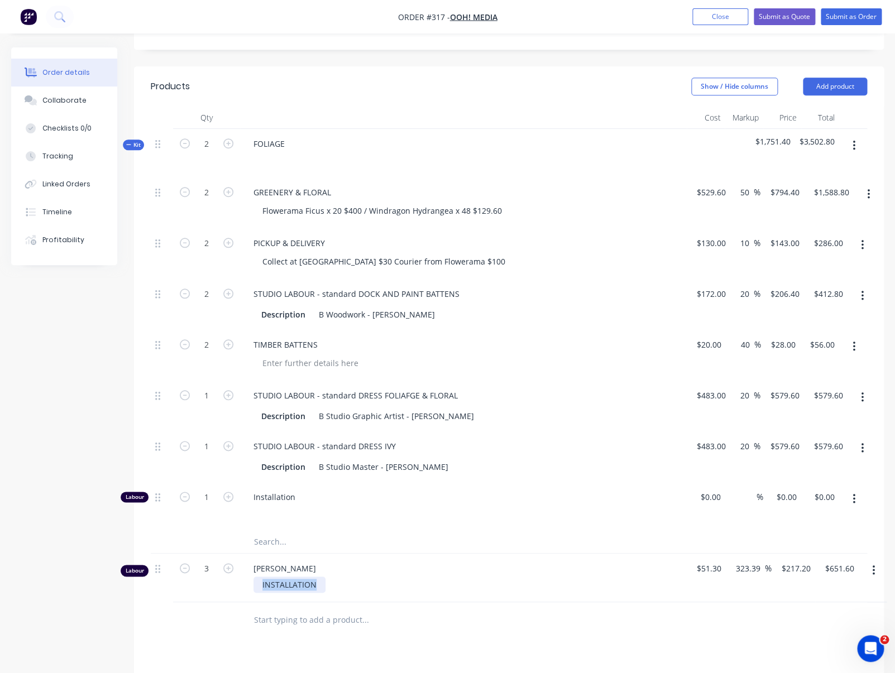
click at [262, 585] on div "INSTALLATION" at bounding box center [289, 584] width 72 height 16
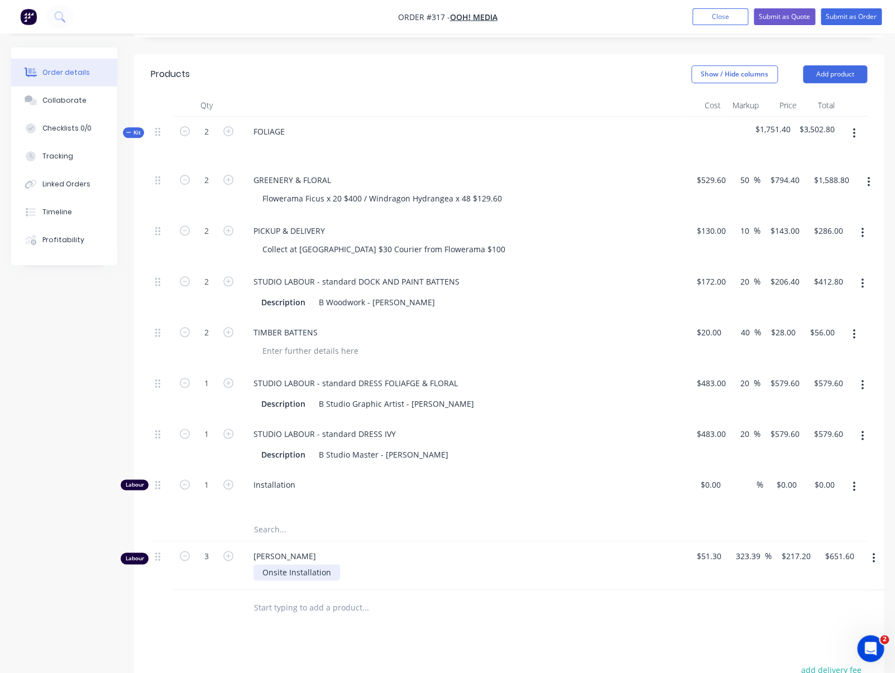
scroll to position [252, 0]
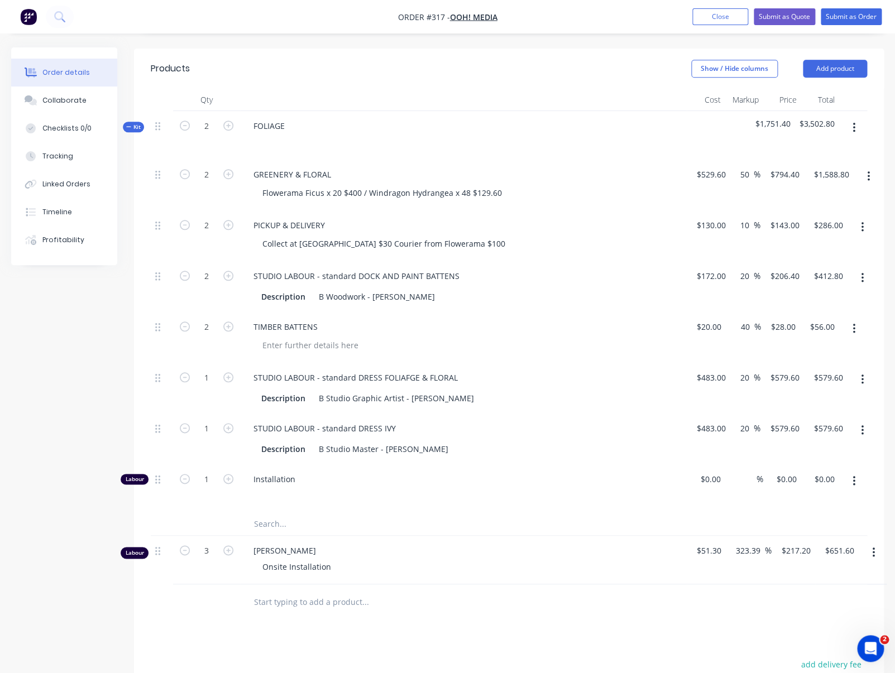
click at [263, 603] on input "text" at bounding box center [364, 602] width 223 height 22
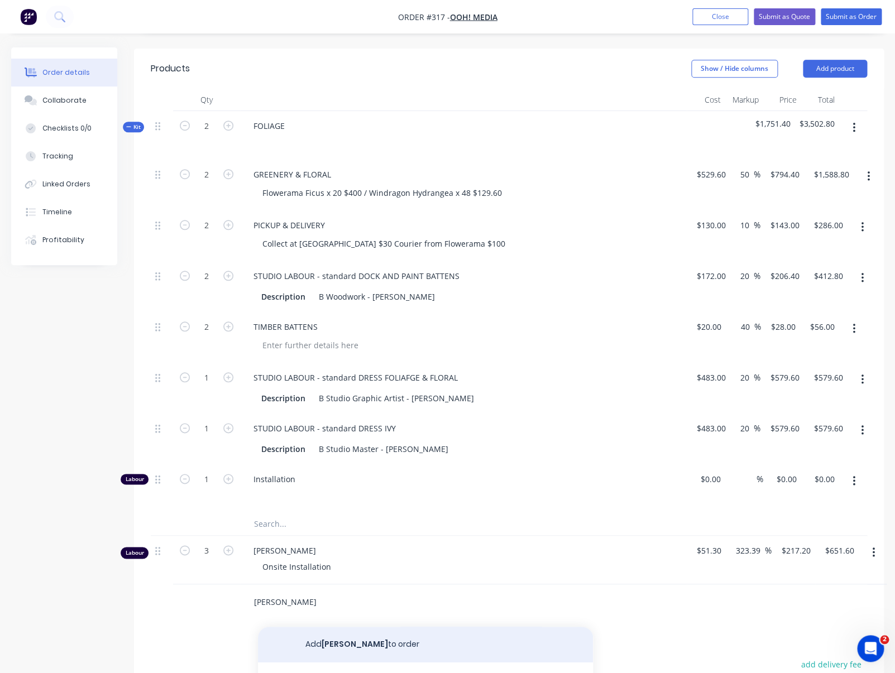
type input "[PERSON_NAME]"
click at [326, 645] on button "Add Troy to order" at bounding box center [425, 645] width 335 height 36
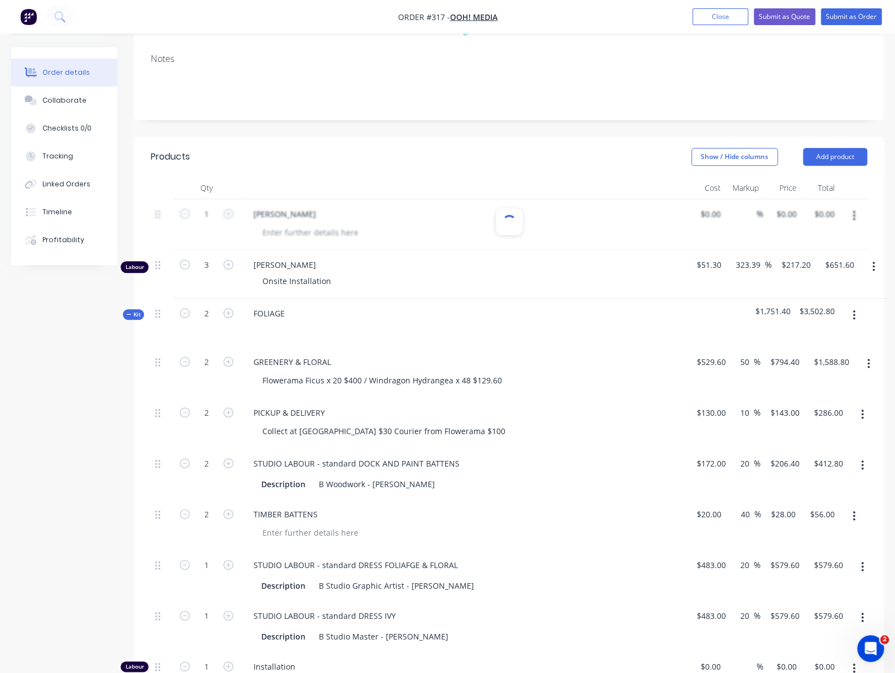
scroll to position [140, 0]
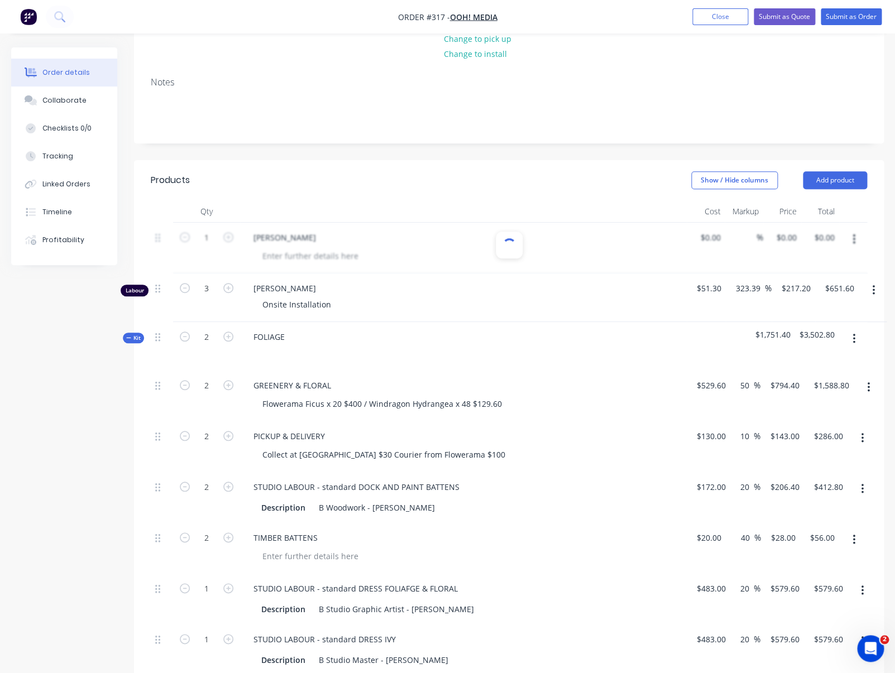
click at [300, 253] on div at bounding box center [509, 248] width 716 height 51
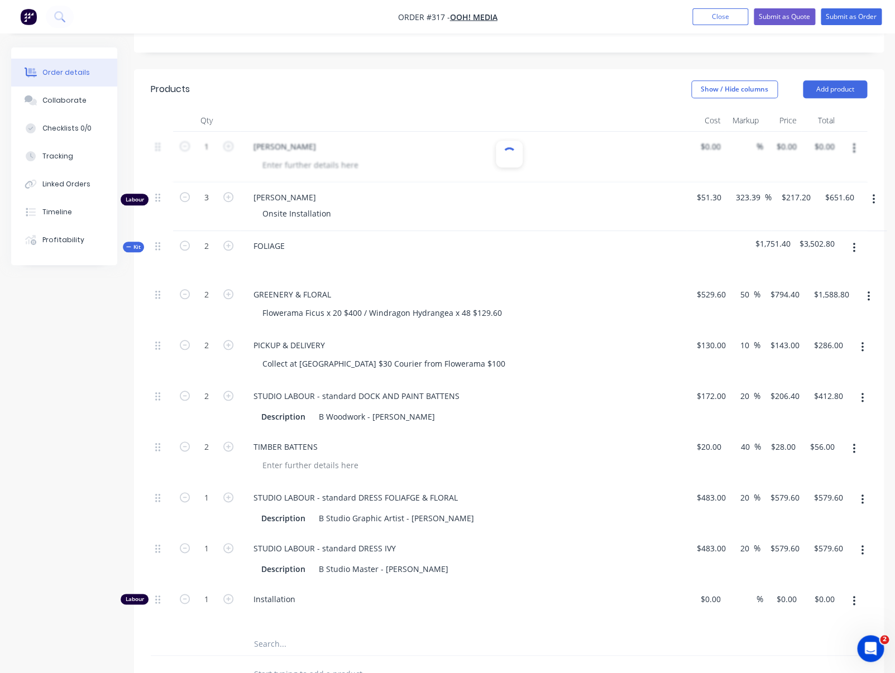
scroll to position [213, 0]
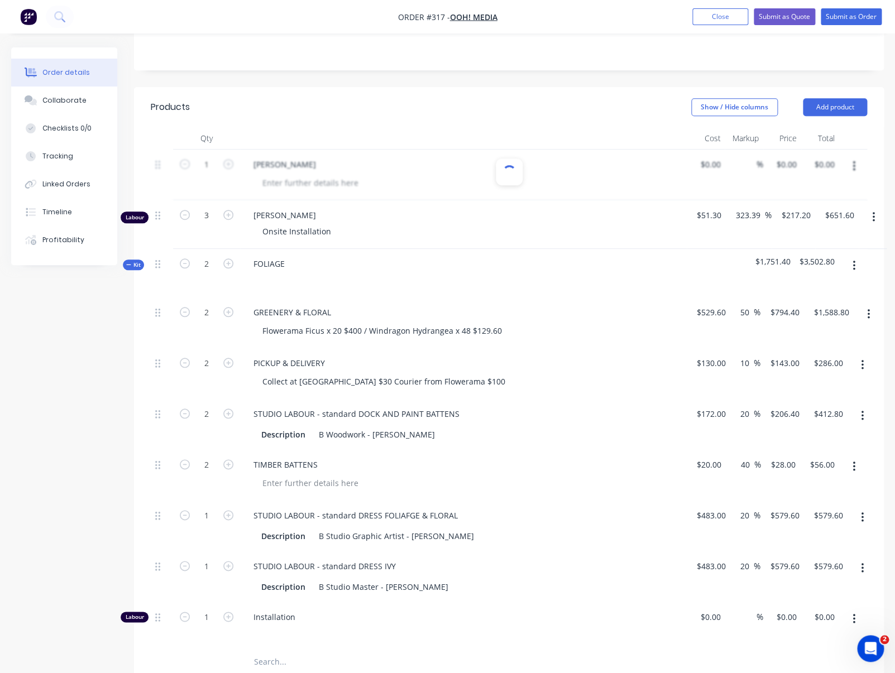
drag, startPoint x: 512, startPoint y: 175, endPoint x: 489, endPoint y: 176, distance: 23.5
click at [512, 175] on div at bounding box center [509, 172] width 18 height 18
drag, startPoint x: 373, startPoint y: 181, endPoint x: 328, endPoint y: 180, distance: 44.6
click at [372, 181] on div at bounding box center [509, 175] width 716 height 51
click at [308, 180] on div at bounding box center [509, 175] width 716 height 51
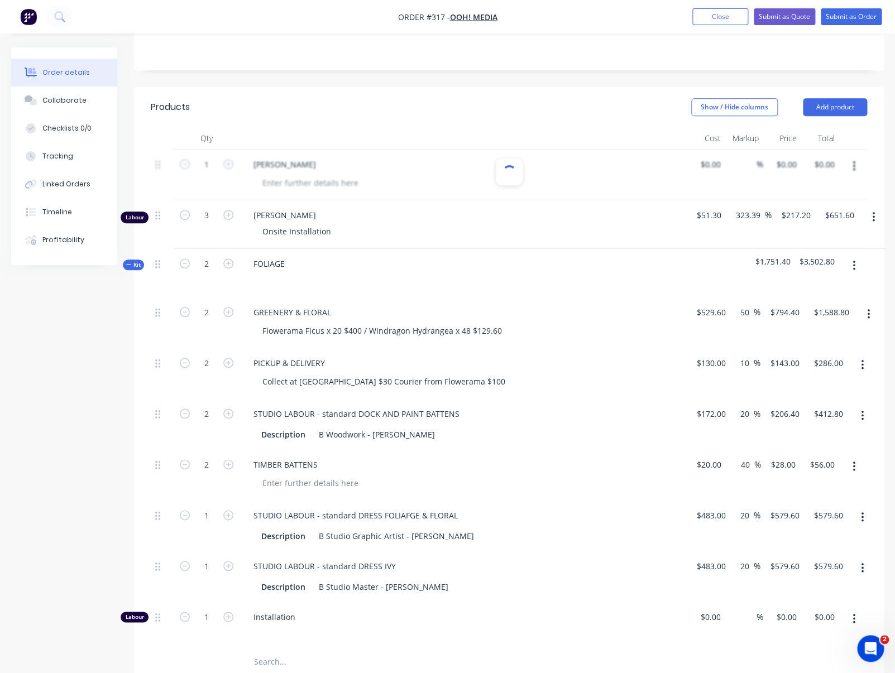
click at [268, 176] on div at bounding box center [509, 175] width 716 height 51
click at [503, 170] on div at bounding box center [508, 171] width 15 height 15
click at [482, 220] on span "[PERSON_NAME]" at bounding box center [467, 215] width 429 height 12
drag, startPoint x: 850, startPoint y: 167, endPoint x: 844, endPoint y: 169, distance: 6.4
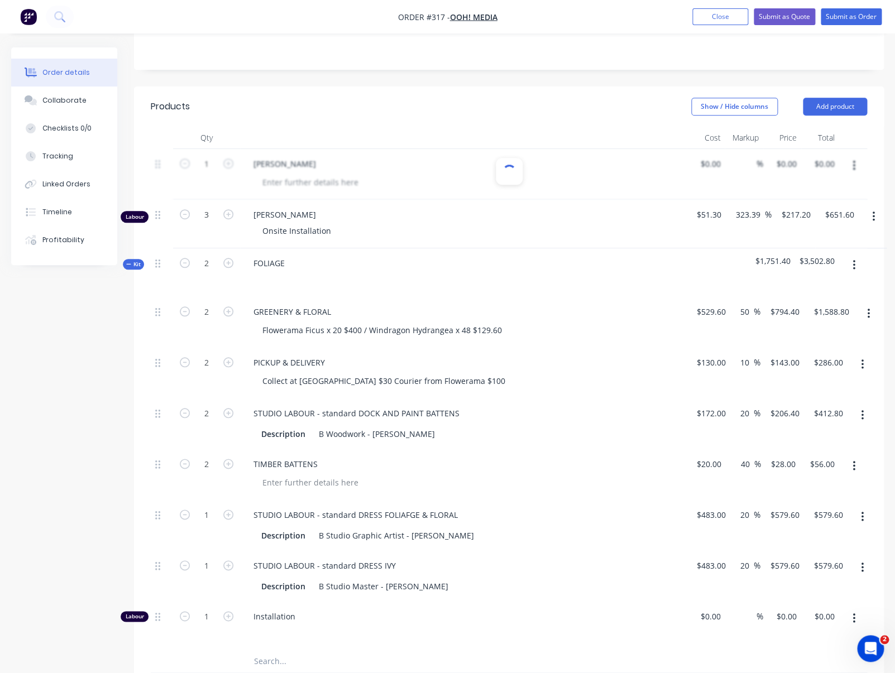
click at [783, 167] on div at bounding box center [509, 174] width 716 height 51
drag, startPoint x: 432, startPoint y: 229, endPoint x: 335, endPoint y: 225, distance: 97.2
click at [432, 229] on div "Onsite Installation" at bounding box center [467, 231] width 429 height 16
click at [142, 218] on div "Labour" at bounding box center [135, 217] width 28 height 12
click at [224, 161] on div at bounding box center [509, 174] width 716 height 51
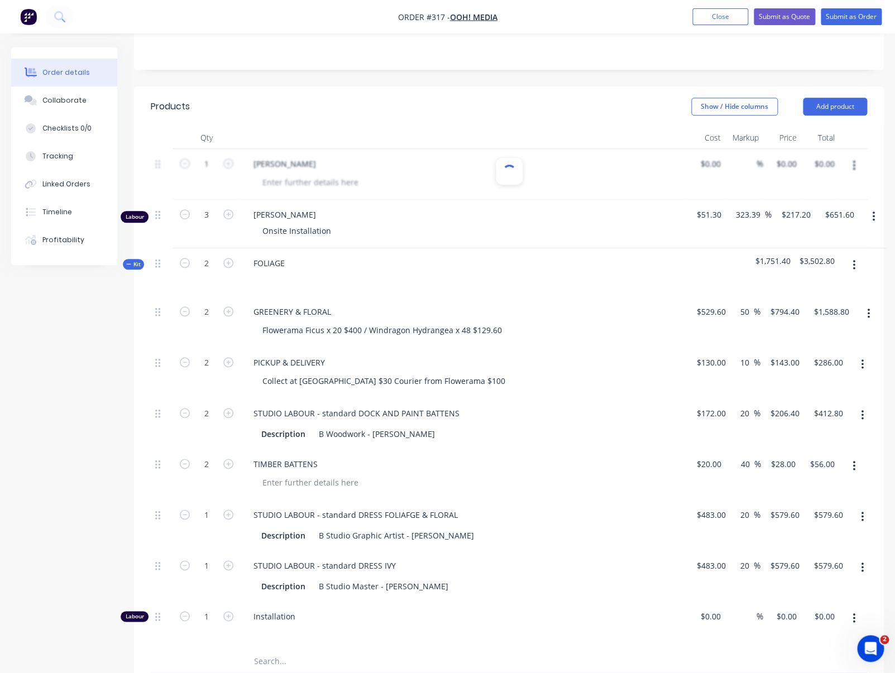
click at [492, 168] on div at bounding box center [509, 174] width 716 height 51
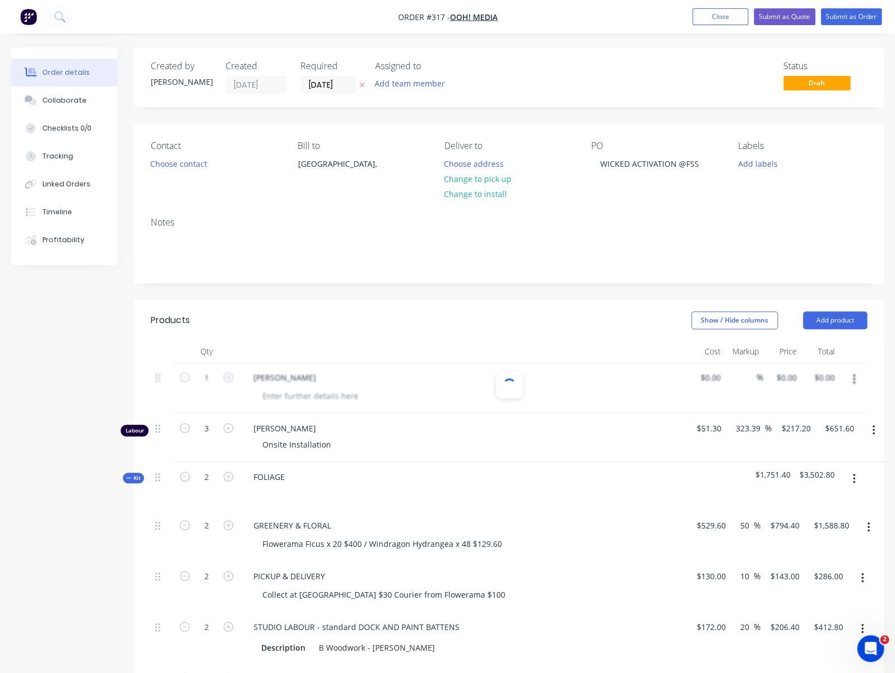
scroll to position [11, 0]
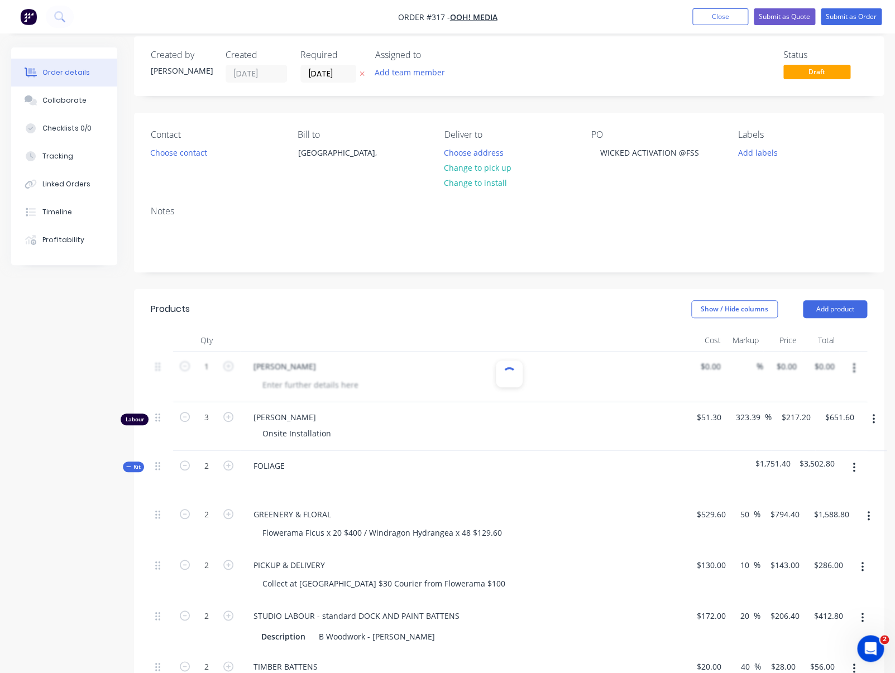
click at [528, 373] on div at bounding box center [509, 377] width 716 height 51
click at [783, 368] on div at bounding box center [509, 377] width 716 height 51
drag, startPoint x: 559, startPoint y: 338, endPoint x: 525, endPoint y: 362, distance: 41.2
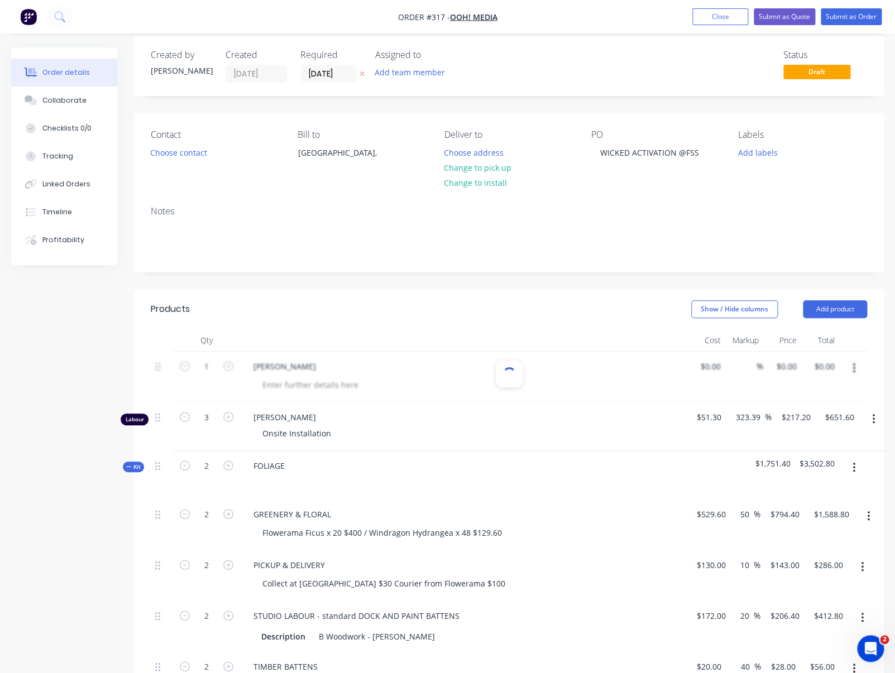
click at [555, 339] on div at bounding box center [463, 340] width 446 height 22
click at [517, 368] on div at bounding box center [509, 373] width 27 height 27
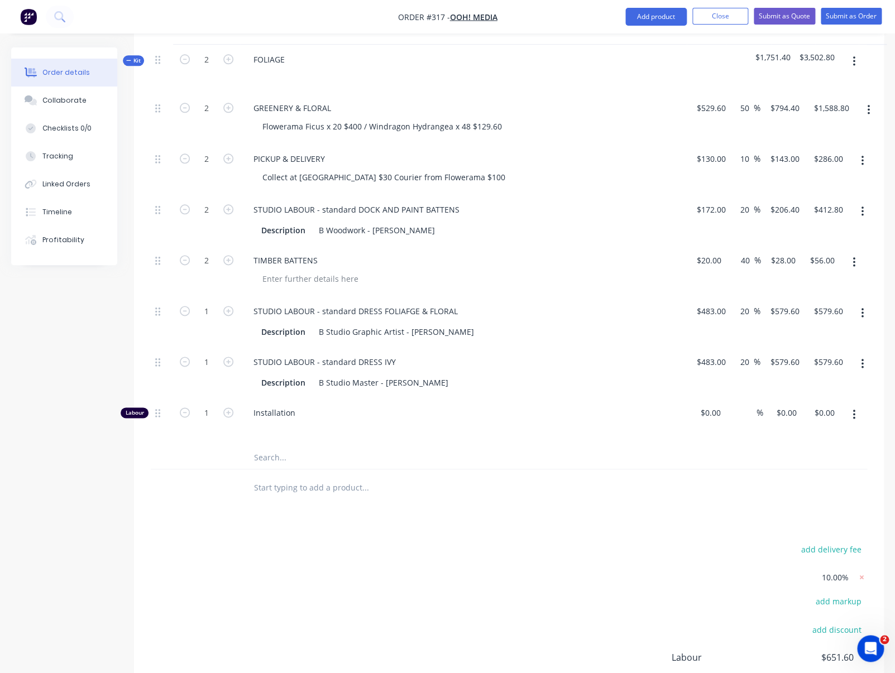
scroll to position [558, 0]
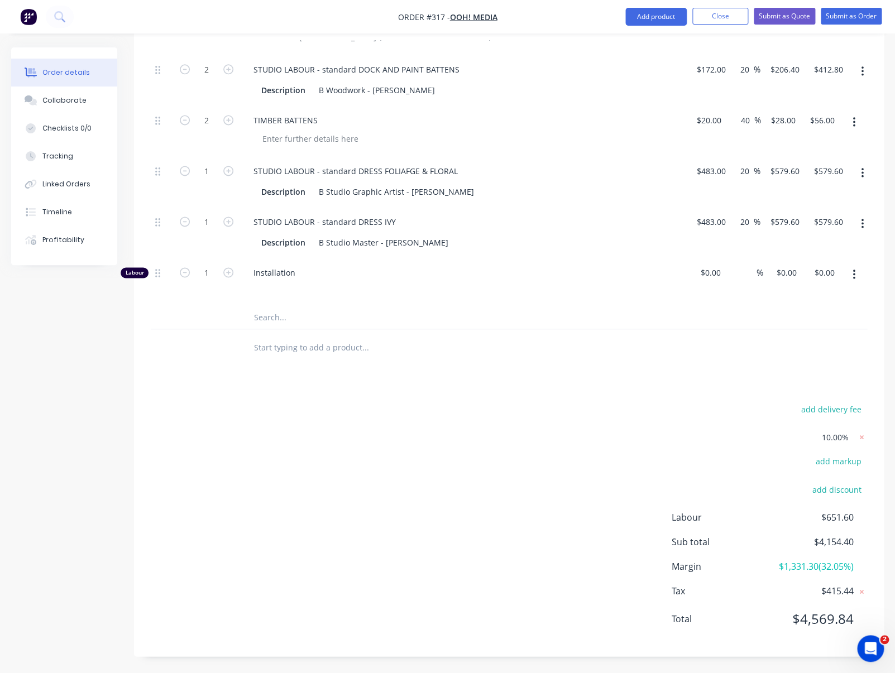
click at [328, 347] on input "text" at bounding box center [364, 347] width 223 height 22
drag, startPoint x: 272, startPoint y: 345, endPoint x: 273, endPoint y: 327, distance: 17.9
click at [272, 345] on input "text" at bounding box center [364, 347] width 223 height 22
click at [273, 326] on input "text" at bounding box center [364, 317] width 223 height 22
click at [273, 322] on input "text" at bounding box center [364, 317] width 223 height 22
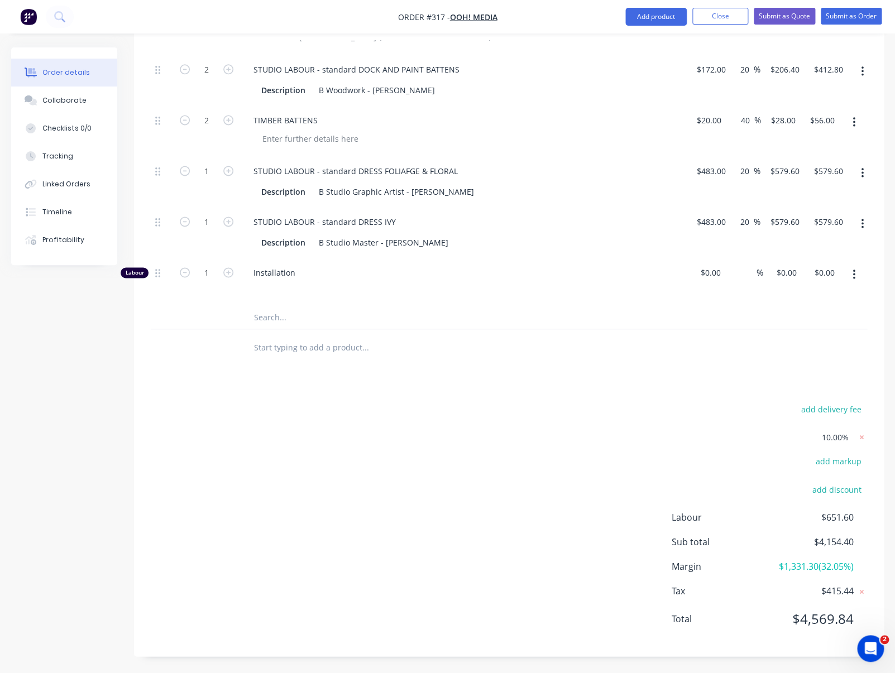
click at [273, 322] on input "text" at bounding box center [364, 317] width 223 height 22
click at [274, 321] on input "text" at bounding box center [364, 317] width 223 height 22
click at [304, 352] on input "text" at bounding box center [364, 347] width 223 height 22
drag, startPoint x: 304, startPoint y: 352, endPoint x: 280, endPoint y: 316, distance: 43.3
click at [304, 350] on input "text" at bounding box center [364, 347] width 223 height 22
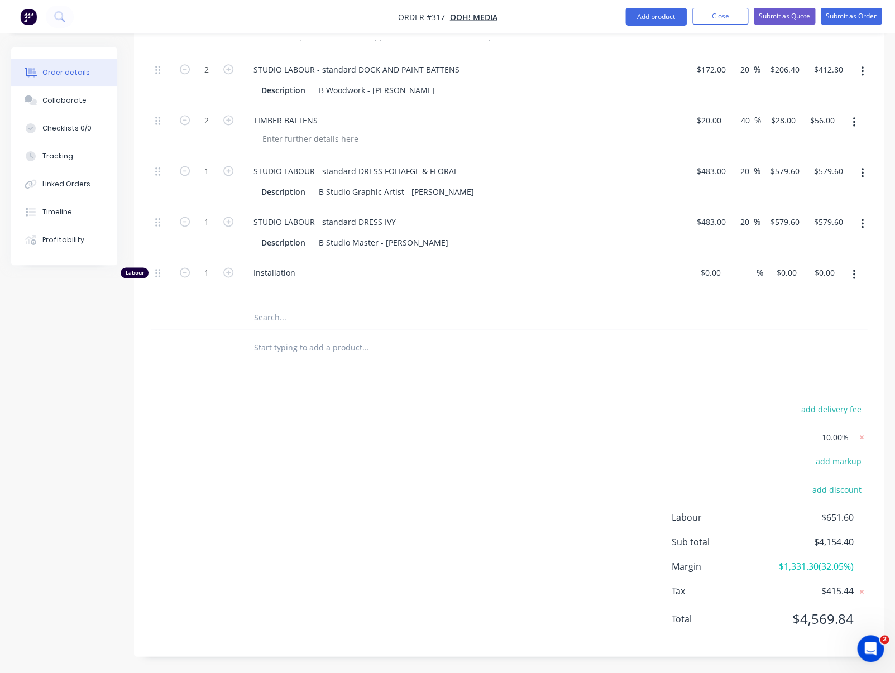
drag, startPoint x: 279, startPoint y: 315, endPoint x: 308, endPoint y: 290, distance: 38.4
click at [279, 315] on input "text" at bounding box center [364, 317] width 223 height 22
click at [155, 276] on div at bounding box center [162, 282] width 22 height 49
click at [157, 275] on icon at bounding box center [157, 273] width 5 height 10
click at [783, 272] on button "button" at bounding box center [853, 275] width 26 height 20
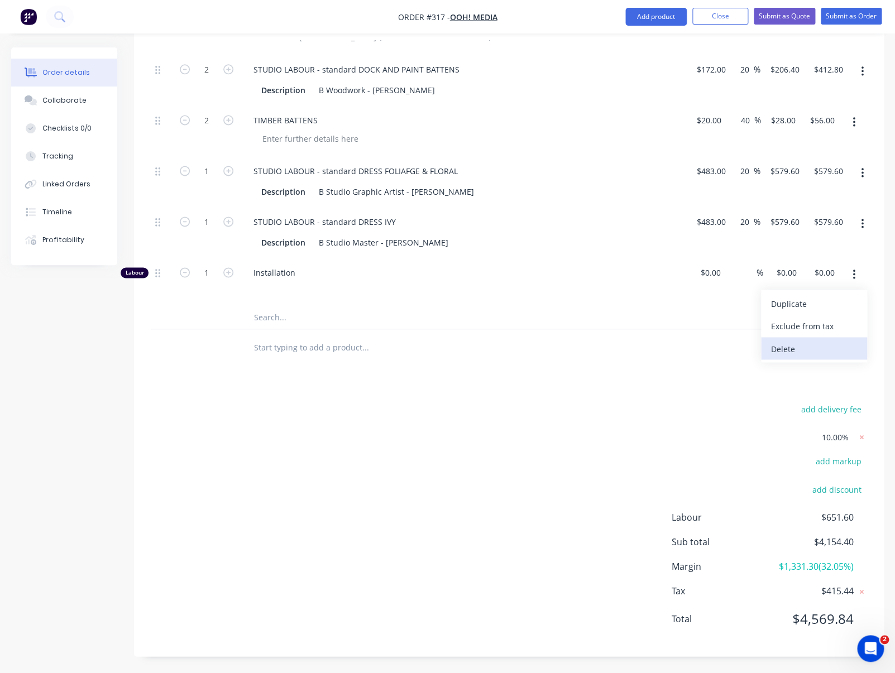
click at [783, 349] on div "Delete" at bounding box center [814, 348] width 86 height 16
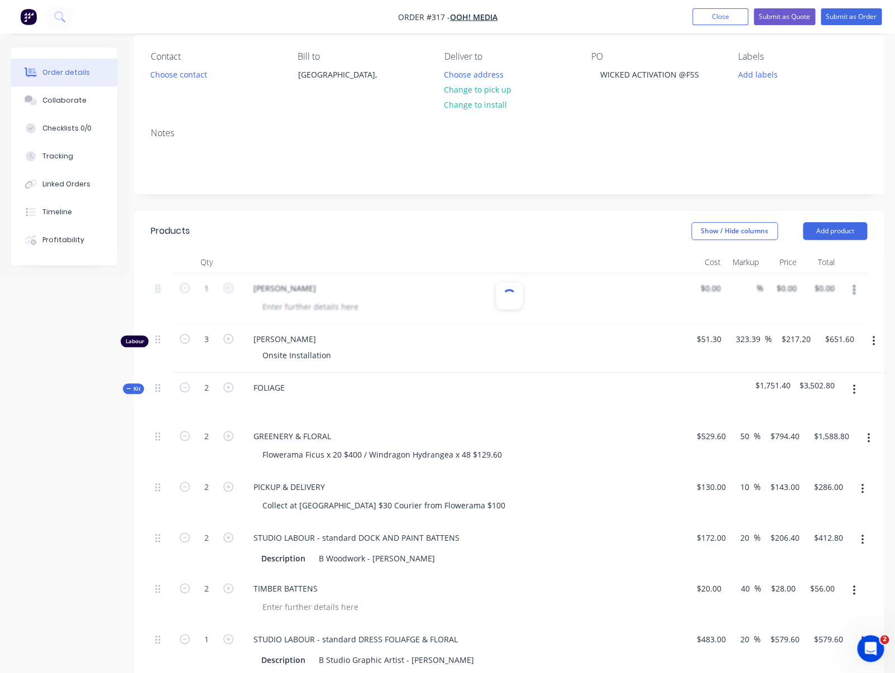
scroll to position [0, 0]
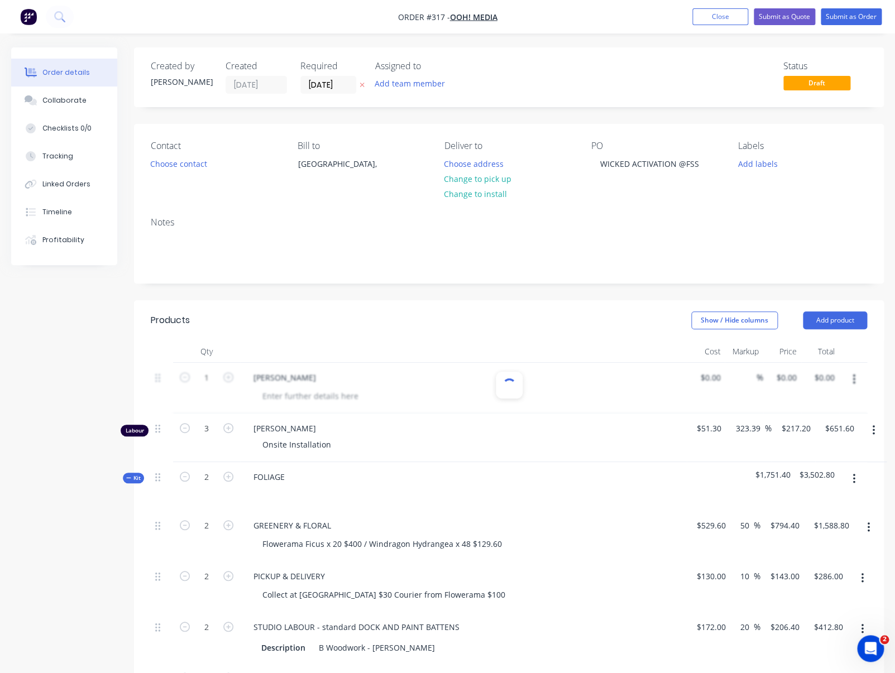
click at [783, 378] on div at bounding box center [509, 388] width 716 height 51
click at [528, 418] on div "Paul Welsh Onsite Installation" at bounding box center [463, 438] width 446 height 49
click at [266, 344] on div at bounding box center [463, 351] width 446 height 22
click at [517, 393] on div at bounding box center [509, 385] width 27 height 27
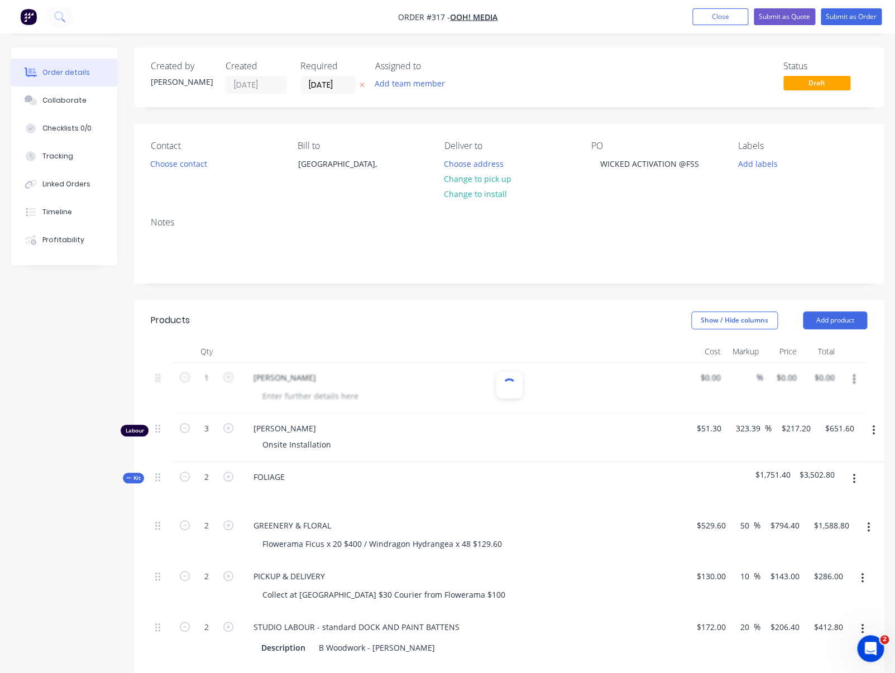
click at [516, 392] on div at bounding box center [509, 385] width 27 height 27
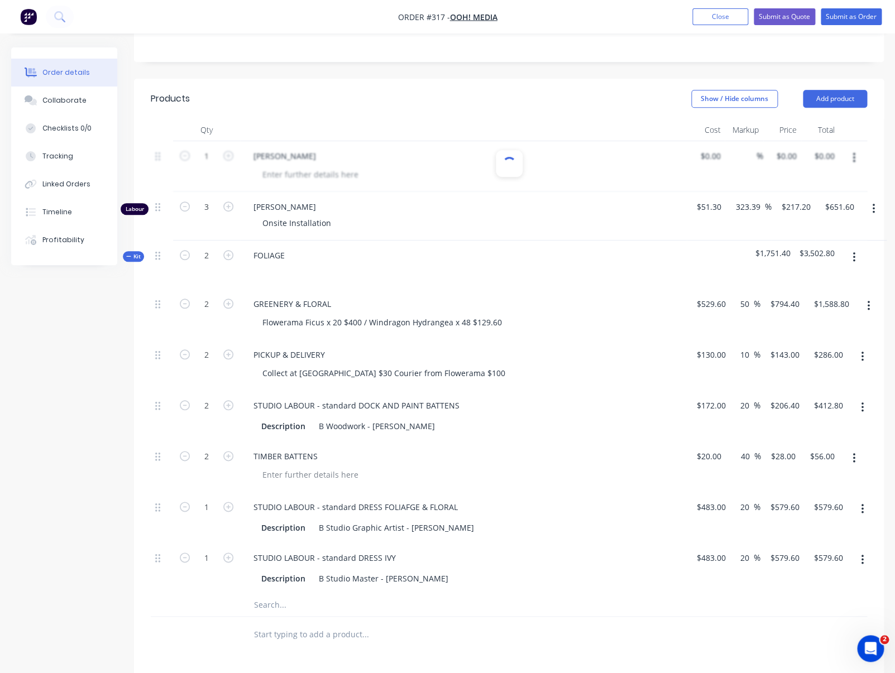
scroll to position [220, 0]
click at [45, 531] on div "Created by Connie Created 06/10/25 Required 03/11/25 Assigned to Add team membe…" at bounding box center [447, 394] width 872 height 1134
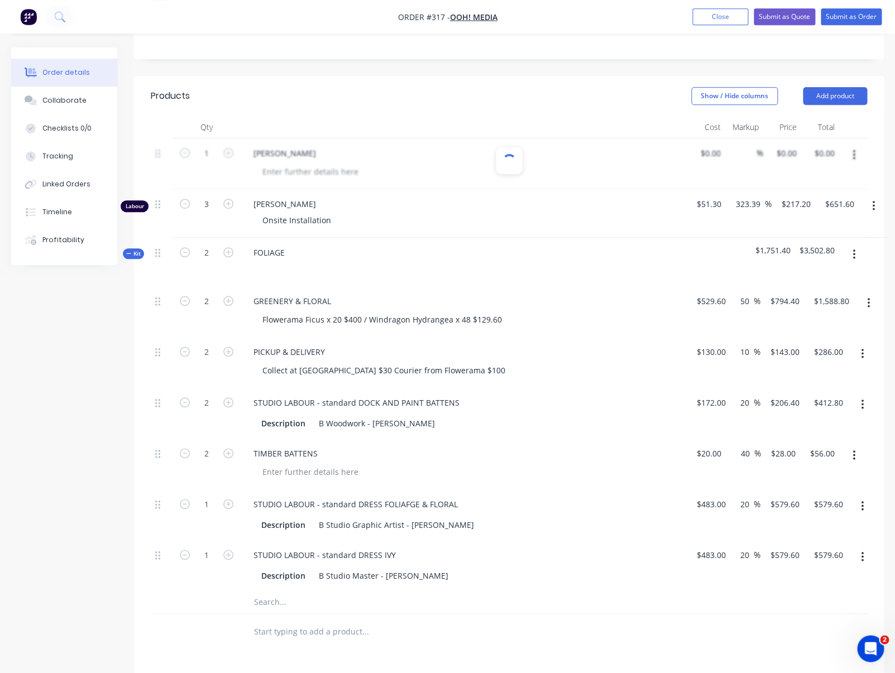
scroll to position [225, 0]
click at [480, 162] on div at bounding box center [509, 162] width 716 height 51
drag, startPoint x: 653, startPoint y: 303, endPoint x: 644, endPoint y: 281, distance: 23.7
click at [653, 303] on div "GREENERY & FLORAL" at bounding box center [463, 300] width 438 height 16
click at [518, 162] on div at bounding box center [509, 159] width 27 height 27
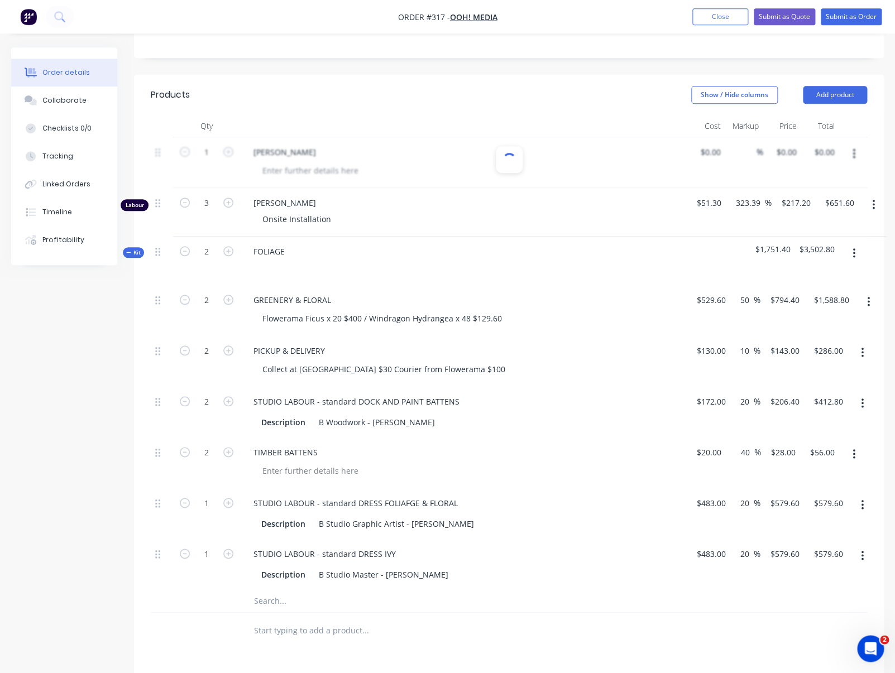
click at [518, 162] on div at bounding box center [509, 159] width 27 height 27
click at [783, 148] on div at bounding box center [509, 162] width 716 height 51
drag, startPoint x: 850, startPoint y: 148, endPoint x: 647, endPoint y: 154, distance: 203.8
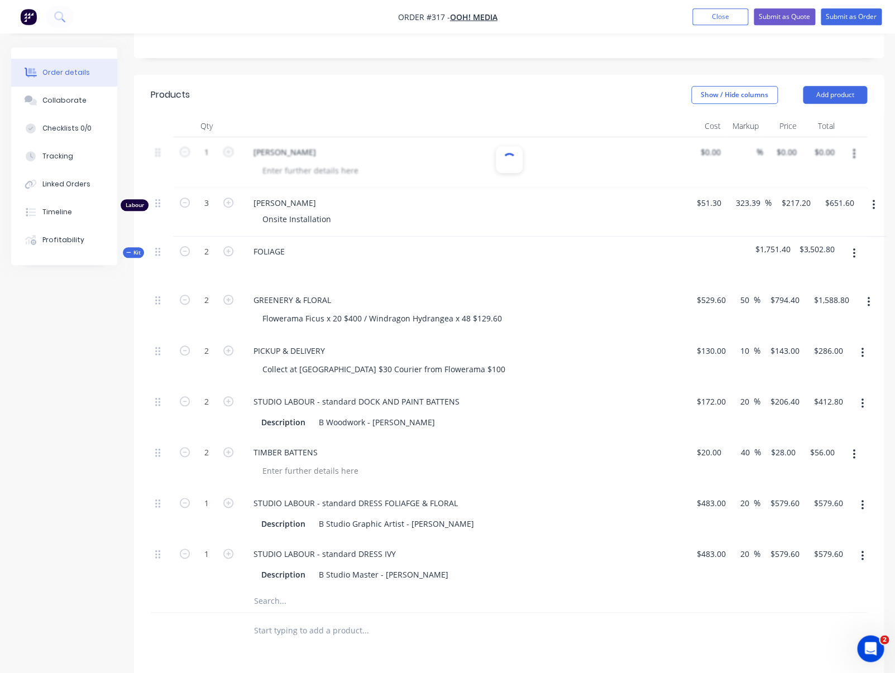
click at [783, 148] on div at bounding box center [509, 162] width 716 height 51
click at [387, 143] on div at bounding box center [509, 162] width 716 height 51
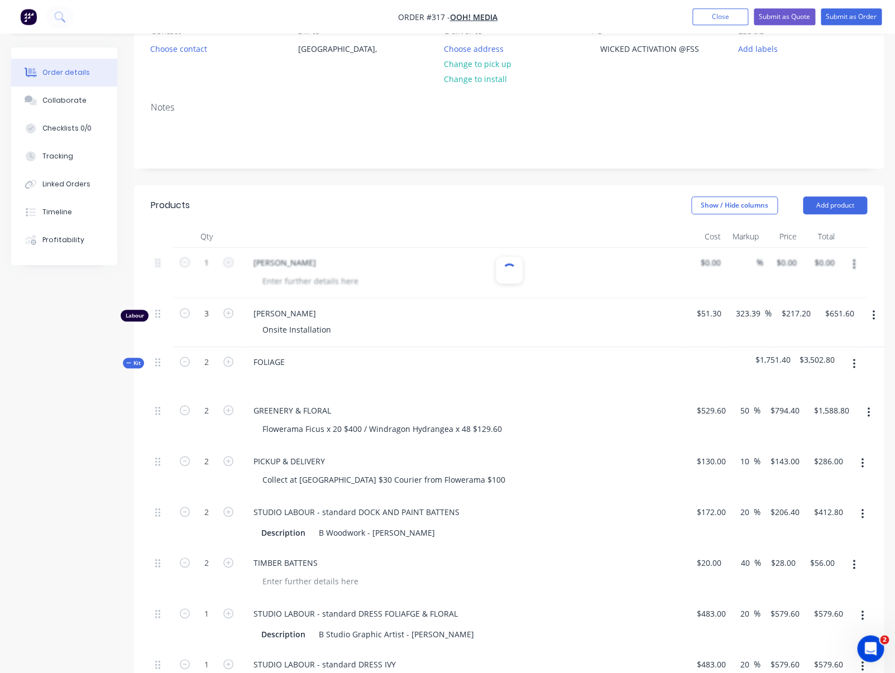
scroll to position [0, 0]
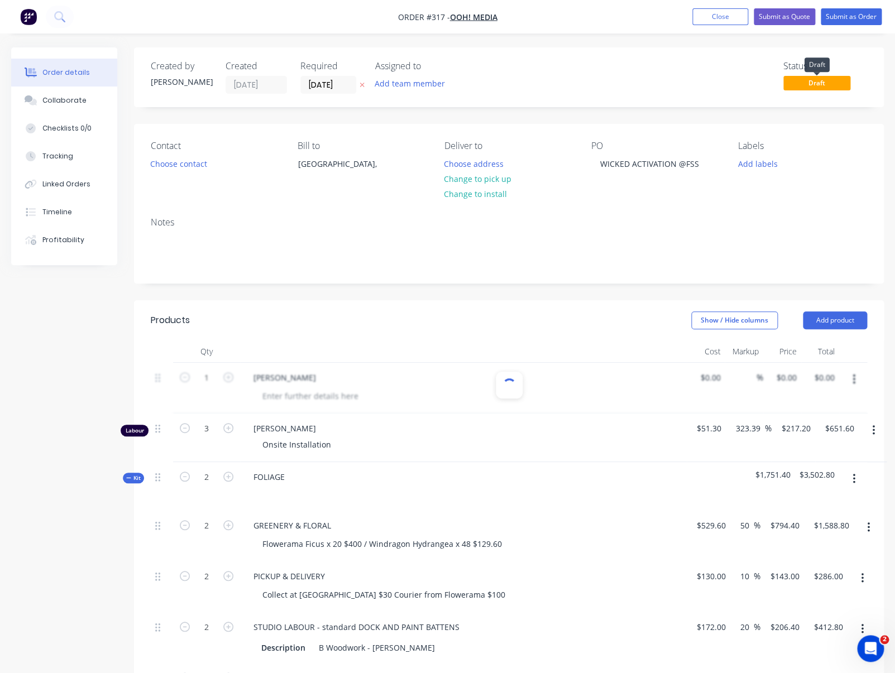
click at [783, 84] on span "Draft" at bounding box center [816, 83] width 67 height 14
click at [594, 210] on div "Notes" at bounding box center [508, 245] width 749 height 75
